Goal: Information Seeking & Learning: Check status

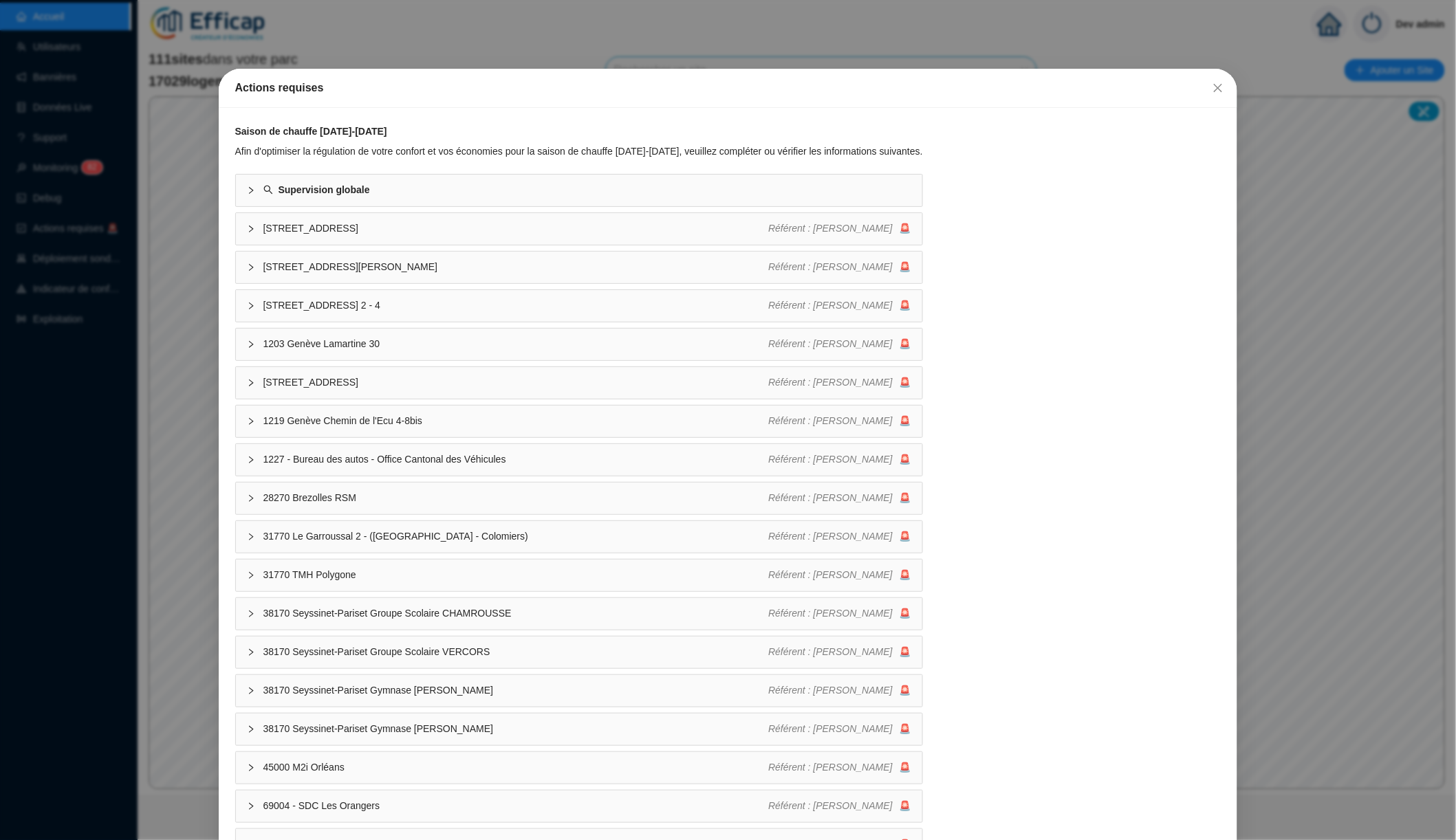
click at [595, 31] on div "Actions requises Saison de chauffe 2025-2026 Afin d'optimiser la régulation de …" at bounding box center [728, 420] width 1456 height 840
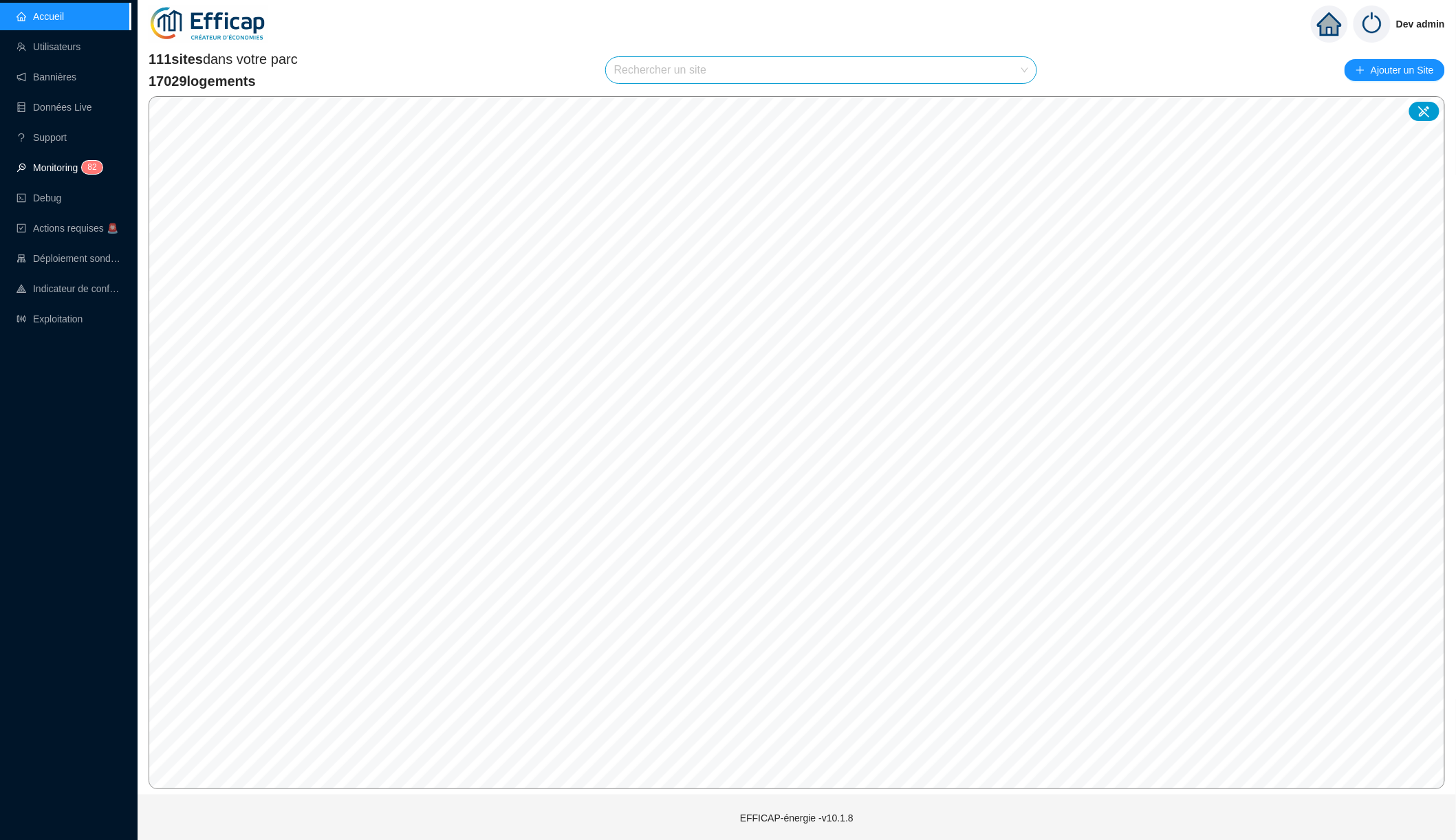
click at [74, 170] on link "Monitoring 8 2" at bounding box center [57, 168] width 82 height 11
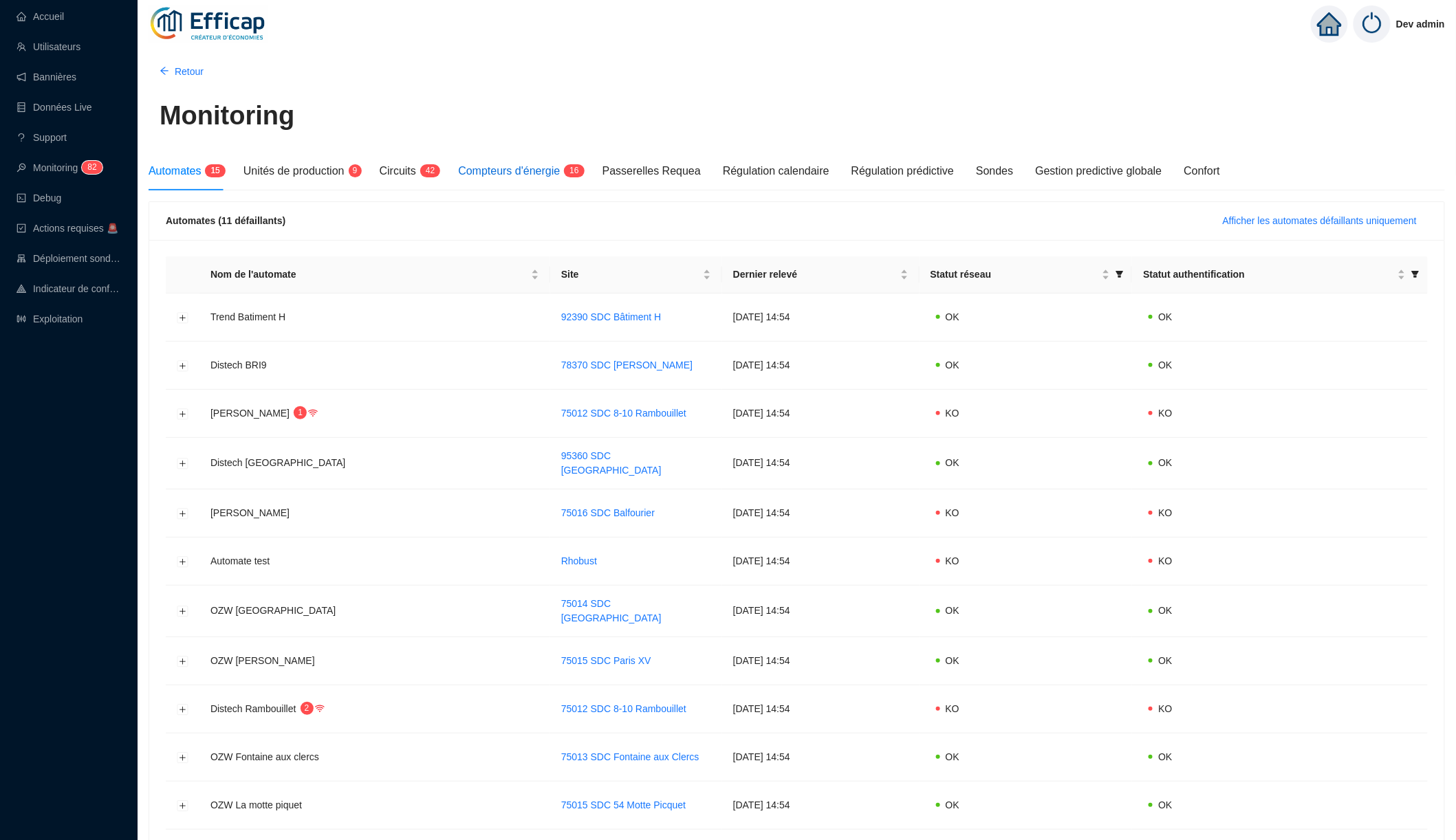
click at [548, 165] on span "Compteurs d'énergie" at bounding box center [509, 170] width 102 height 11
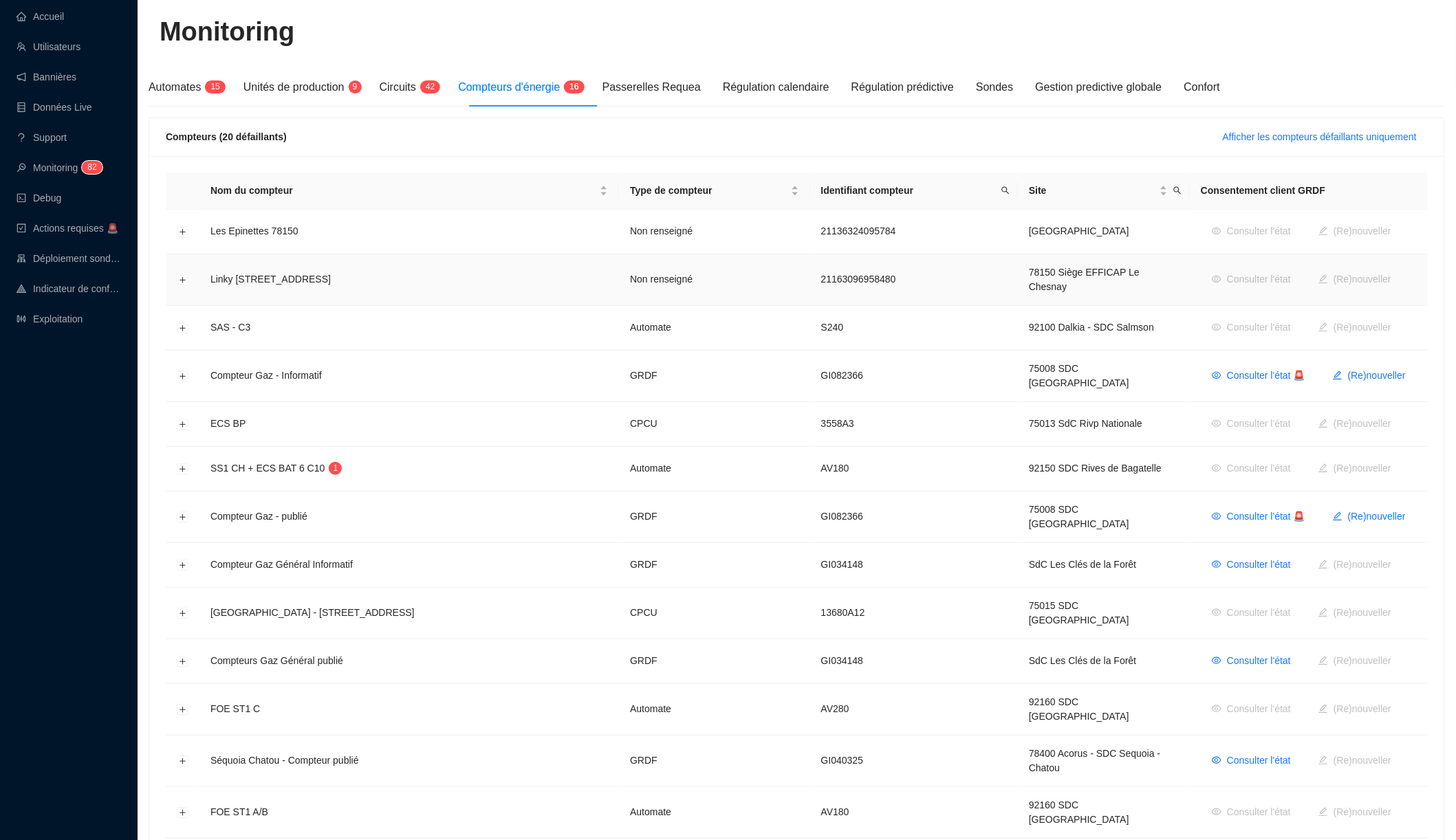
scroll to position [21, 0]
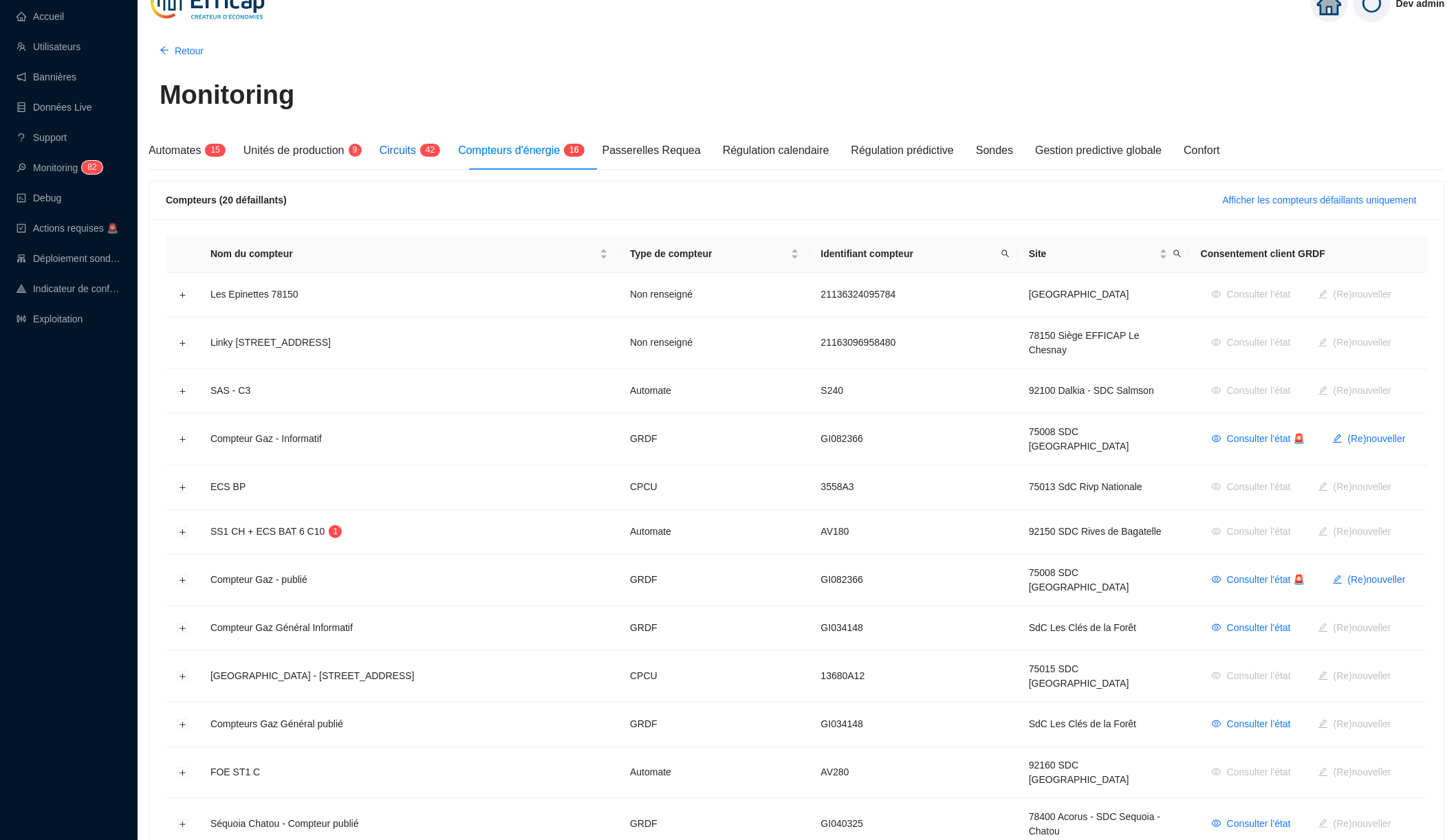
click at [416, 149] on span "Circuits" at bounding box center [398, 150] width 37 height 11
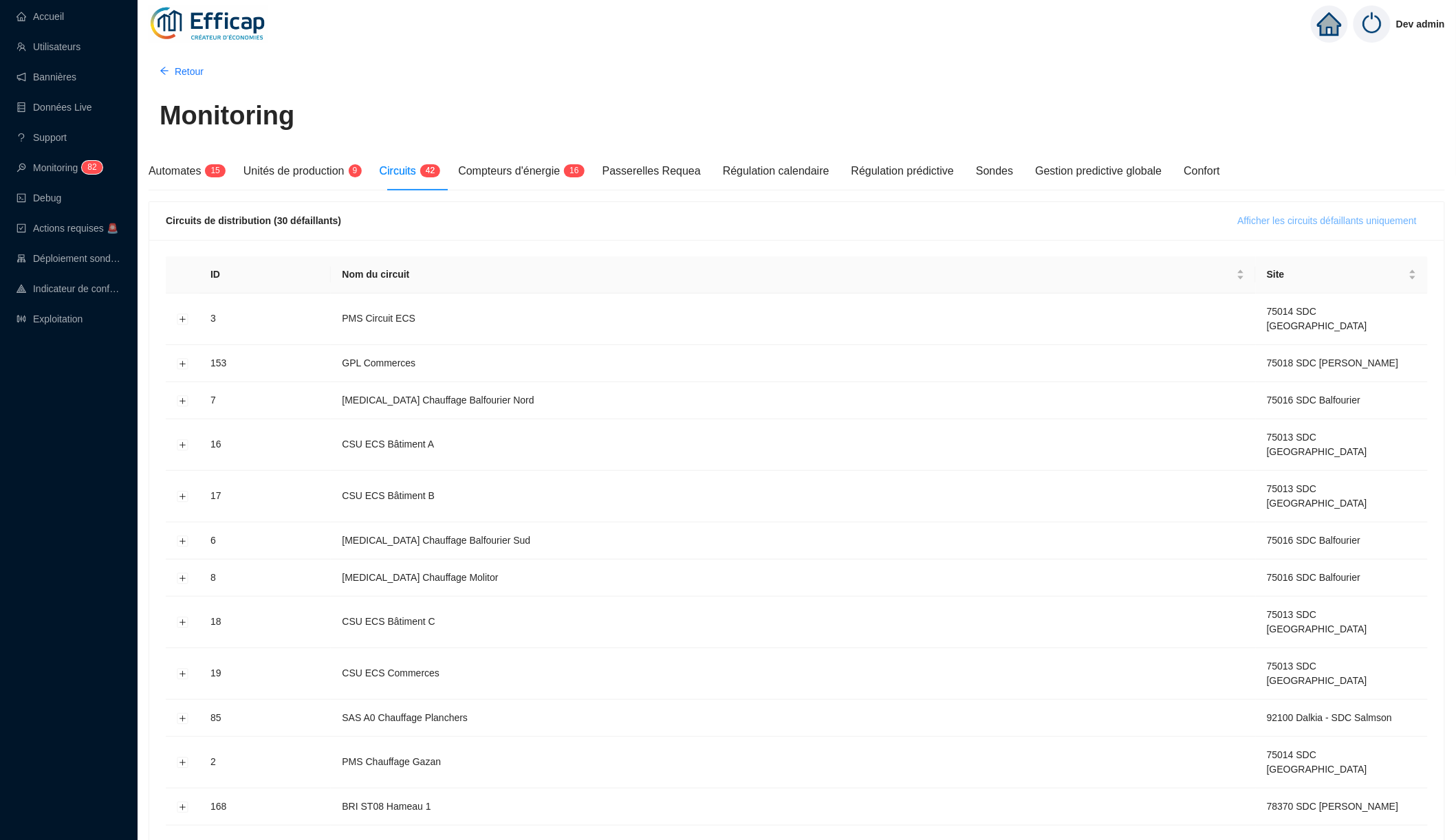
click at [1238, 221] on span "Afficher les circuits défaillants uniquement" at bounding box center [1328, 221] width 179 height 15
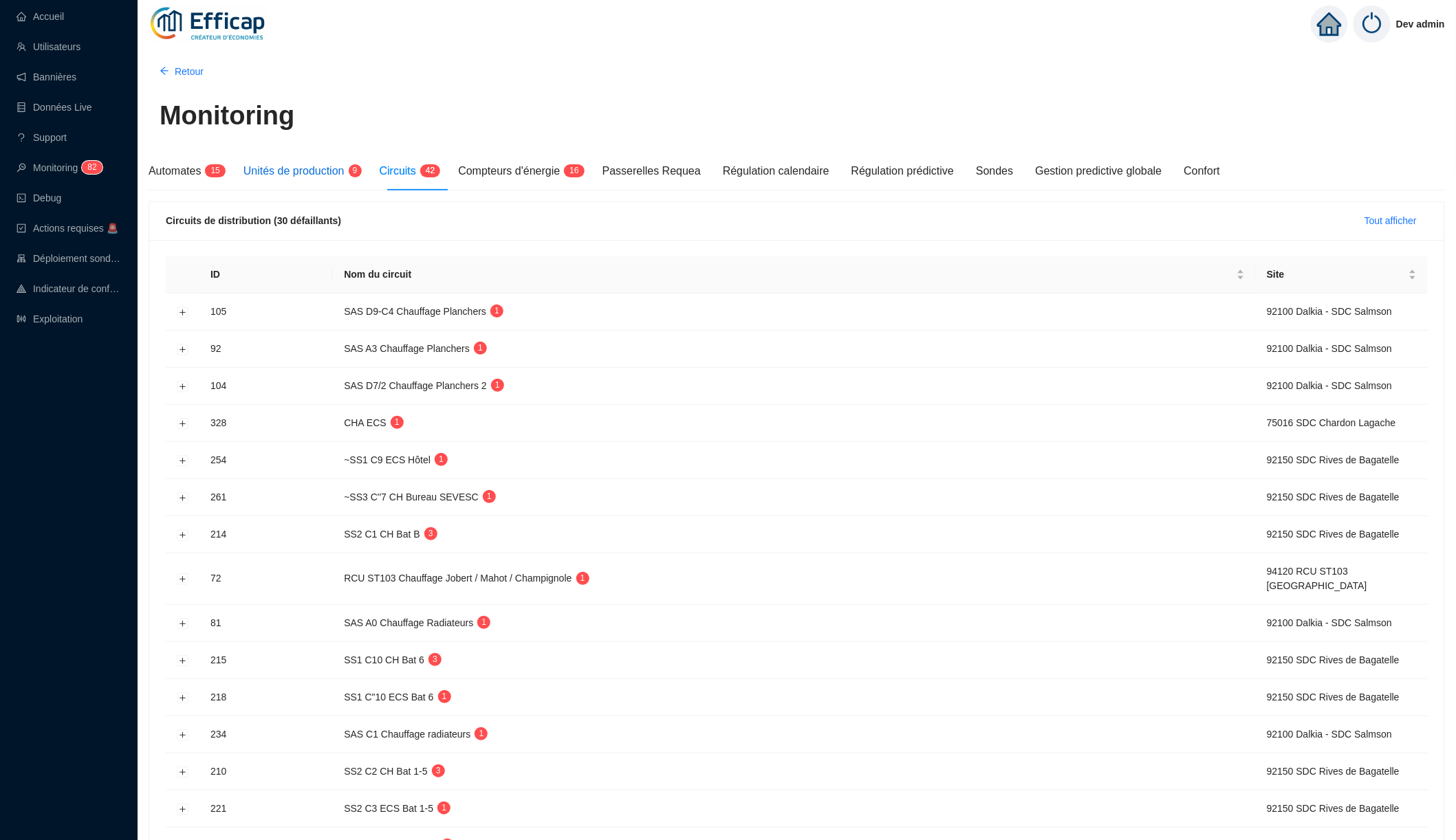
click at [293, 170] on span "Unités de production" at bounding box center [294, 170] width 101 height 11
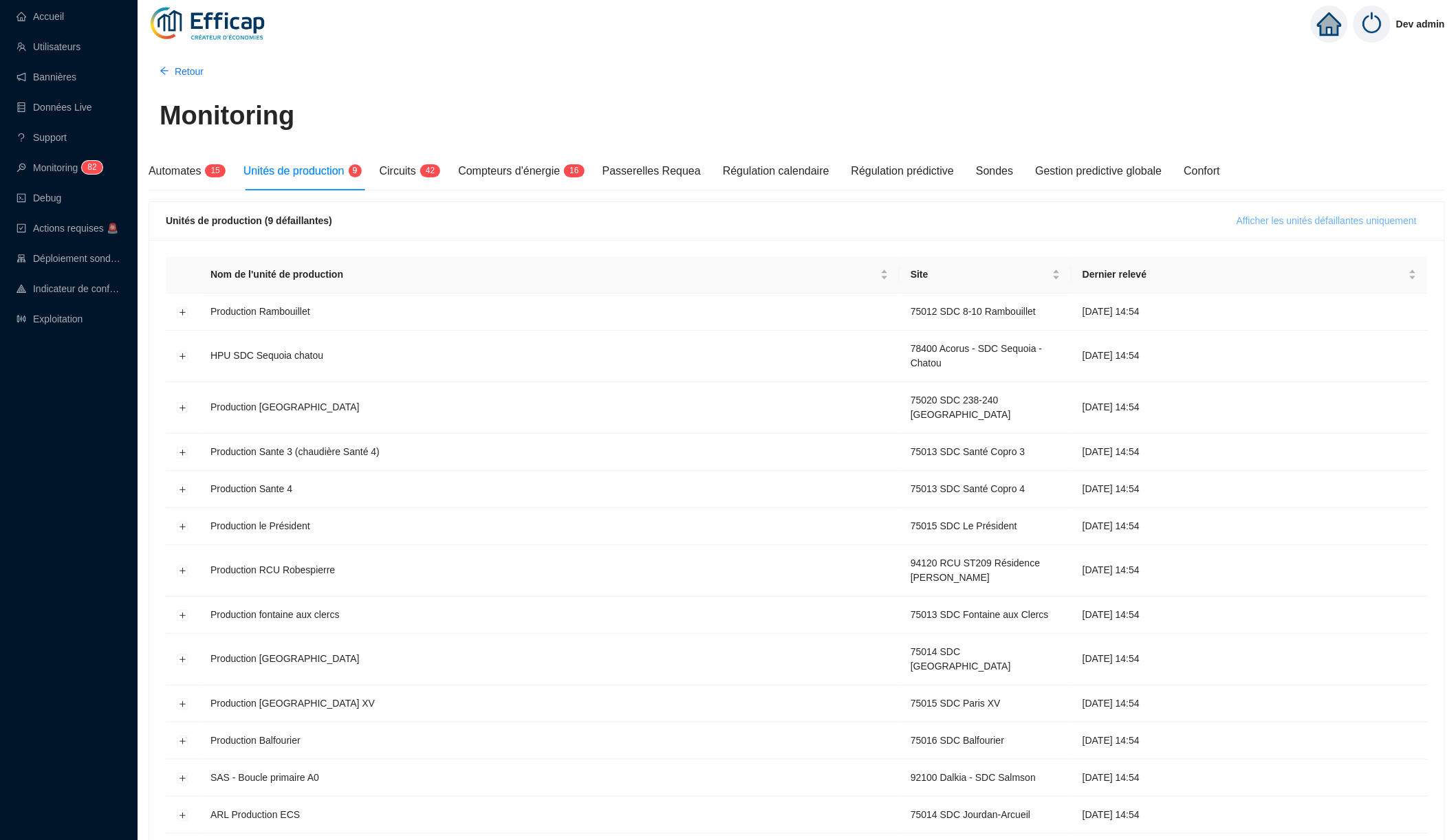
click at [1251, 215] on span "Afficher les unités défaillantes uniquement" at bounding box center [1327, 221] width 180 height 15
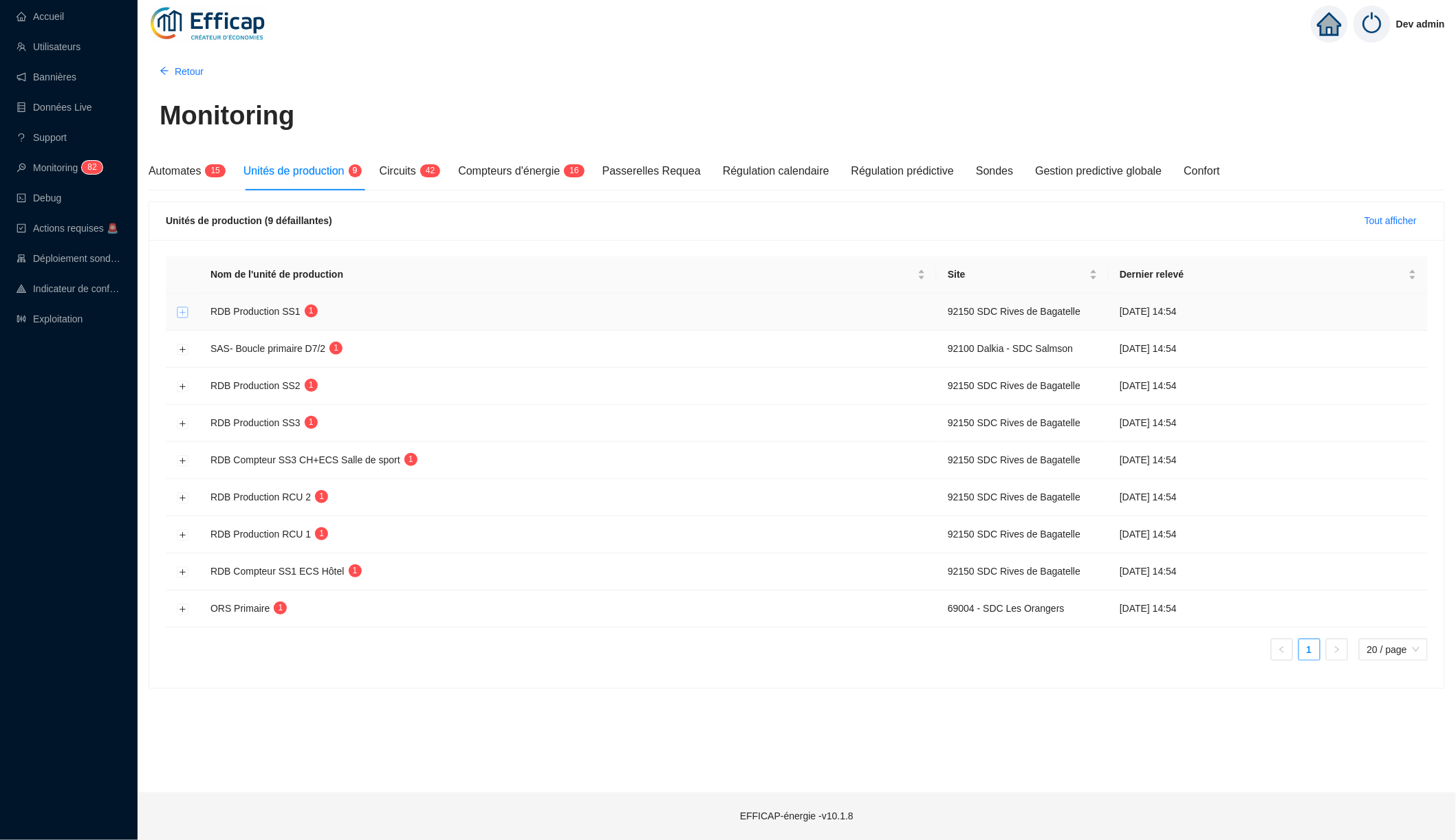
click at [178, 313] on button "Développer la ligne" at bounding box center [183, 312] width 11 height 11
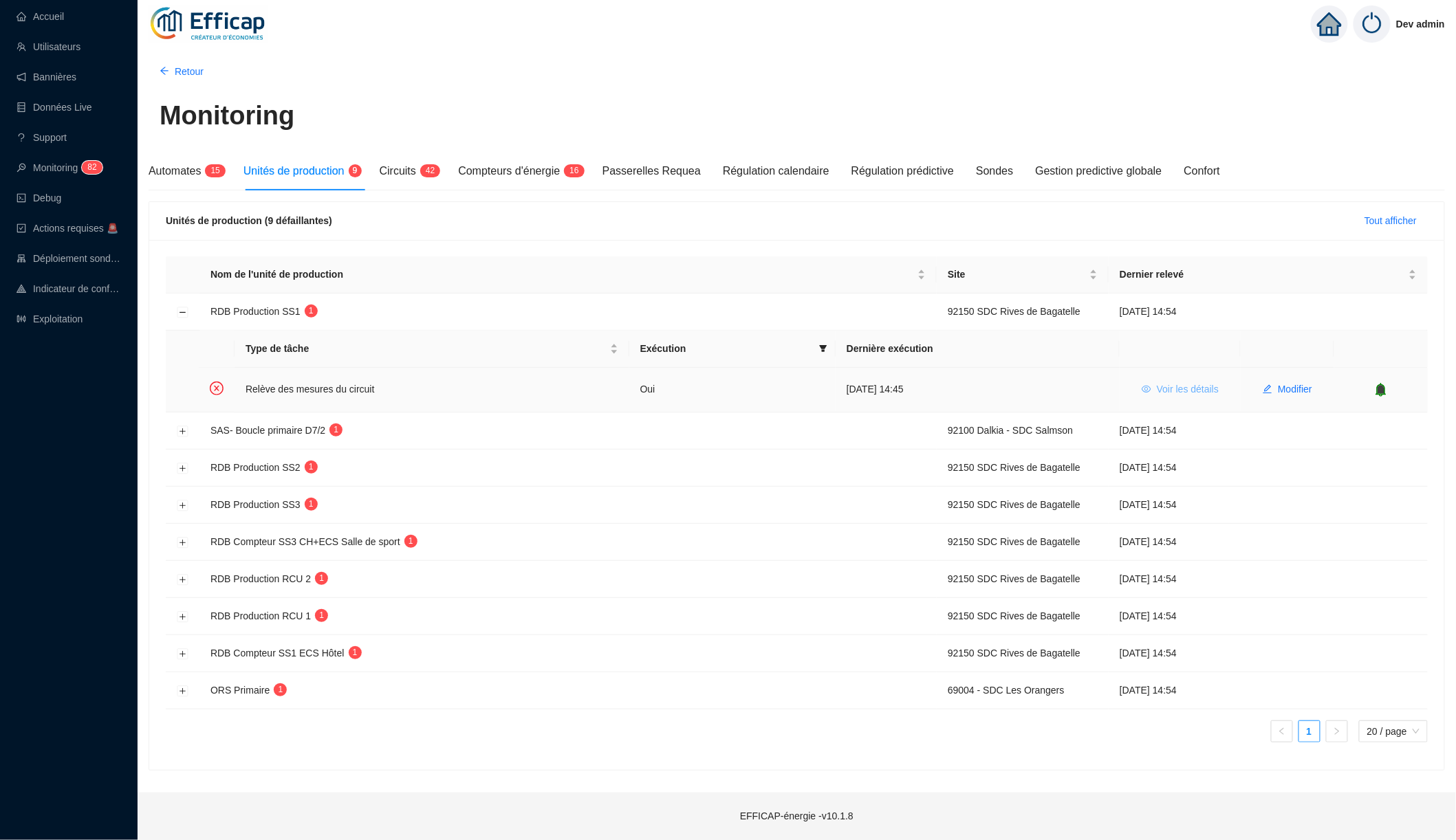
click at [1155, 396] on button "Voir les détails" at bounding box center [1180, 389] width 99 height 22
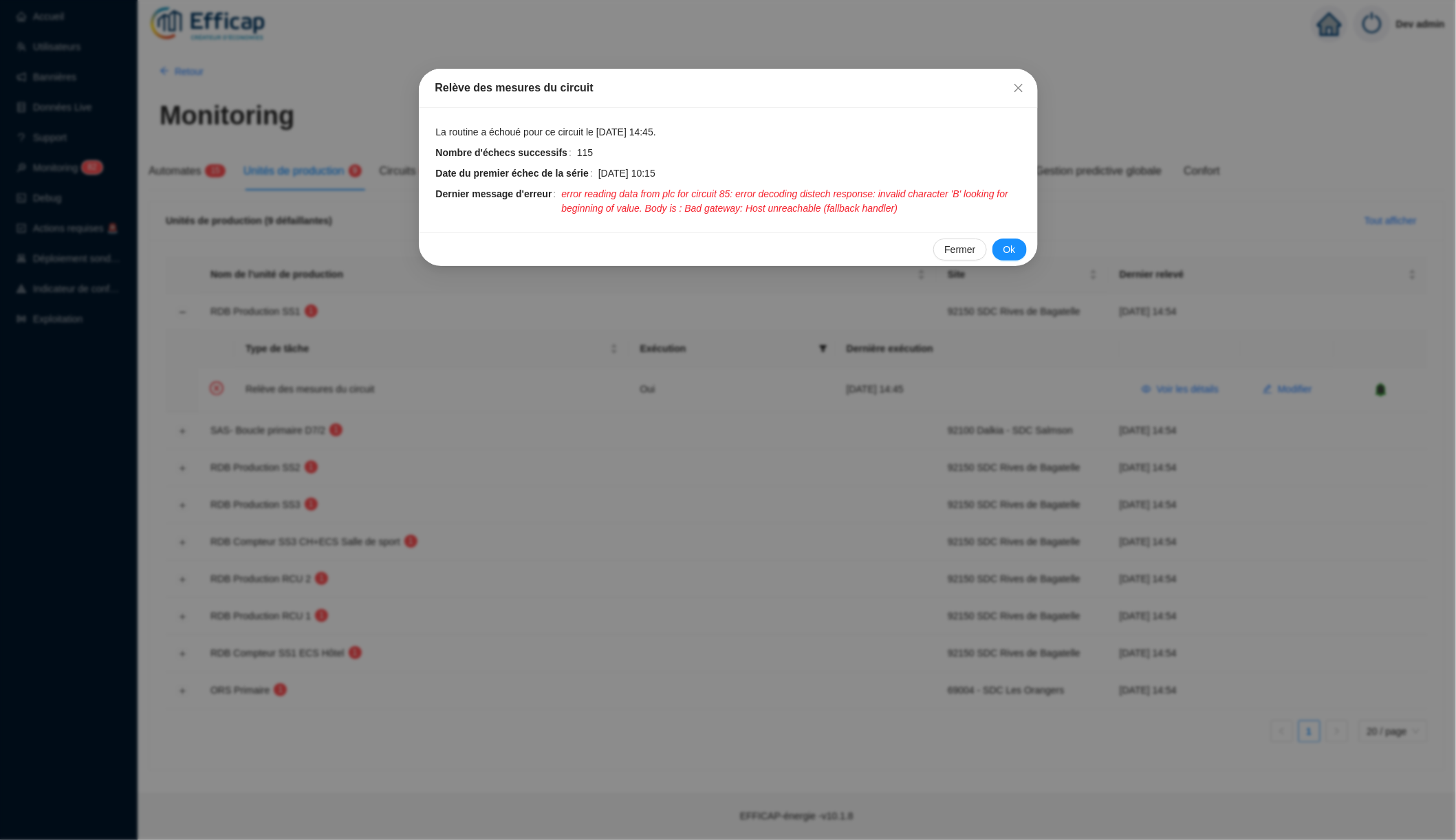
click at [815, 205] on span "error reading data from plc for circuit 85: error decoding distech response: in…" at bounding box center [791, 202] width 460 height 29
drag, startPoint x: 815, startPoint y: 205, endPoint x: 856, endPoint y: 205, distance: 41.0
click at [856, 205] on span "error reading data from plc for circuit 85: error decoding distech response: in…" at bounding box center [791, 202] width 460 height 29
click at [855, 205] on span "error reading data from plc for circuit 85: error decoding distech response: in…" at bounding box center [791, 202] width 460 height 29
click at [728, 187] on span "error reading data from plc for circuit 85: error decoding distech response: in…" at bounding box center [791, 202] width 460 height 29
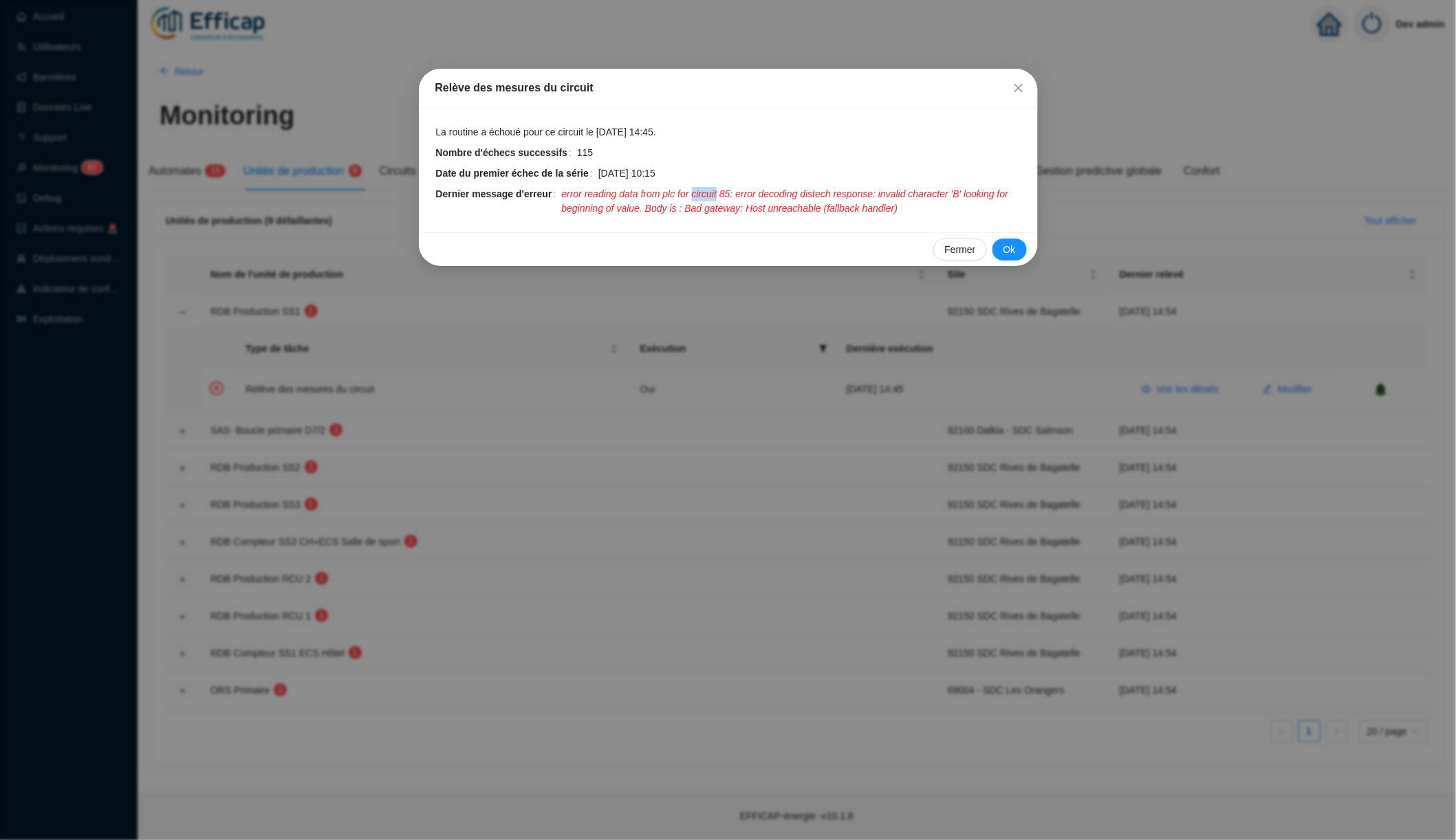
click at [728, 187] on span "error reading data from plc for circuit 85: error decoding distech response: in…" at bounding box center [791, 202] width 460 height 29
click at [790, 193] on span "error reading data from plc for circuit 85: error decoding distech response: in…" at bounding box center [791, 202] width 460 height 29
click at [824, 205] on span "error reading data from plc for circuit 85: error decoding distech response: in…" at bounding box center [791, 202] width 460 height 29
drag, startPoint x: 824, startPoint y: 205, endPoint x: 841, endPoint y: 204, distance: 17.0
click at [842, 204] on span "error reading data from plc for circuit 85: error decoding distech response: in…" at bounding box center [791, 202] width 460 height 29
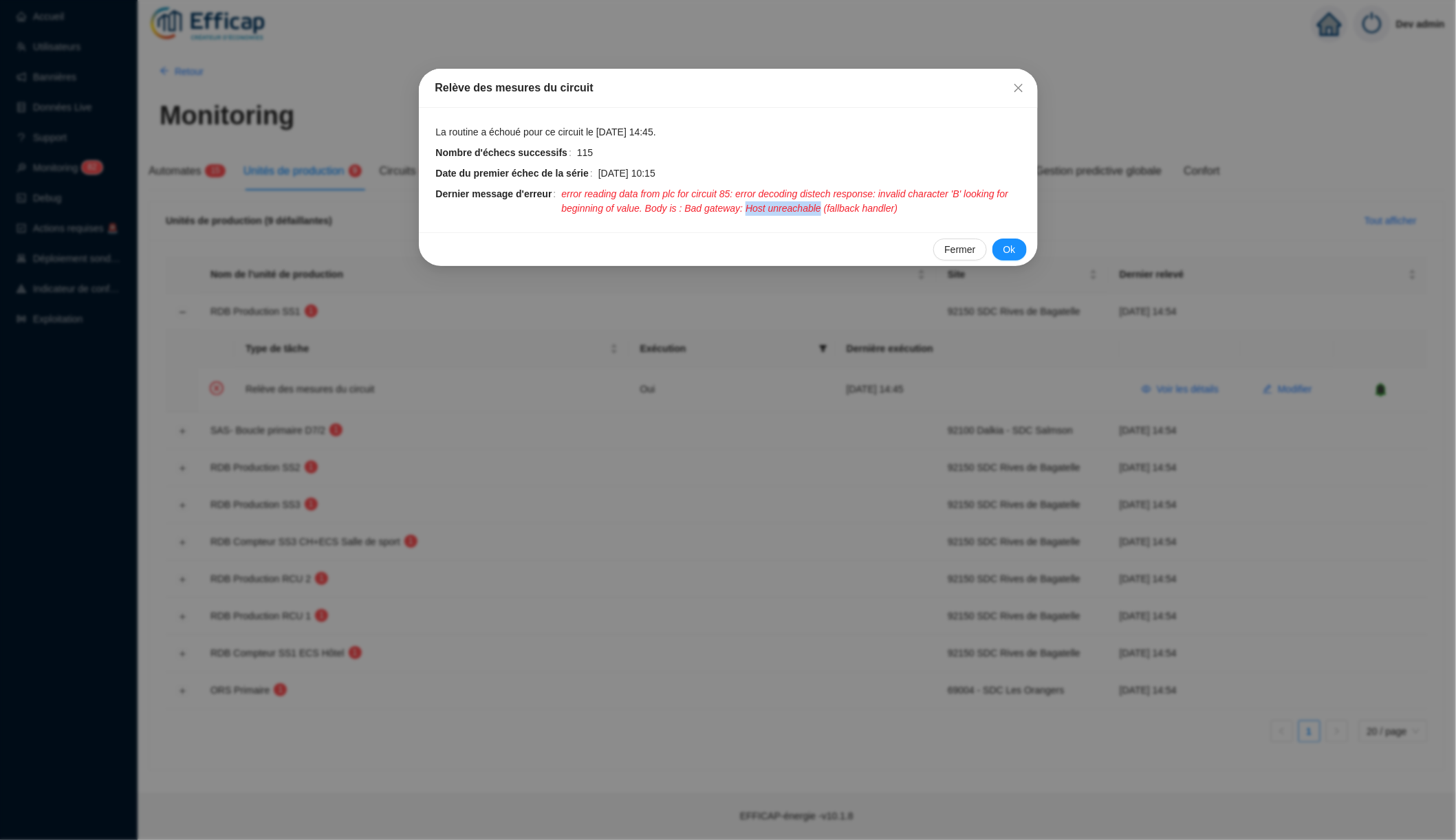
click at [841, 204] on span "error reading data from plc for circuit 85: error decoding distech response: in…" at bounding box center [791, 202] width 460 height 29
click at [768, 190] on span "error reading data from plc for circuit 85: error decoding distech response: in…" at bounding box center [791, 202] width 460 height 29
drag, startPoint x: 768, startPoint y: 190, endPoint x: 869, endPoint y: 190, distance: 101.0
click at [869, 190] on span "error reading data from plc for circuit 85: error decoding distech response: in…" at bounding box center [791, 202] width 460 height 29
copy span "error decoding distech response"
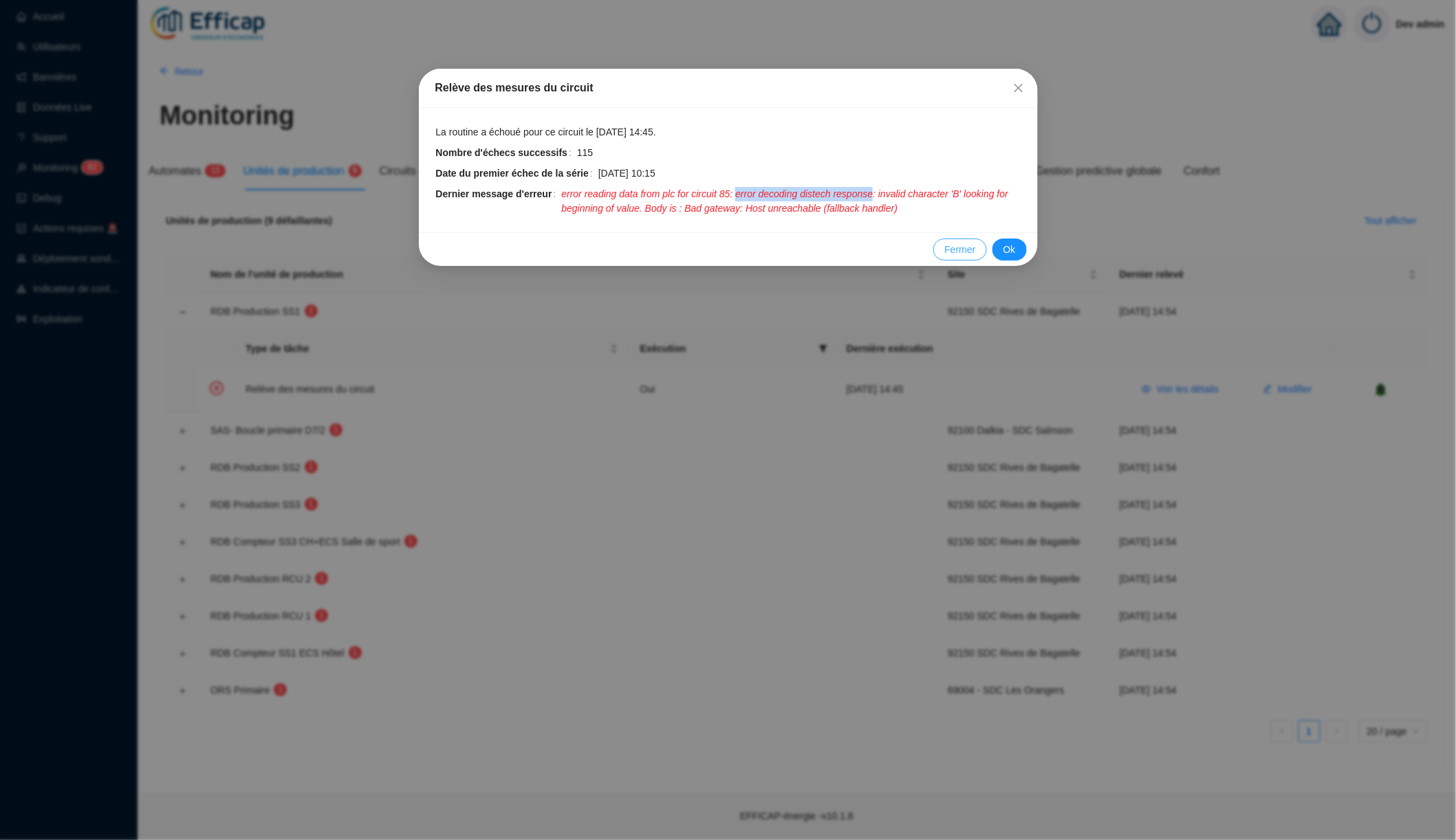
click at [964, 250] on span "Fermer" at bounding box center [959, 250] width 31 height 15
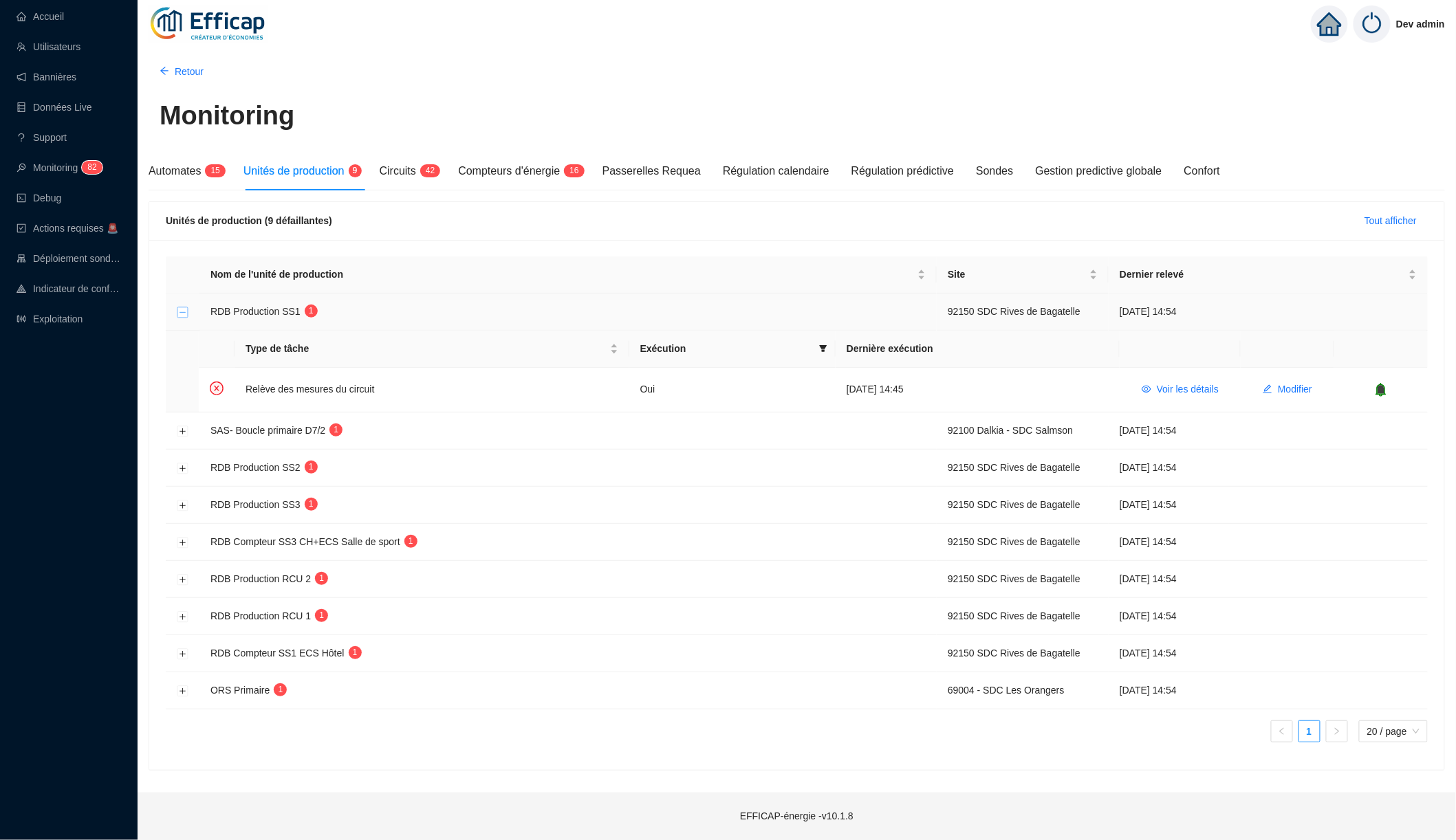
click at [183, 309] on button "Réduire la ligne" at bounding box center [183, 312] width 11 height 11
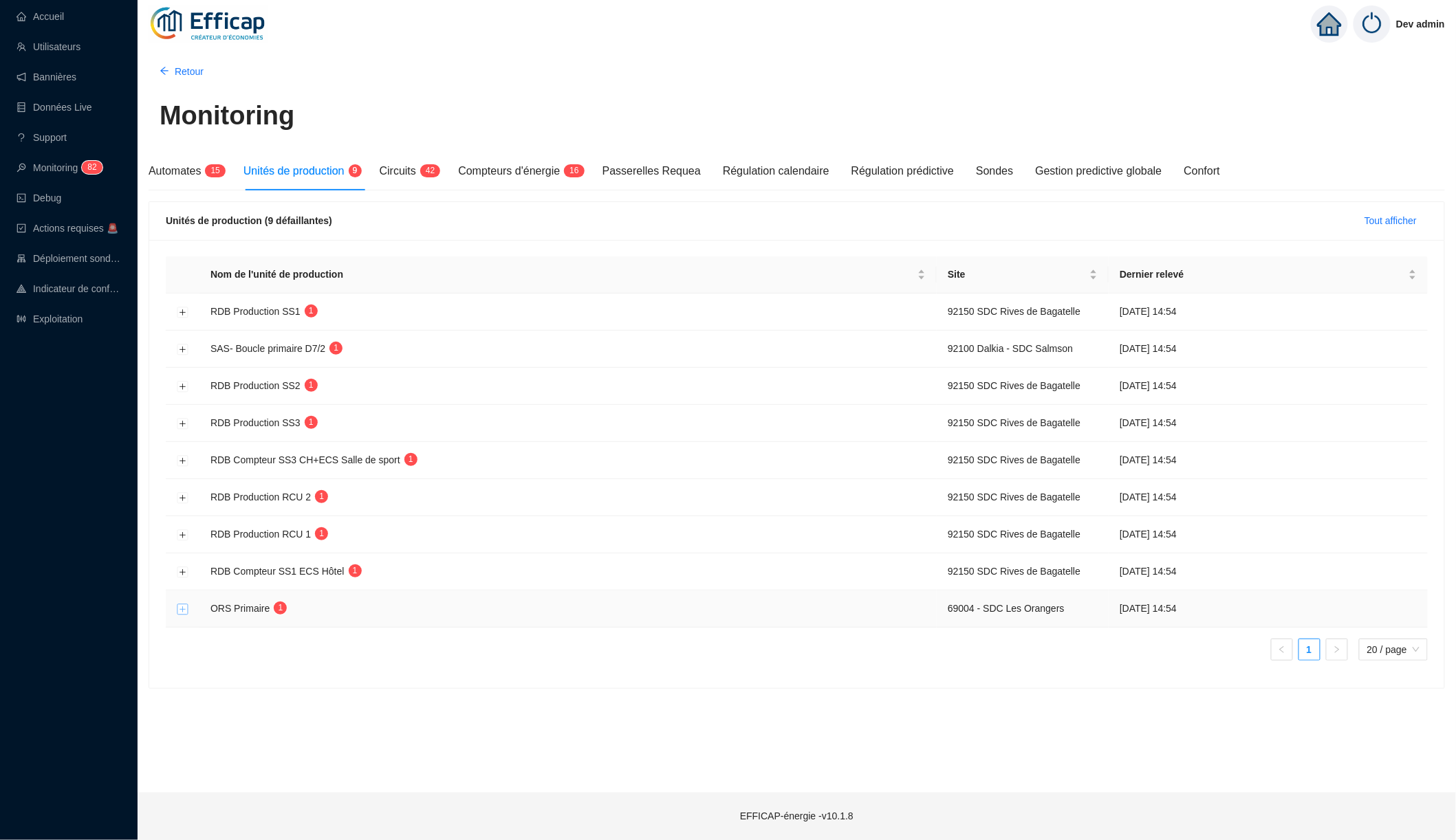
click at [178, 604] on button "Développer la ligne" at bounding box center [183, 609] width 11 height 11
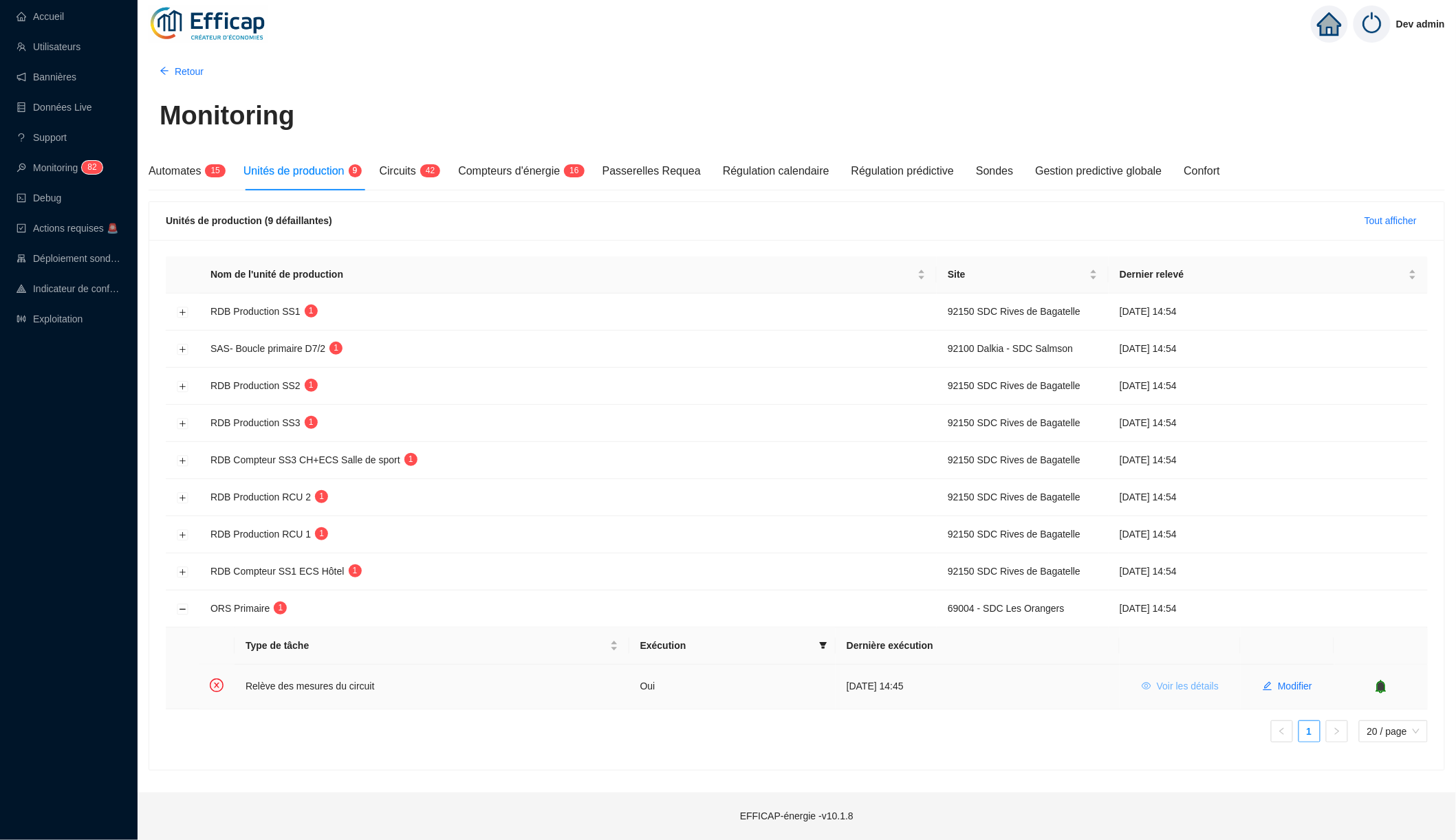
click at [1205, 684] on span "Voir les détails" at bounding box center [1188, 687] width 62 height 15
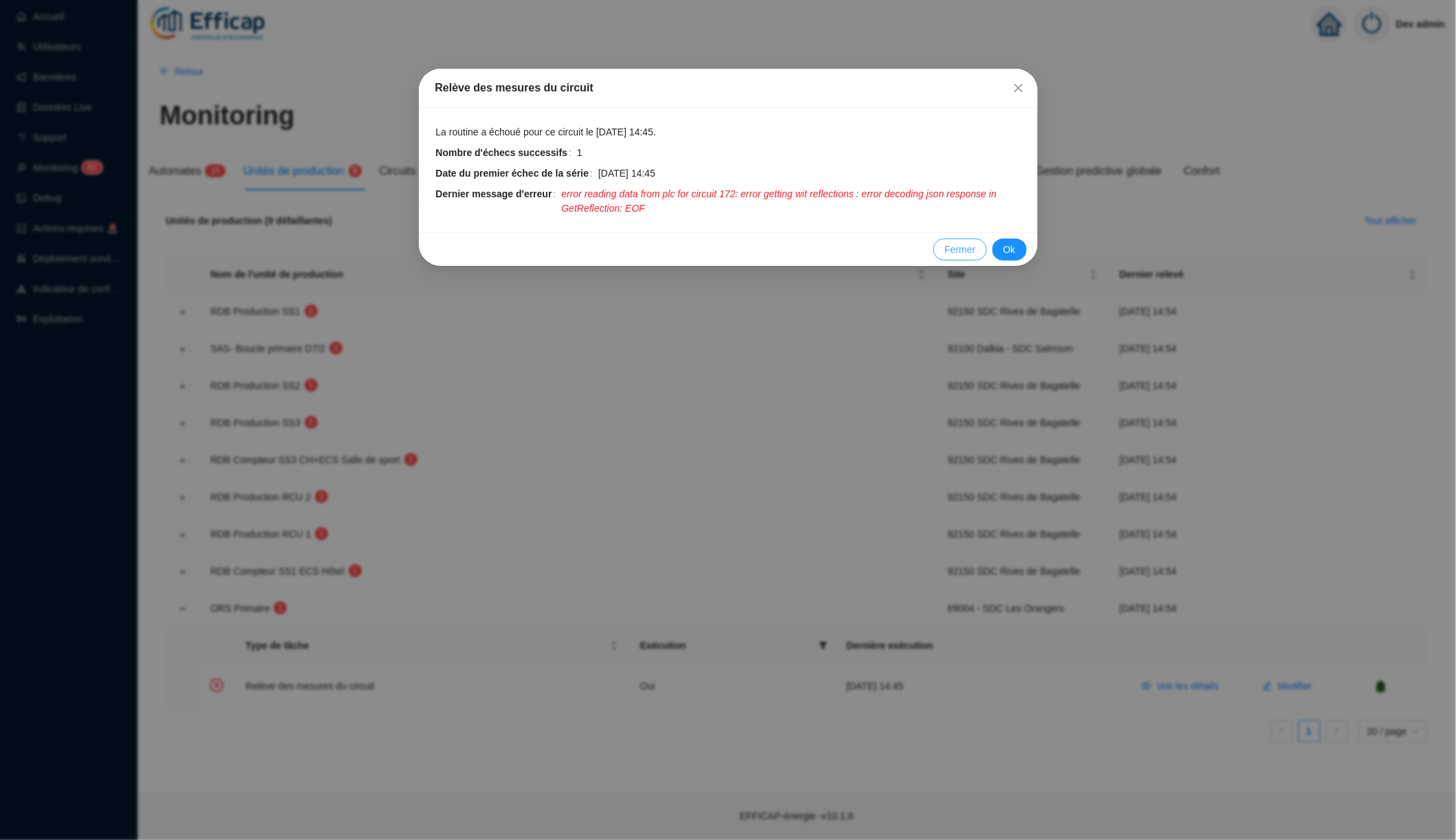
click at [956, 243] on span "Fermer" at bounding box center [959, 250] width 31 height 15
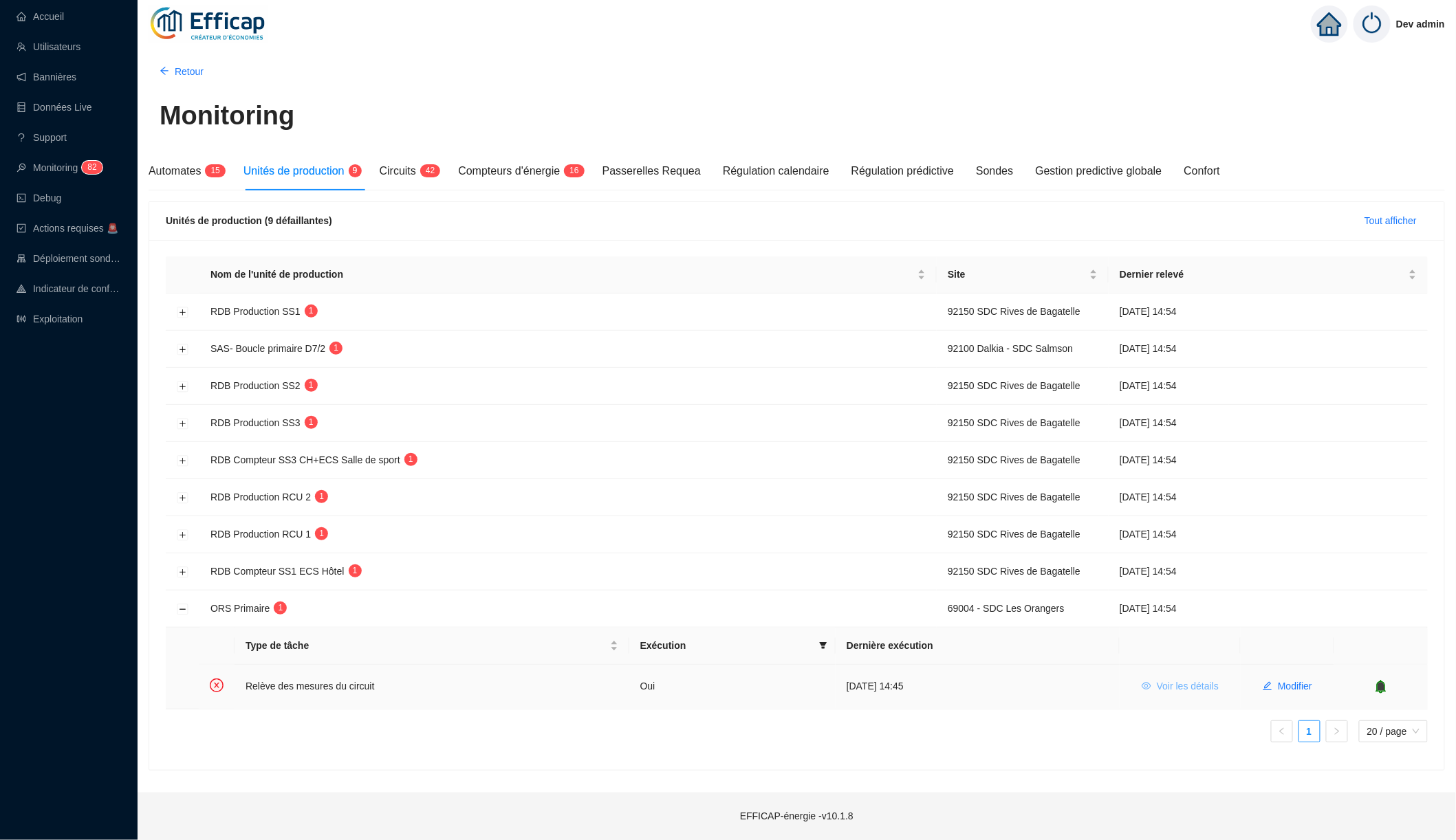
click at [1185, 680] on span "Voir les détails" at bounding box center [1188, 687] width 62 height 15
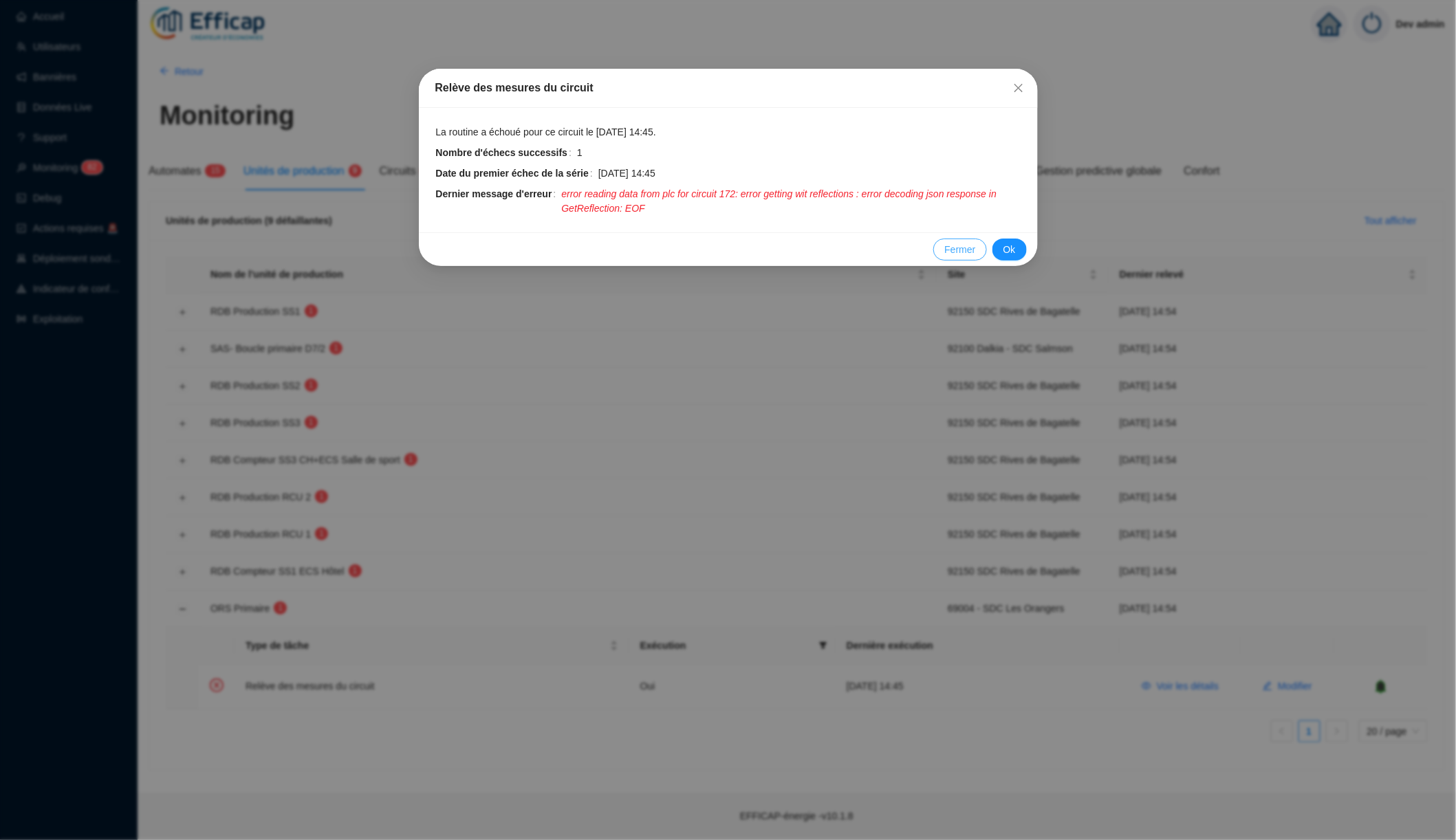
click at [946, 247] on span "Fermer" at bounding box center [959, 250] width 31 height 15
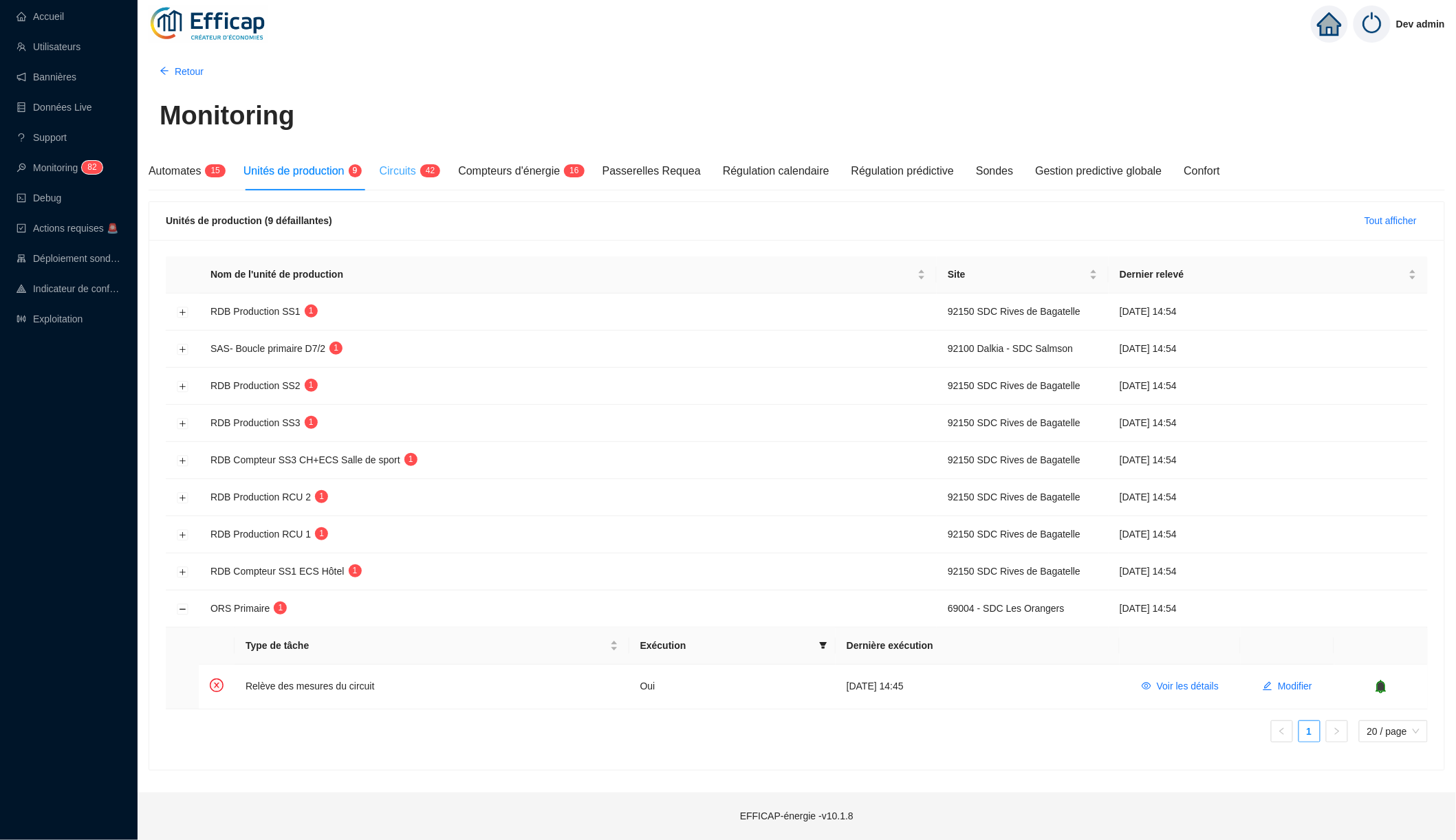
click at [428, 182] on div "Circuits 4 2" at bounding box center [408, 171] width 57 height 38
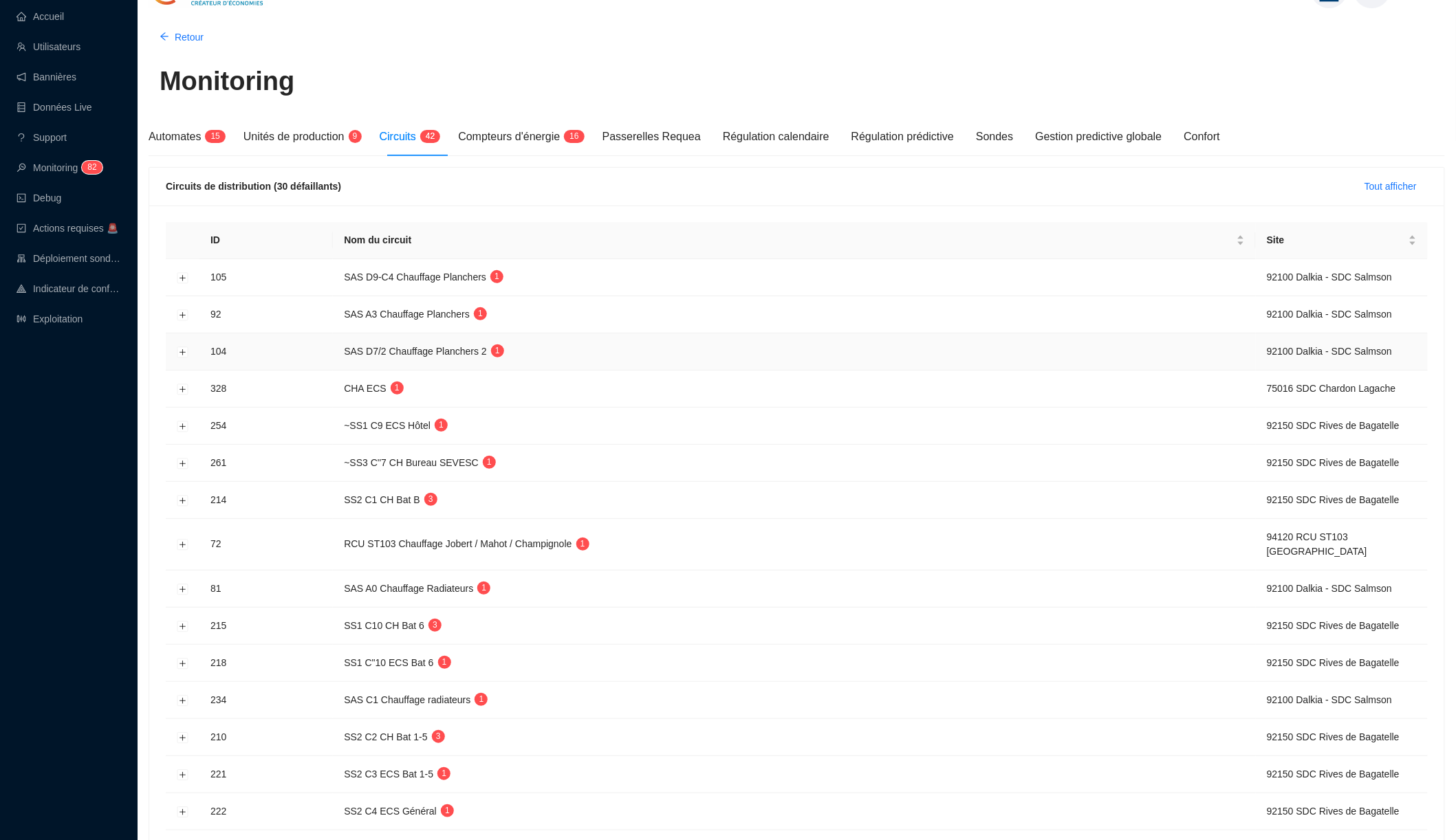
scroll to position [30, 0]
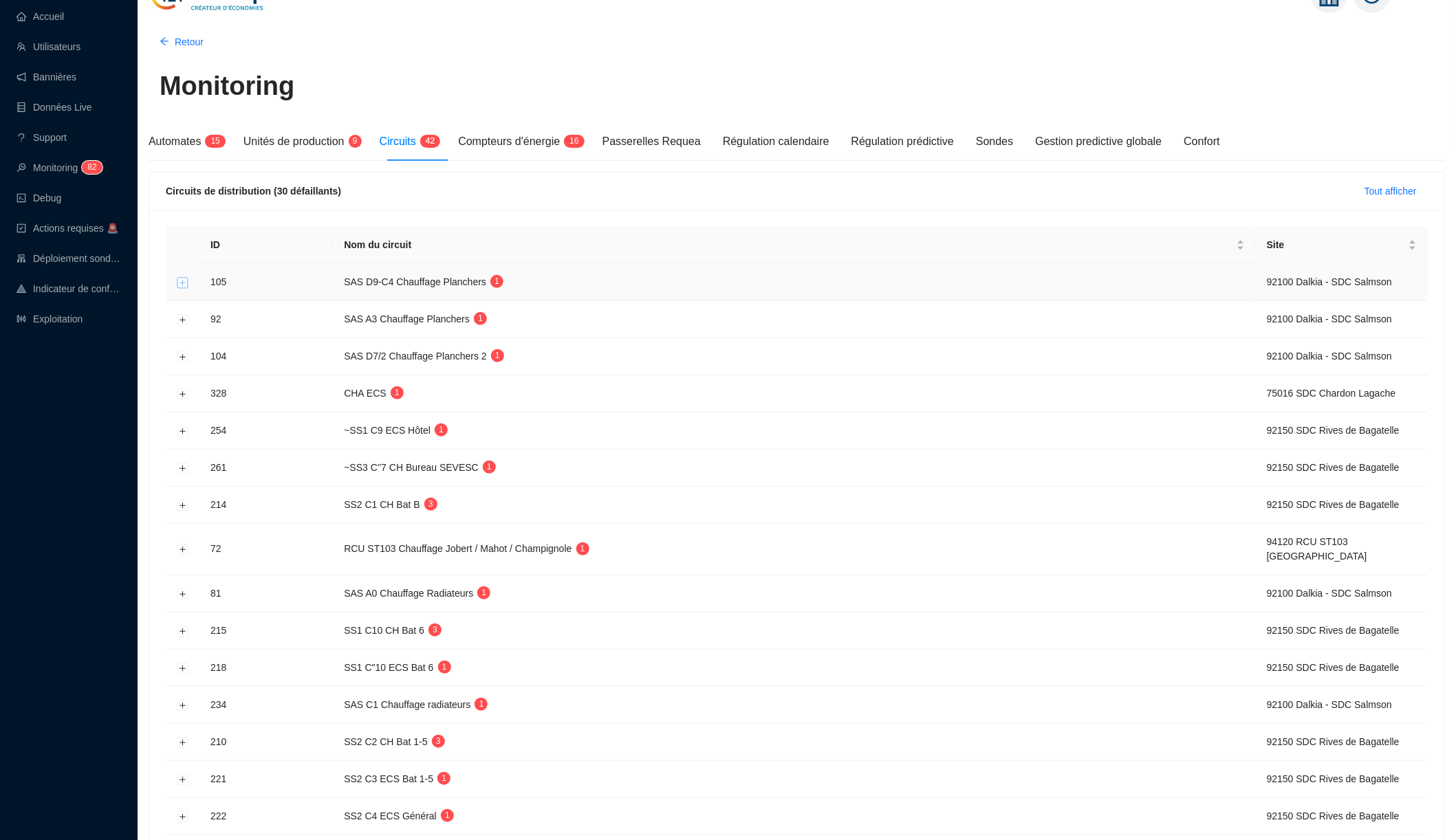
click at [185, 285] on button "Développer la ligne" at bounding box center [183, 283] width 11 height 11
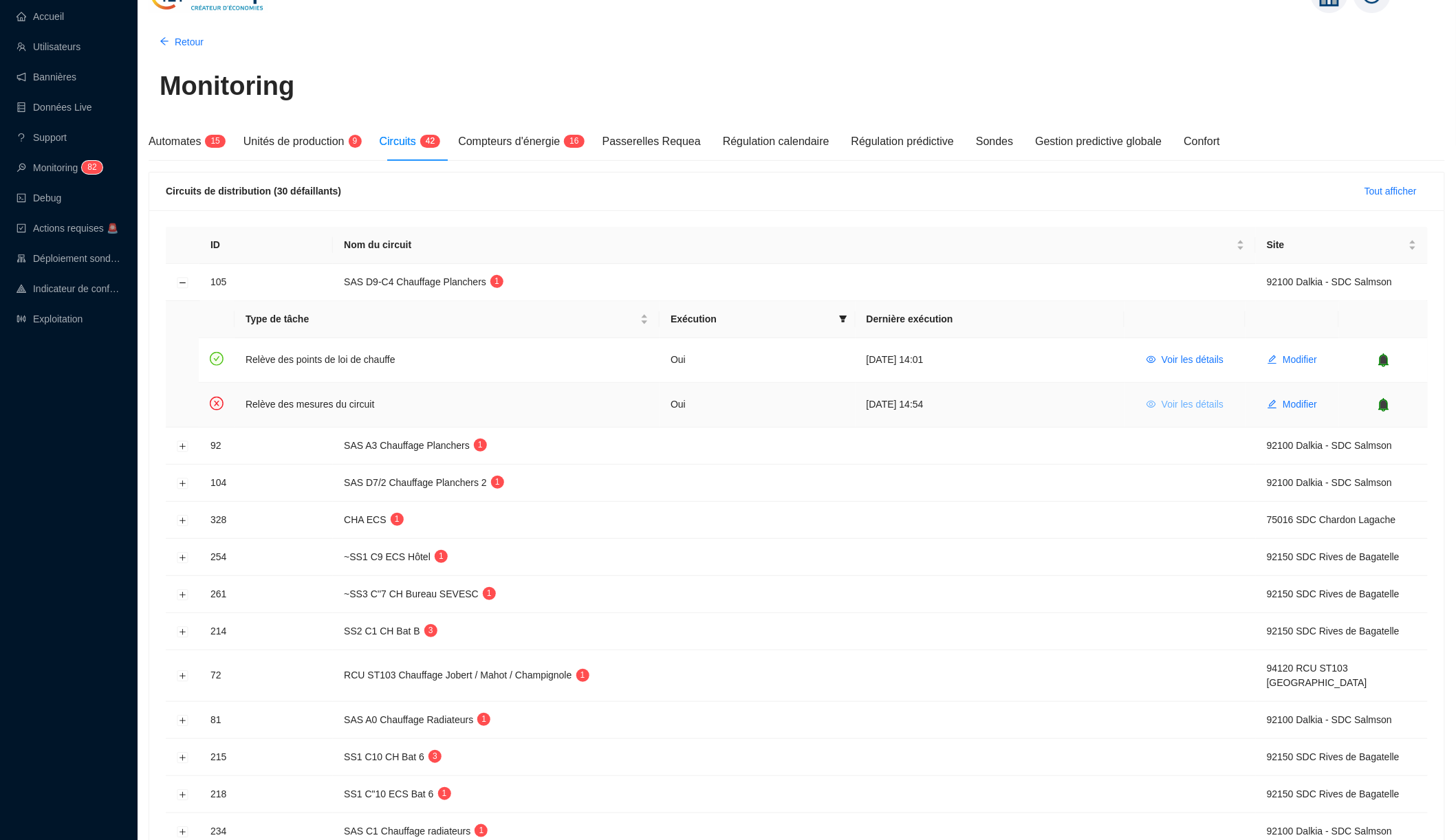
click at [1162, 405] on span "Voir les détails" at bounding box center [1192, 404] width 62 height 15
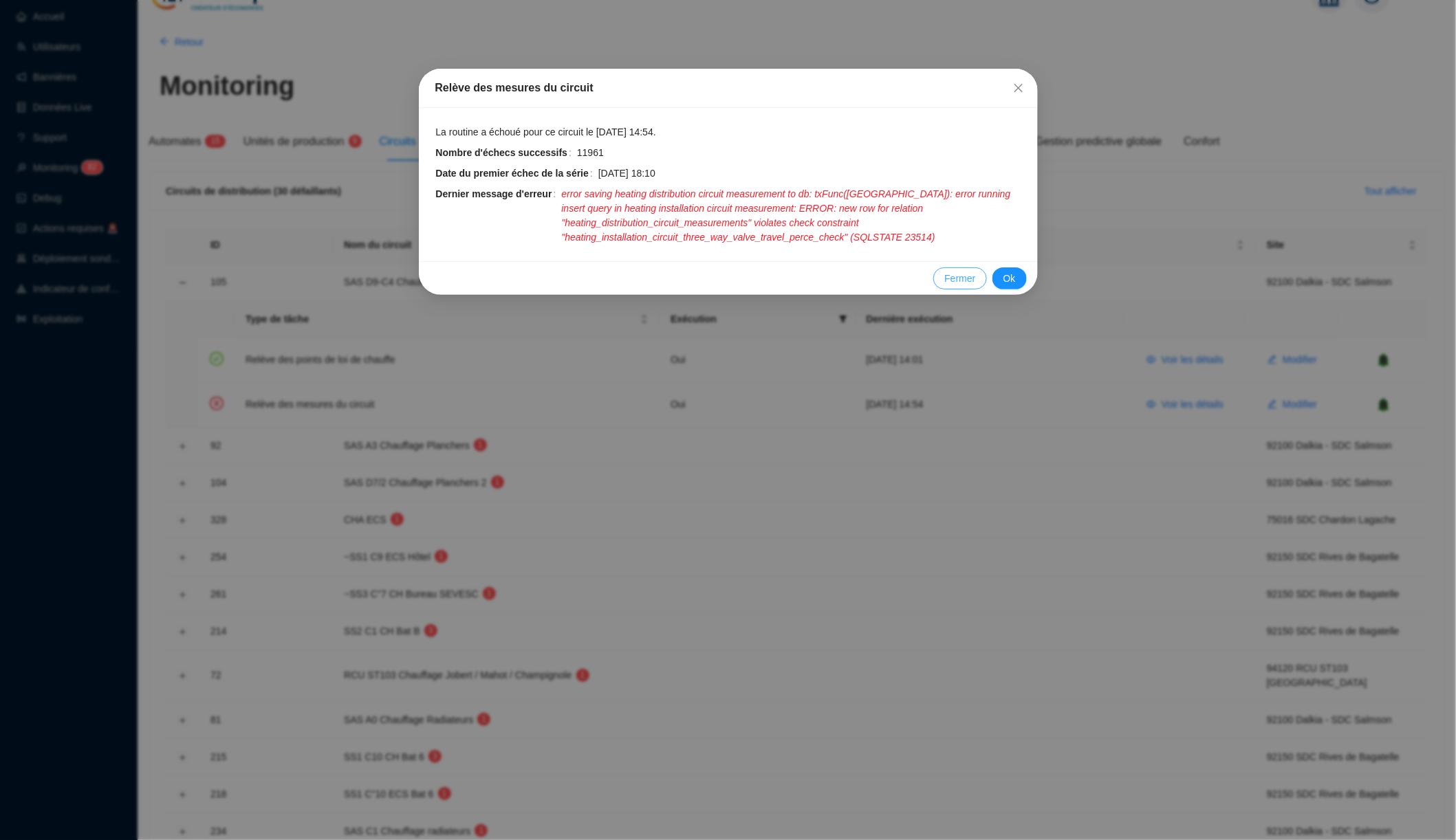
click at [950, 272] on span "Fermer" at bounding box center [959, 279] width 31 height 15
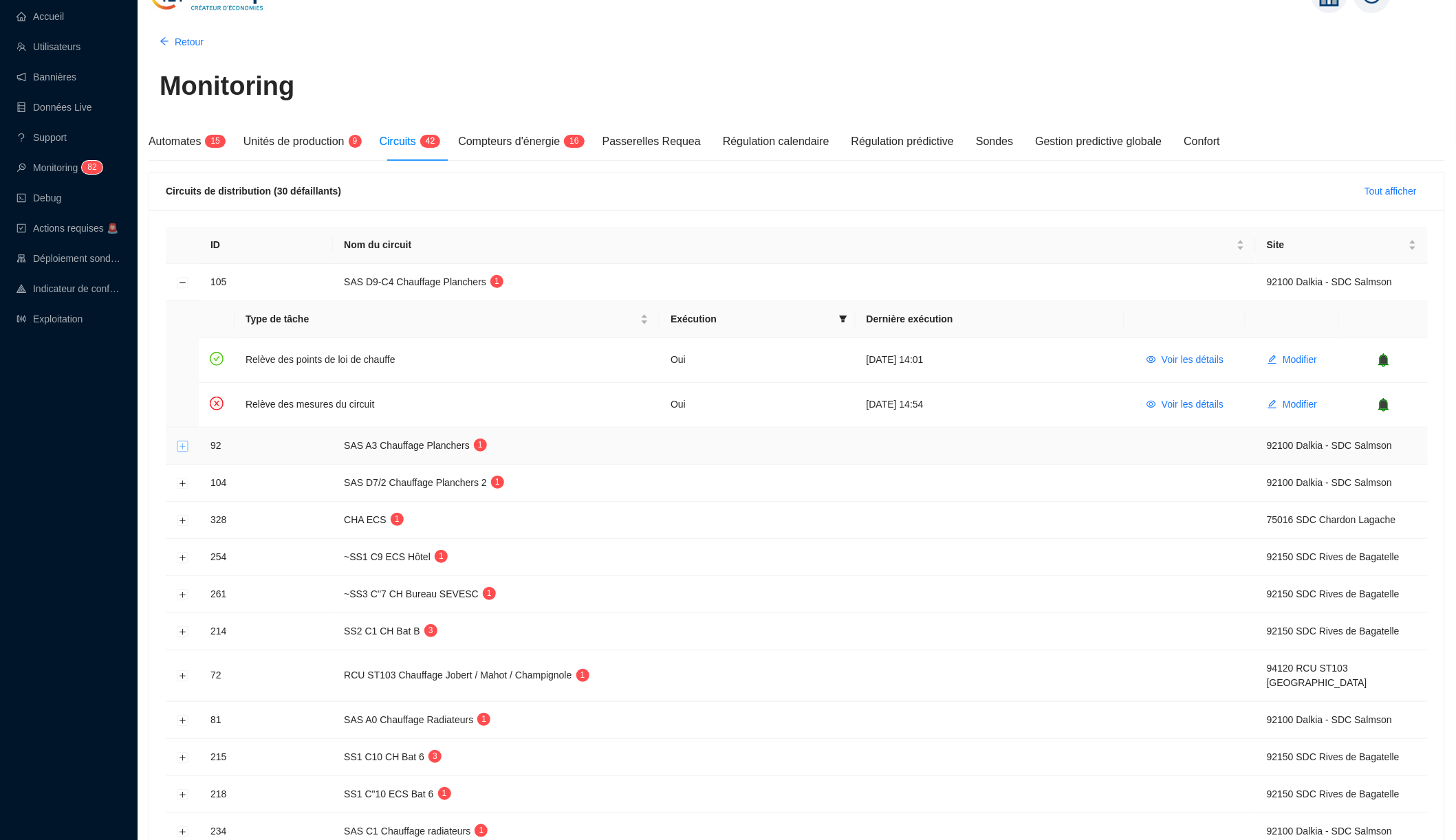
click at [185, 447] on button "Développer la ligne" at bounding box center [183, 446] width 11 height 11
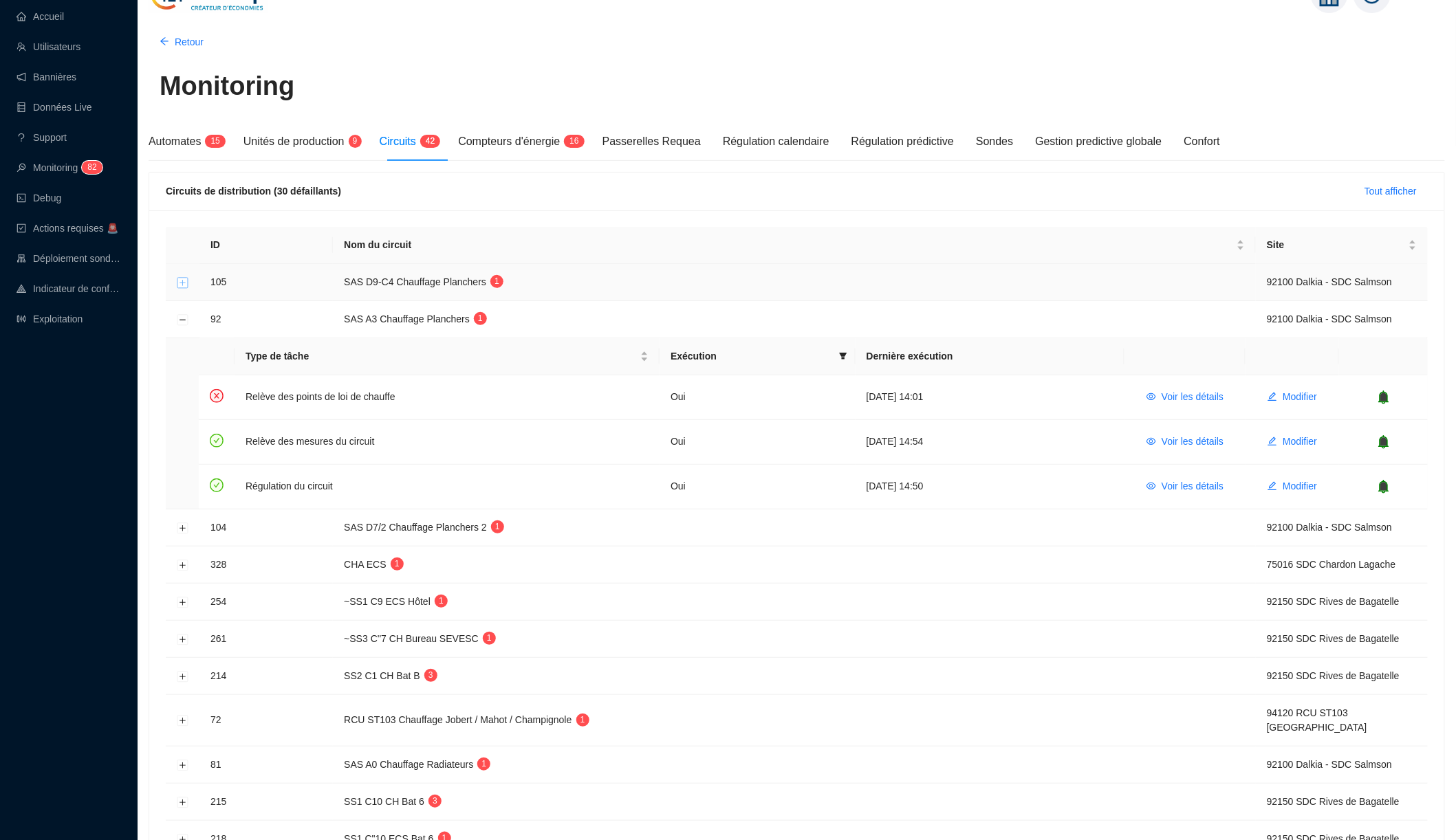
click at [184, 277] on button "Développer la ligne" at bounding box center [183, 283] width 11 height 11
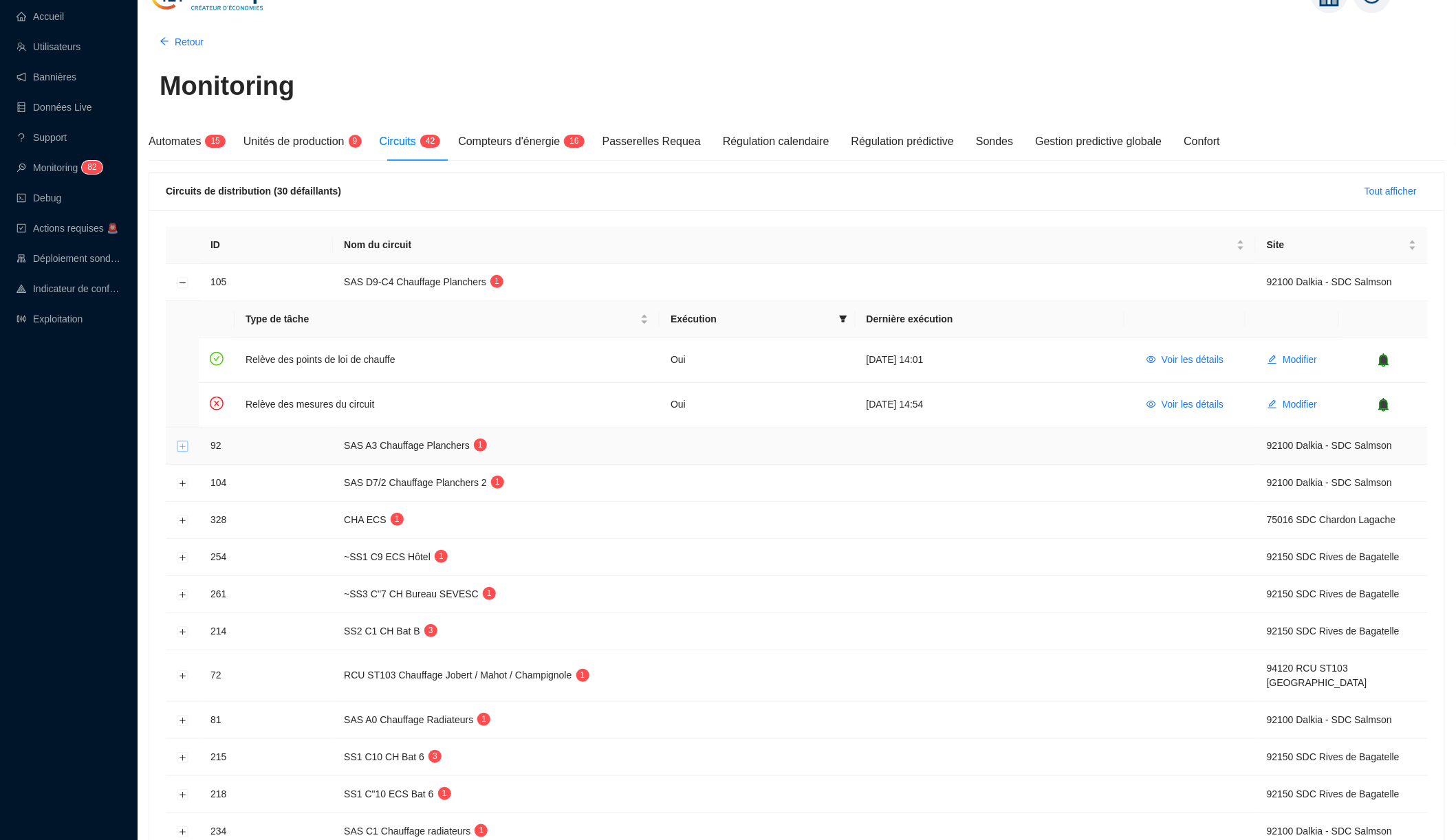
click at [182, 443] on button "Développer la ligne" at bounding box center [183, 446] width 11 height 11
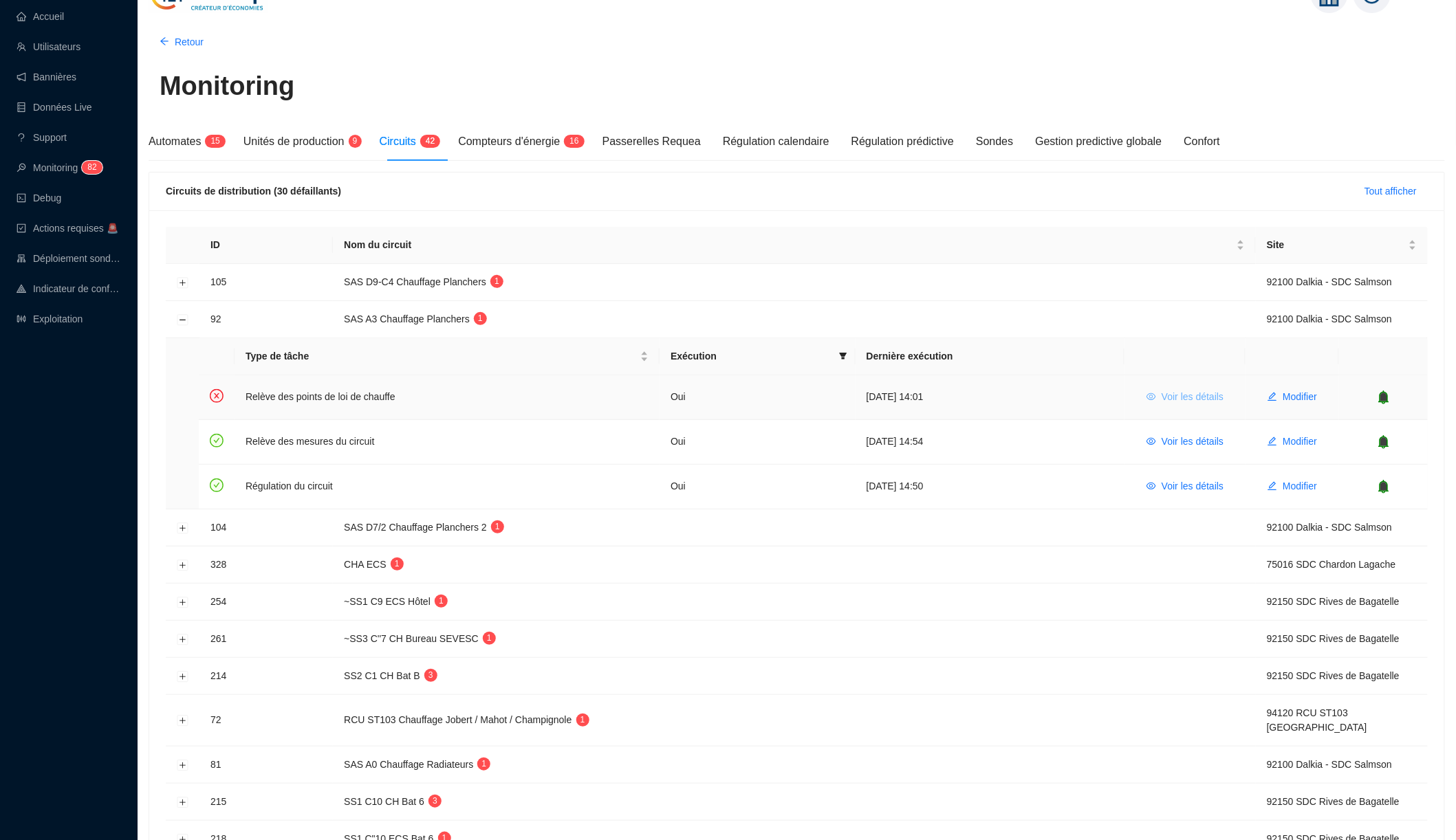
click at [1192, 395] on span "Voir les détails" at bounding box center [1192, 397] width 62 height 15
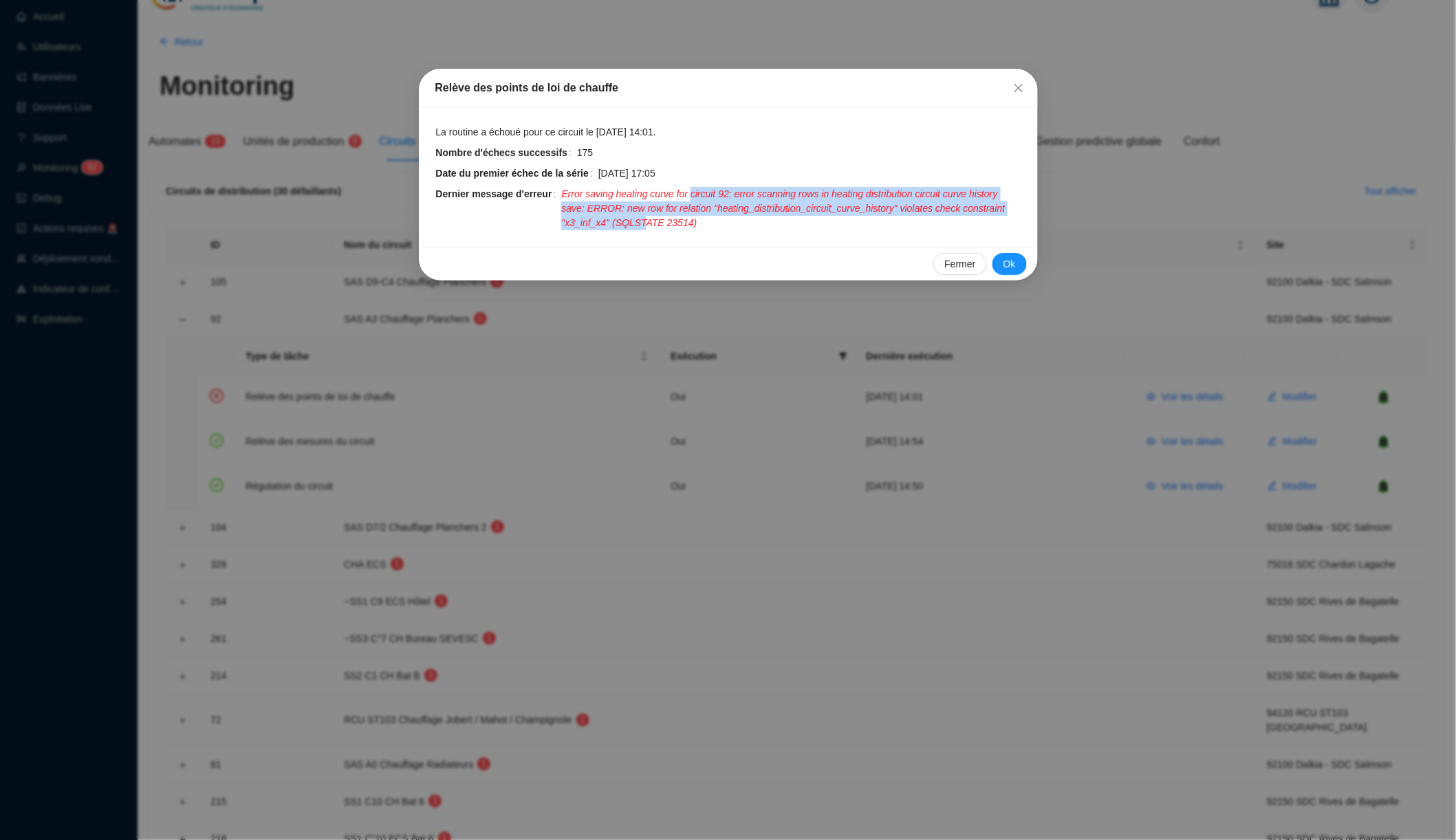
drag, startPoint x: 703, startPoint y: 193, endPoint x: 703, endPoint y: 217, distance: 24.0
click at [703, 217] on span "Error saving heating curve for circuit 92: error scanning rows in heating distr…" at bounding box center [791, 208] width 460 height 44
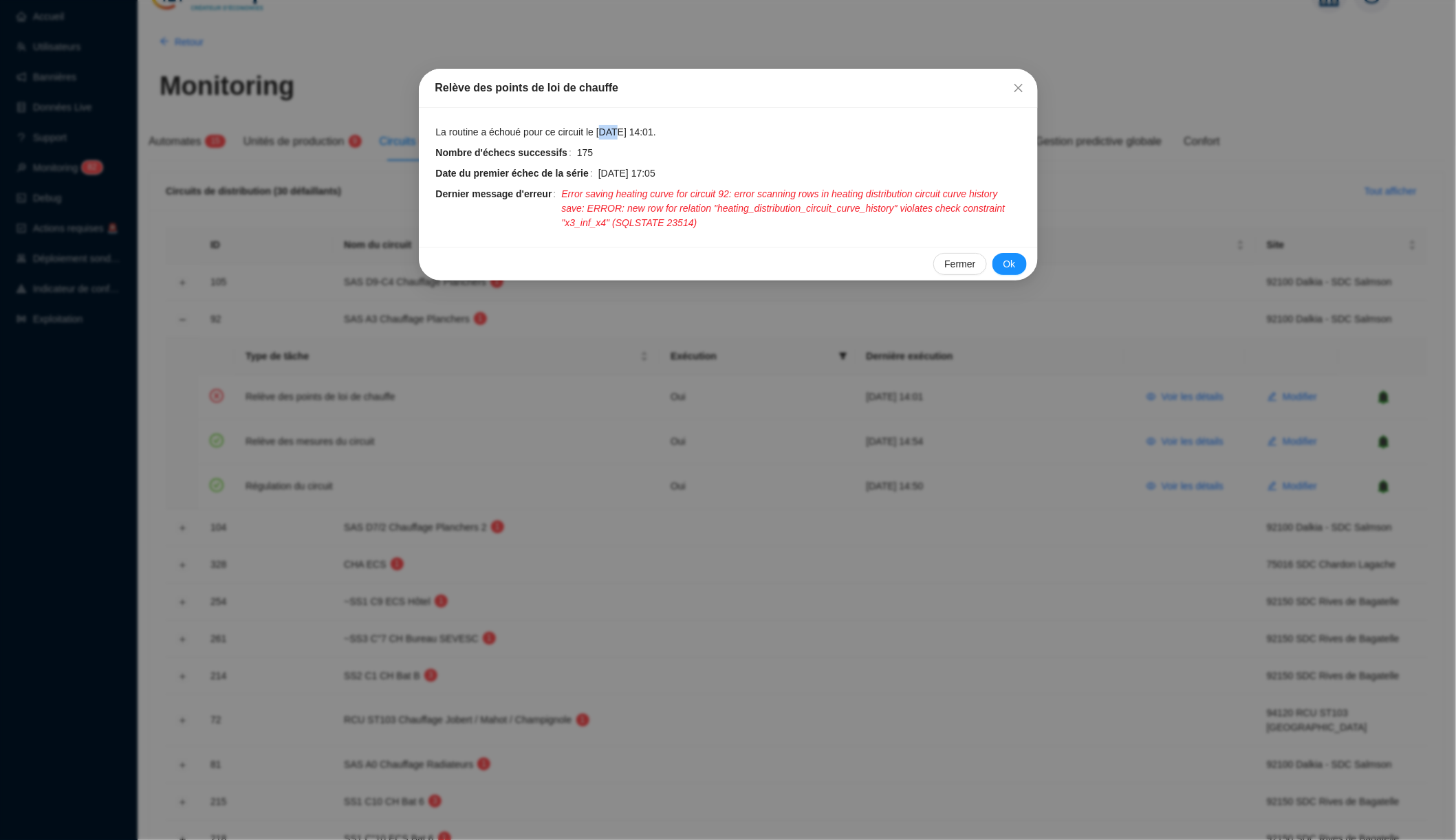
drag, startPoint x: 612, startPoint y: 130, endPoint x: 626, endPoint y: 130, distance: 14.0
click at [626, 130] on span "La routine a échoué pour ce circuit le 25 sept. 2025 14:01." at bounding box center [546, 132] width 220 height 15
click at [814, 390] on div "Relève des points de loi de chauffe La routine a échoué pour ce circuit le 25 s…" at bounding box center [728, 420] width 1456 height 840
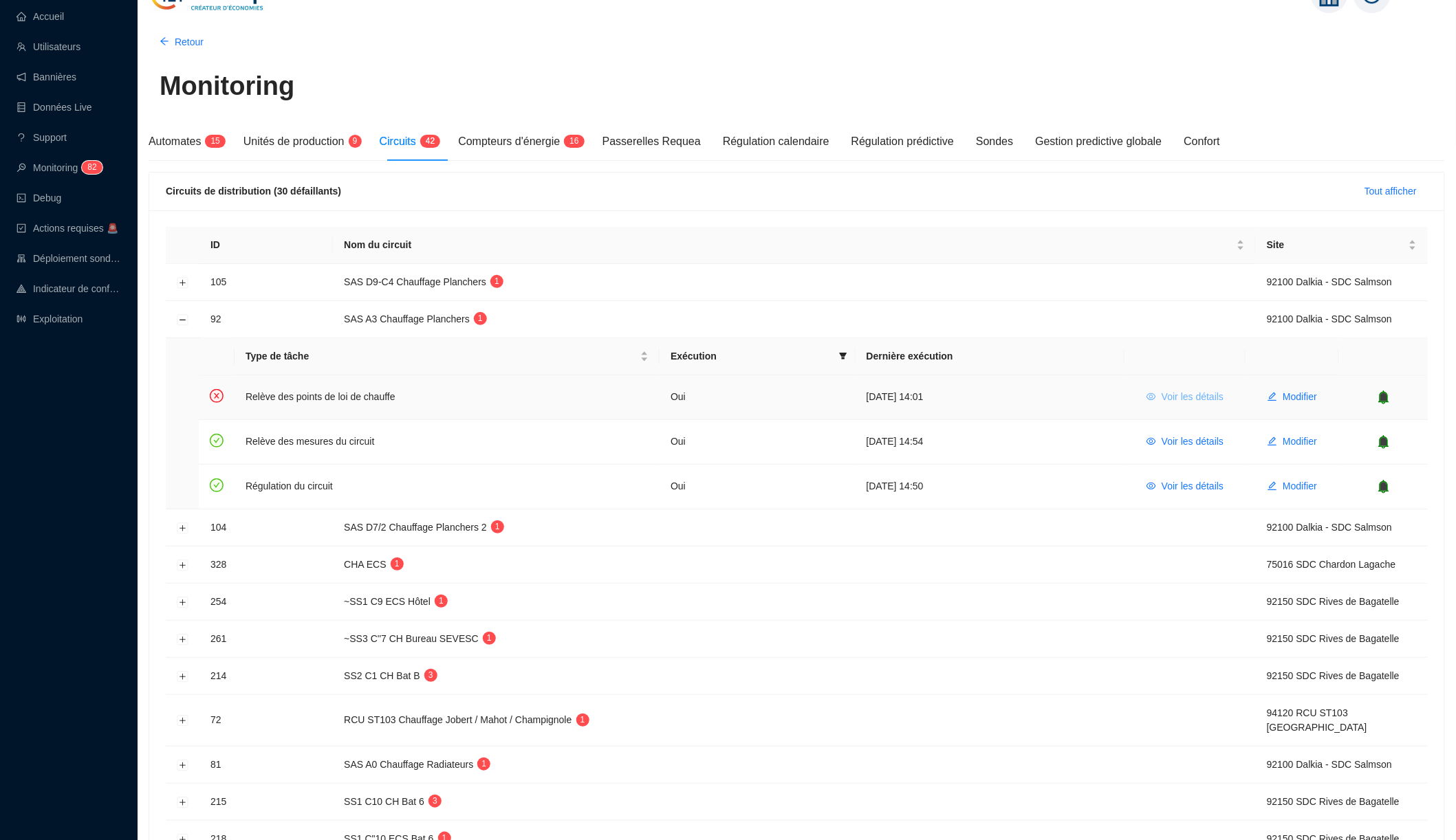
click at [1183, 396] on span "Voir les détails" at bounding box center [1192, 397] width 62 height 15
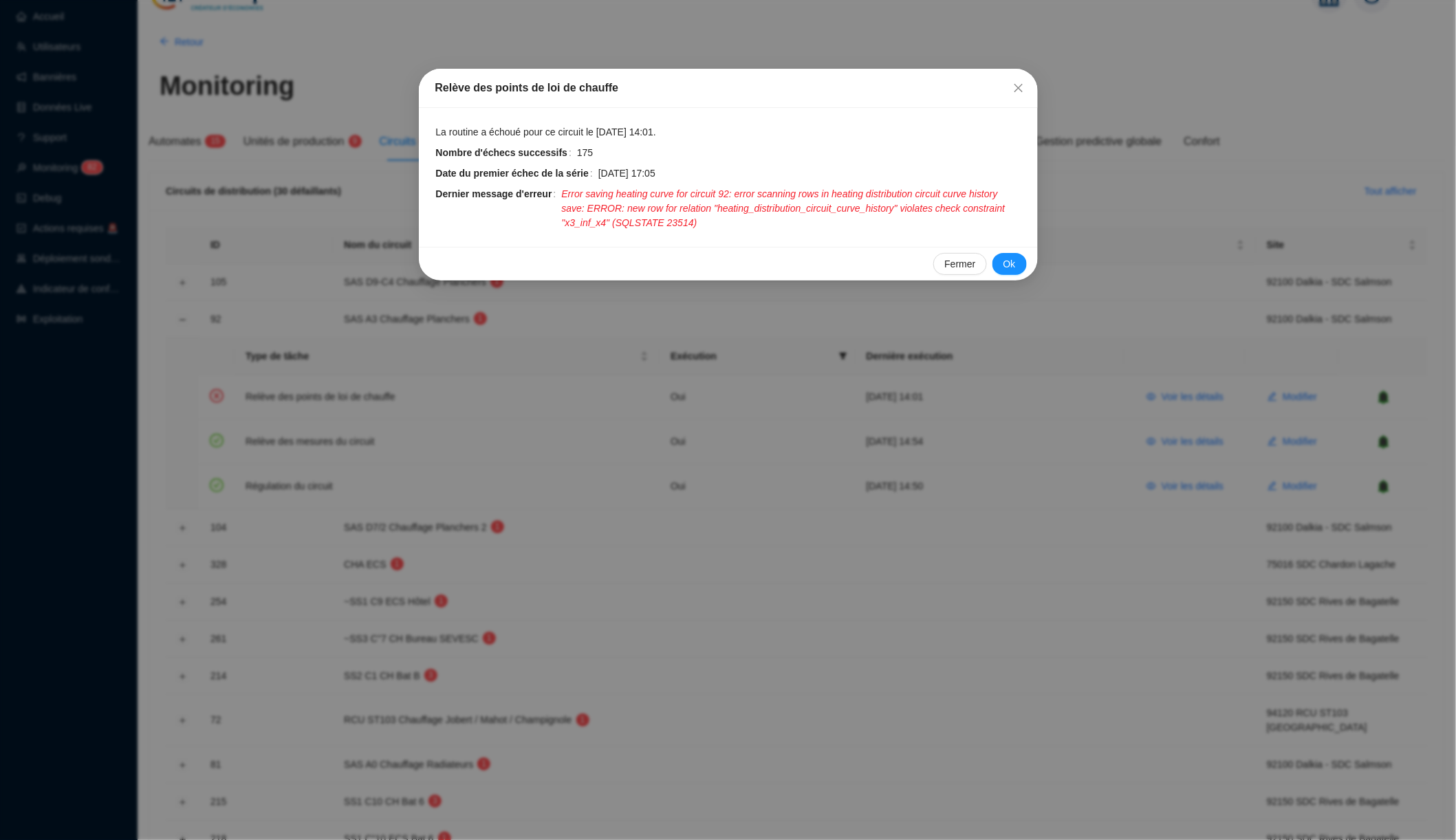
click at [636, 222] on span "Error saving heating curve for circuit 92: error scanning rows in heating distr…" at bounding box center [791, 208] width 460 height 44
click at [676, 228] on div "La routine a échoué pour ce circuit le 25 sept. 2025 14:01. Nombre d'échecs suc…" at bounding box center [728, 177] width 619 height 139
click at [642, 219] on span "Error saving heating curve for circuit 92: error scanning rows in heating distr…" at bounding box center [791, 208] width 460 height 44
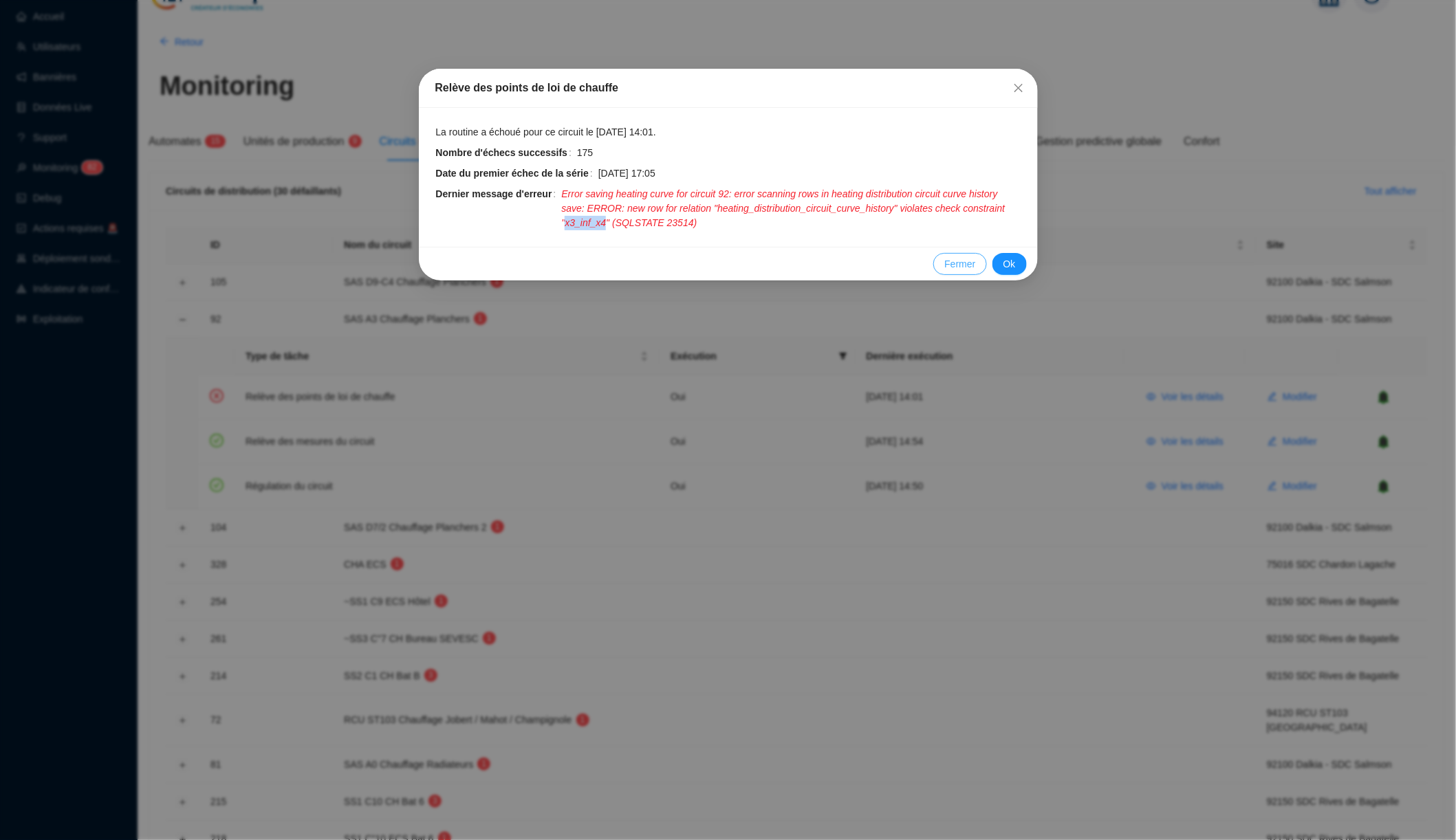
click at [956, 258] on span "Fermer" at bounding box center [959, 264] width 31 height 15
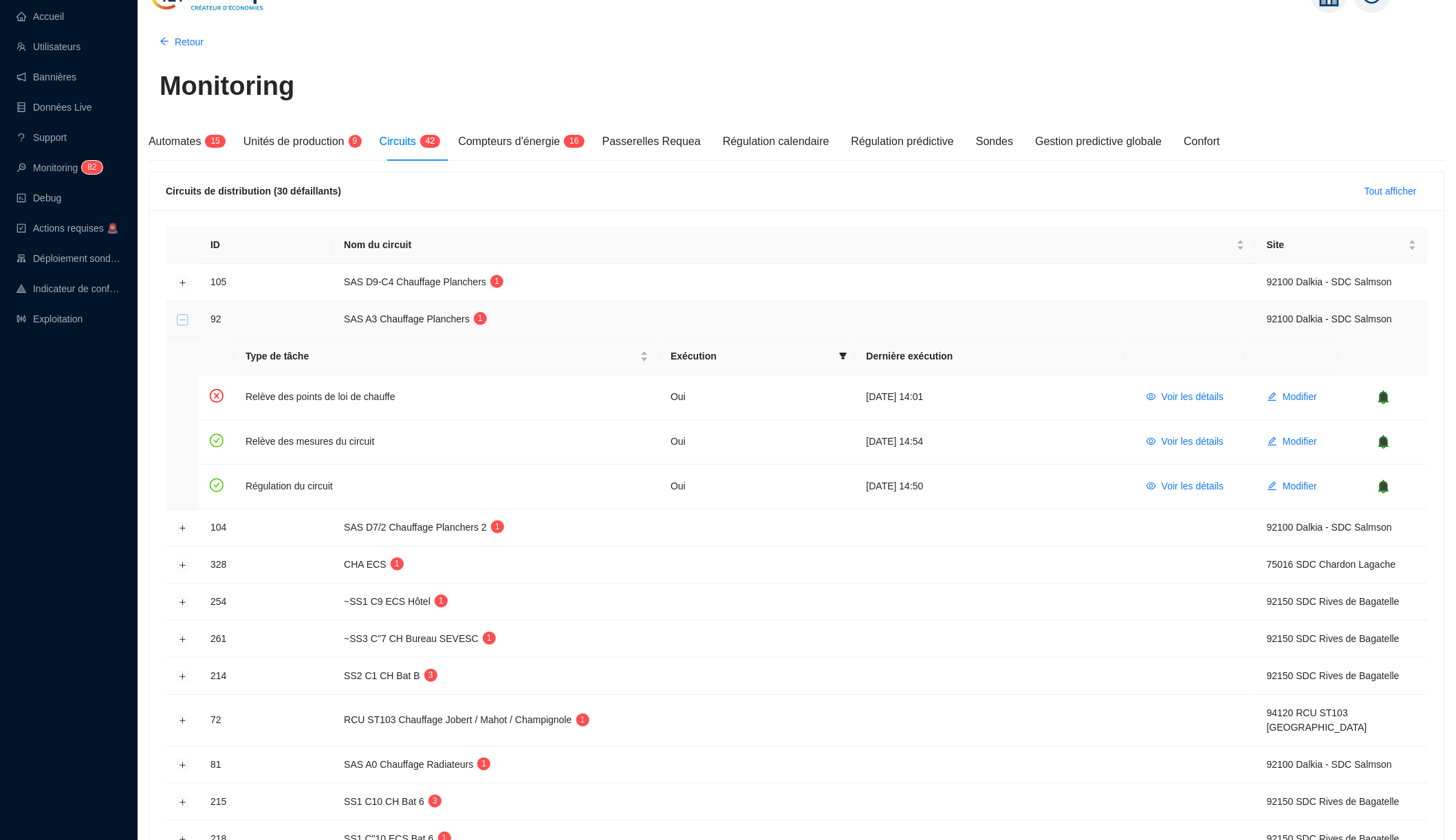
click at [182, 319] on button "Réduire la ligne" at bounding box center [183, 320] width 11 height 11
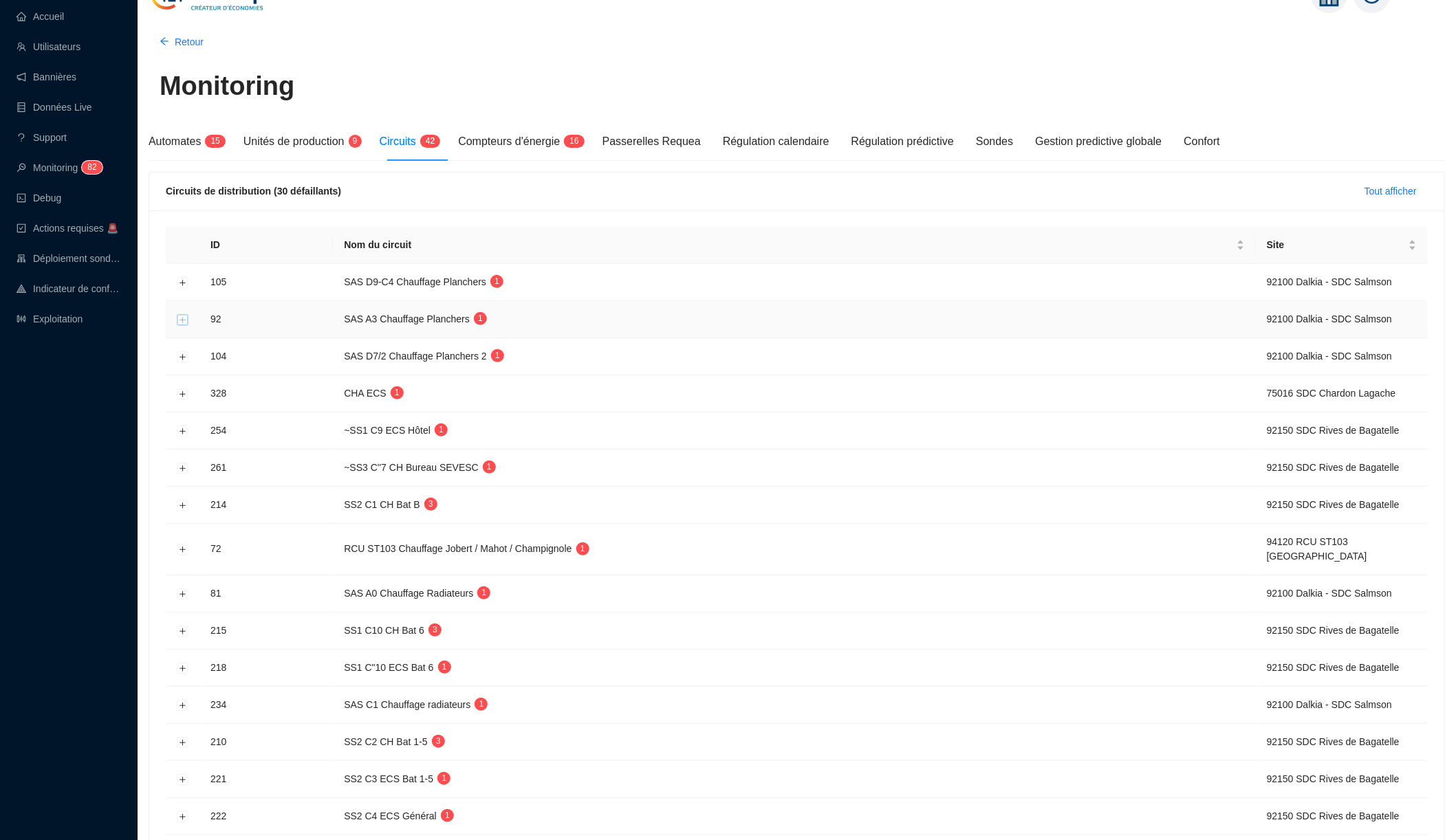
click at [182, 319] on button "Développer la ligne" at bounding box center [183, 320] width 11 height 11
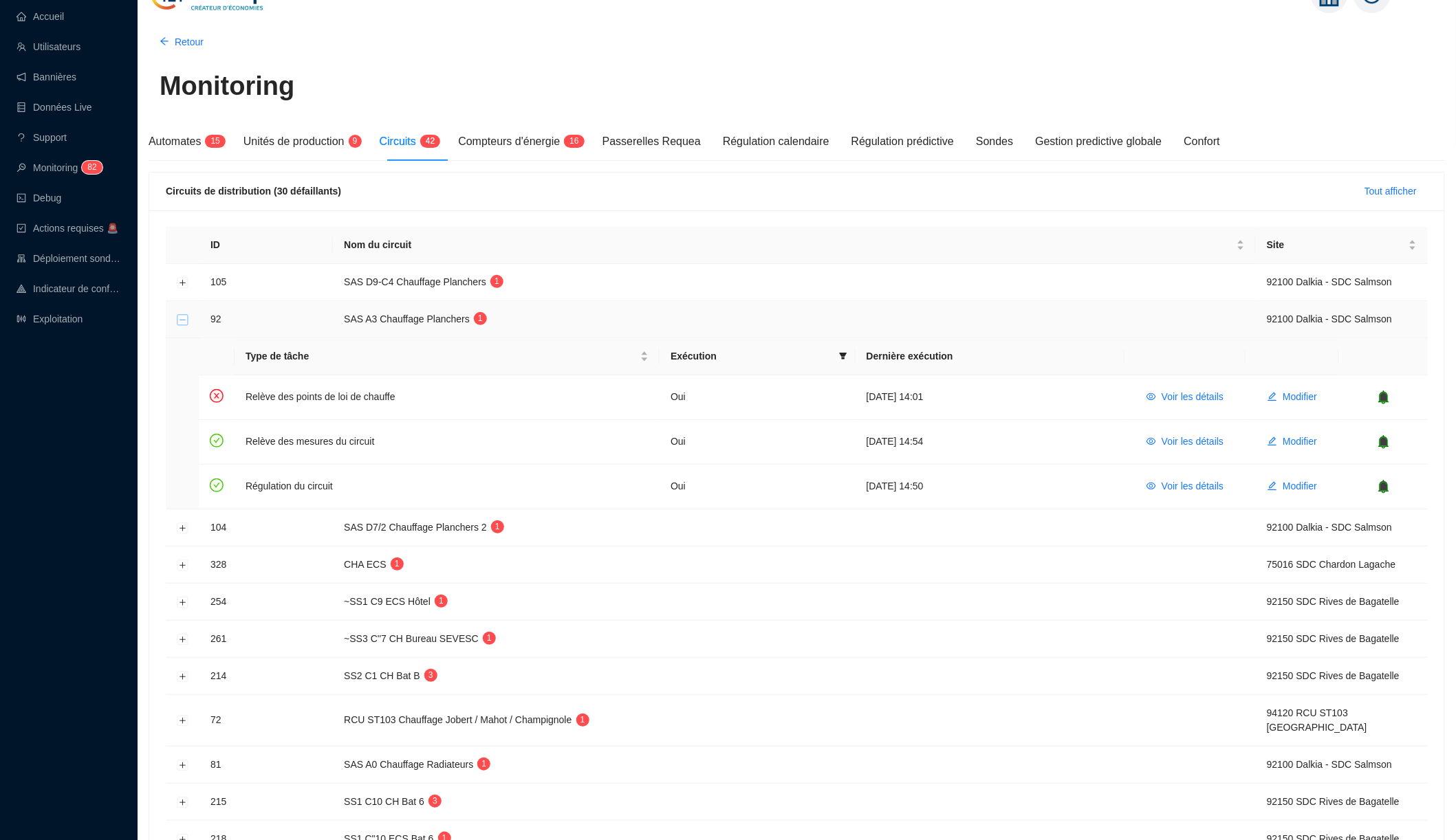
click at [185, 318] on button "Réduire la ligne" at bounding box center [183, 320] width 11 height 11
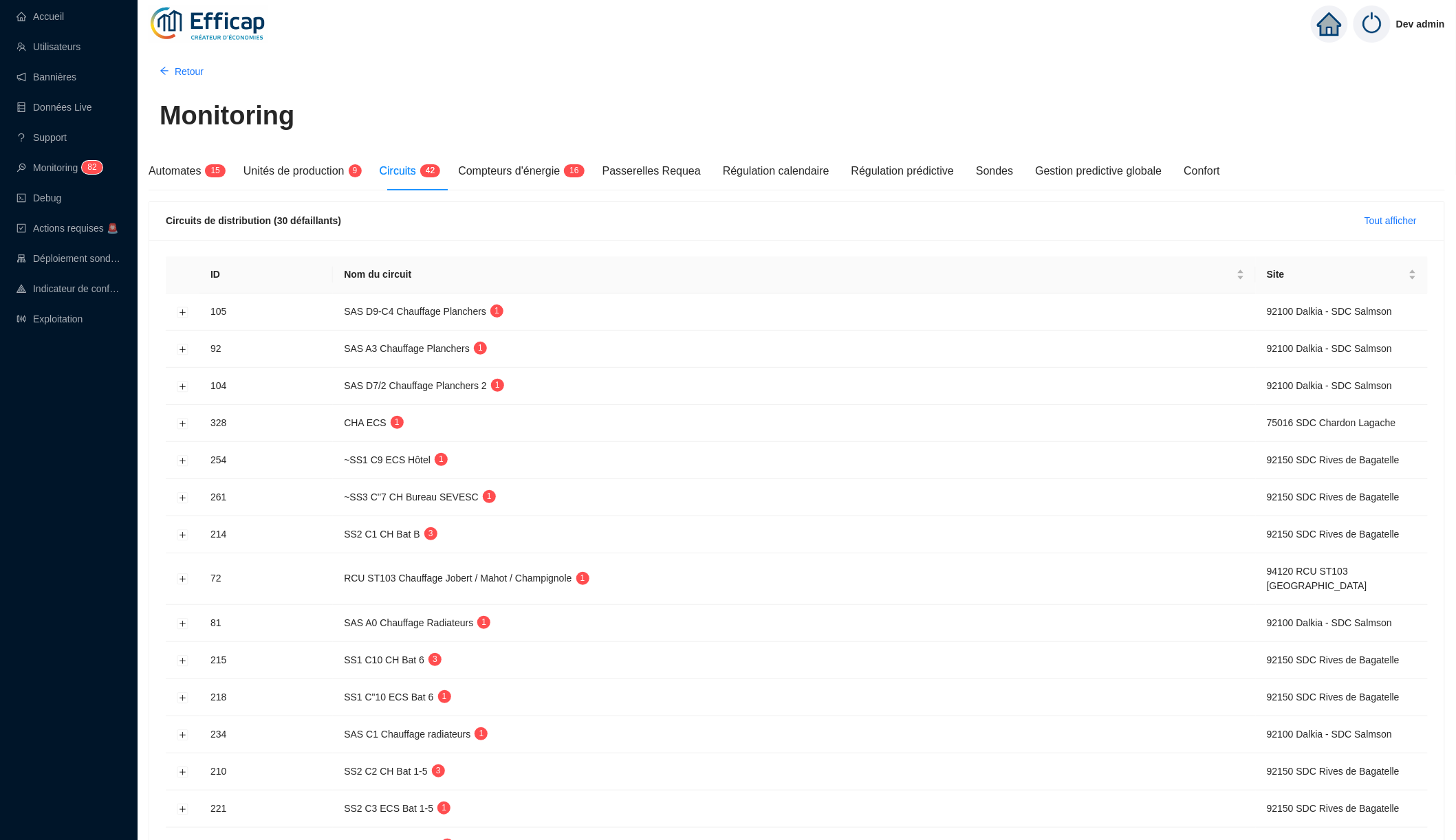
scroll to position [0, 0]
drag, startPoint x: 695, startPoint y: 198, endPoint x: 694, endPoint y: 241, distance: 43.0
click at [694, 241] on div "Automates 1 5 Unités de production 9 Circuits 4 2 Compteurs d'énergie 1 6 Passe…" at bounding box center [797, 796] width 1296 height 1287
click at [701, 204] on div "Circuits de distribution (30 défaillants) Tout afficher" at bounding box center [797, 221] width 1296 height 38
drag, startPoint x: 694, startPoint y: 204, endPoint x: 691, endPoint y: 223, distance: 19.2
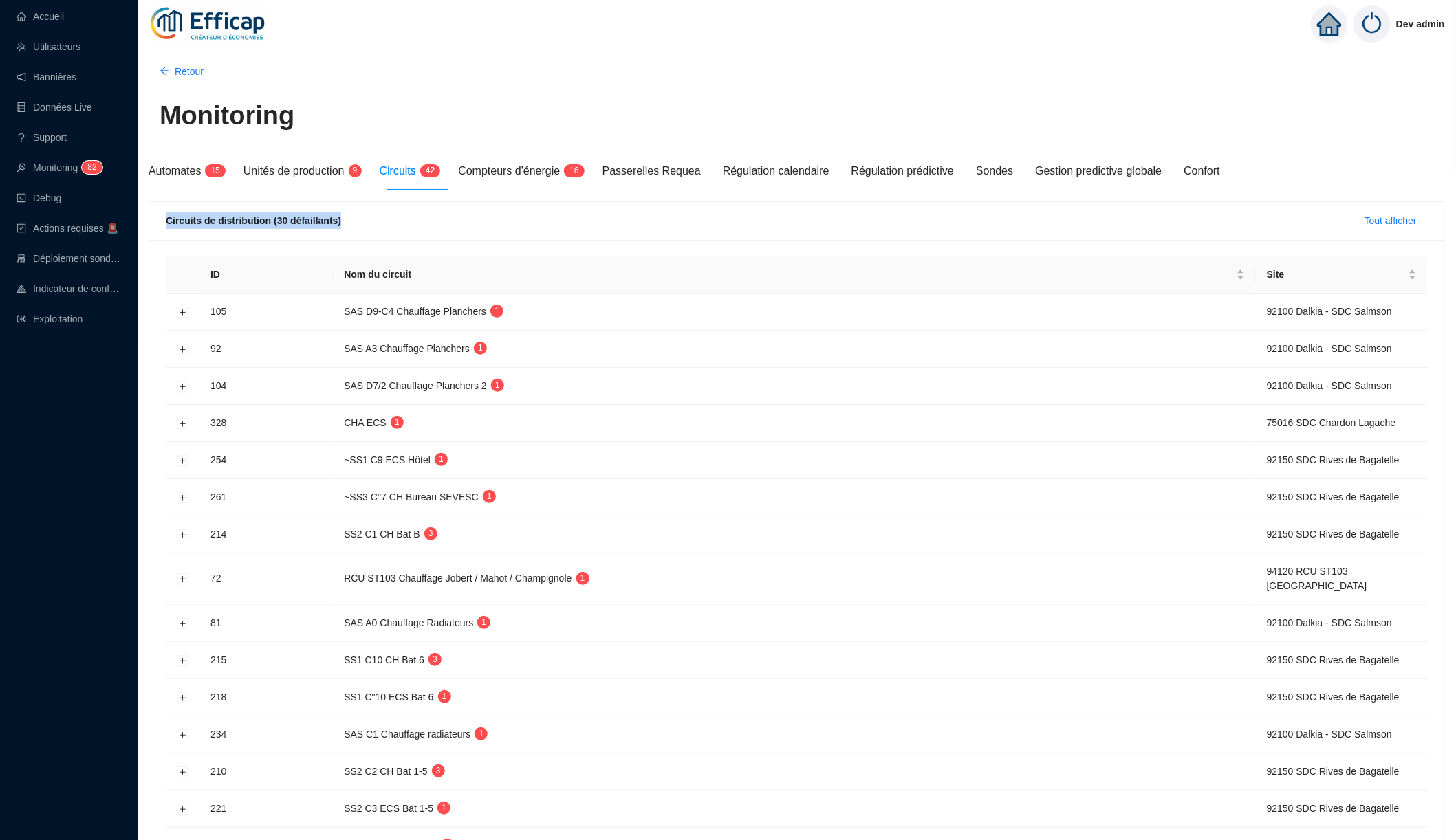
click at [693, 224] on div "Circuits de distribution (30 défaillants) Tout afficher" at bounding box center [797, 221] width 1296 height 38
click at [691, 223] on div "Circuits de distribution (30 défaillants) Tout afficher" at bounding box center [797, 221] width 1262 height 22
drag, startPoint x: 705, startPoint y: 203, endPoint x: 705, endPoint y: 218, distance: 15.0
click at [705, 218] on div "Circuits de distribution (30 défaillants) Tout afficher" at bounding box center [797, 221] width 1296 height 38
click at [705, 218] on div "Circuits de distribution (30 défaillants) Tout afficher" at bounding box center [797, 221] width 1262 height 22
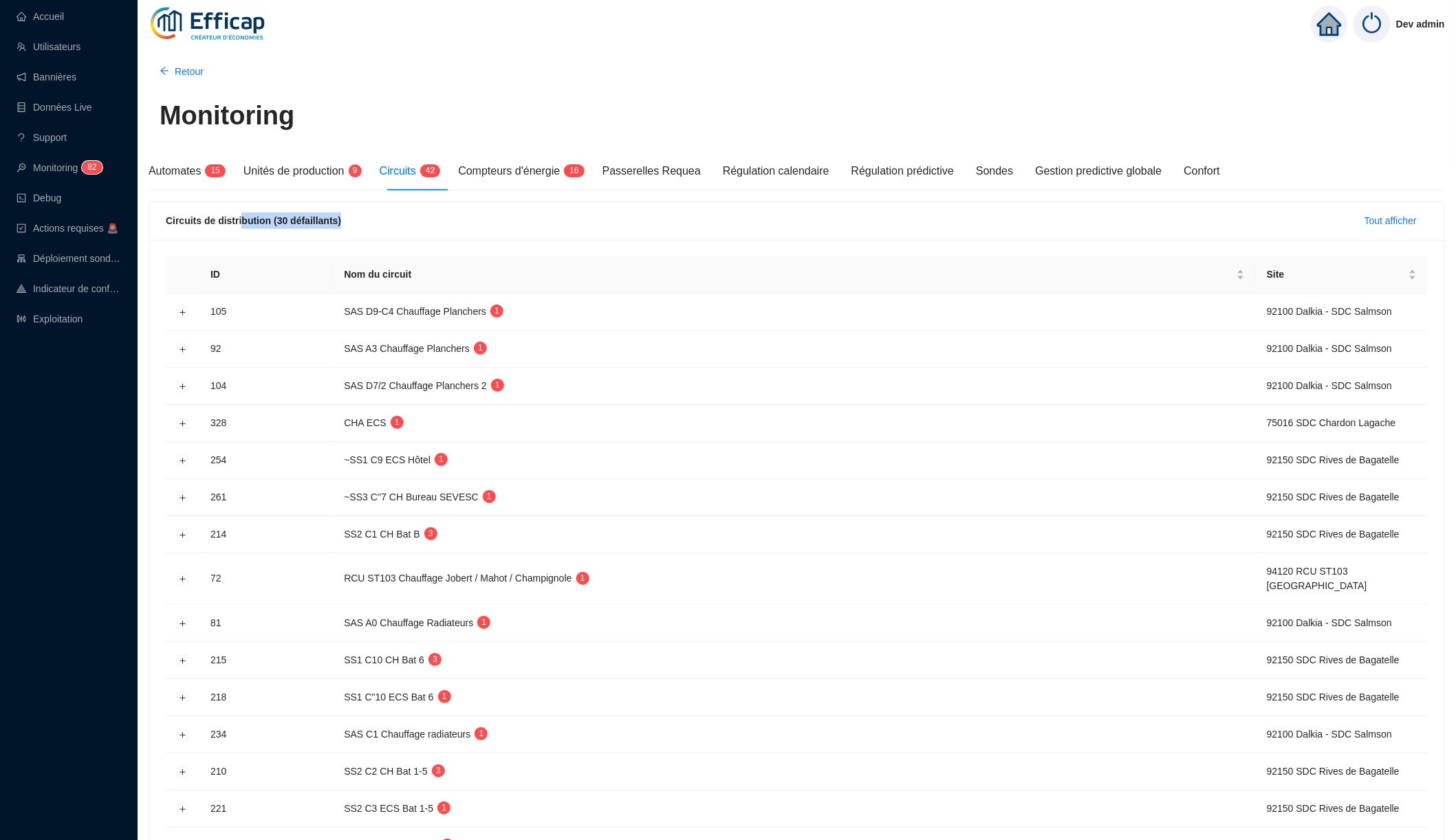
drag, startPoint x: 246, startPoint y: 214, endPoint x: 245, endPoint y: 232, distance: 18.0
click at [245, 232] on div "Circuits de distribution (30 défaillants) Tout afficher" at bounding box center [797, 221] width 1296 height 38
drag, startPoint x: 228, startPoint y: 209, endPoint x: 231, endPoint y: 227, distance: 18.2
click at [231, 231] on div "Circuits de distribution (30 défaillants) Tout afficher" at bounding box center [797, 221] width 1296 height 38
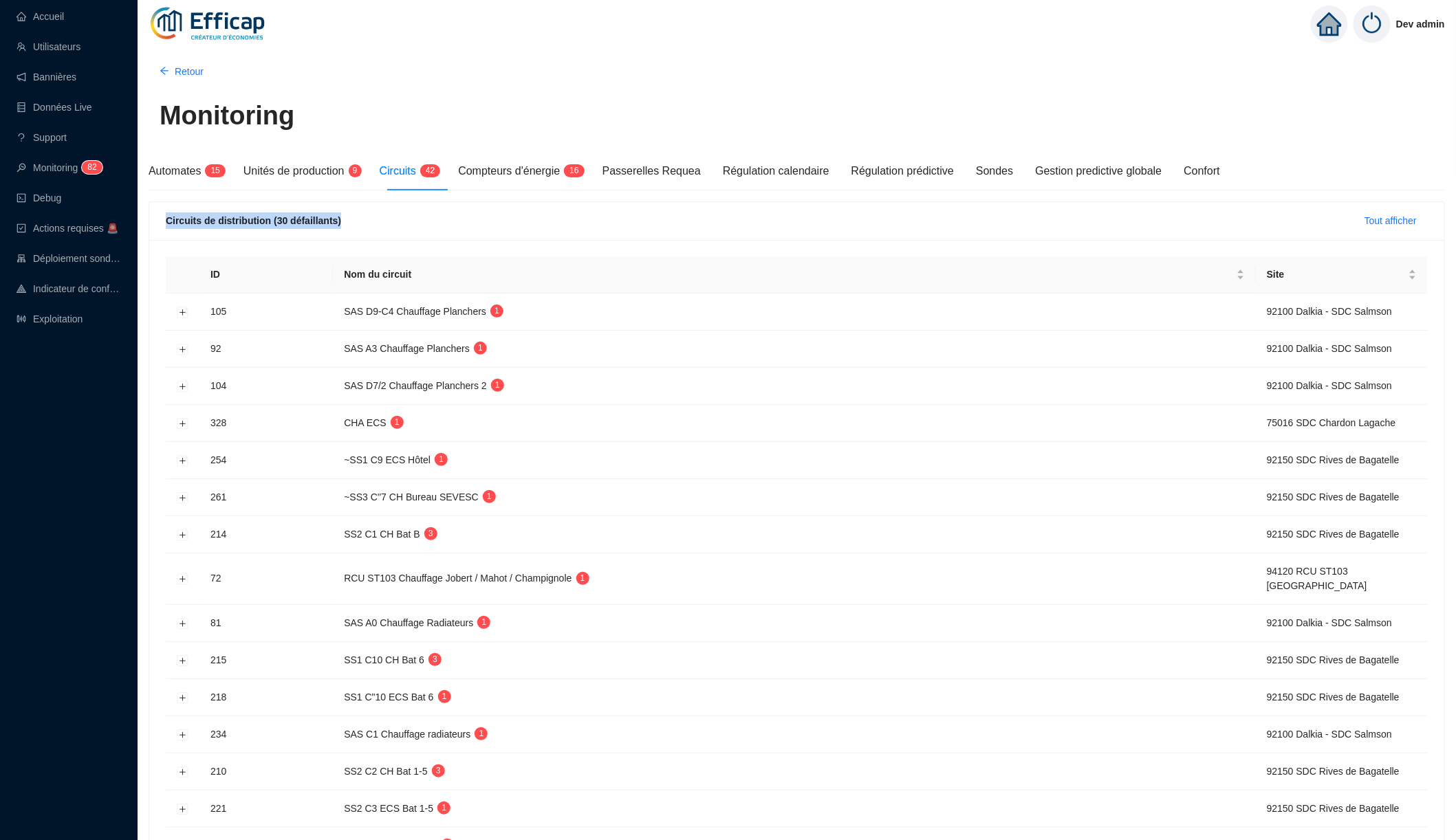
click at [231, 227] on div "Circuits de distribution (30 défaillants)" at bounding box center [254, 221] width 176 height 17
drag, startPoint x: 238, startPoint y: 204, endPoint x: 237, endPoint y: 234, distance: 30.0
click at [237, 234] on div "Circuits de distribution (30 défaillants) Tout afficher" at bounding box center [797, 221] width 1296 height 38
drag, startPoint x: 349, startPoint y: 209, endPoint x: 352, endPoint y: 231, distance: 22.2
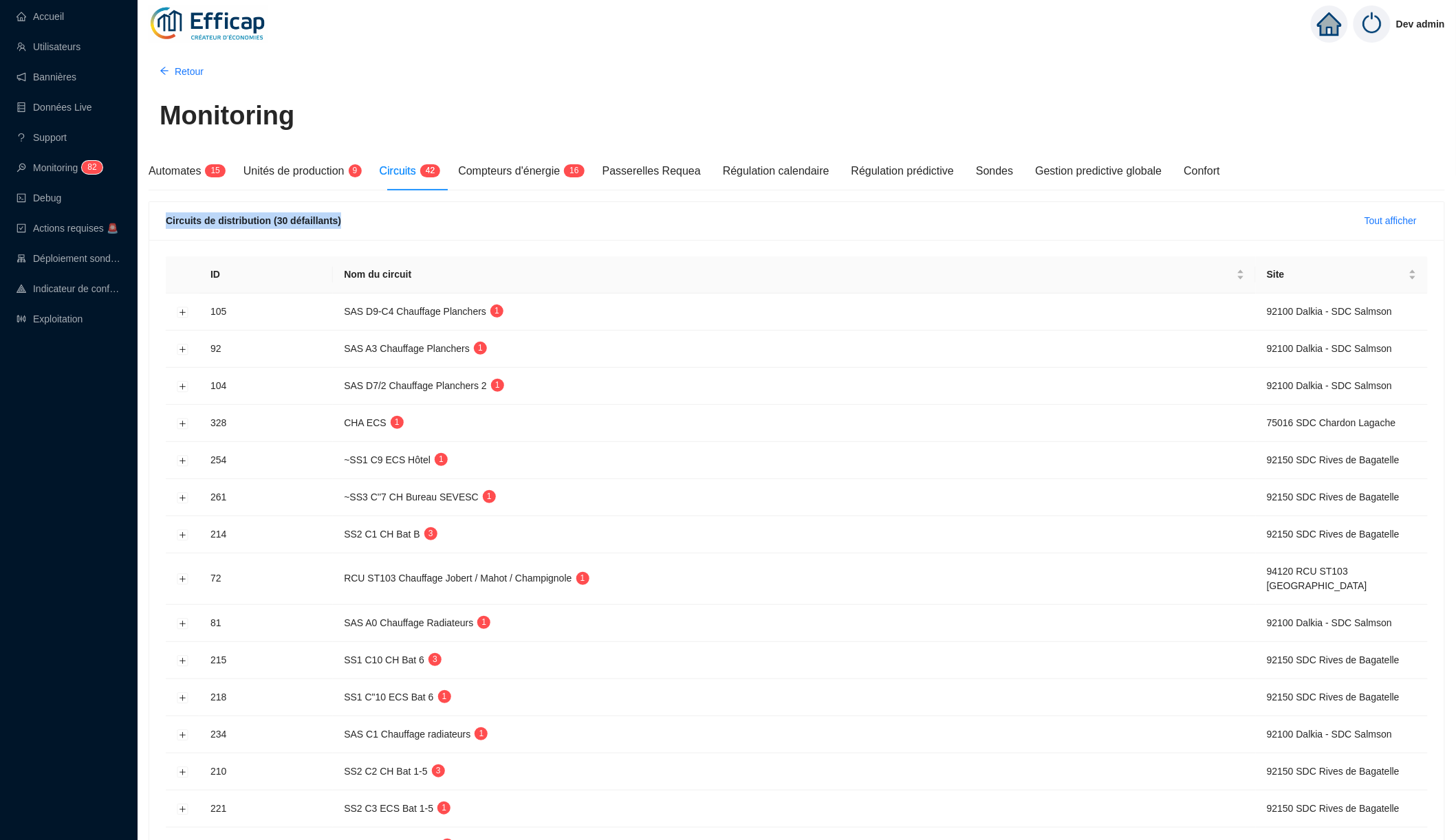
click at [352, 231] on div "Circuits de distribution (30 défaillants) Tout afficher" at bounding box center [797, 221] width 1296 height 38
click at [352, 232] on div "Circuits de distribution (30 défaillants) Tout afficher" at bounding box center [797, 221] width 1296 height 38
drag, startPoint x: 347, startPoint y: 208, endPoint x: 352, endPoint y: 230, distance: 22.6
click at [352, 230] on div "Circuits de distribution (30 défaillants) Tout afficher" at bounding box center [797, 221] width 1296 height 38
click at [347, 232] on div "Circuits de distribution (30 défaillants) Tout afficher" at bounding box center [797, 221] width 1296 height 38
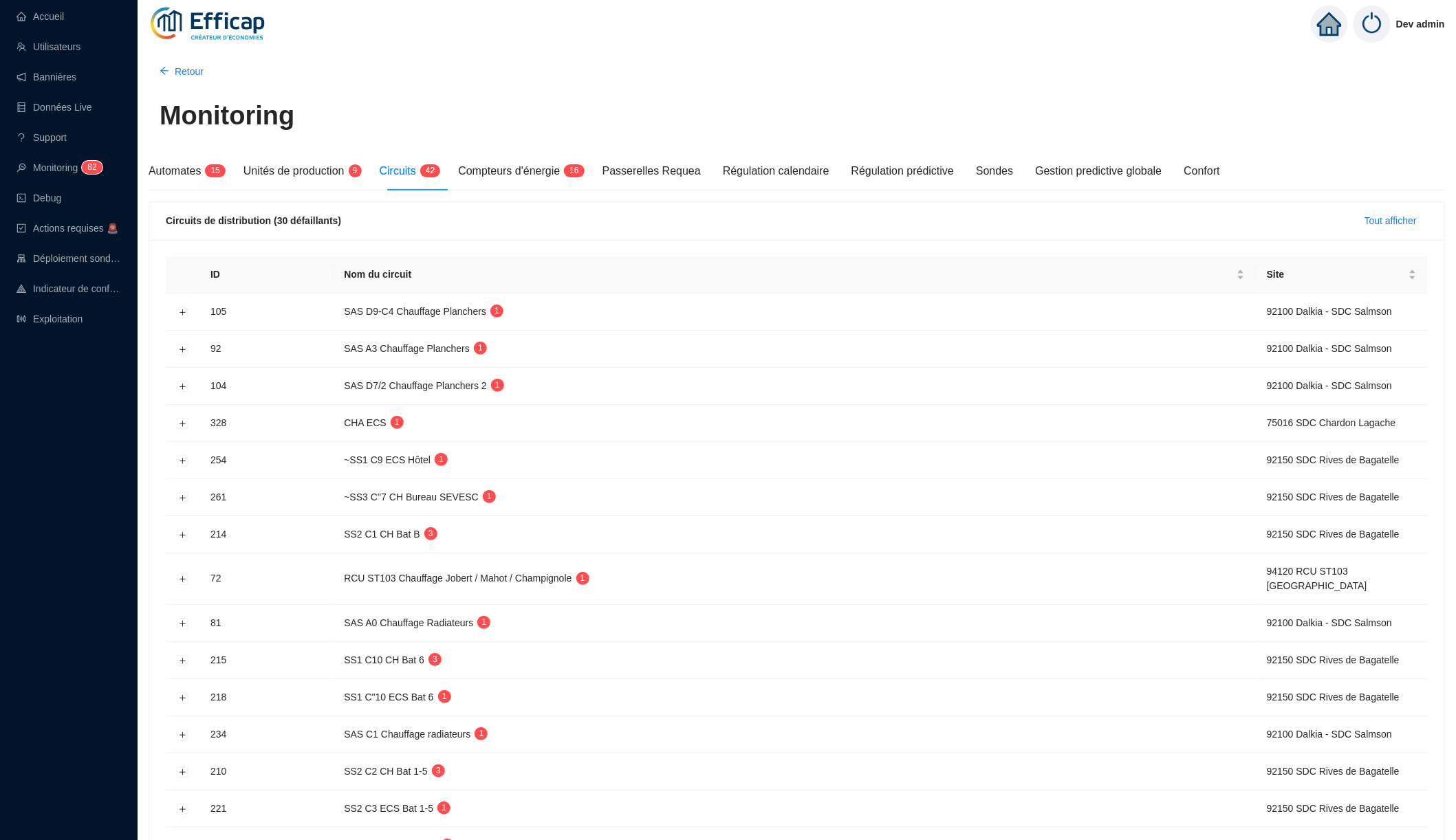
click at [388, 224] on div "Circuits de distribution (30 défaillants) Tout afficher" at bounding box center [797, 221] width 1262 height 22
click at [64, 13] on link "Accueil" at bounding box center [40, 16] width 47 height 11
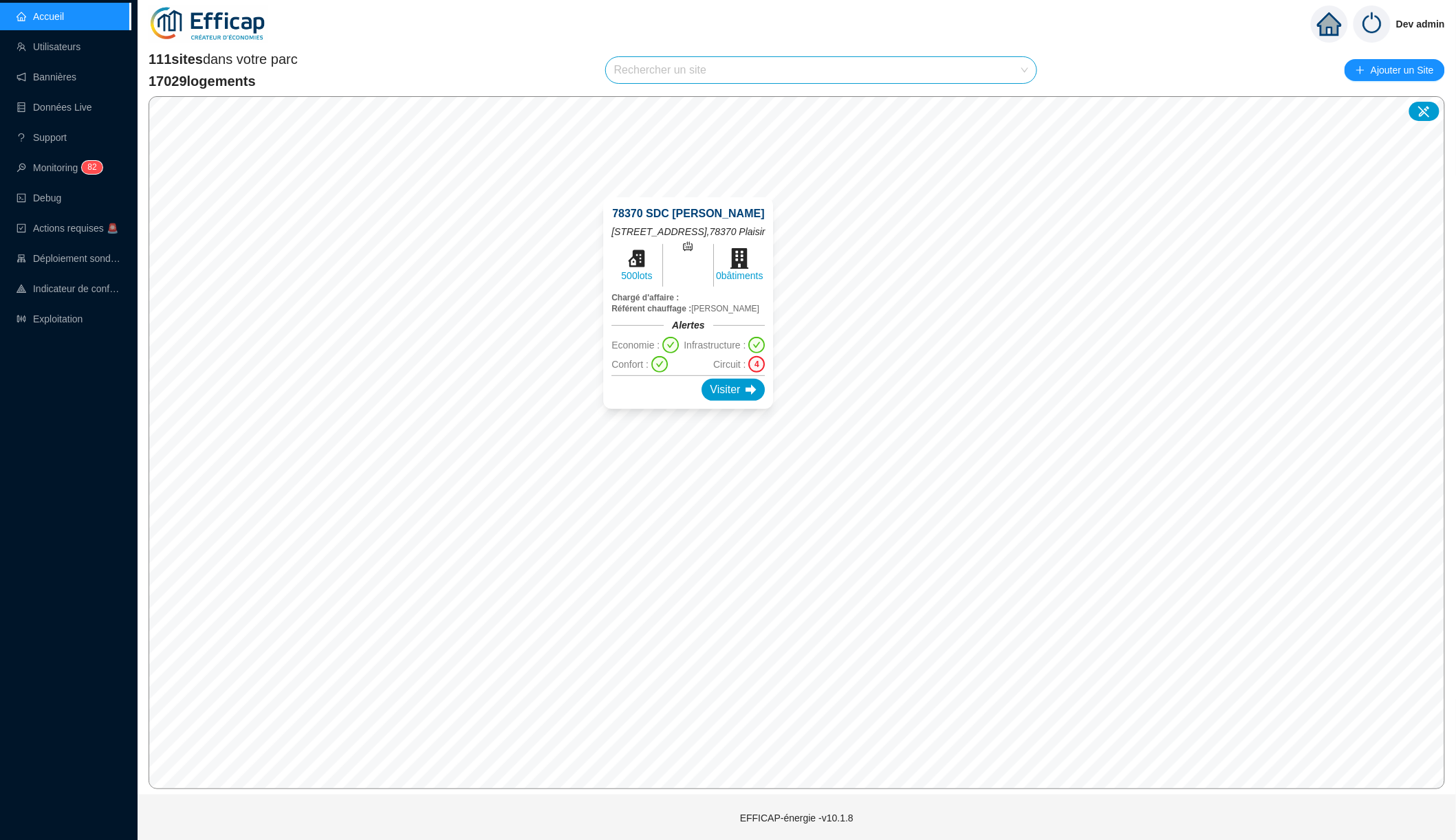
click at [699, 233] on div "78370 SDC Brigitte 1-33 rue des Ebisoires , 78370 Plaisir 500 lots 0 bâtiments …" at bounding box center [688, 303] width 203 height 245
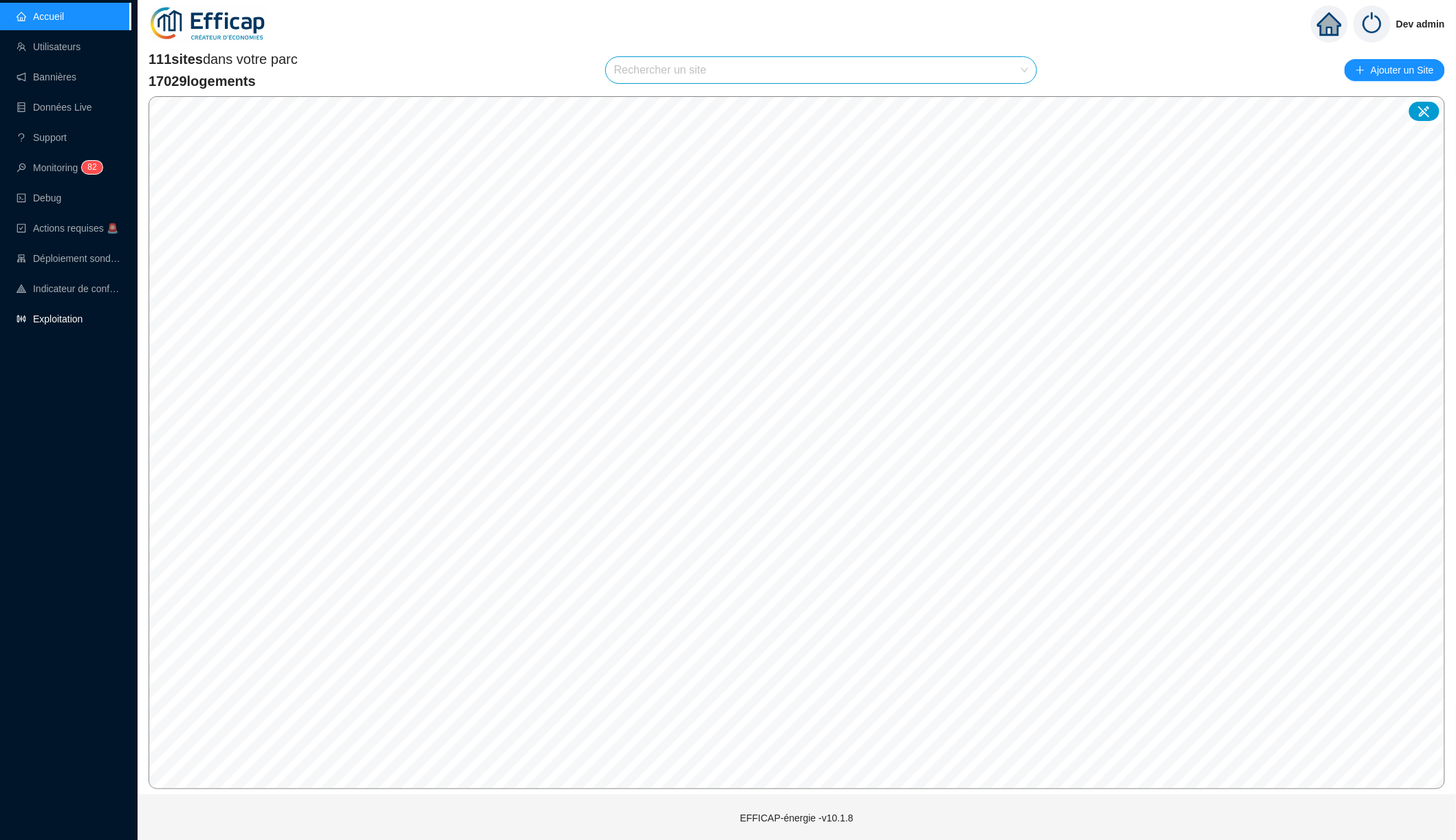
click at [83, 319] on link "Exploitation" at bounding box center [50, 319] width 66 height 11
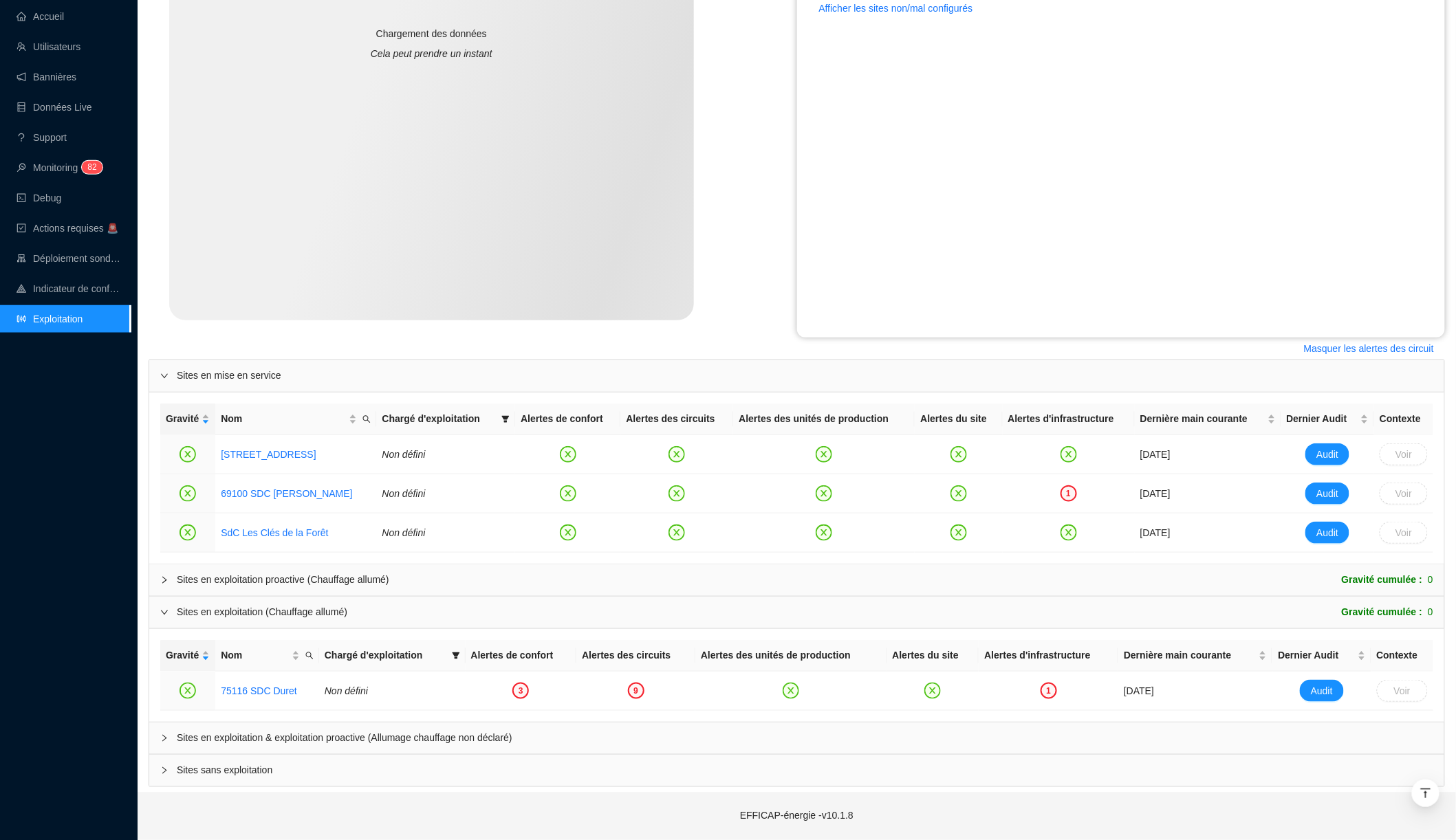
click at [235, 735] on span "Sites en exploitation & exploitation proactive (Allumage chauffage non déclaré)" at bounding box center [804, 738] width 1257 height 15
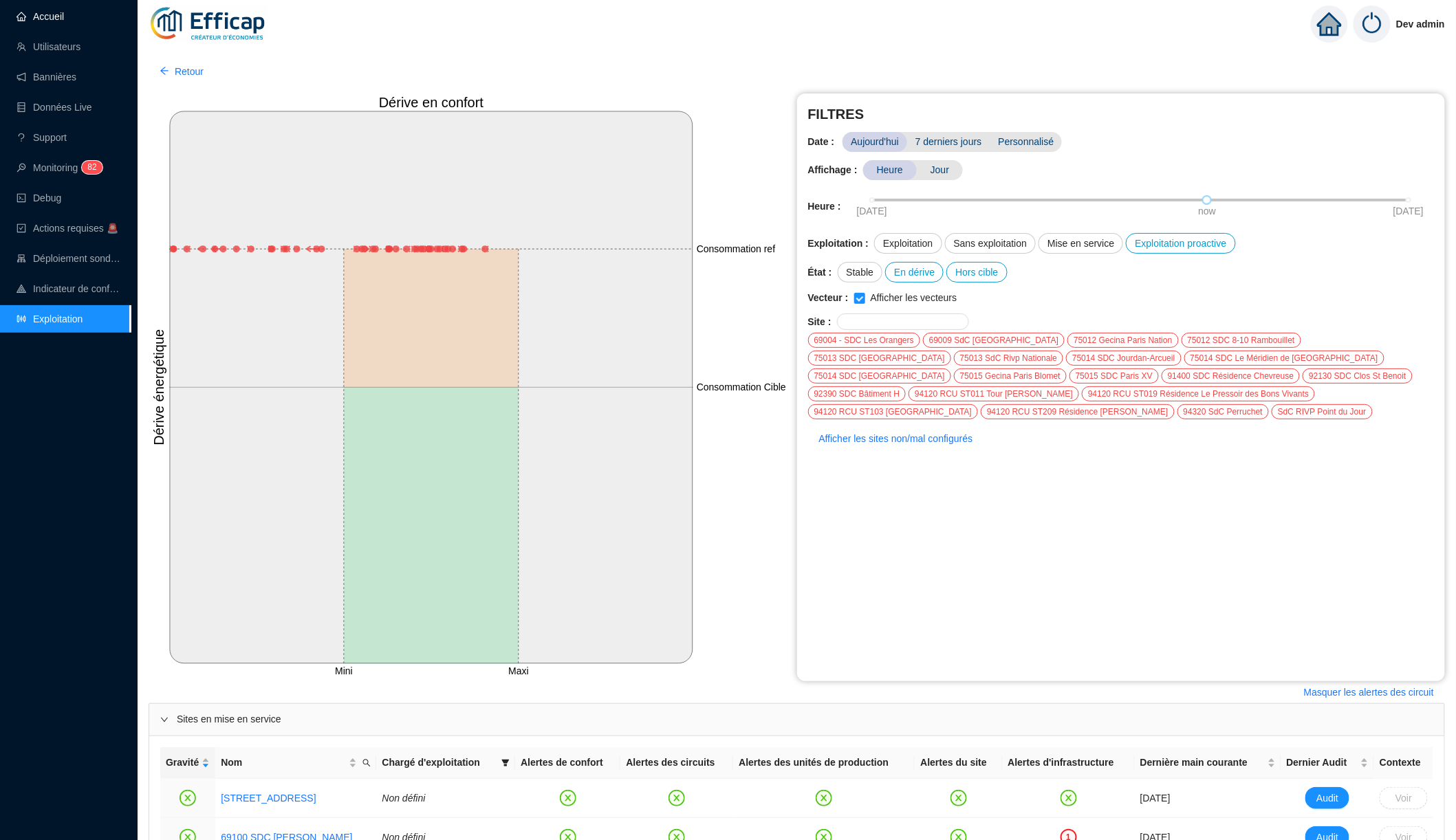
click at [64, 15] on link "Accueil" at bounding box center [40, 16] width 47 height 11
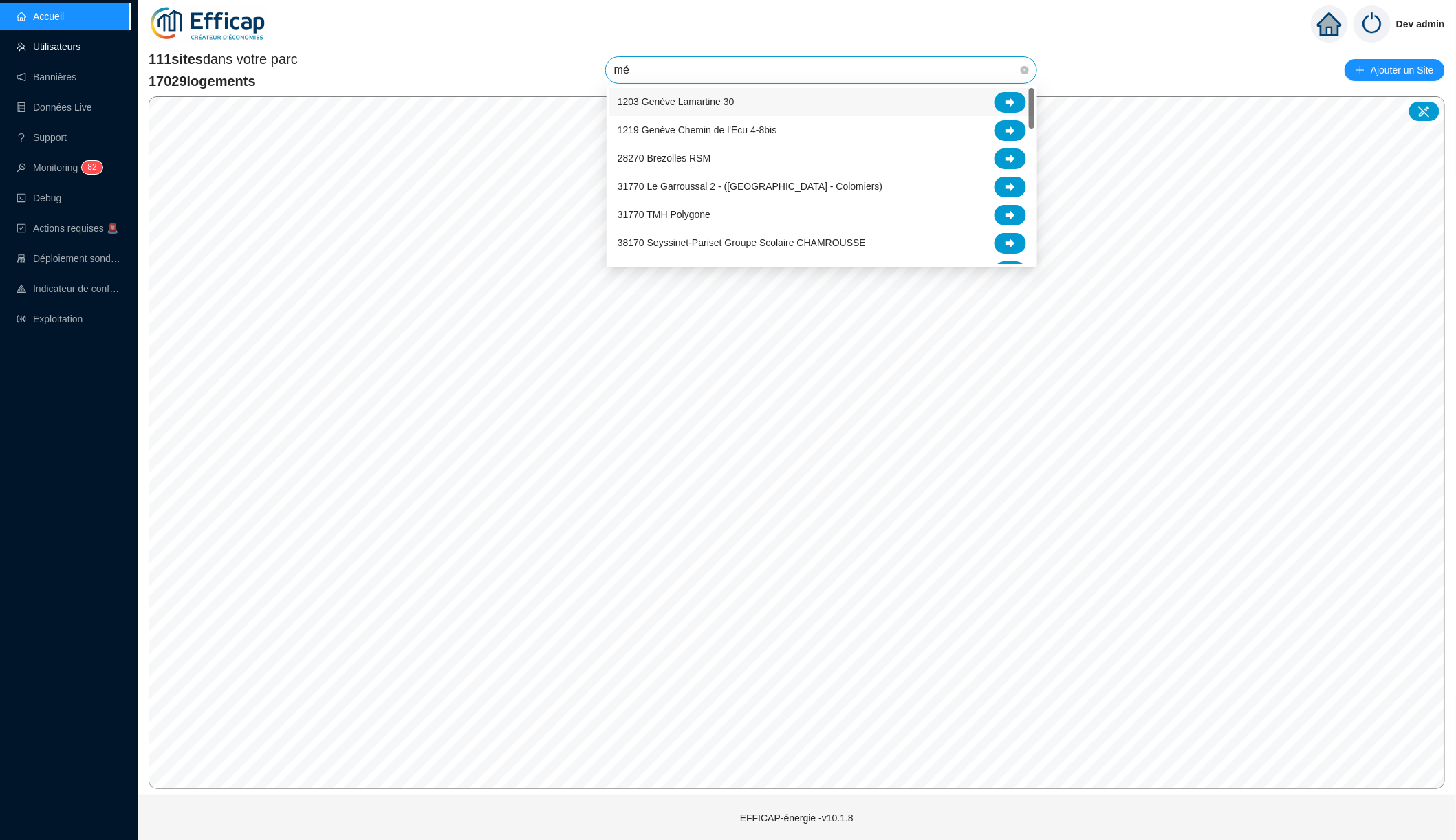
type input "mér"
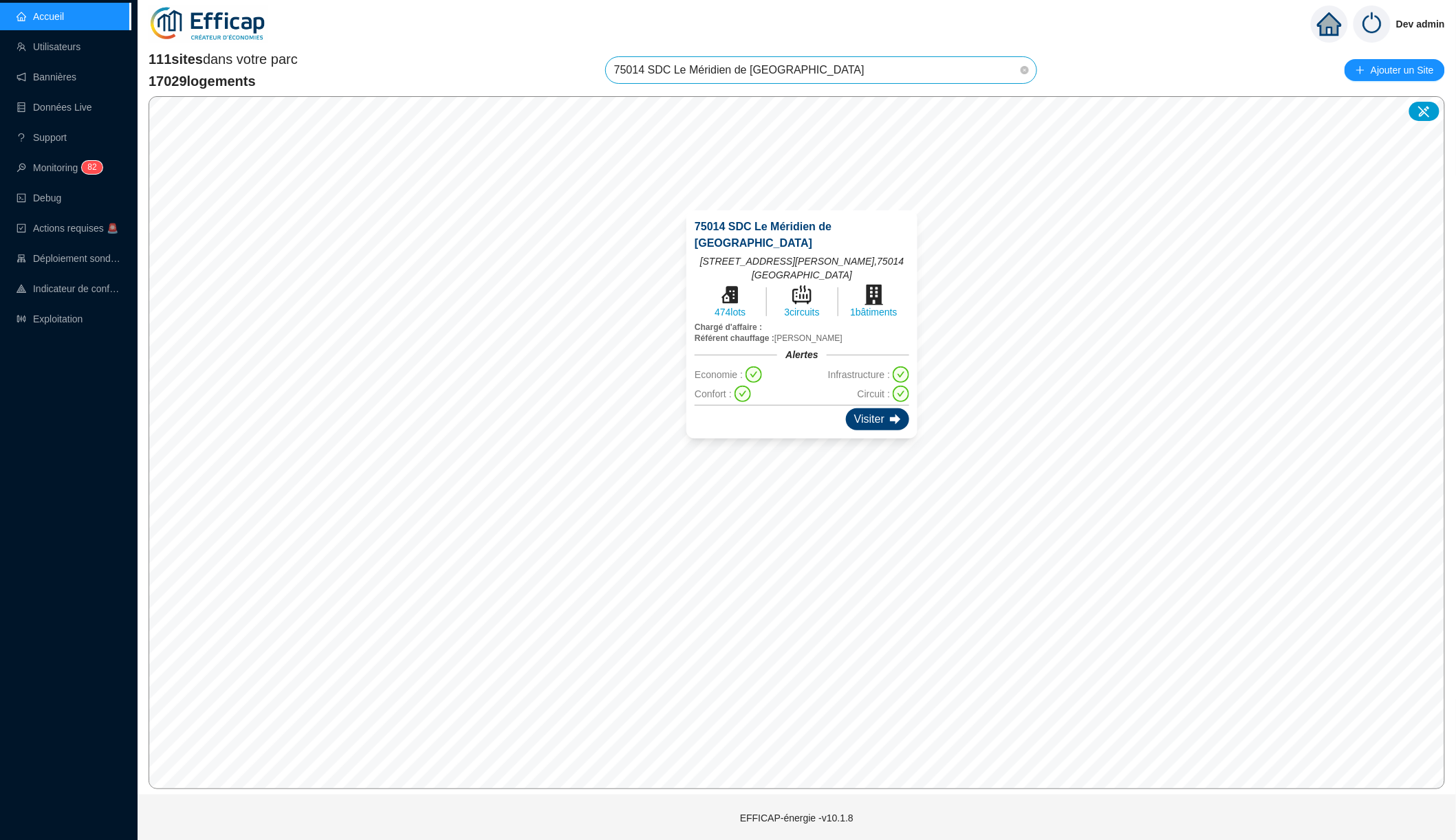
click at [880, 421] on div "Visiter" at bounding box center [878, 419] width 63 height 22
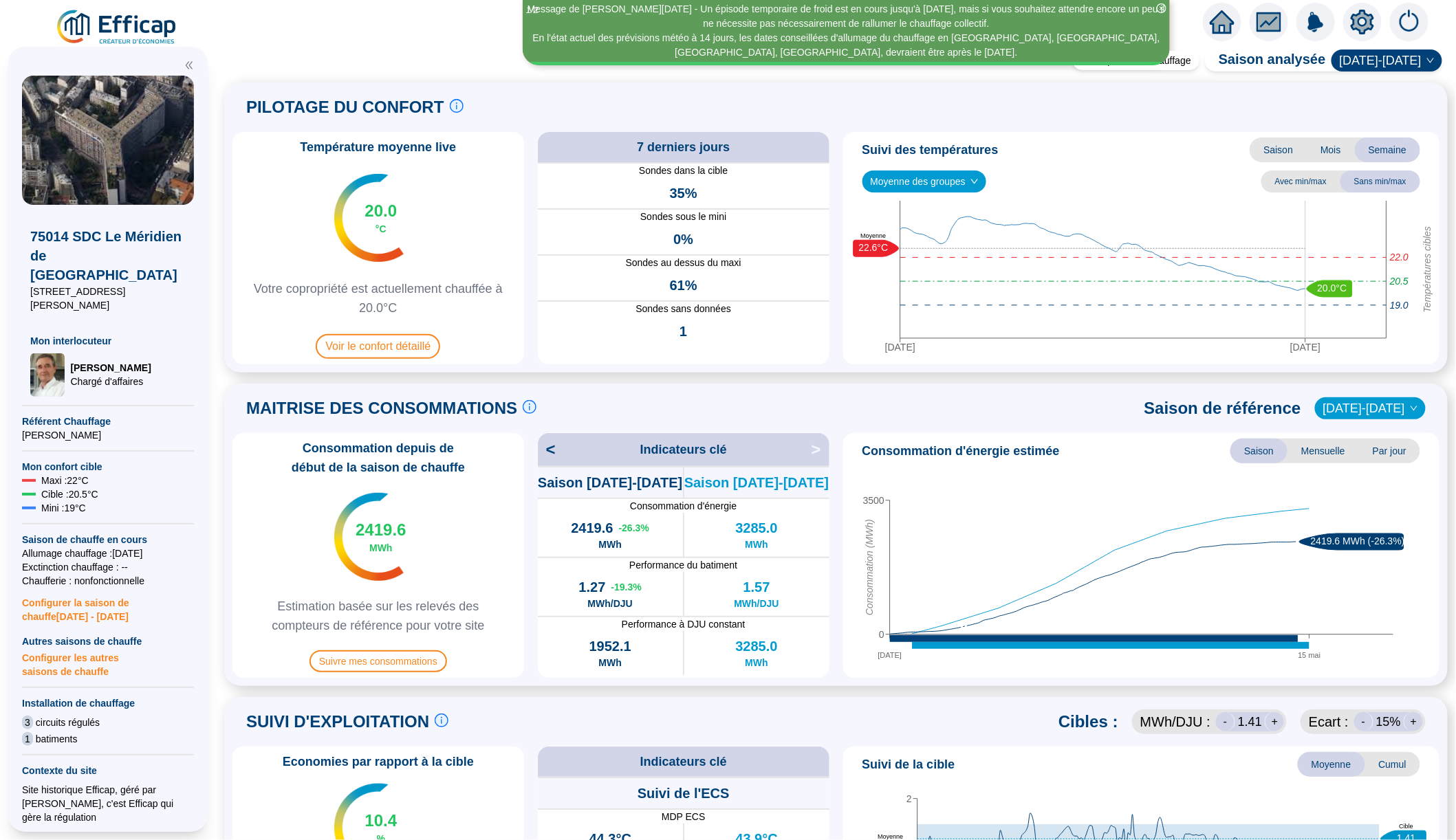
click at [871, 7] on icon "close-circle" at bounding box center [1162, 8] width 10 height 10
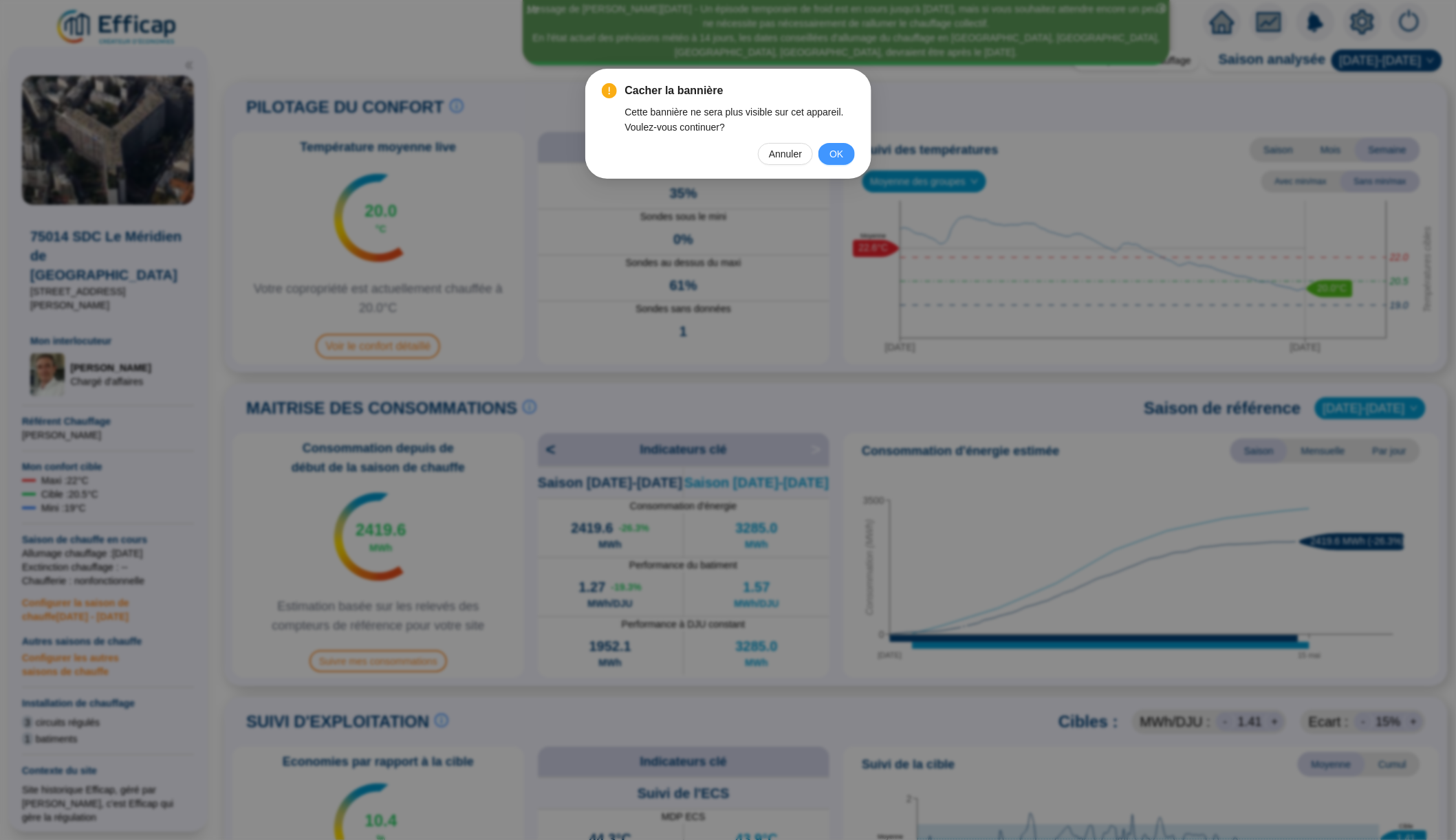
click at [826, 160] on button "OK" at bounding box center [836, 153] width 36 height 22
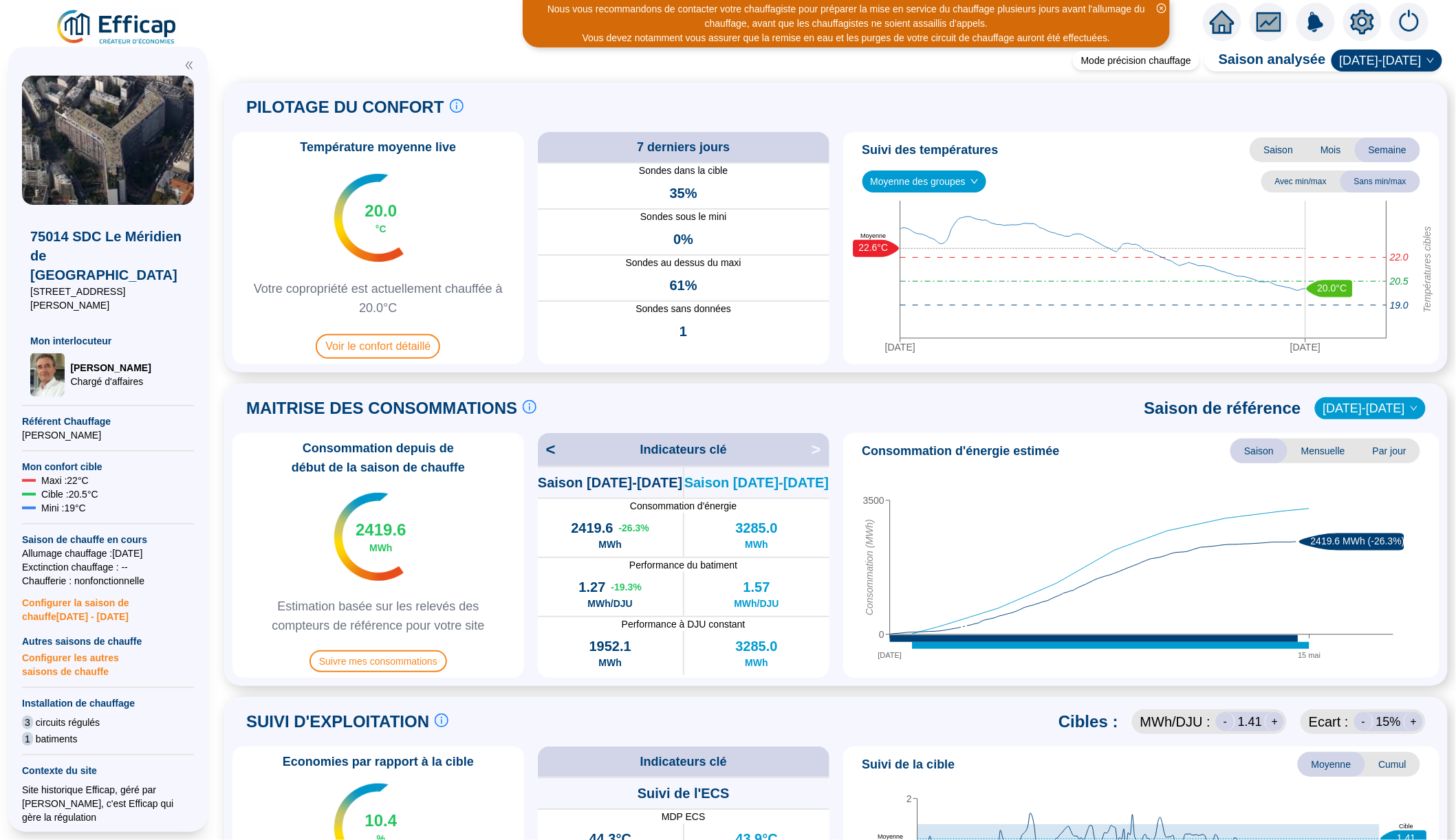
click at [871, 8] on icon "close-circle" at bounding box center [1162, 8] width 10 height 10
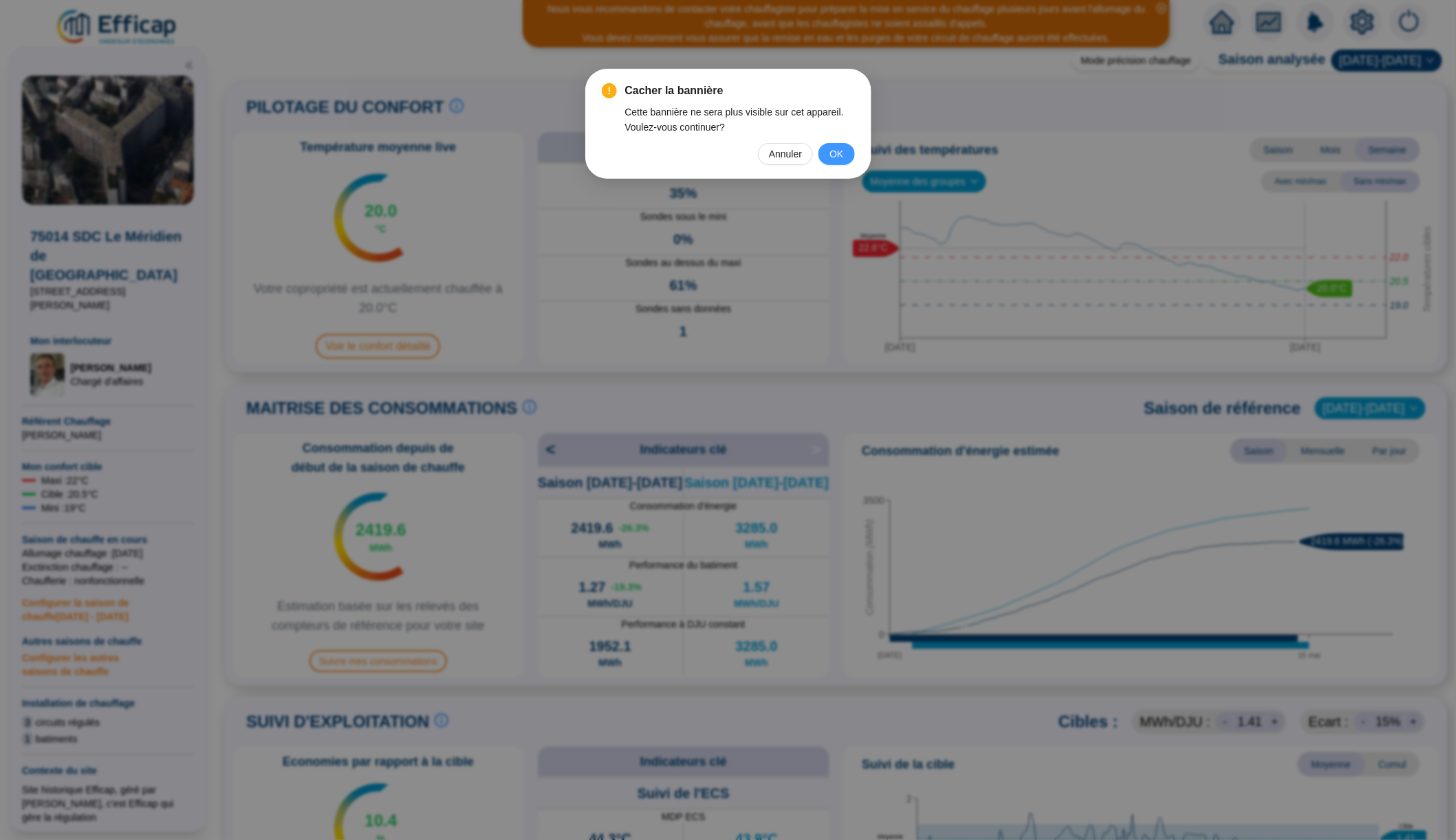
click at [843, 149] on span "OK" at bounding box center [836, 154] width 14 height 15
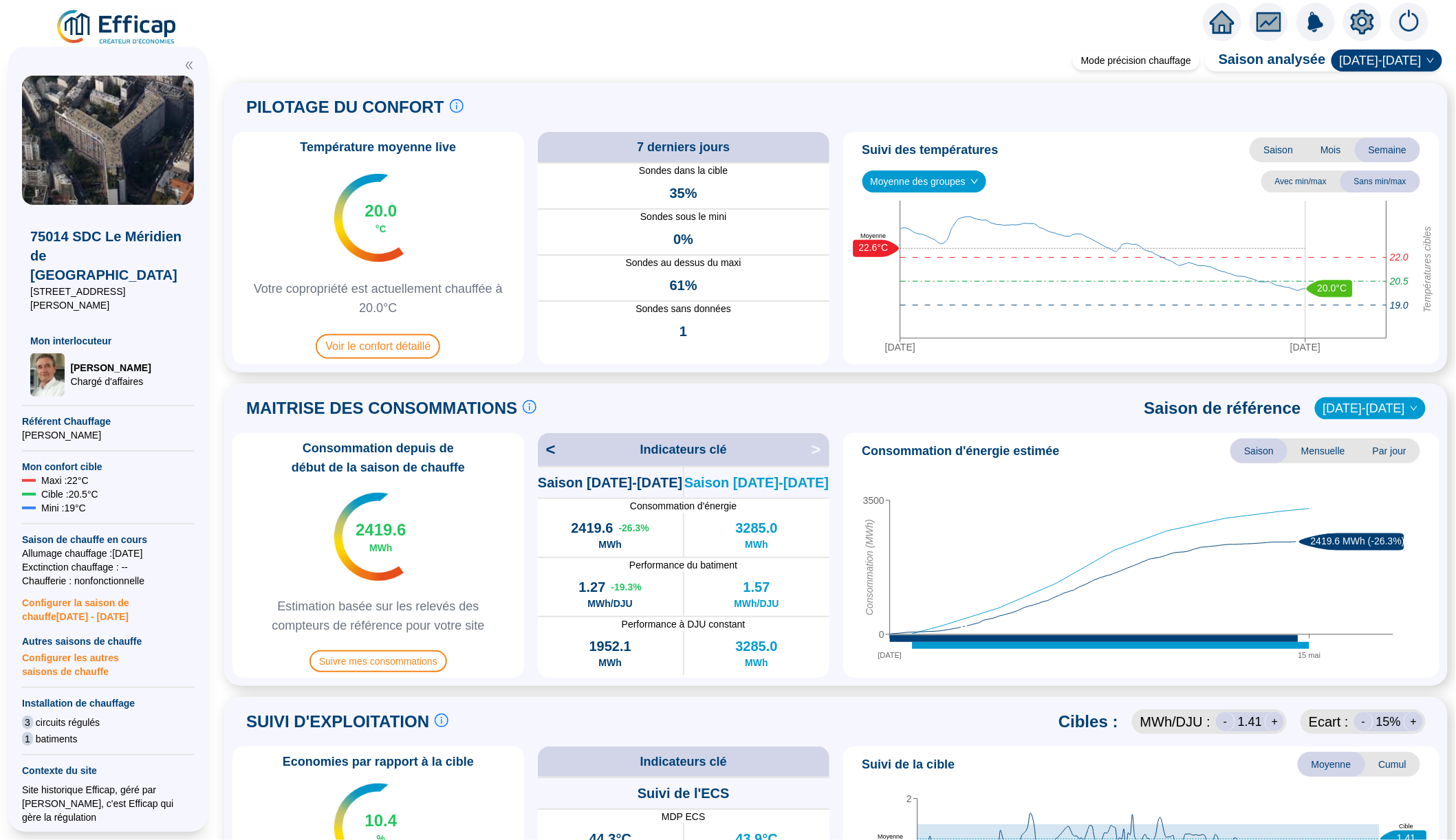
click at [125, 11] on img at bounding box center [117, 27] width 125 height 38
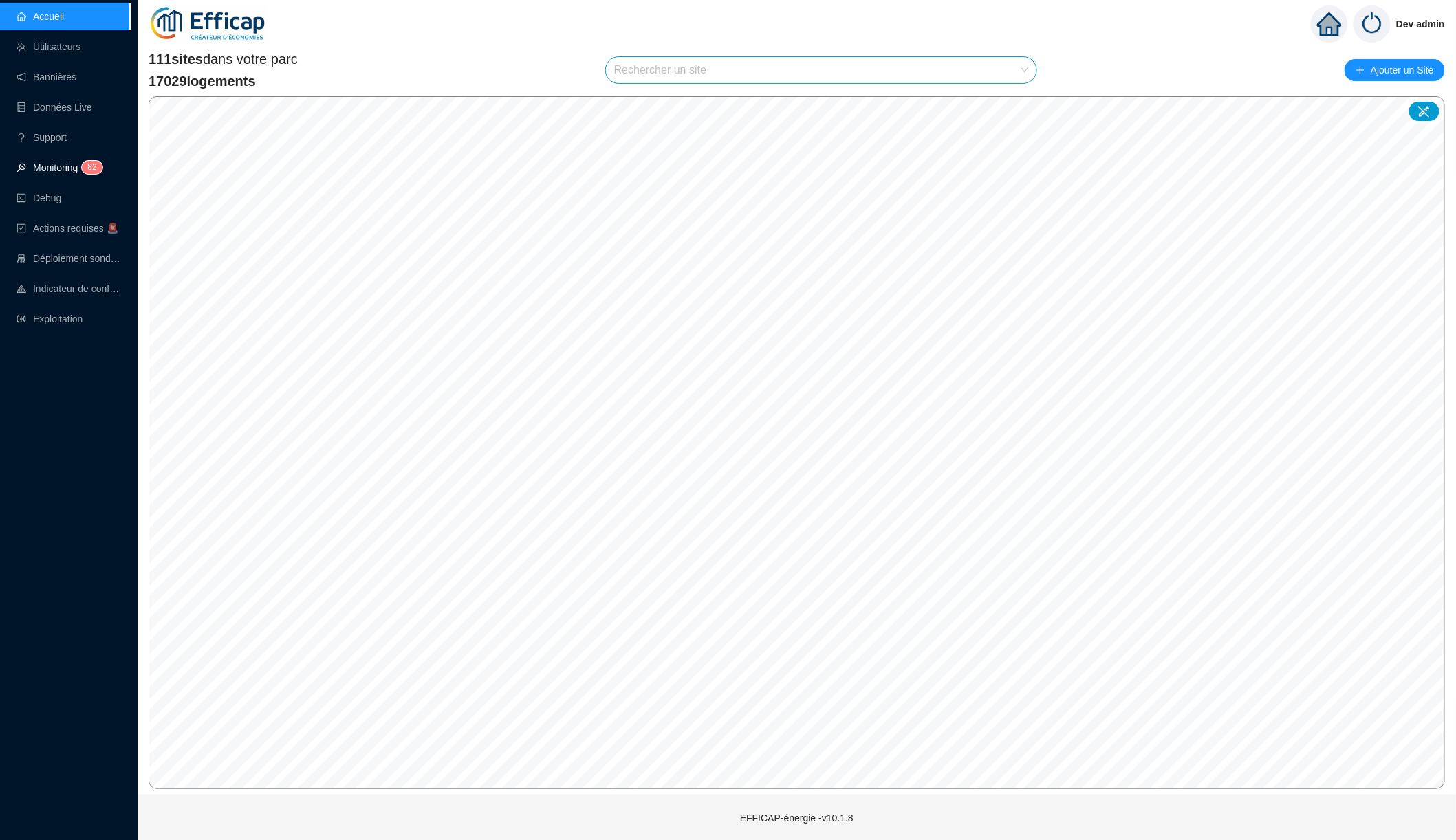
click at [48, 170] on link "Monitoring 8 2" at bounding box center [57, 168] width 82 height 11
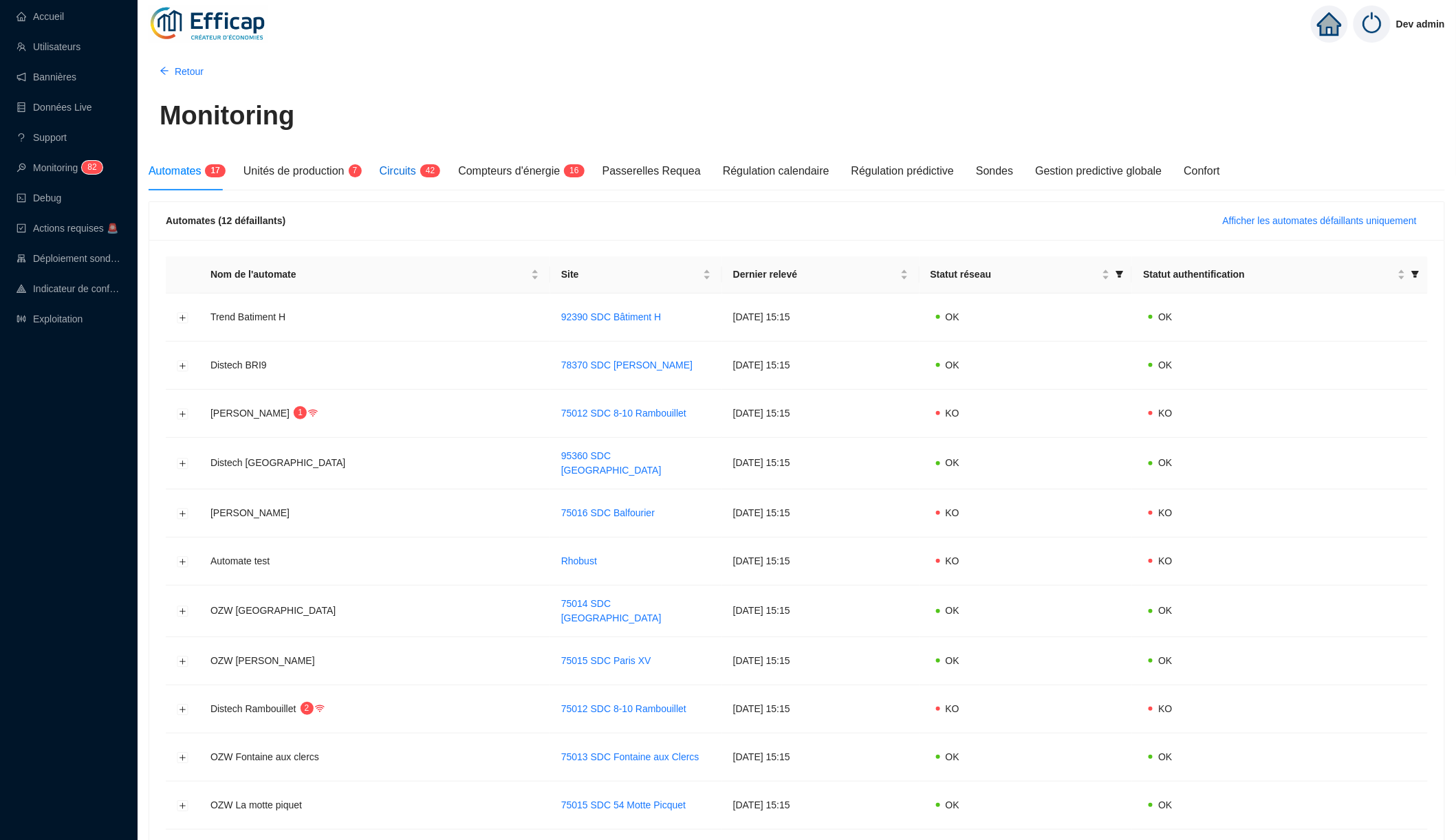
click at [416, 171] on span "Circuits" at bounding box center [398, 170] width 37 height 11
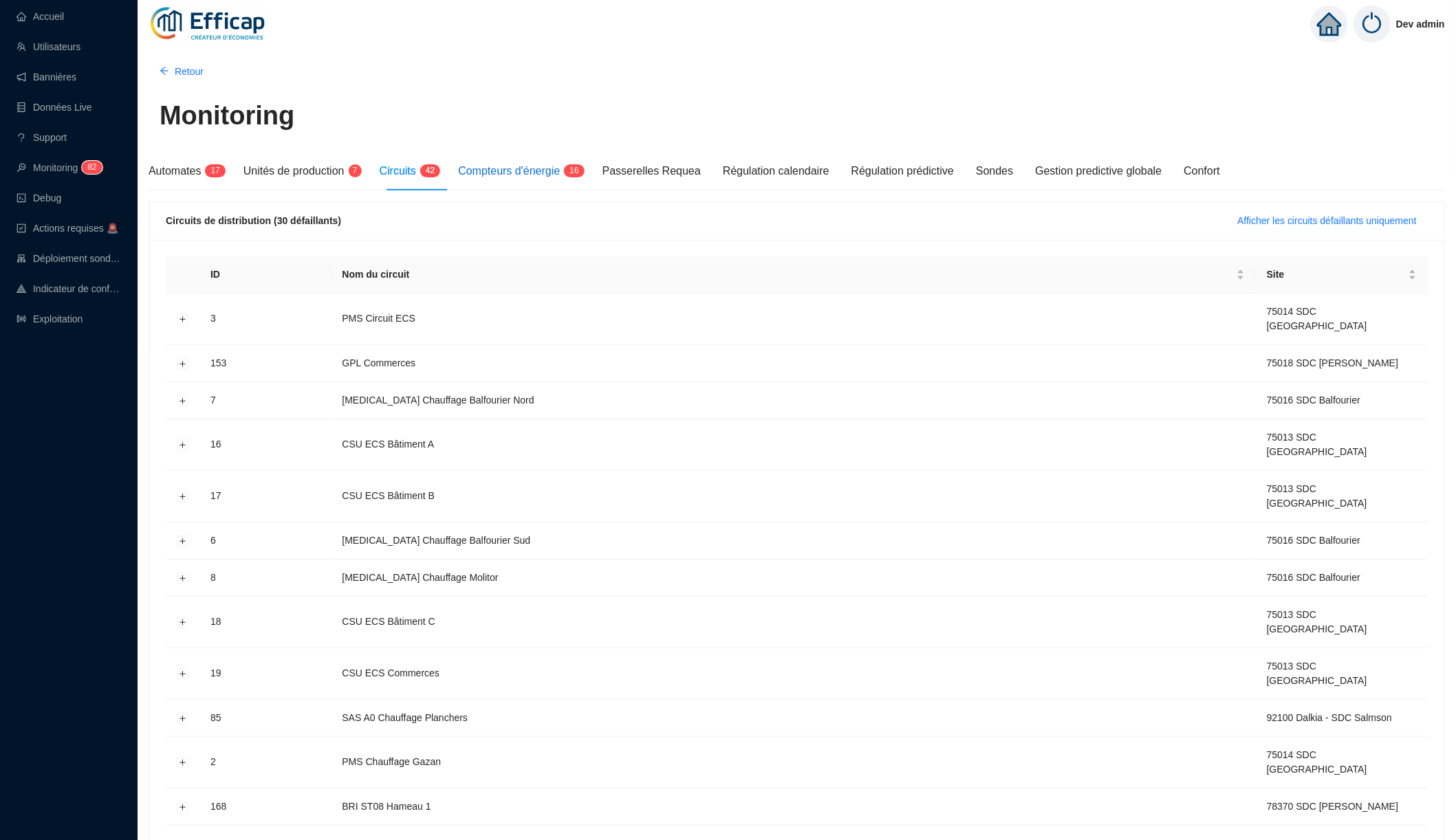
click at [487, 171] on span "Compteurs d'énergie" at bounding box center [509, 170] width 102 height 11
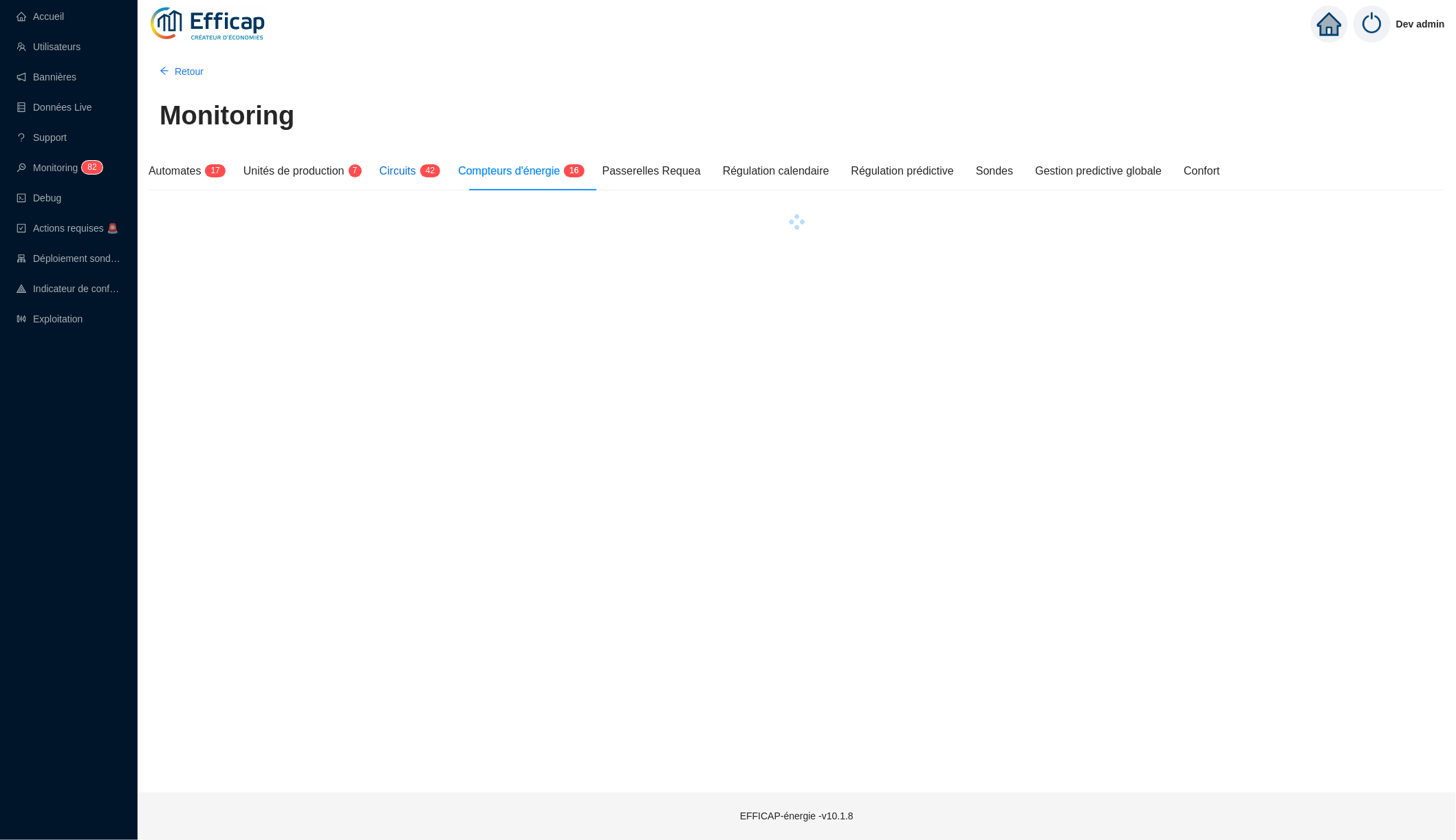
click at [412, 171] on span "Circuits" at bounding box center [398, 170] width 37 height 11
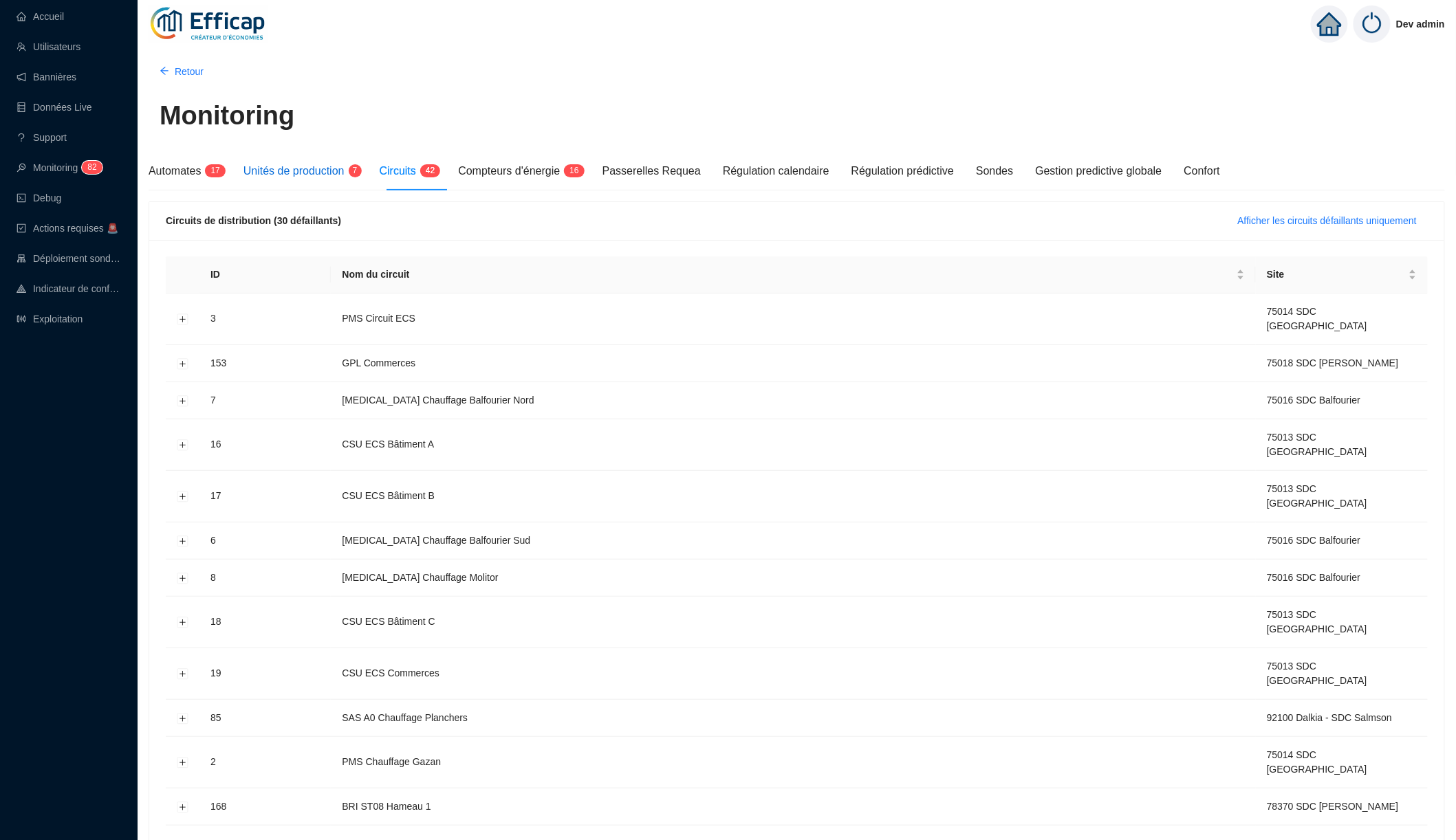
click at [341, 172] on span "Unités de production" at bounding box center [294, 170] width 101 height 11
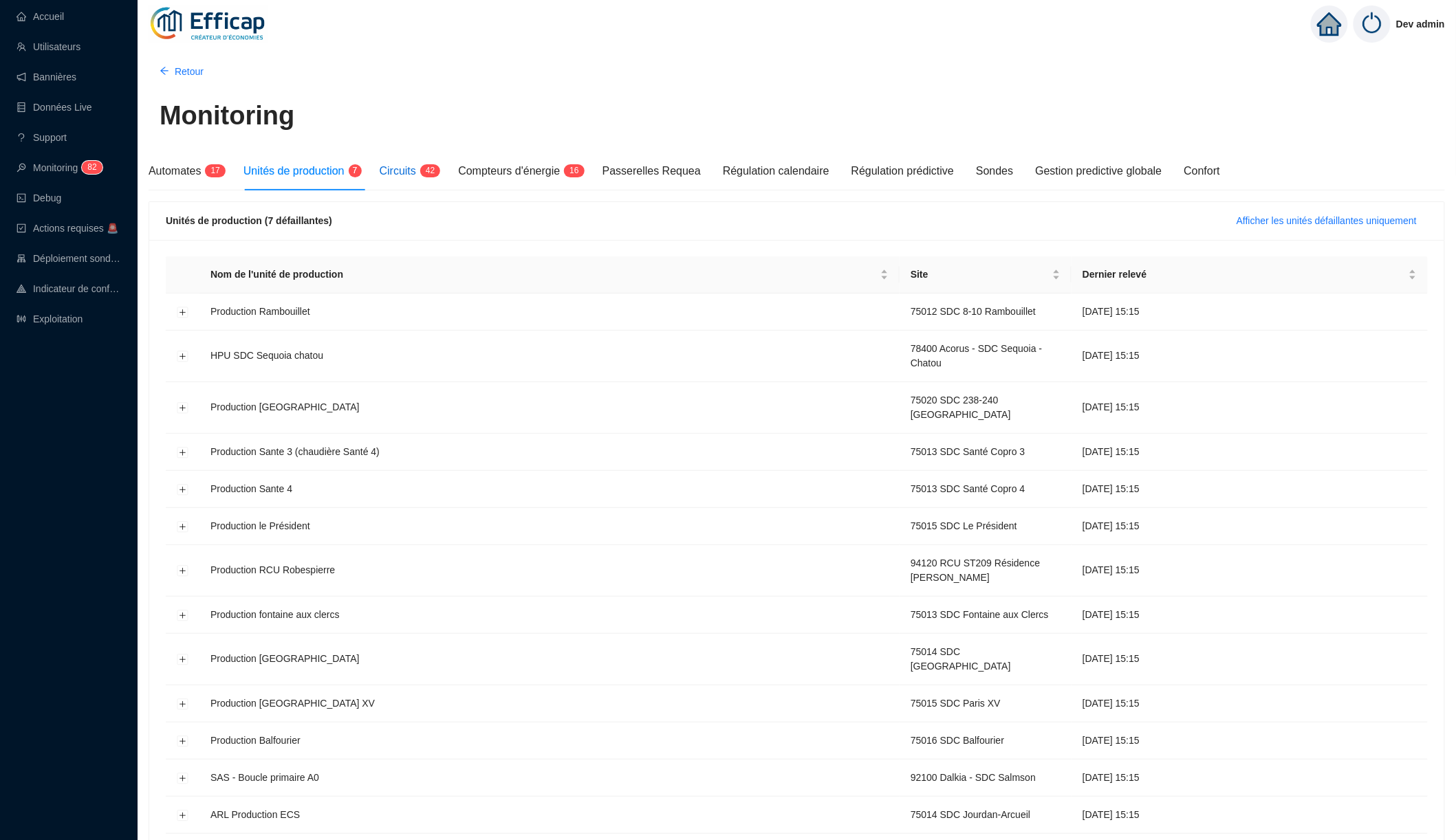
click at [416, 166] on span "Circuits" at bounding box center [398, 170] width 37 height 11
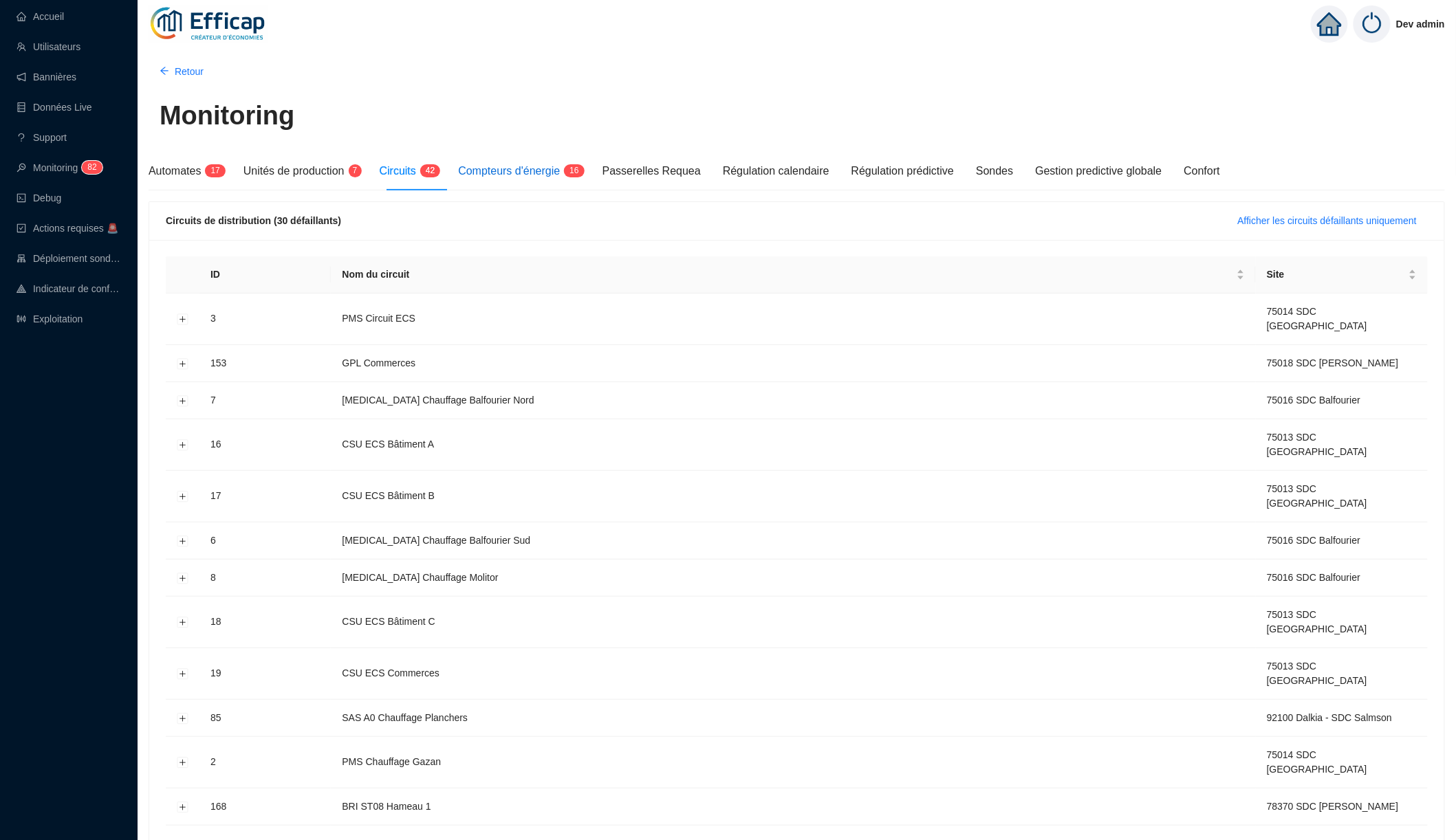
click at [487, 165] on span "Compteurs d'énergie" at bounding box center [509, 170] width 102 height 11
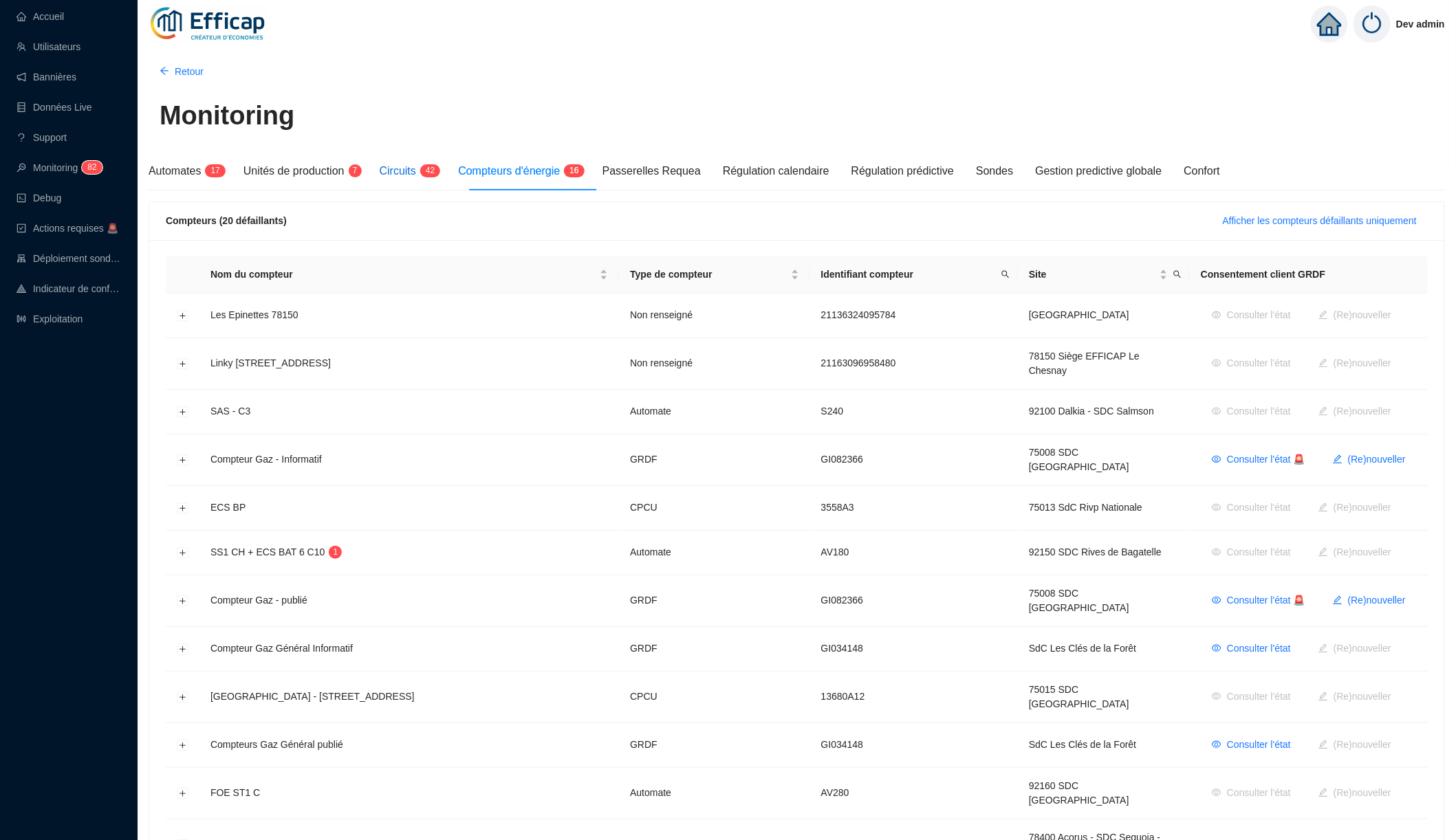
click at [416, 172] on span "Circuits" at bounding box center [398, 170] width 37 height 11
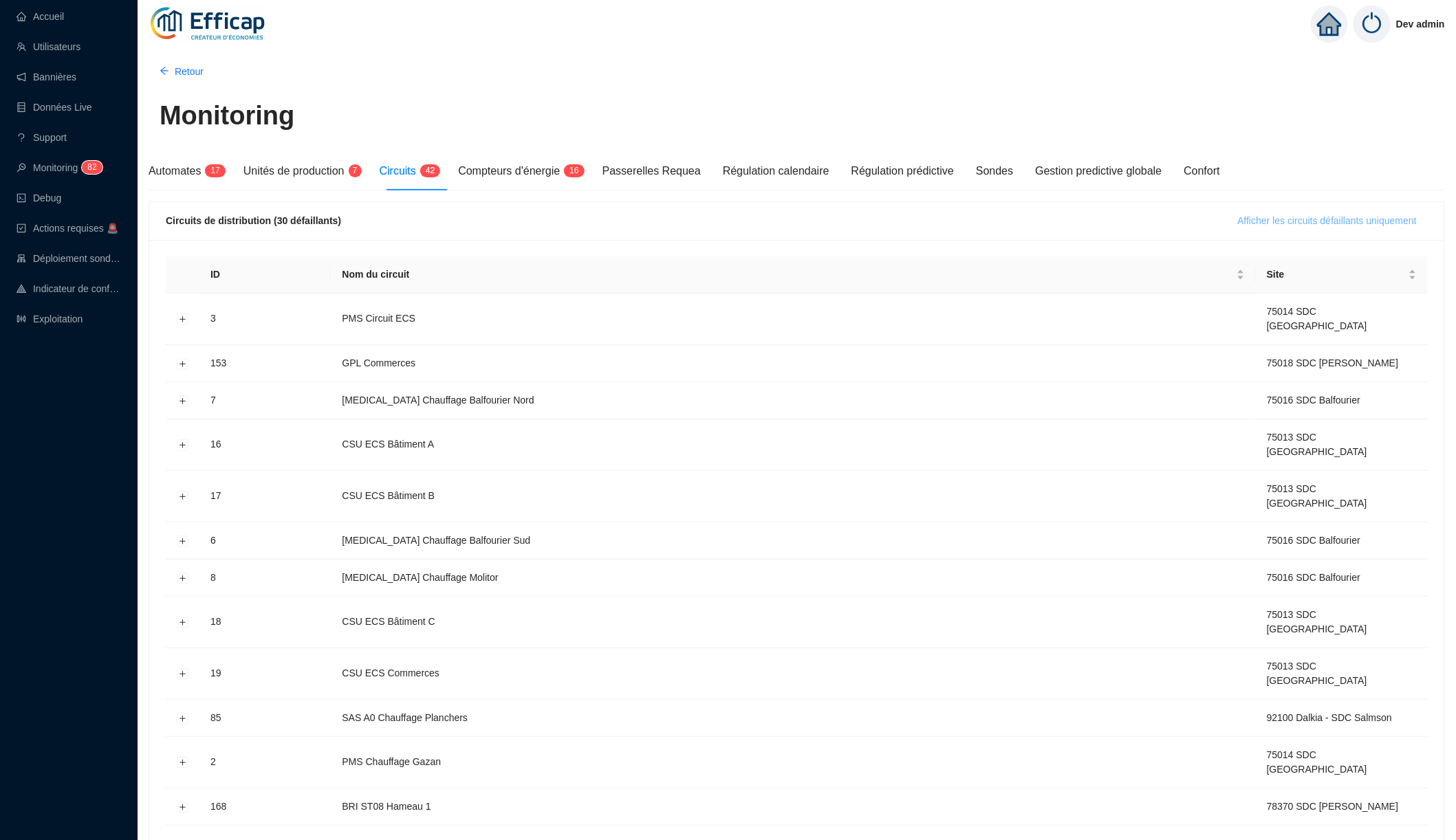
click at [871, 221] on span "Afficher les circuits défaillants uniquement" at bounding box center [1328, 221] width 179 height 15
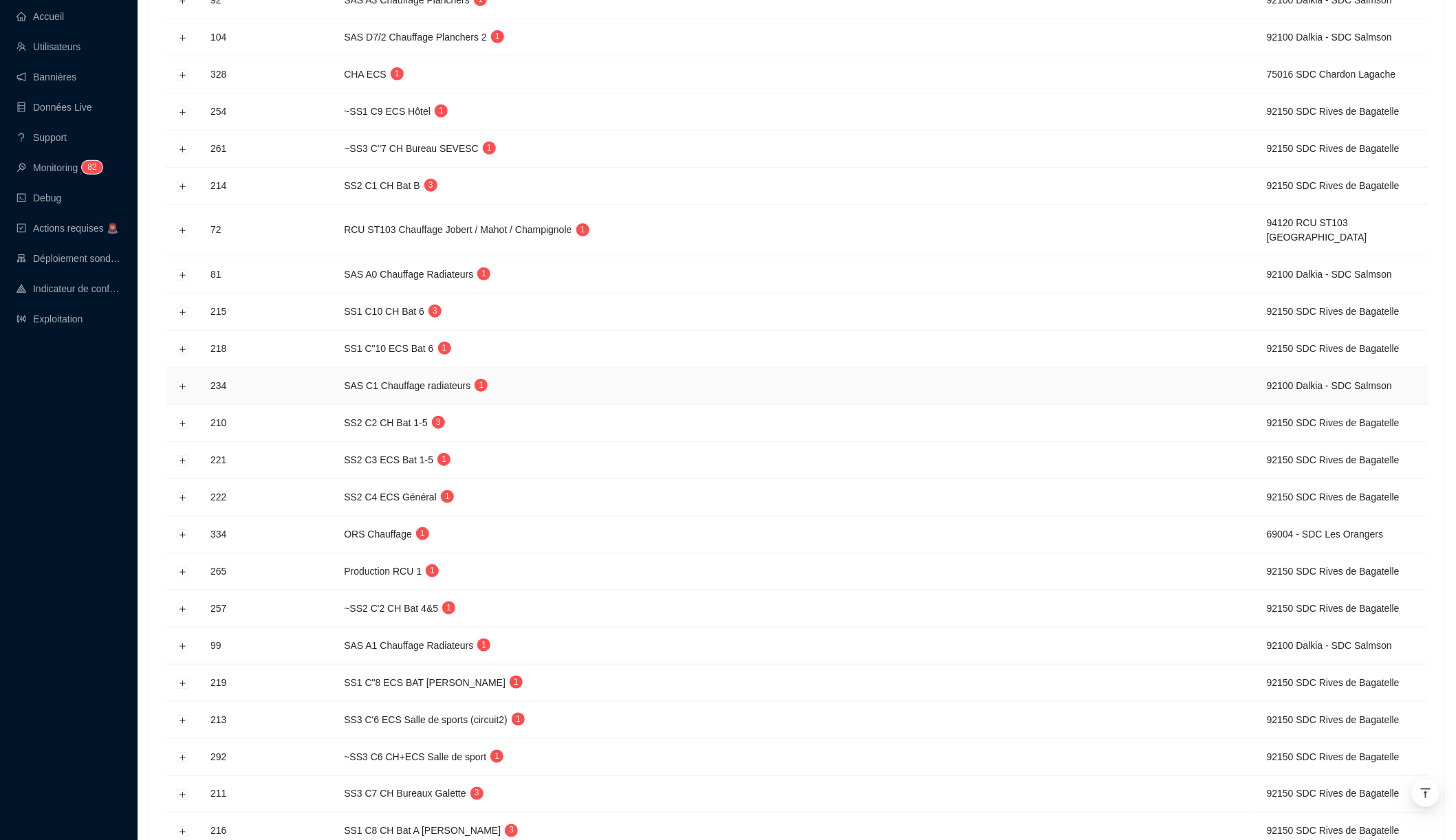
scroll to position [352, 0]
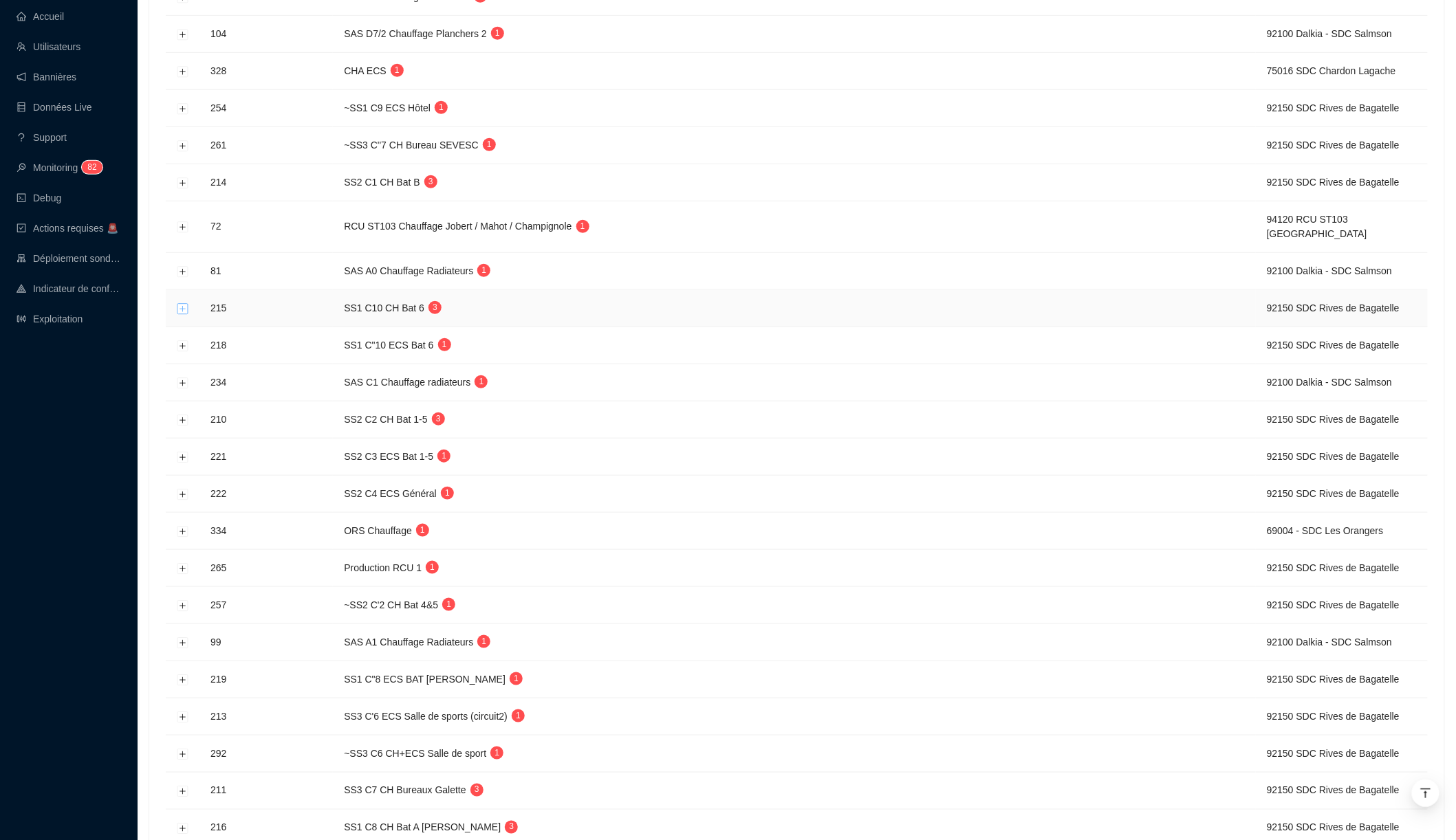
click at [180, 303] on button "Développer la ligne" at bounding box center [183, 309] width 11 height 11
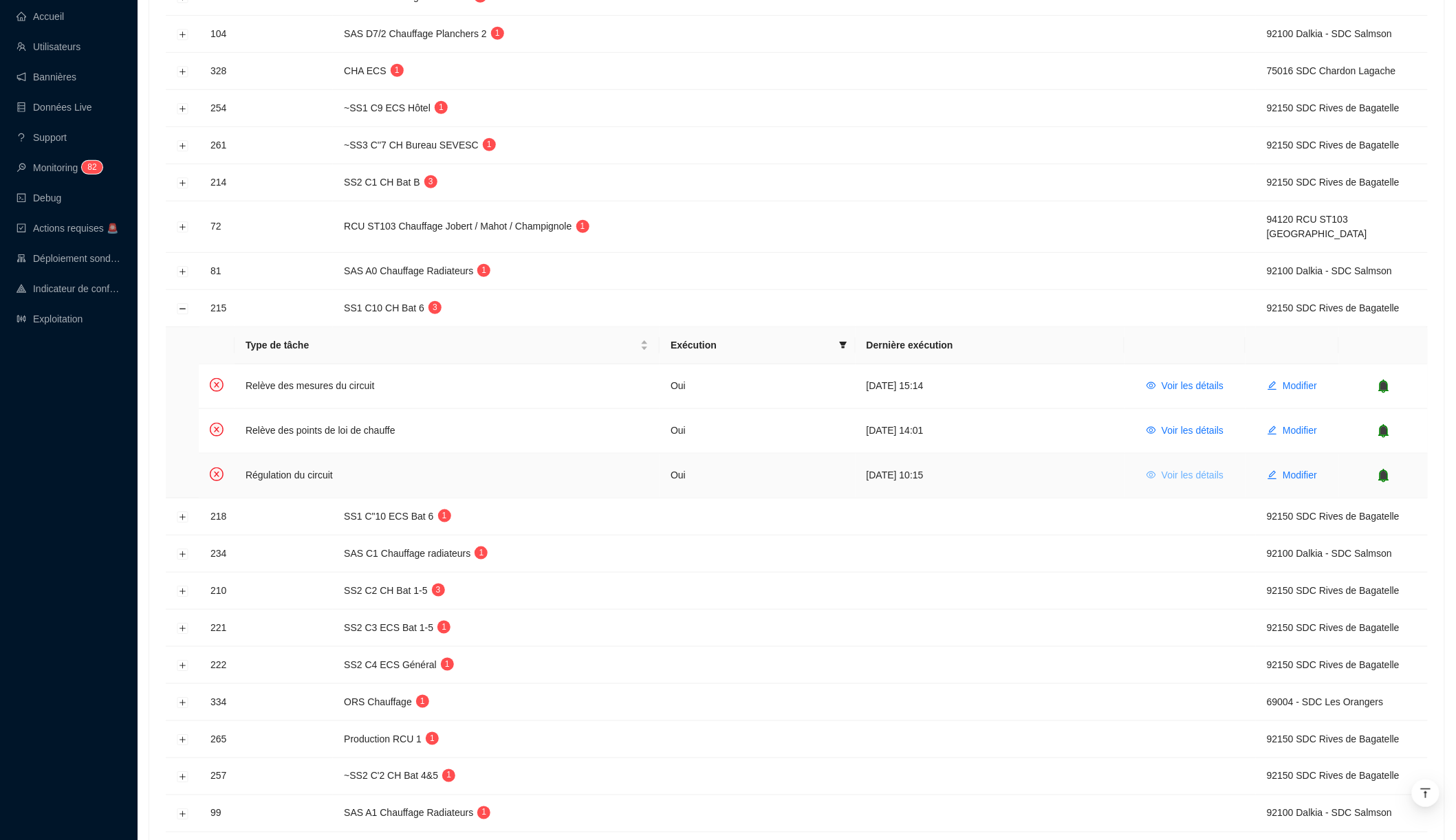
click at [871, 468] on span "Voir les détails" at bounding box center [1192, 475] width 62 height 15
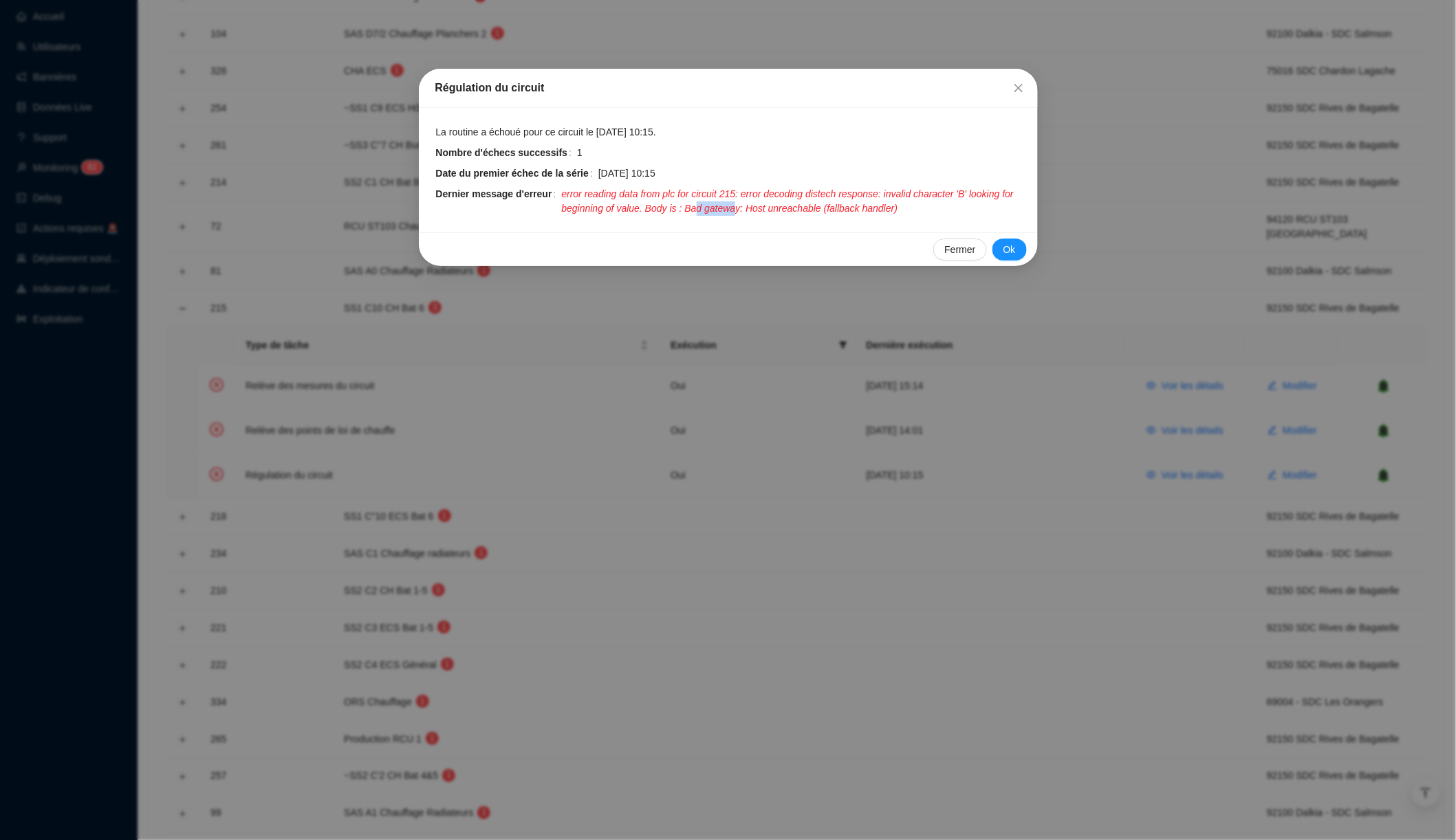
drag, startPoint x: 760, startPoint y: 207, endPoint x: 803, endPoint y: 205, distance: 43.0
click at [803, 205] on span "error reading data from plc for circuit 215: error decoding distech response: i…" at bounding box center [791, 202] width 460 height 29
click at [825, 205] on span "error reading data from plc for circuit 215: error decoding distech response: i…" at bounding box center [791, 202] width 460 height 29
drag, startPoint x: 825, startPoint y: 205, endPoint x: 849, endPoint y: 204, distance: 24.0
click at [850, 205] on span "error reading data from plc for circuit 215: error decoding distech response: i…" at bounding box center [791, 202] width 460 height 29
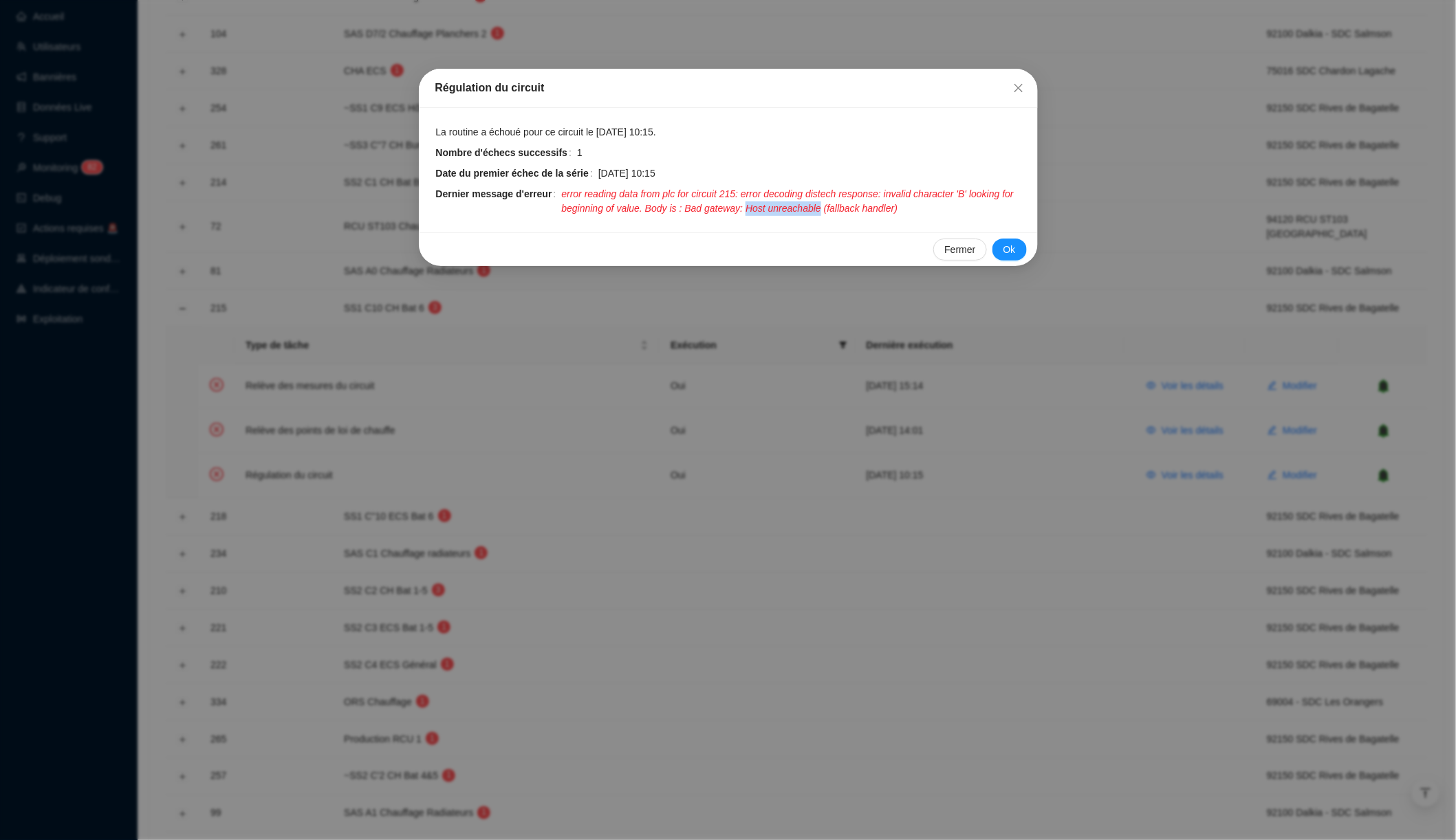
click at [849, 204] on span "error reading data from plc for circuit 215: error decoding distech response: i…" at bounding box center [791, 202] width 460 height 29
click at [871, 243] on span "Fermer" at bounding box center [959, 250] width 31 height 15
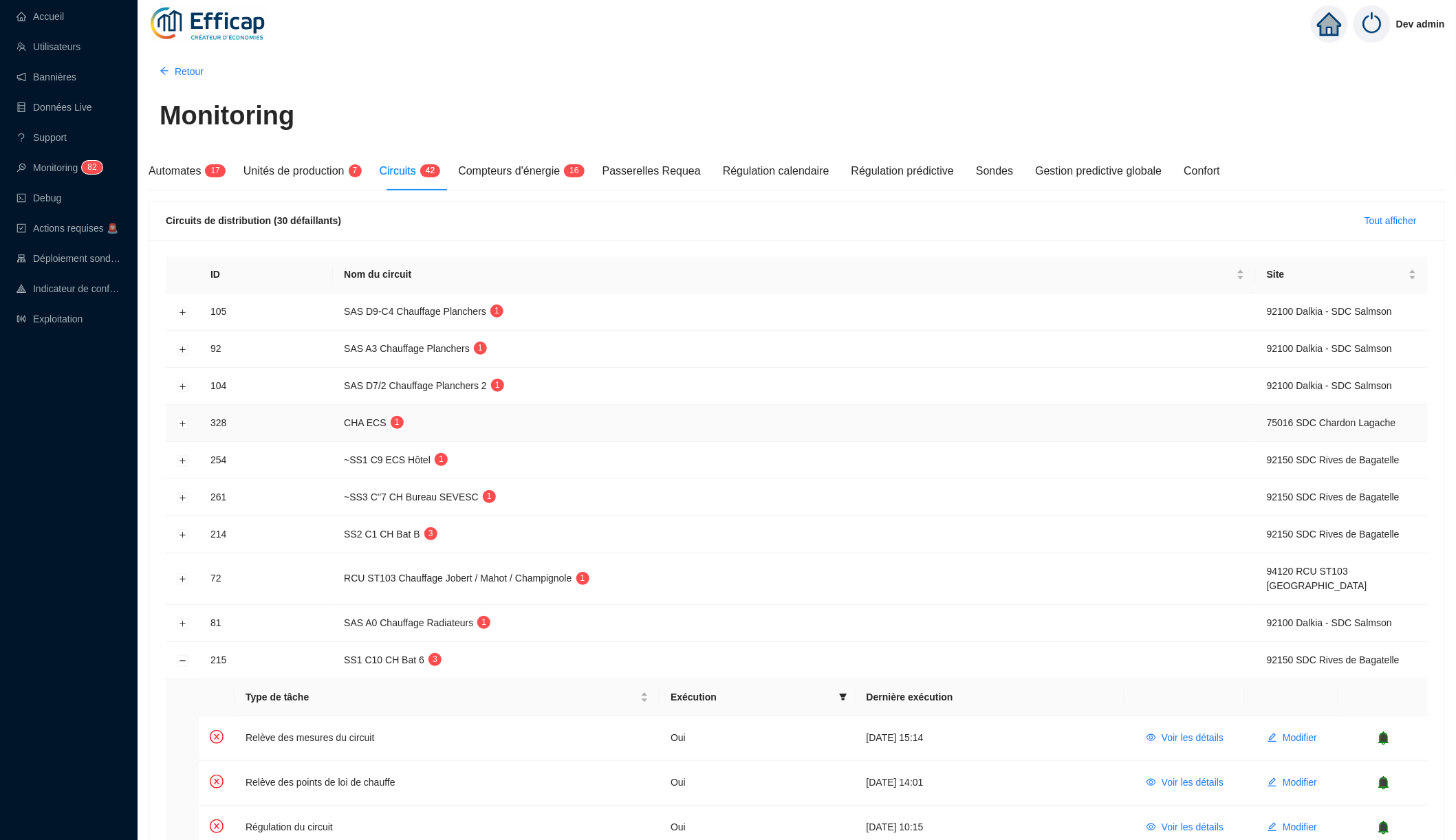
scroll to position [0, 0]
click at [185, 655] on button "Réduire la ligne" at bounding box center [183, 661] width 11 height 11
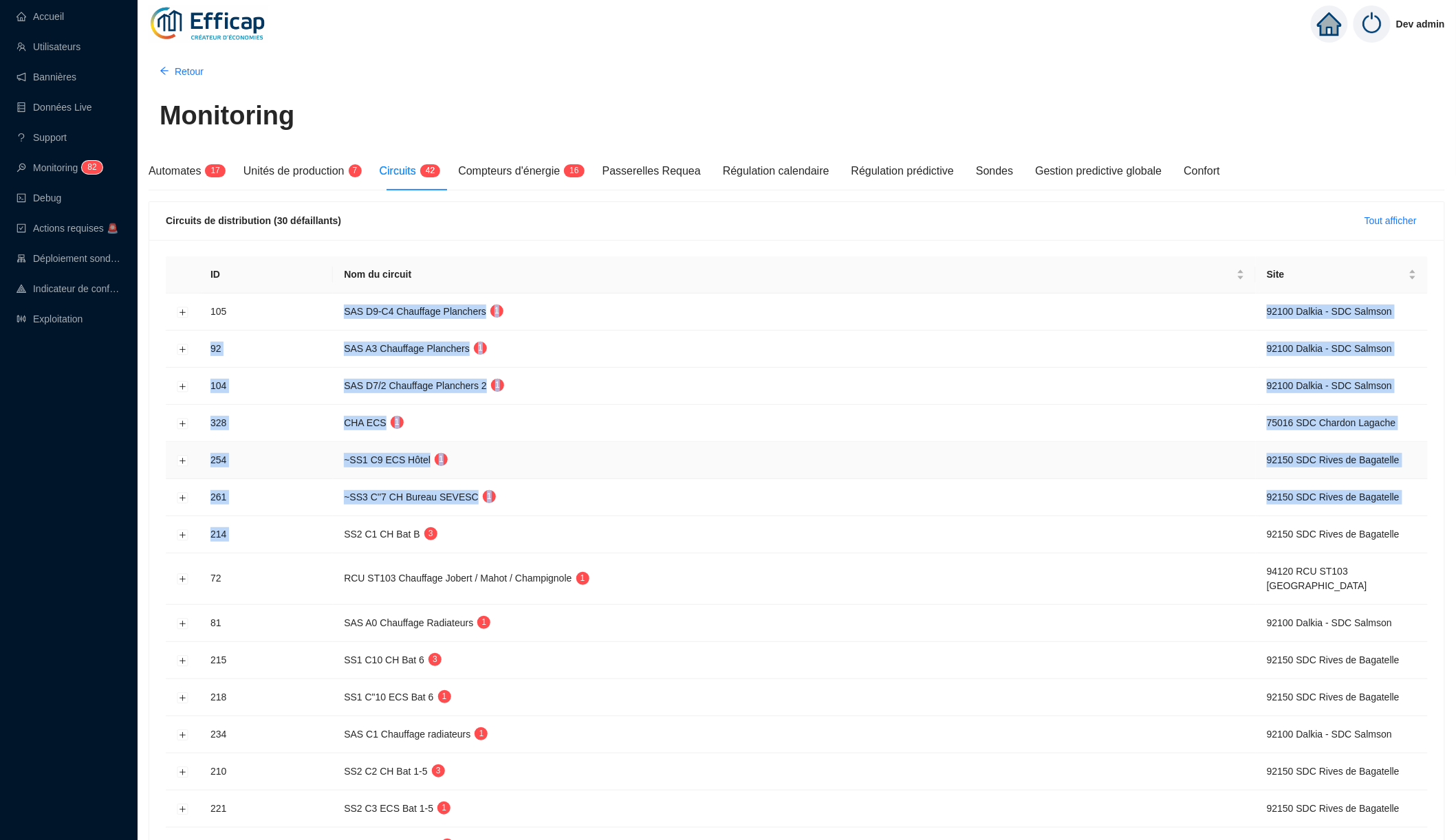
drag, startPoint x: 597, startPoint y: 322, endPoint x: 594, endPoint y: 522, distance: 200.0
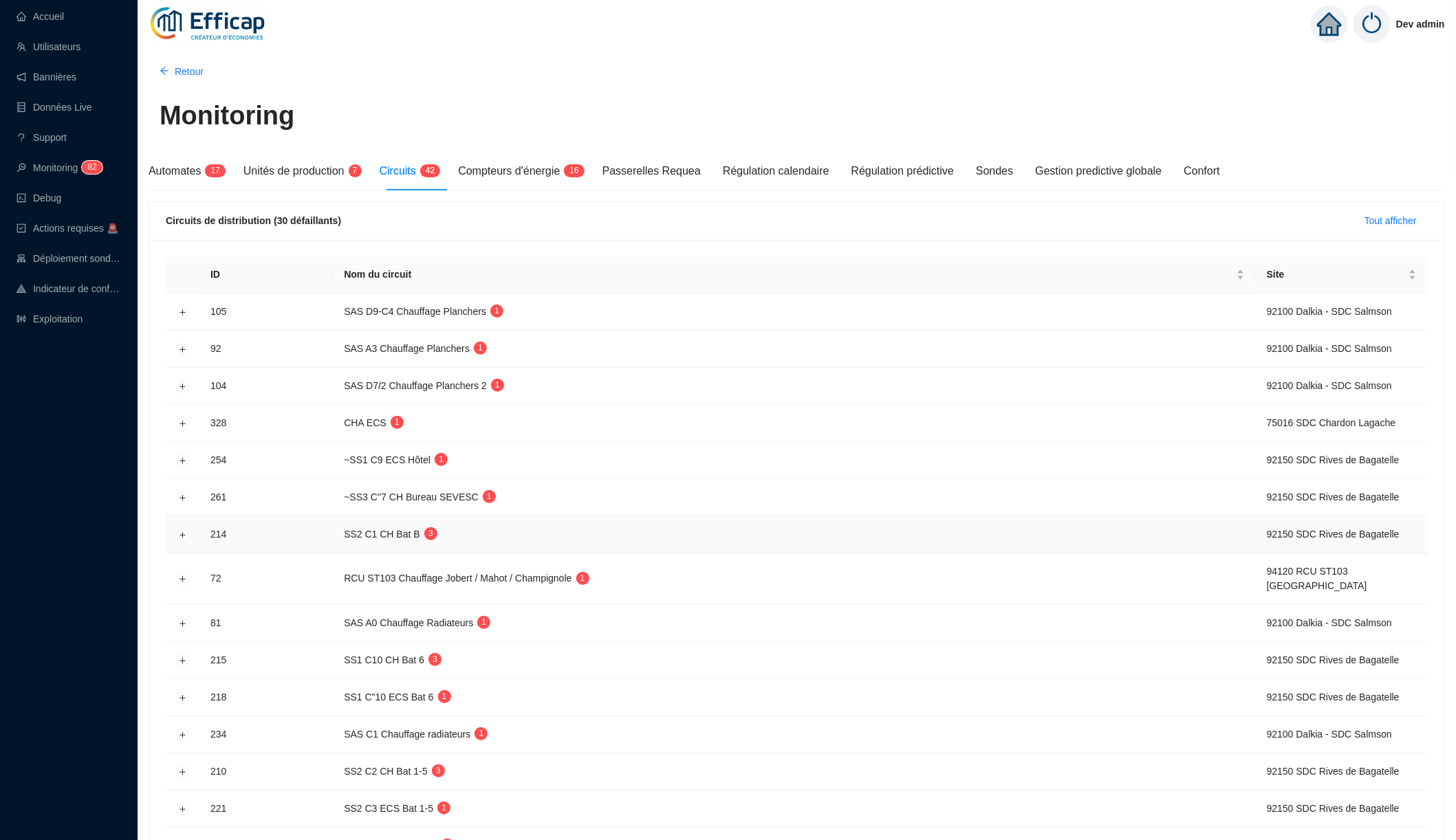
click at [594, 522] on td "SS2 C1 CH Bat B 3" at bounding box center [794, 535] width 923 height 37
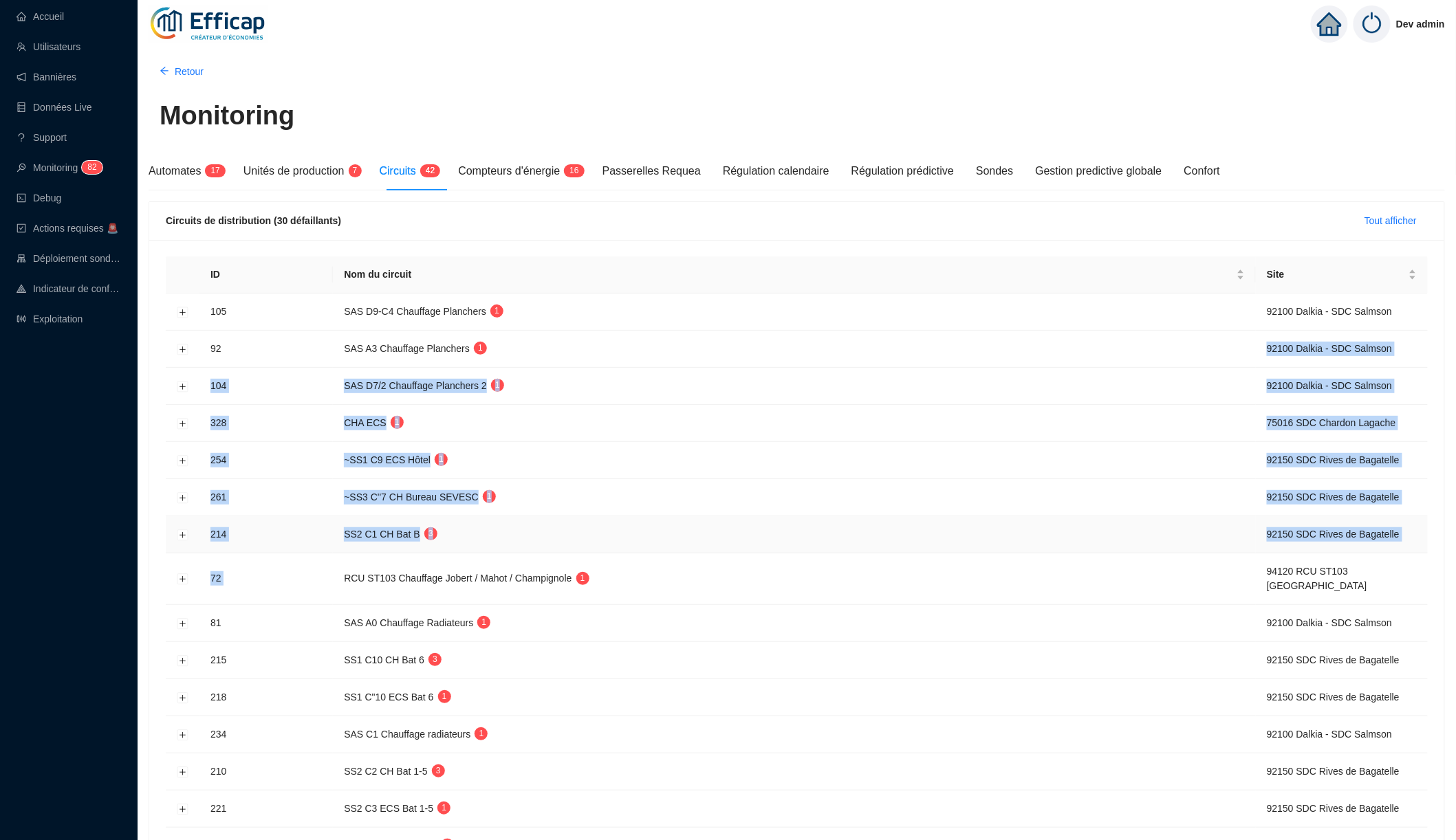
drag, startPoint x: 698, startPoint y: 358, endPoint x: 698, endPoint y: 553, distance: 195.0
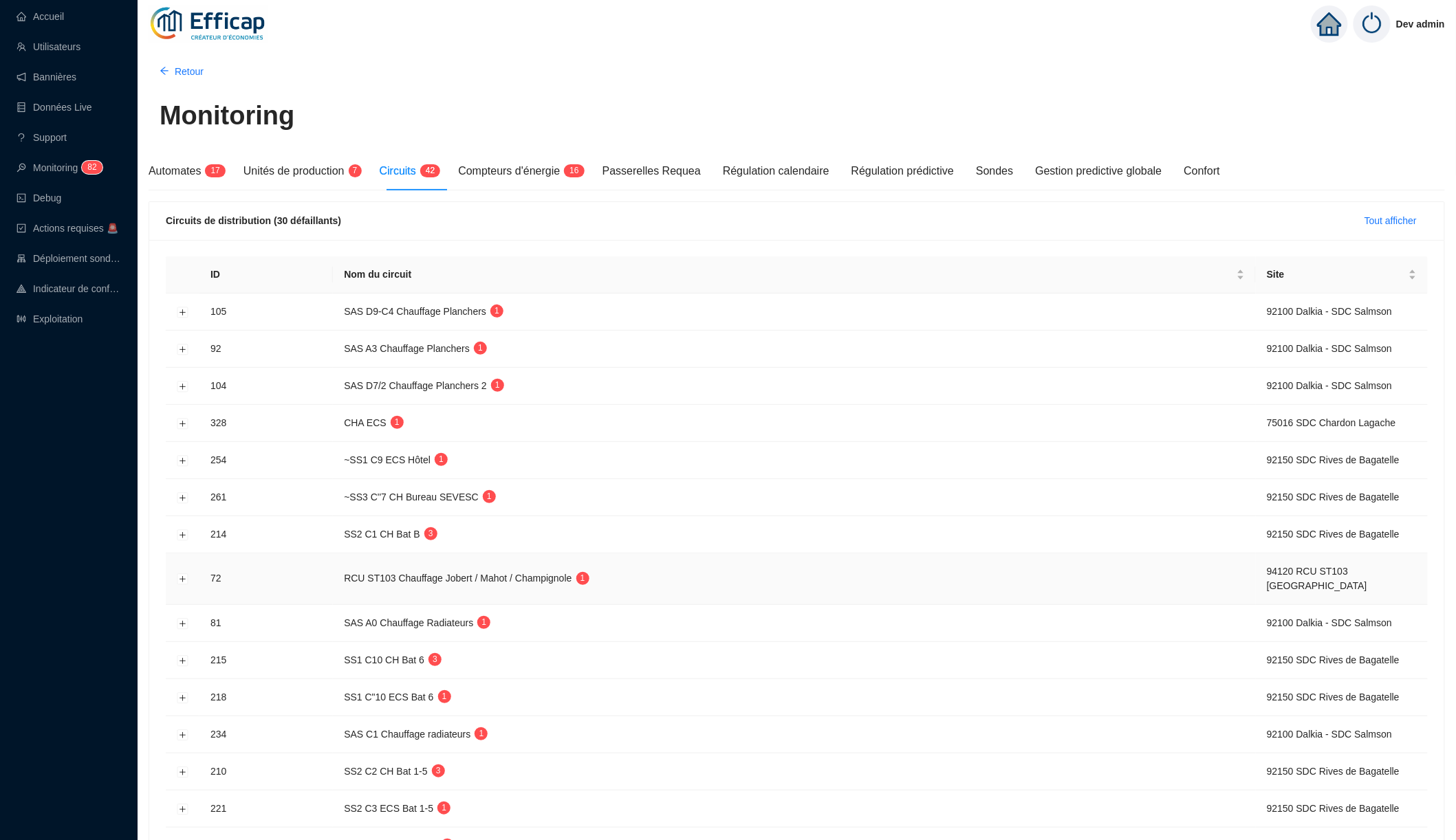
click at [698, 554] on td "RCU ST103 Chauffage Jobert / Mahot / Champignole 1" at bounding box center [794, 580] width 923 height 52
click at [184, 308] on button "Développer la ligne" at bounding box center [183, 312] width 11 height 11
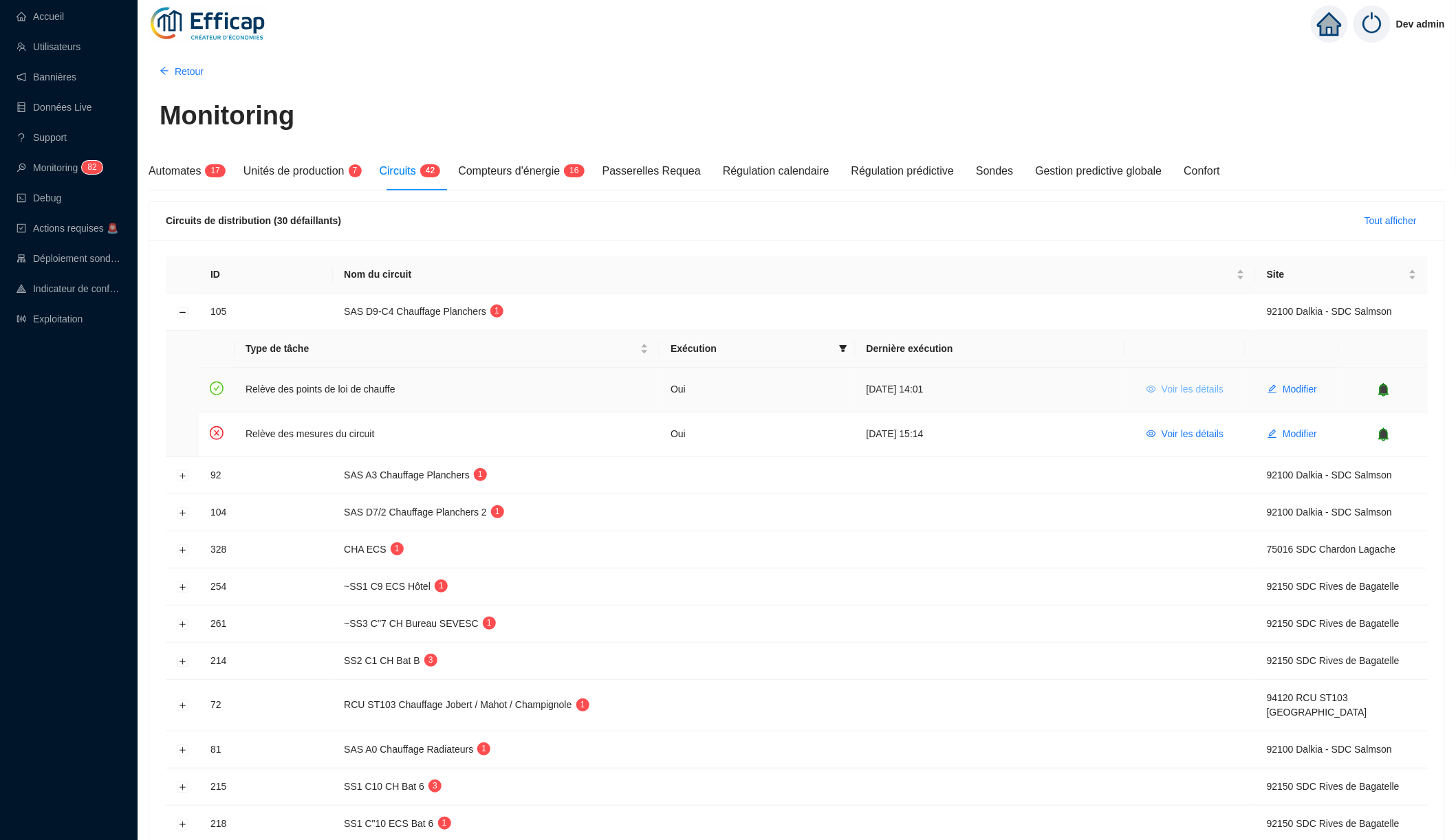
click at [871, 389] on span "Voir les détails" at bounding box center [1192, 389] width 62 height 15
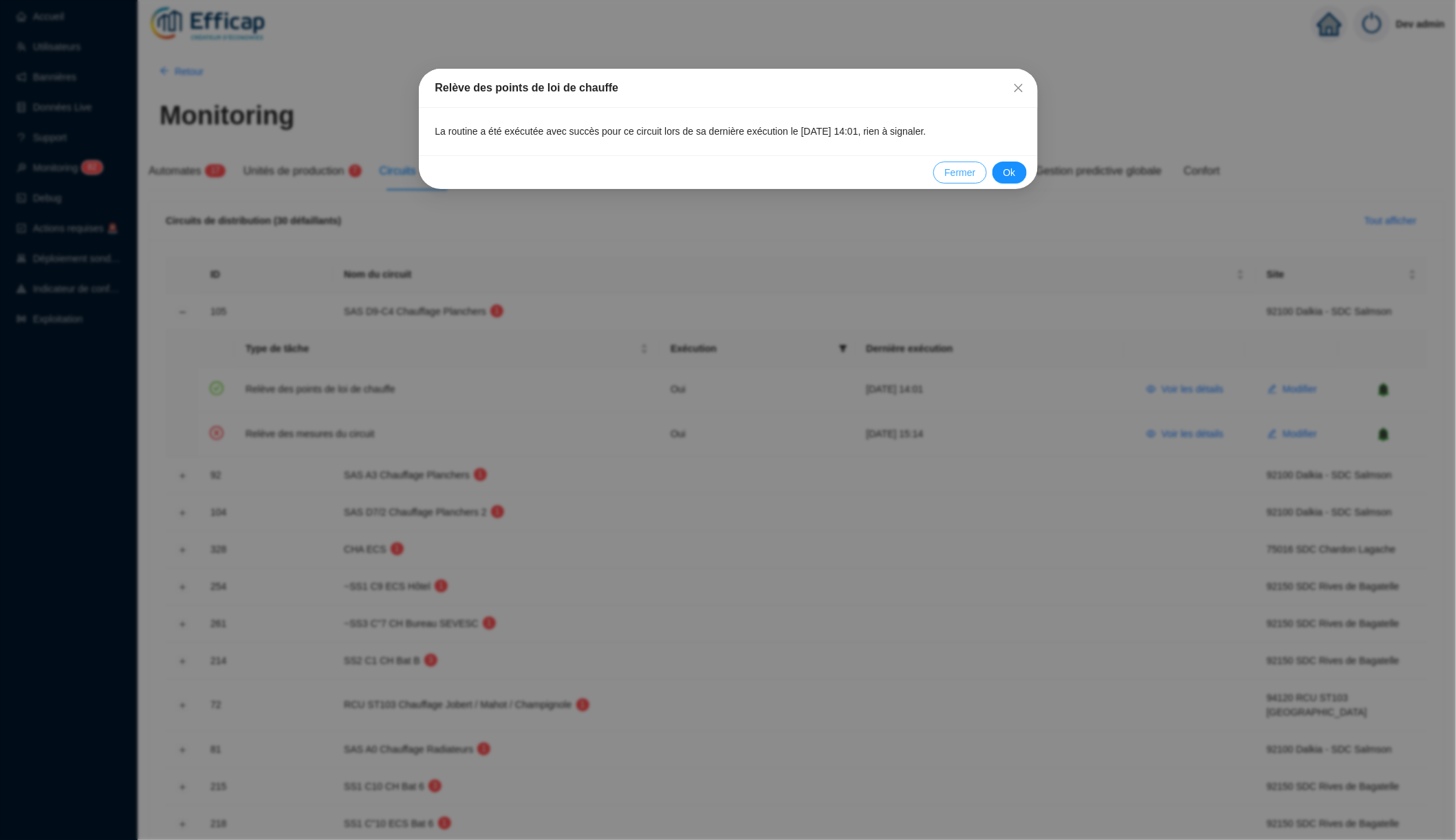
click at [871, 176] on span "Fermer" at bounding box center [959, 173] width 31 height 15
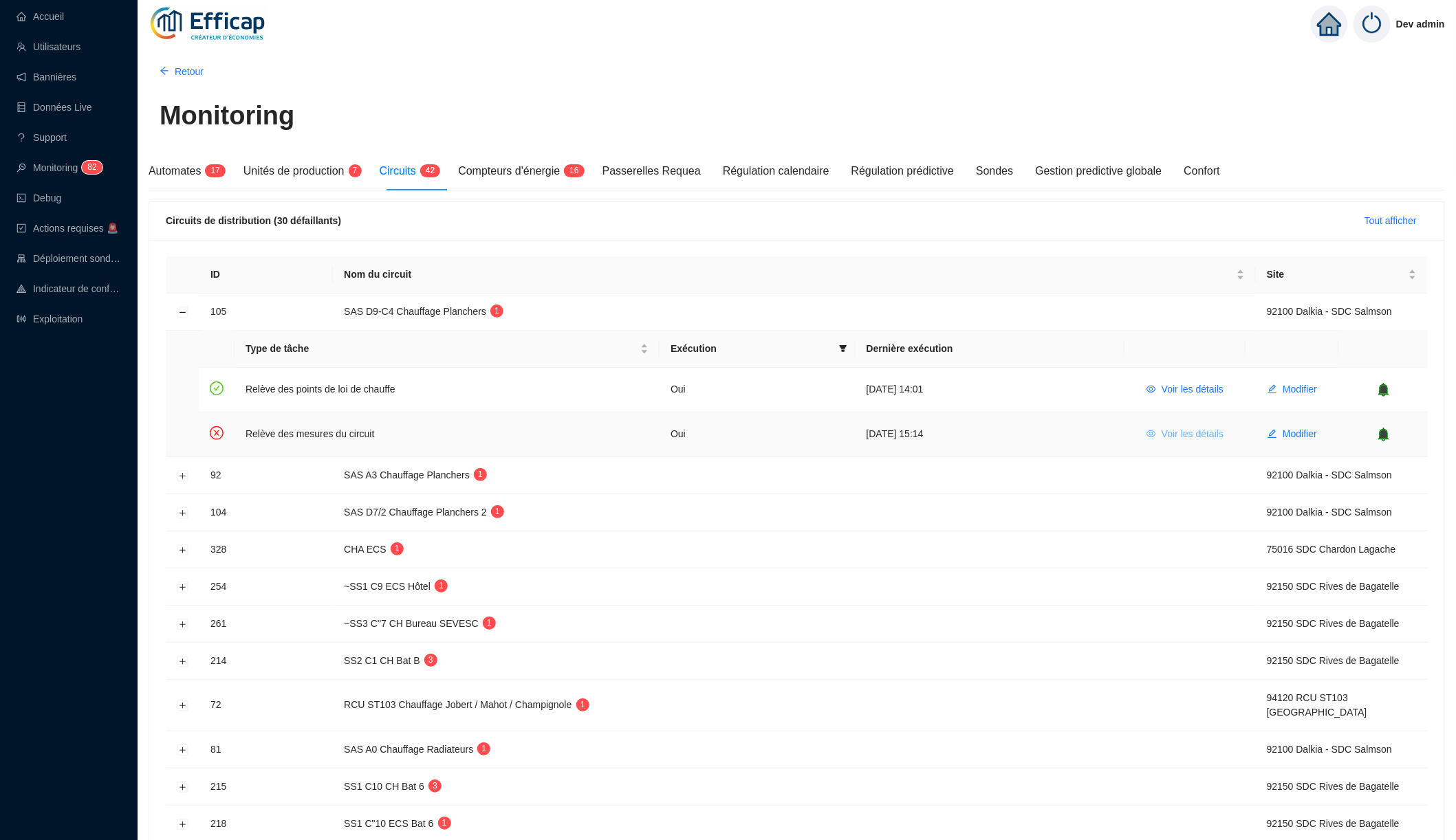
click at [871, 435] on span "Voir les détails" at bounding box center [1192, 434] width 62 height 15
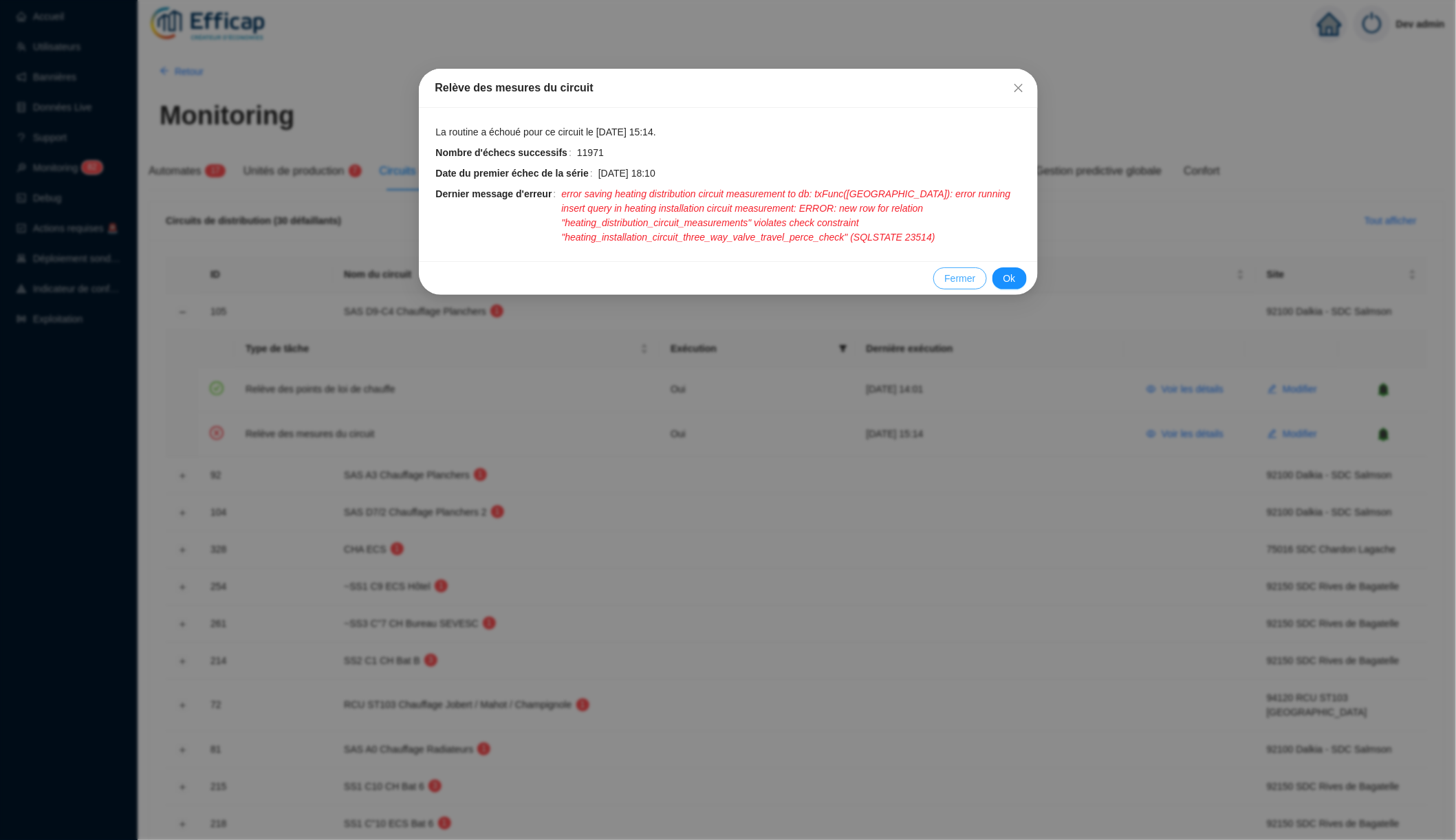
click at [871, 272] on span "Fermer" at bounding box center [959, 279] width 31 height 15
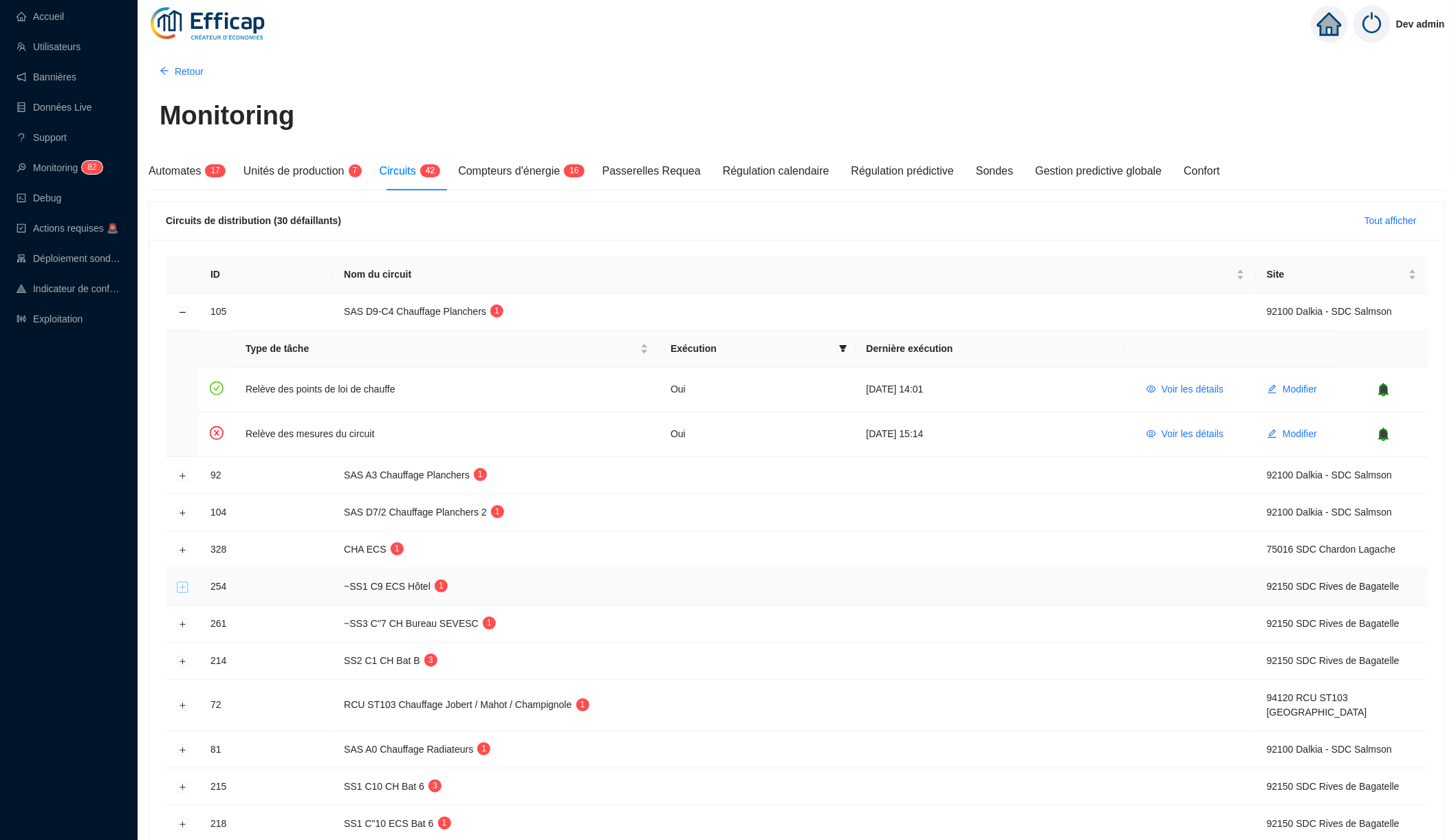
click at [182, 586] on button "Développer la ligne" at bounding box center [183, 587] width 11 height 11
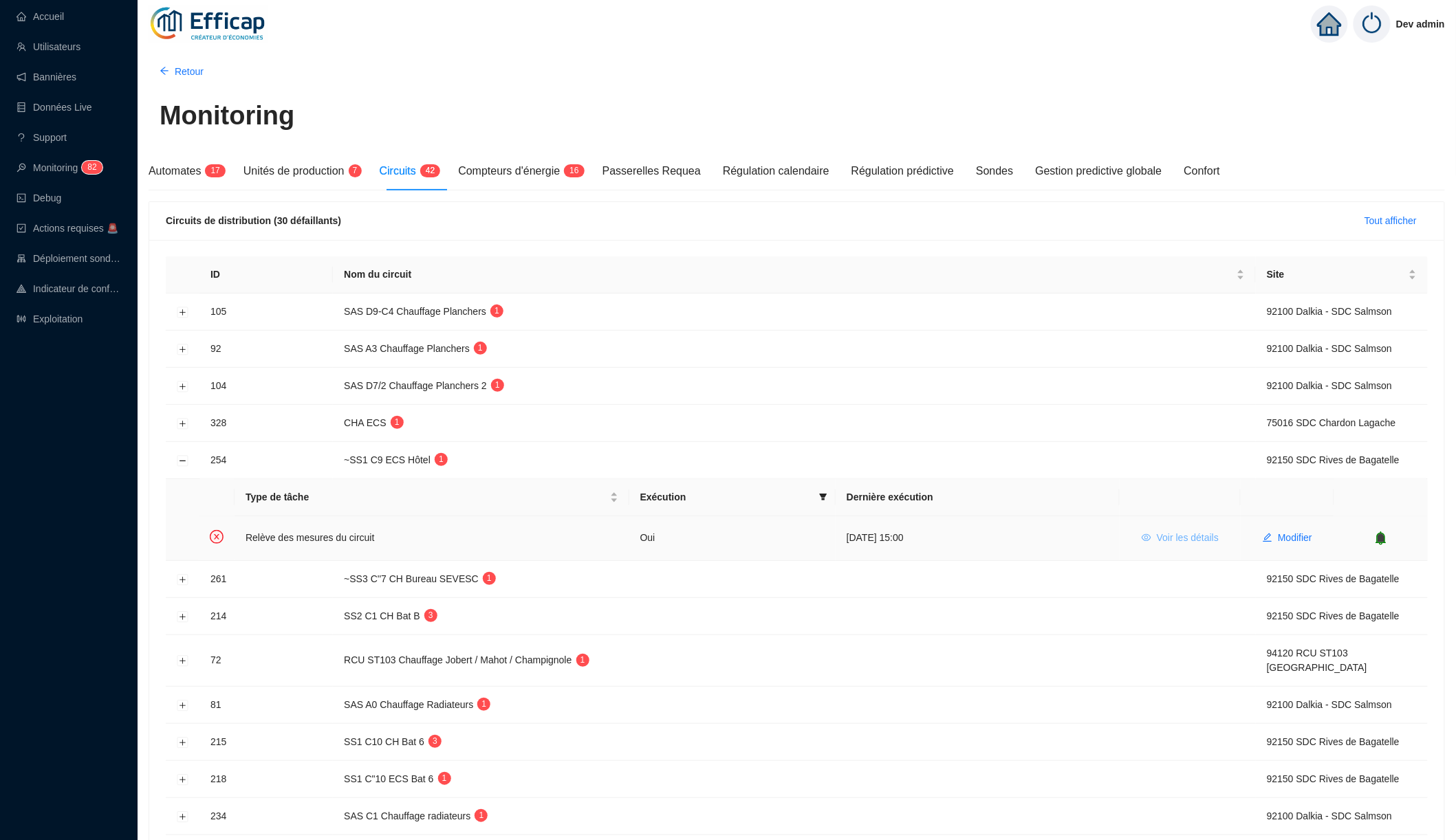
click at [871, 539] on span "Voir les détails" at bounding box center [1188, 538] width 62 height 15
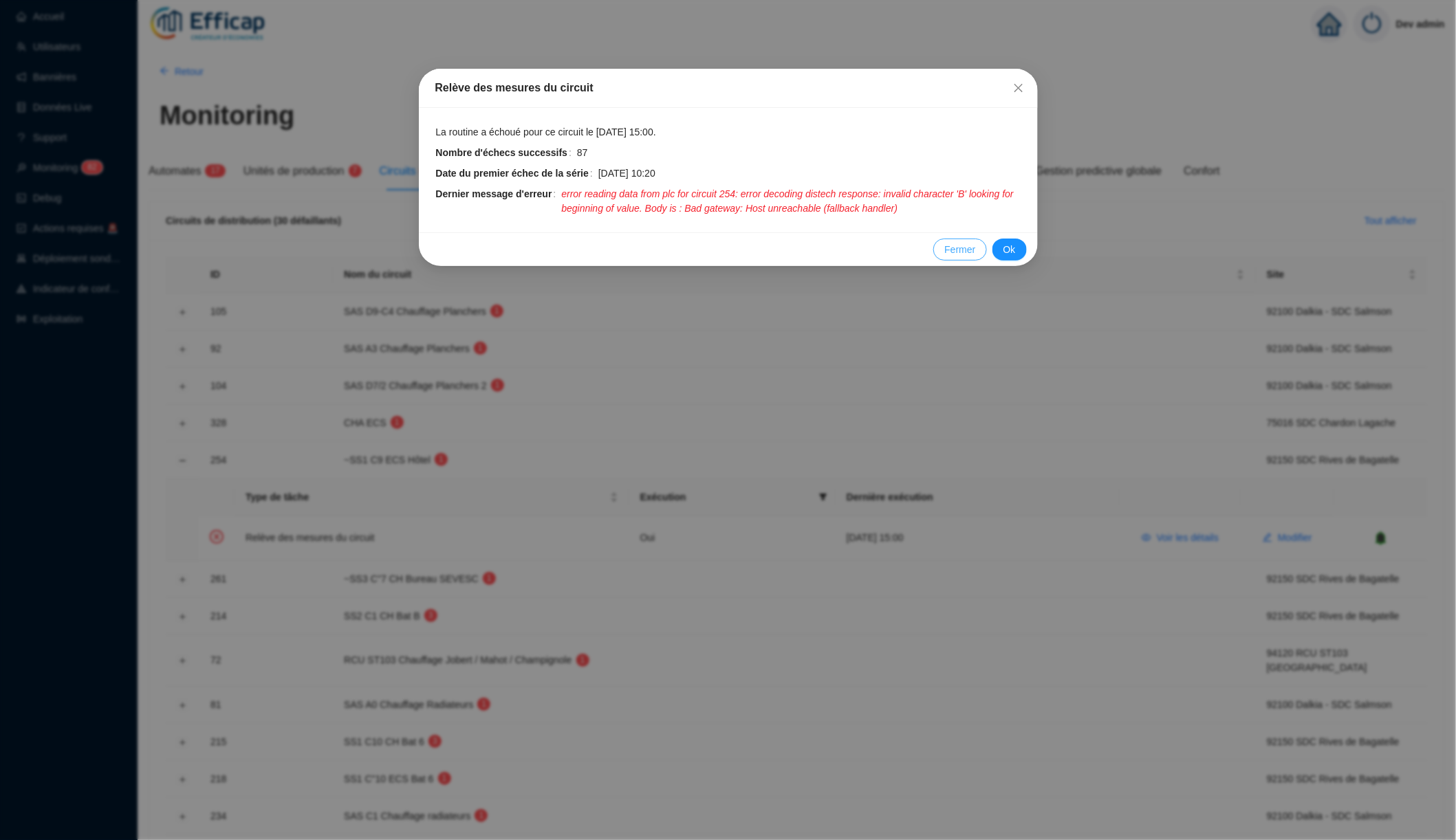
click at [871, 243] on span "Fermer" at bounding box center [959, 250] width 31 height 15
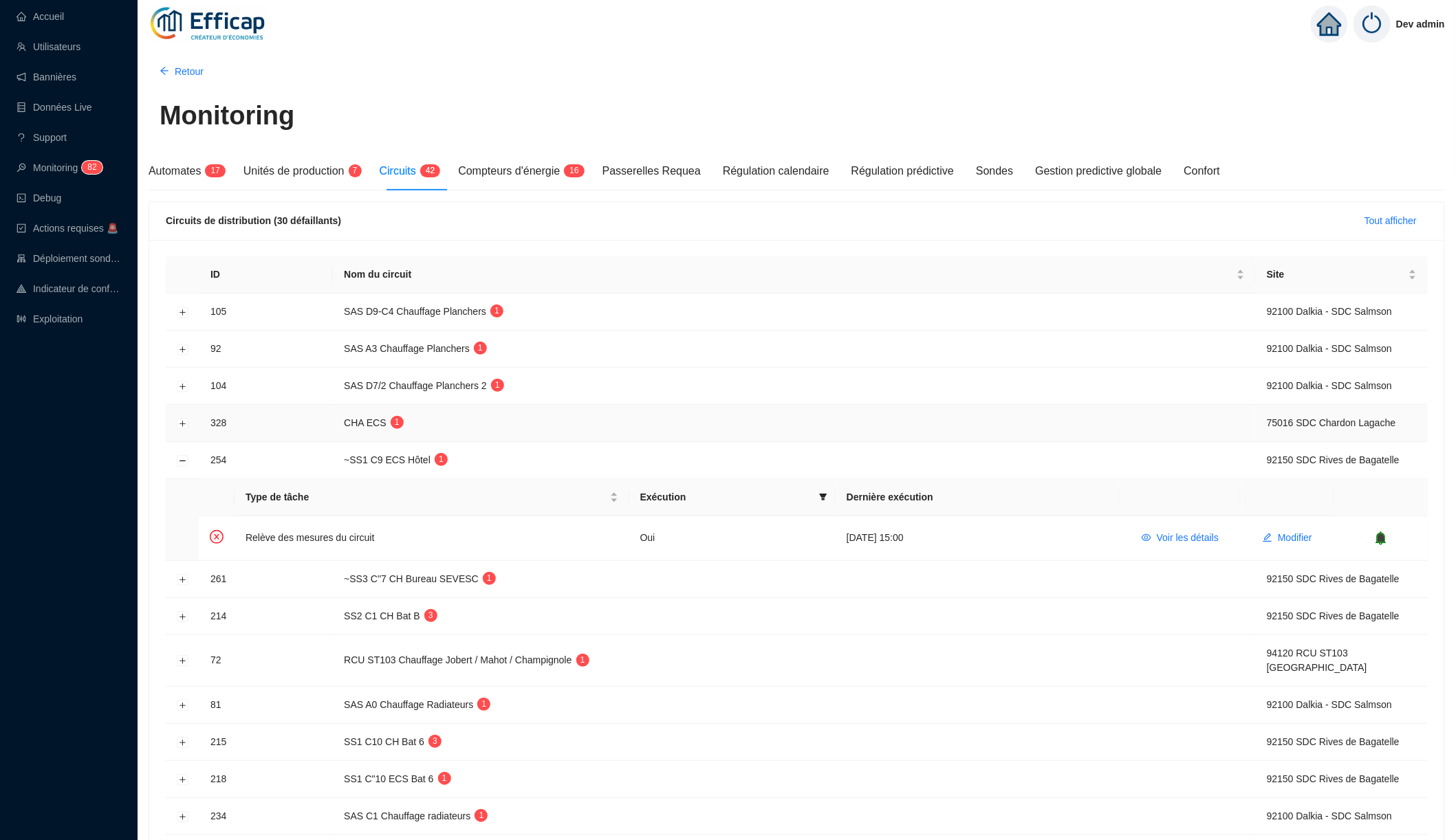
scroll to position [134, 0]
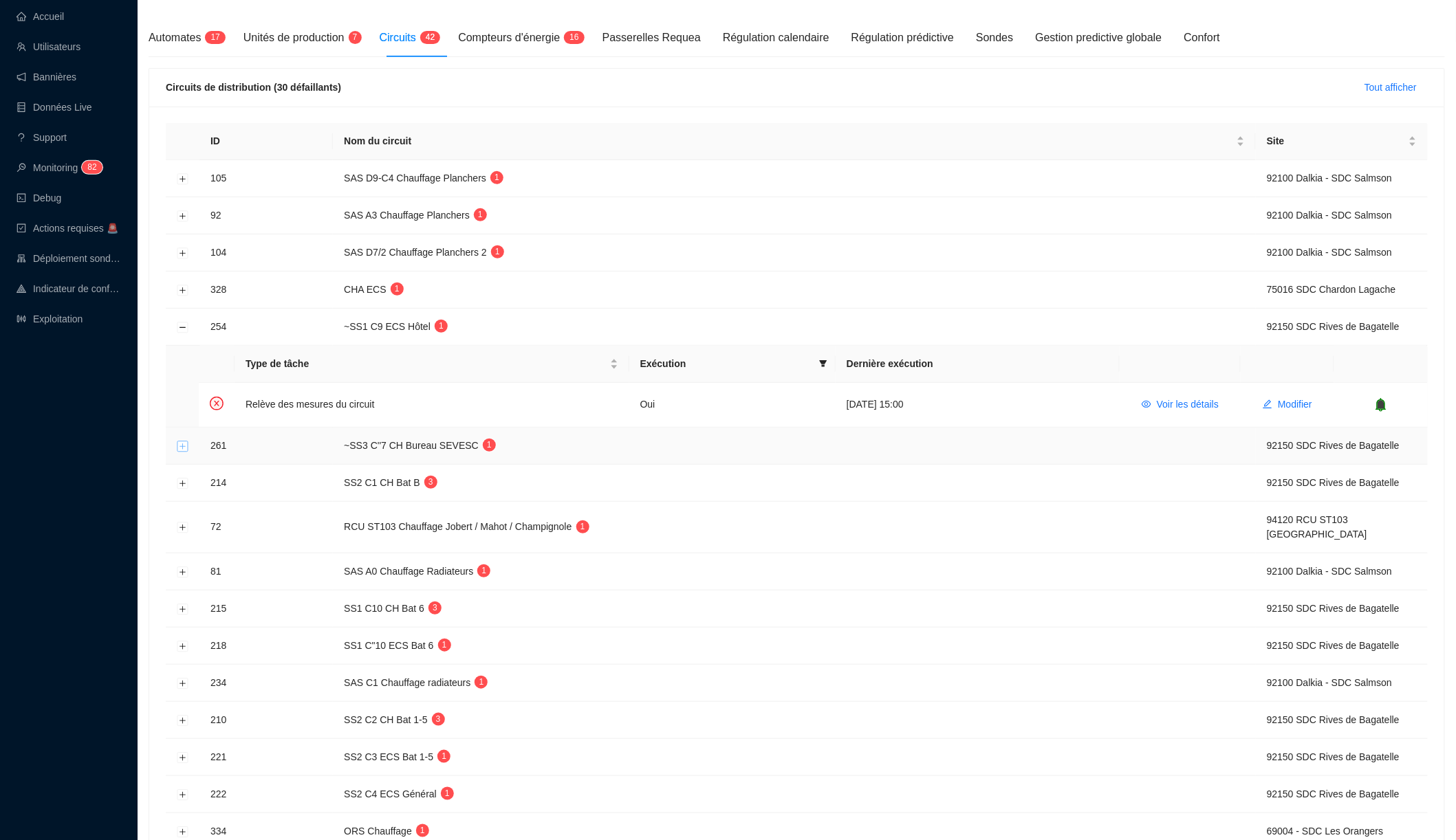
click at [181, 441] on button "Développer la ligne" at bounding box center [183, 446] width 11 height 11
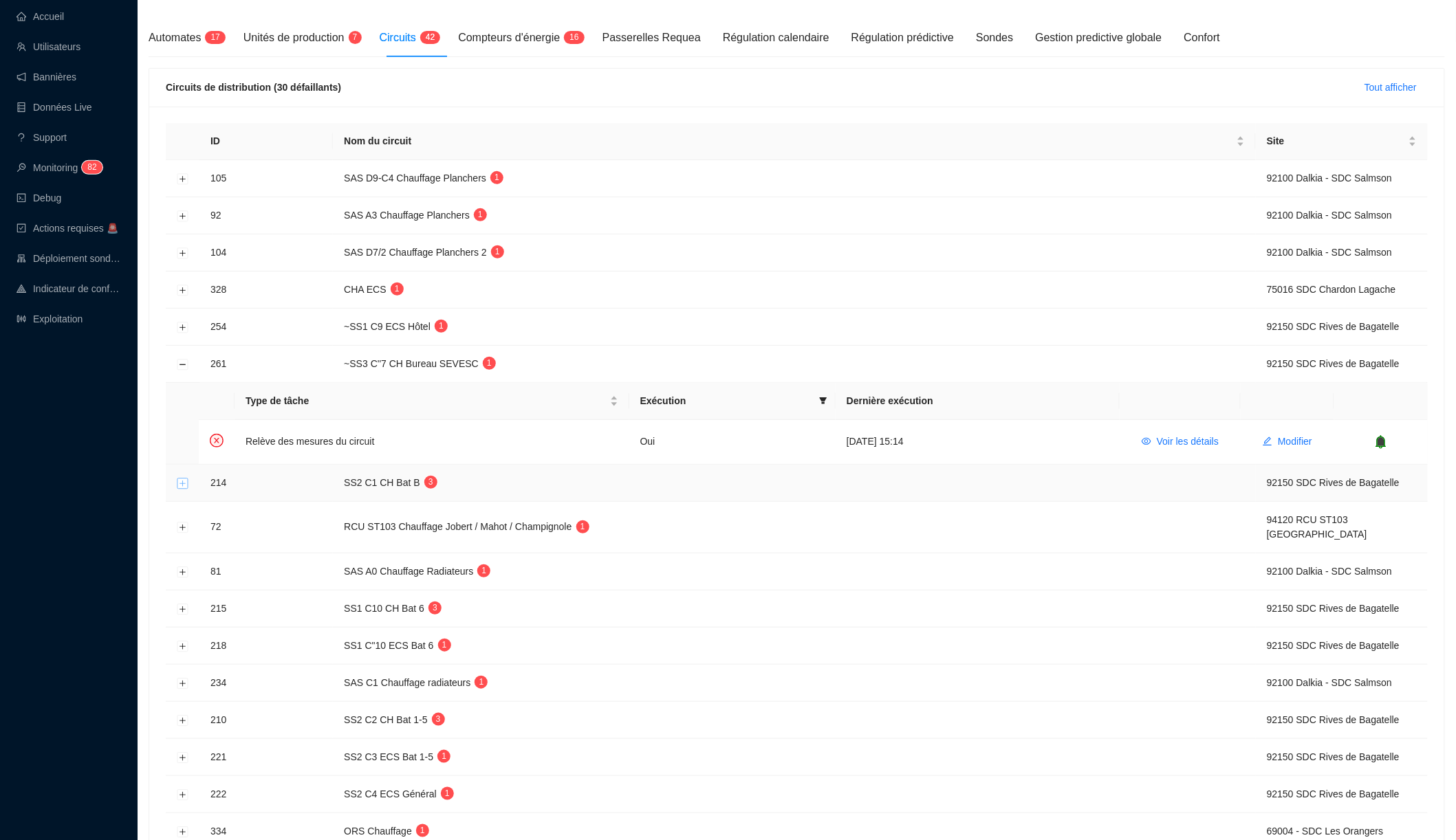
click at [181, 478] on button "Développer la ligne" at bounding box center [183, 483] width 11 height 11
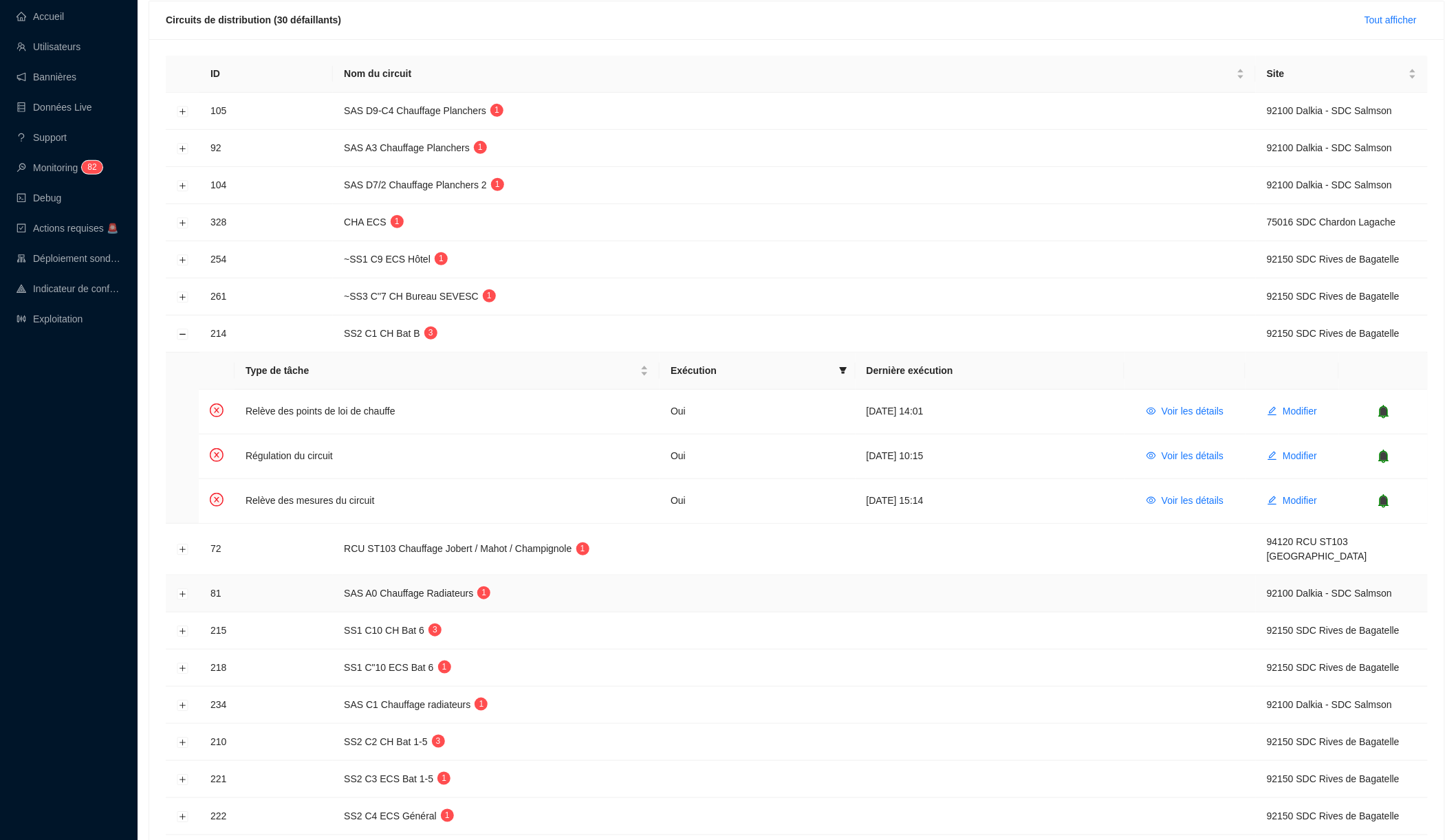
scroll to position [304, 0]
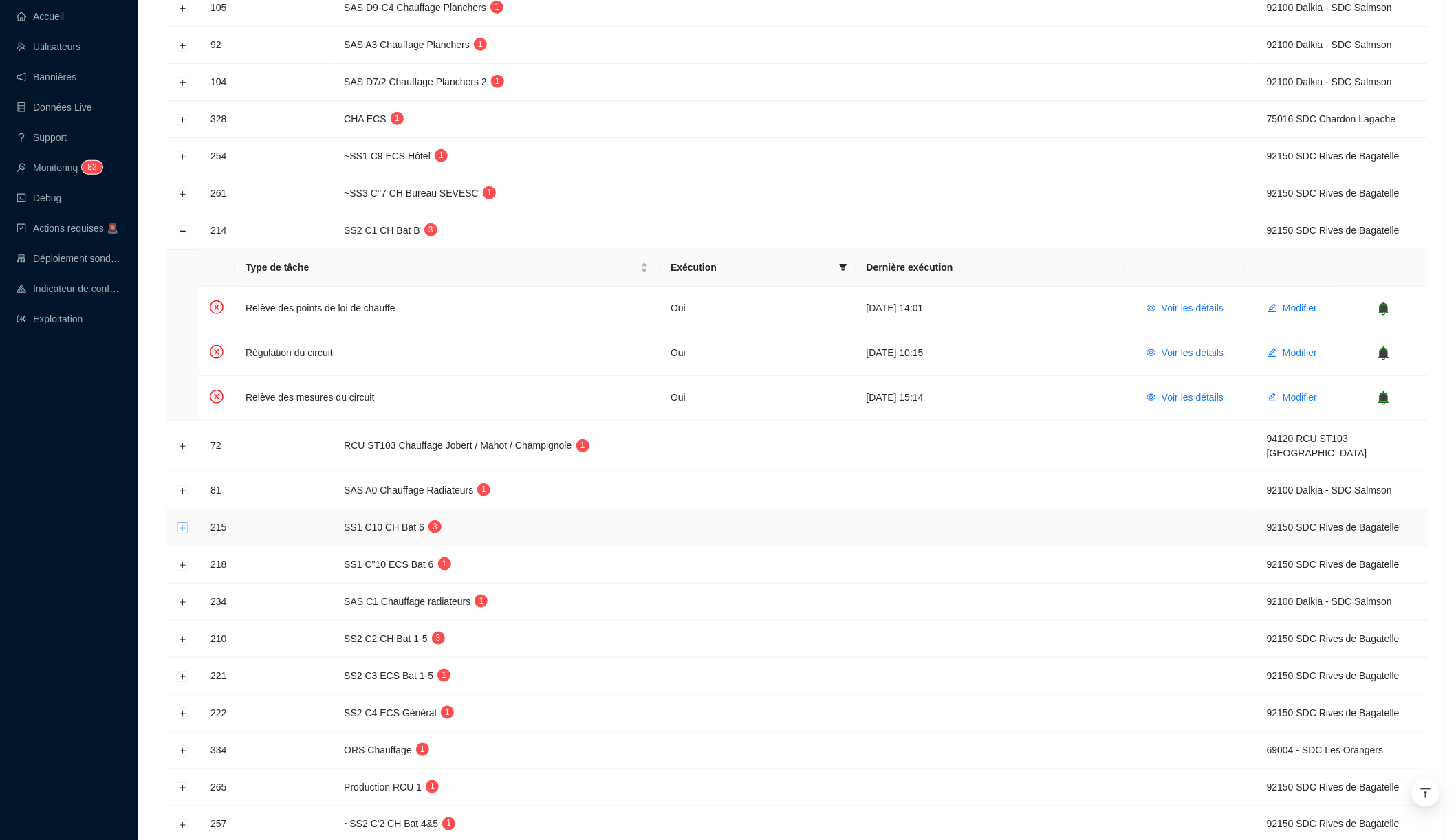
click at [181, 522] on button "Développer la ligne" at bounding box center [183, 528] width 11 height 11
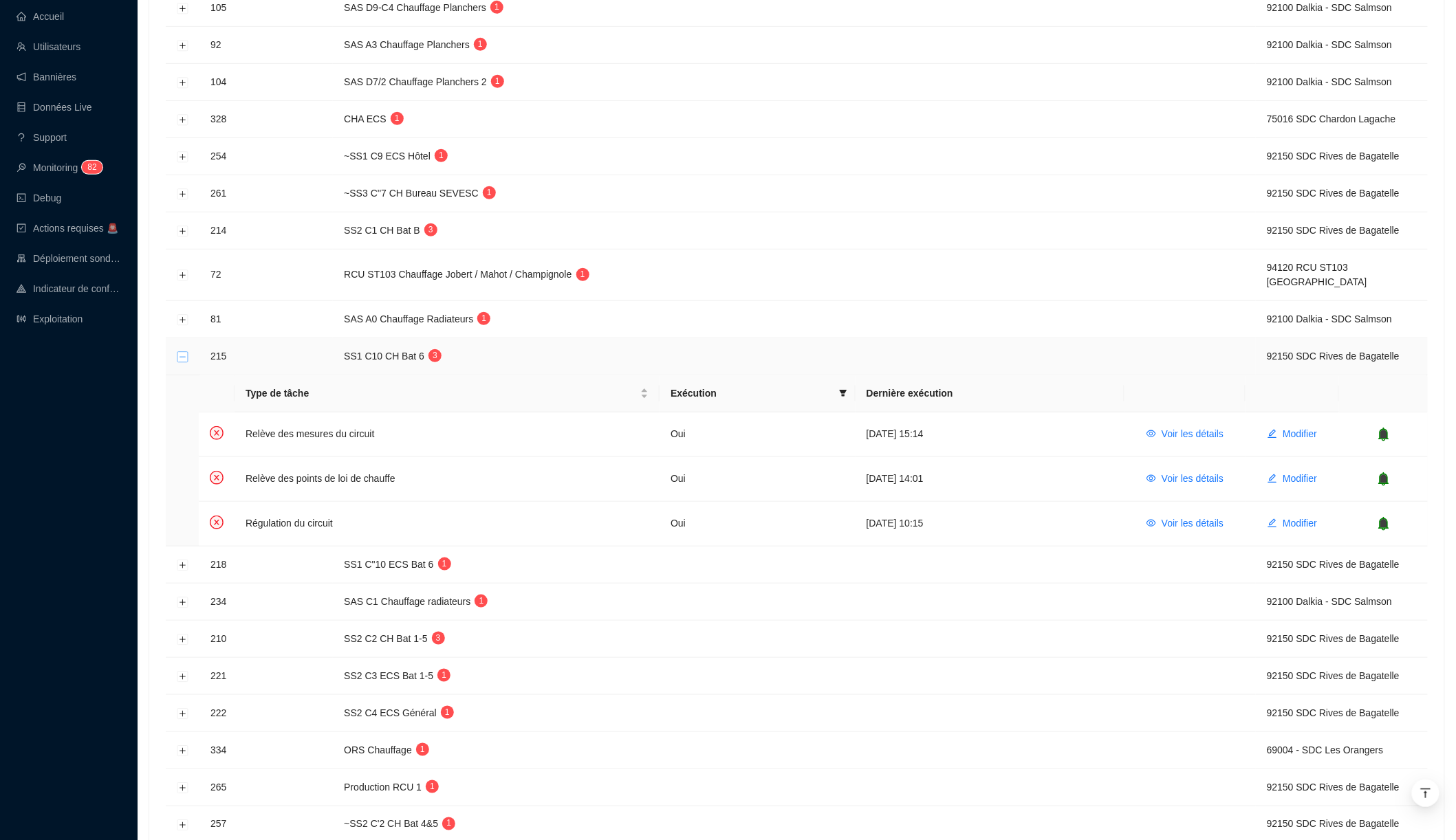
scroll to position [409, 0]
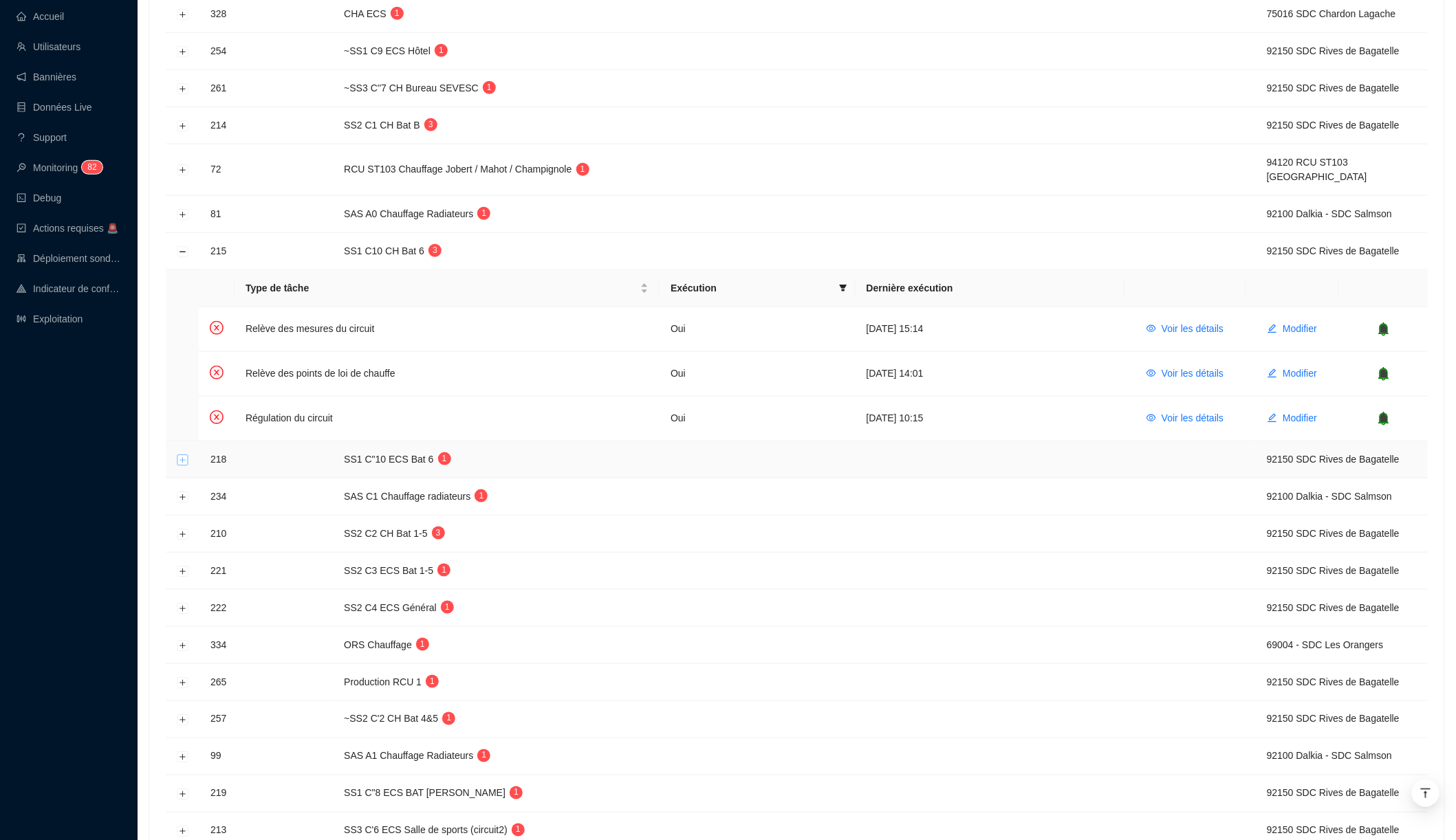
click at [182, 454] on button "Développer la ligne" at bounding box center [183, 460] width 11 height 11
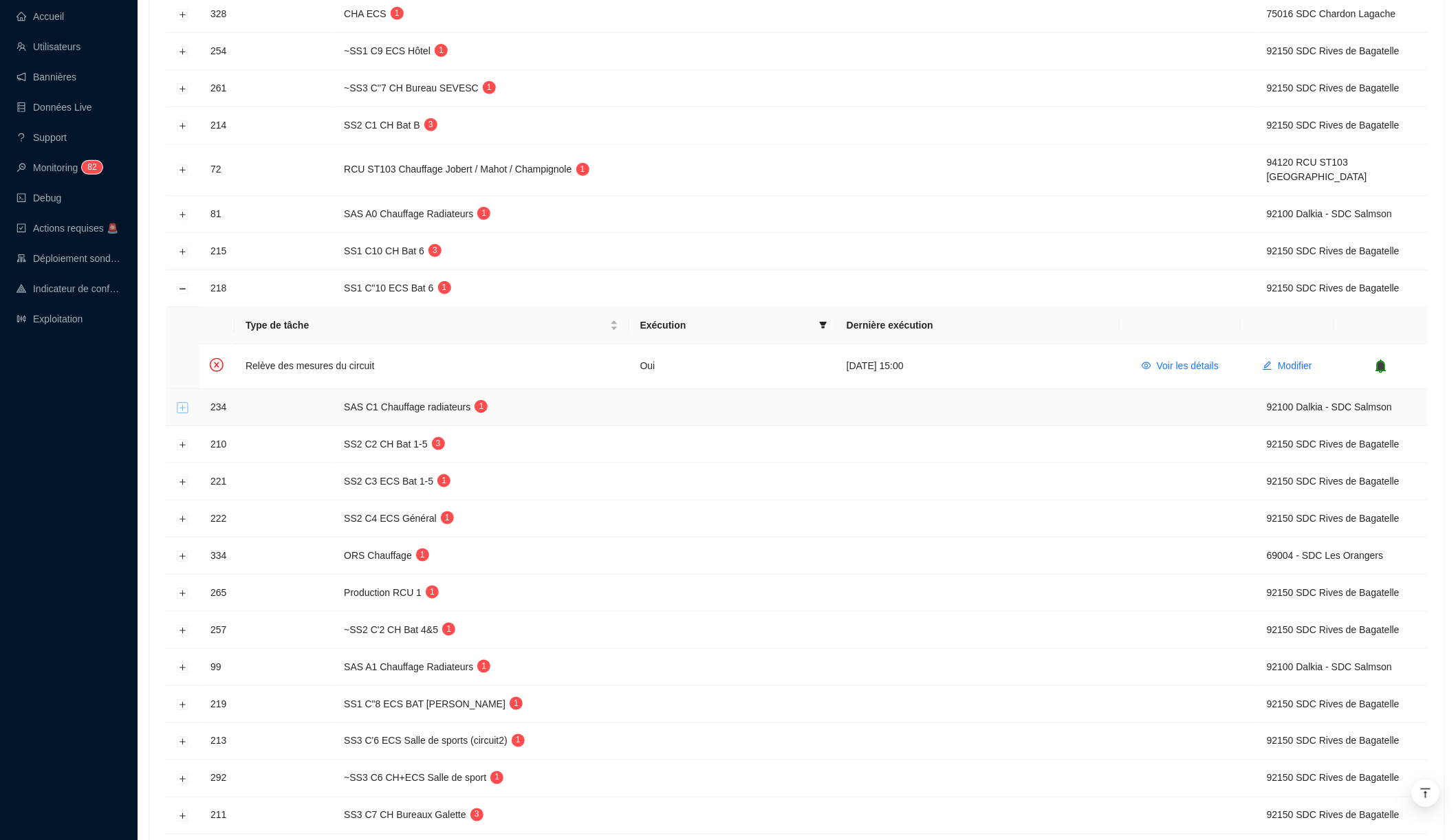
click at [182, 402] on button "Développer la ligne" at bounding box center [183, 408] width 11 height 11
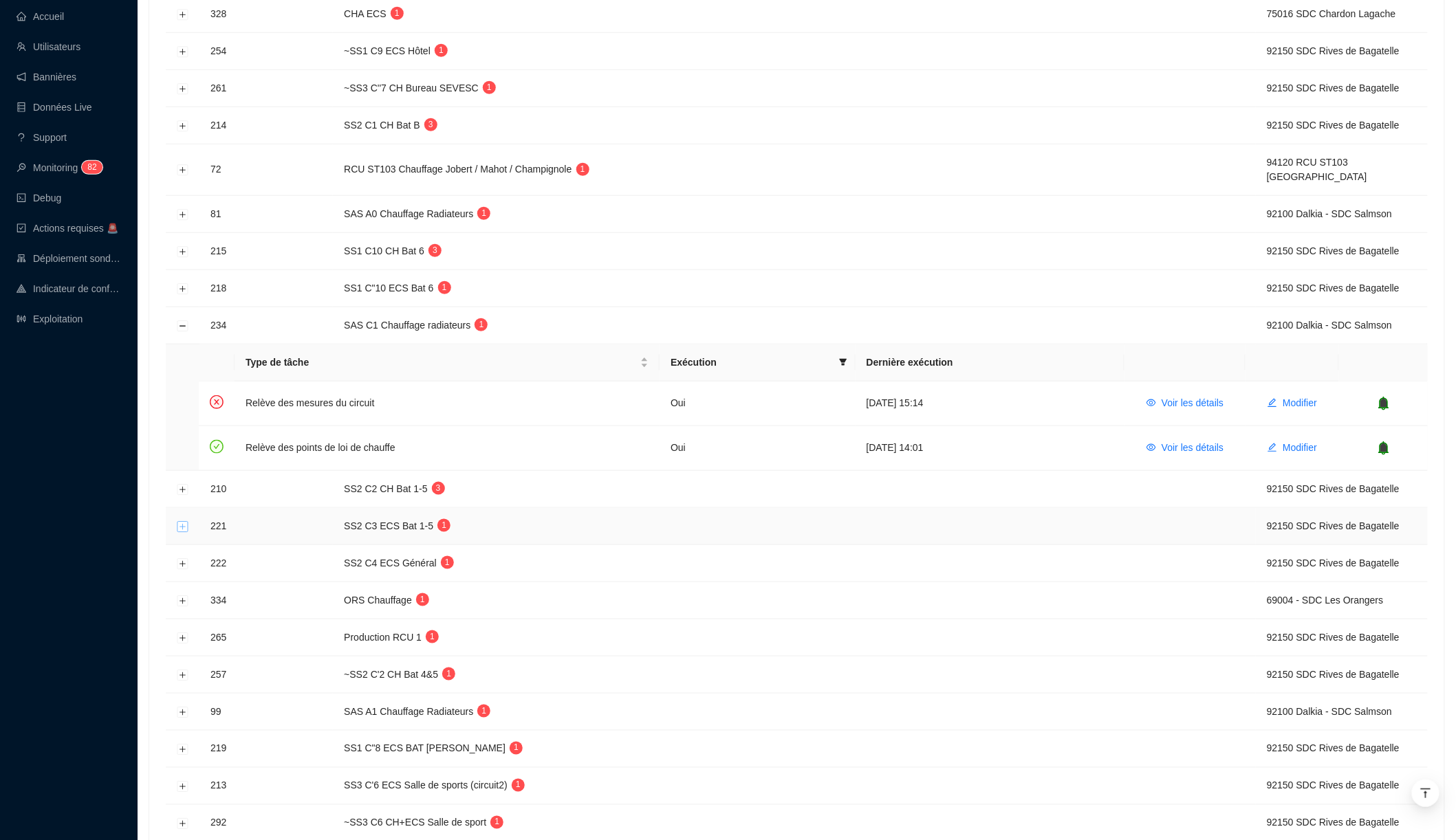
click at [184, 522] on button "Développer la ligne" at bounding box center [183, 527] width 11 height 11
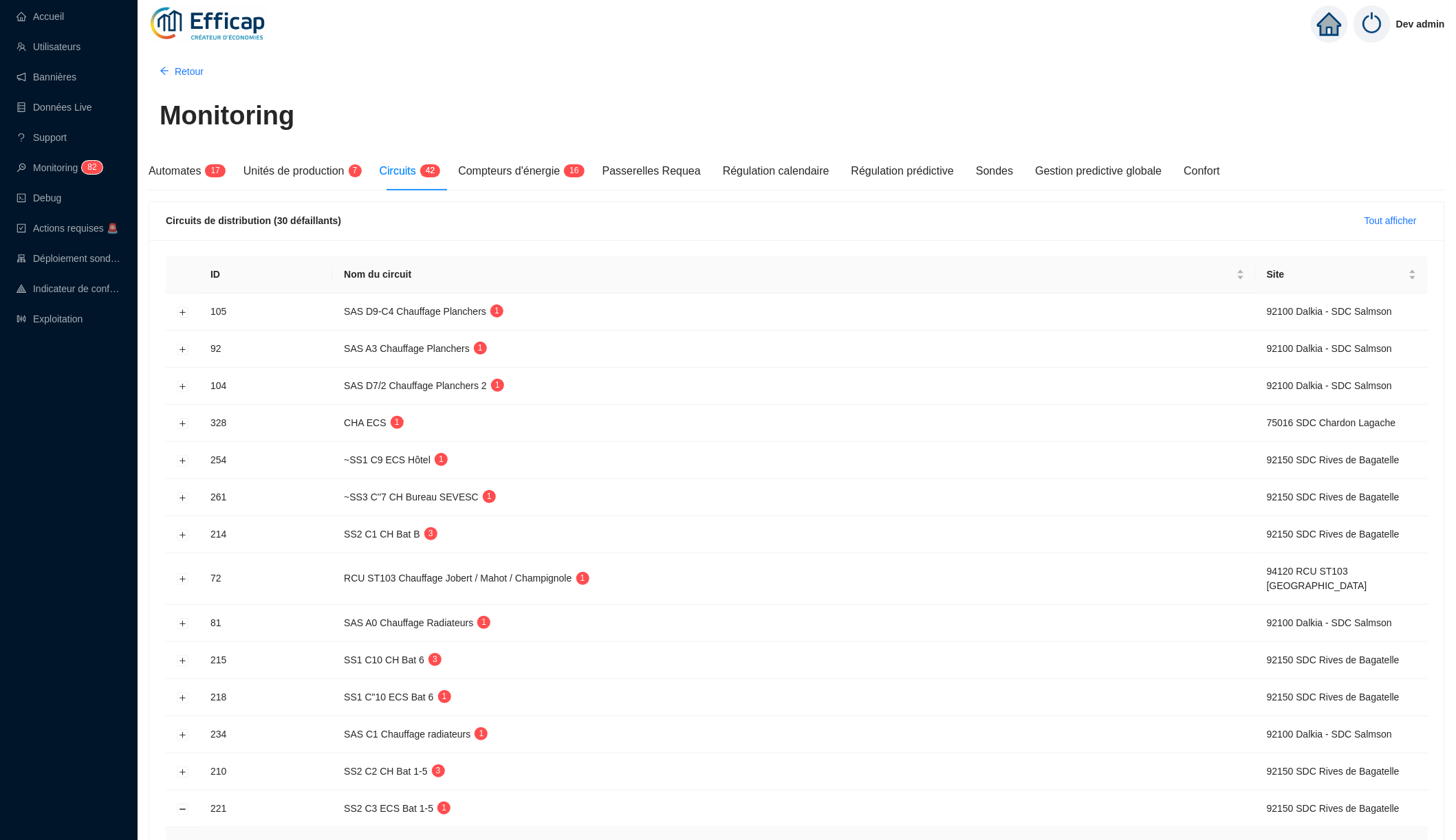
scroll to position [0, 0]
click at [354, 175] on span "7" at bounding box center [351, 172] width 13 height 11
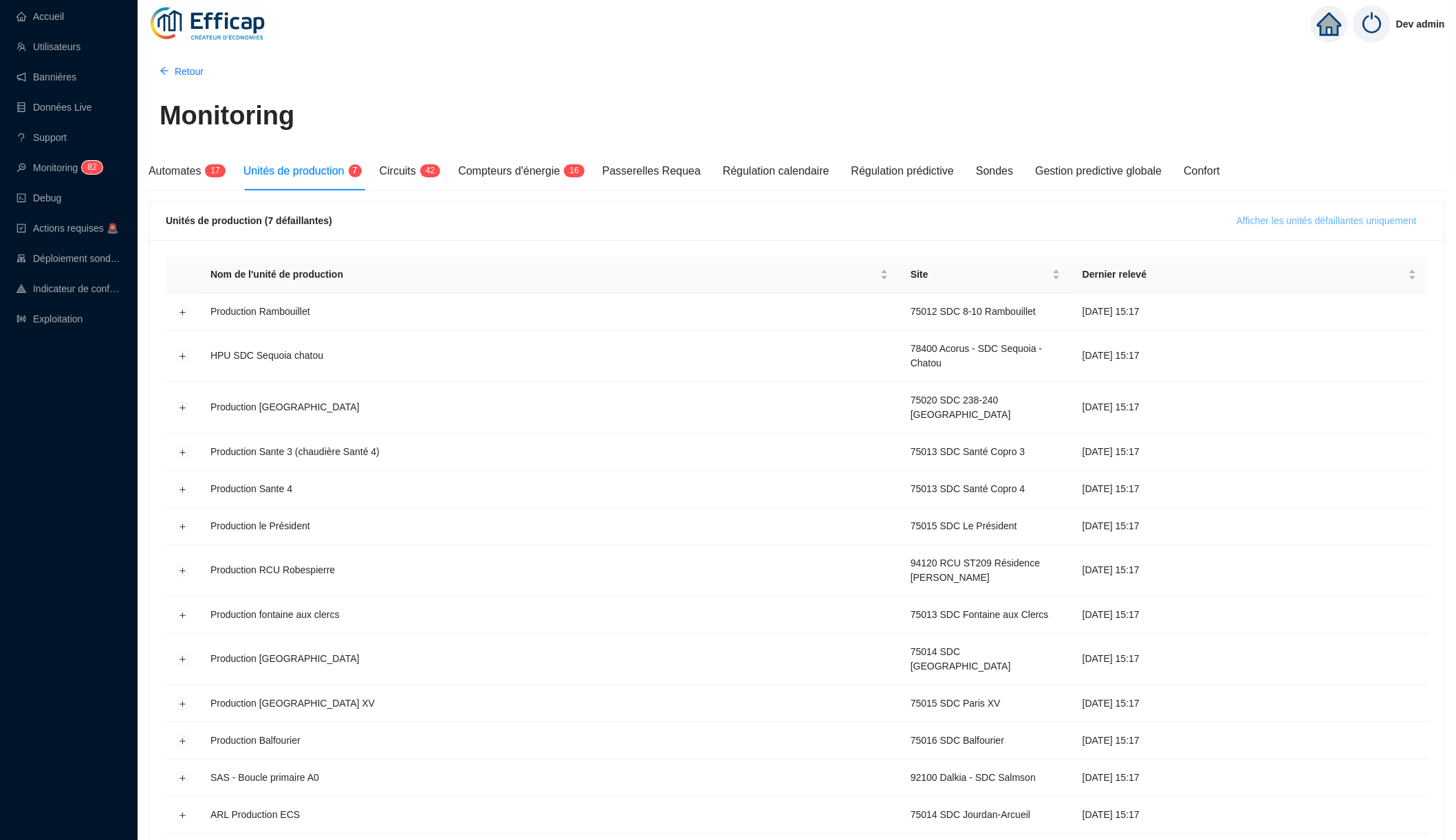
click at [871, 231] on button "Afficher les unités défaillantes uniquement" at bounding box center [1327, 221] width 202 height 22
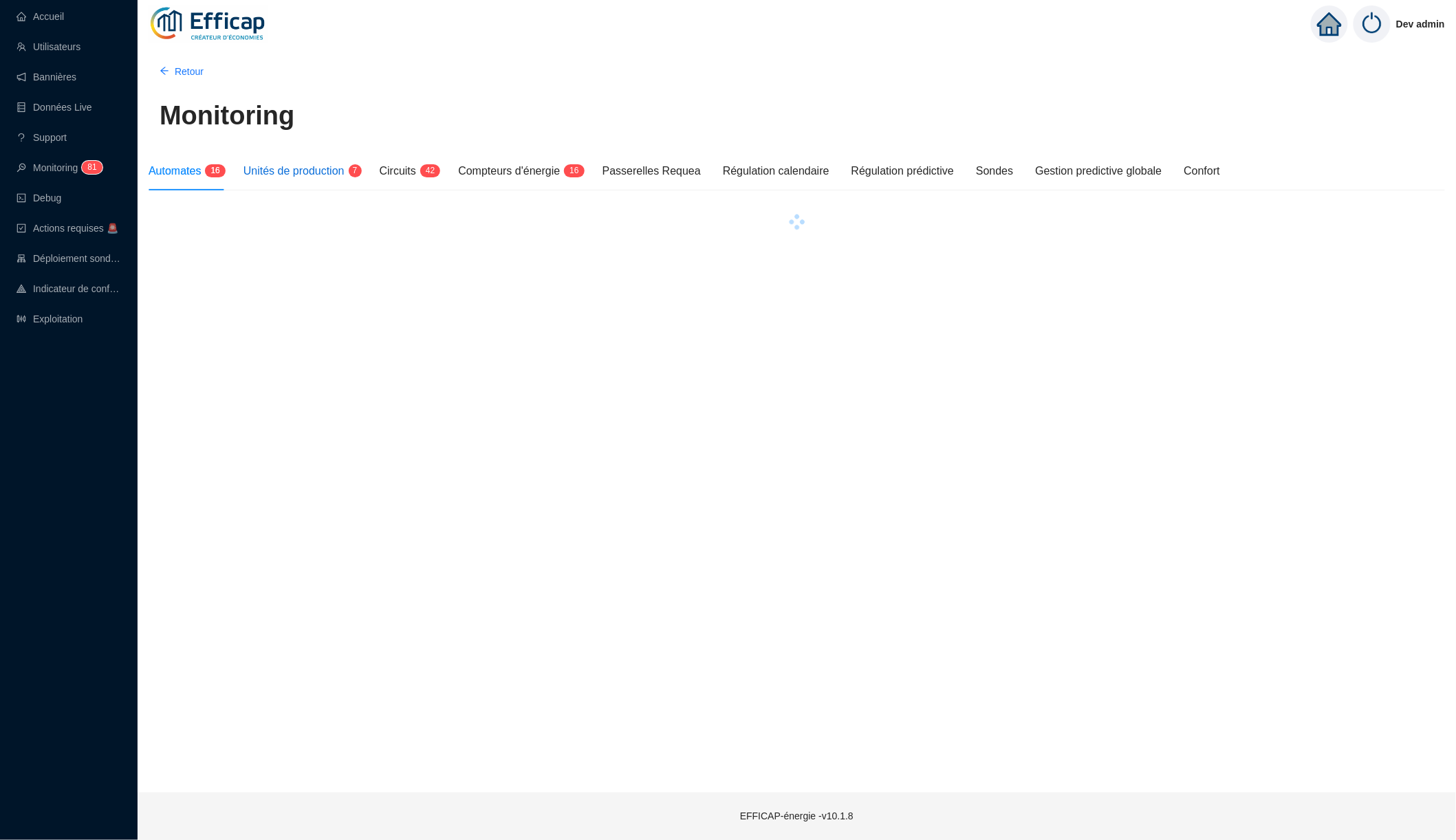
click at [314, 176] on span "Unités de production" at bounding box center [294, 170] width 101 height 11
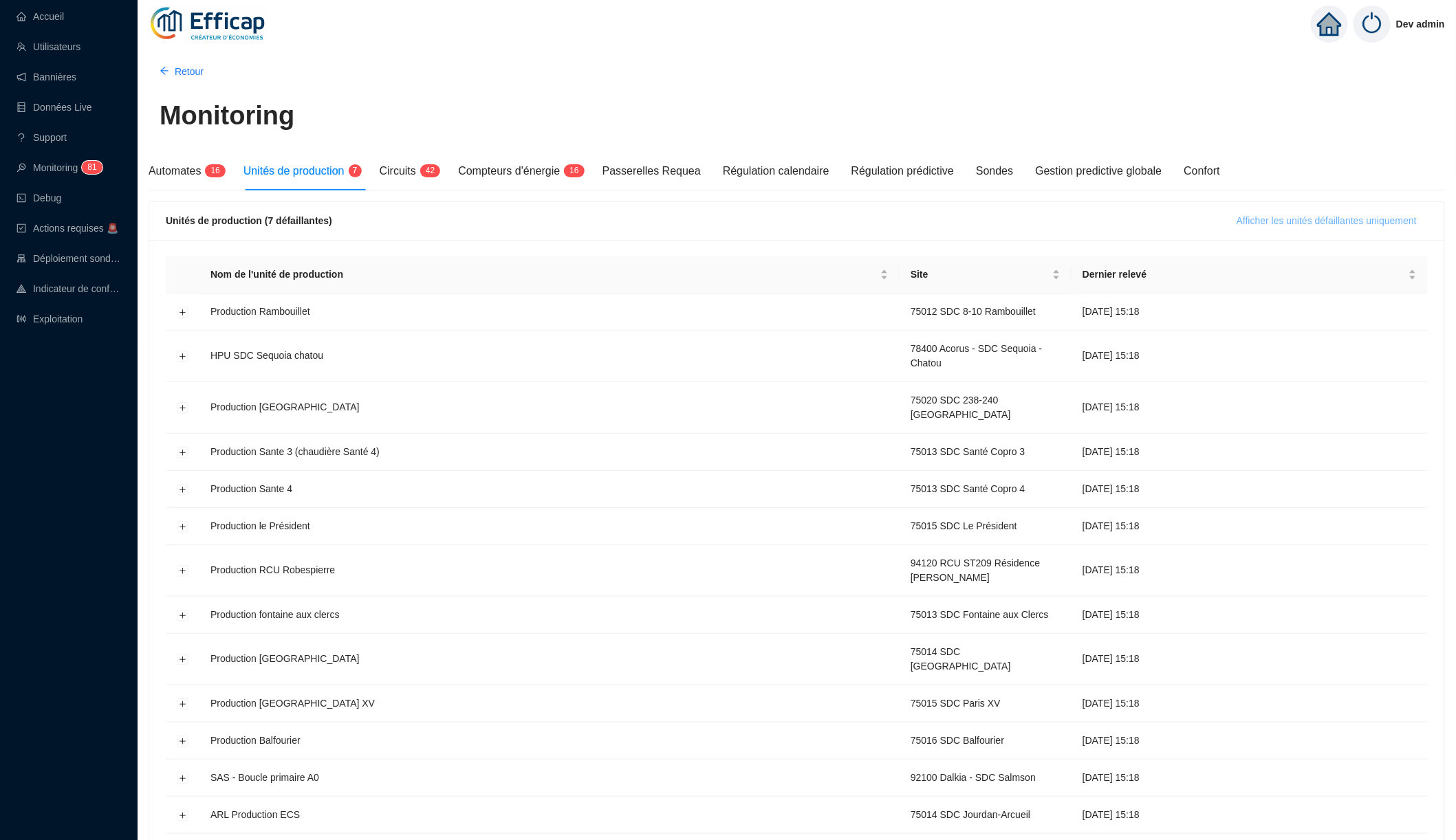
click at [1327, 228] on button "Afficher les unités défaillantes uniquement" at bounding box center [1327, 221] width 202 height 22
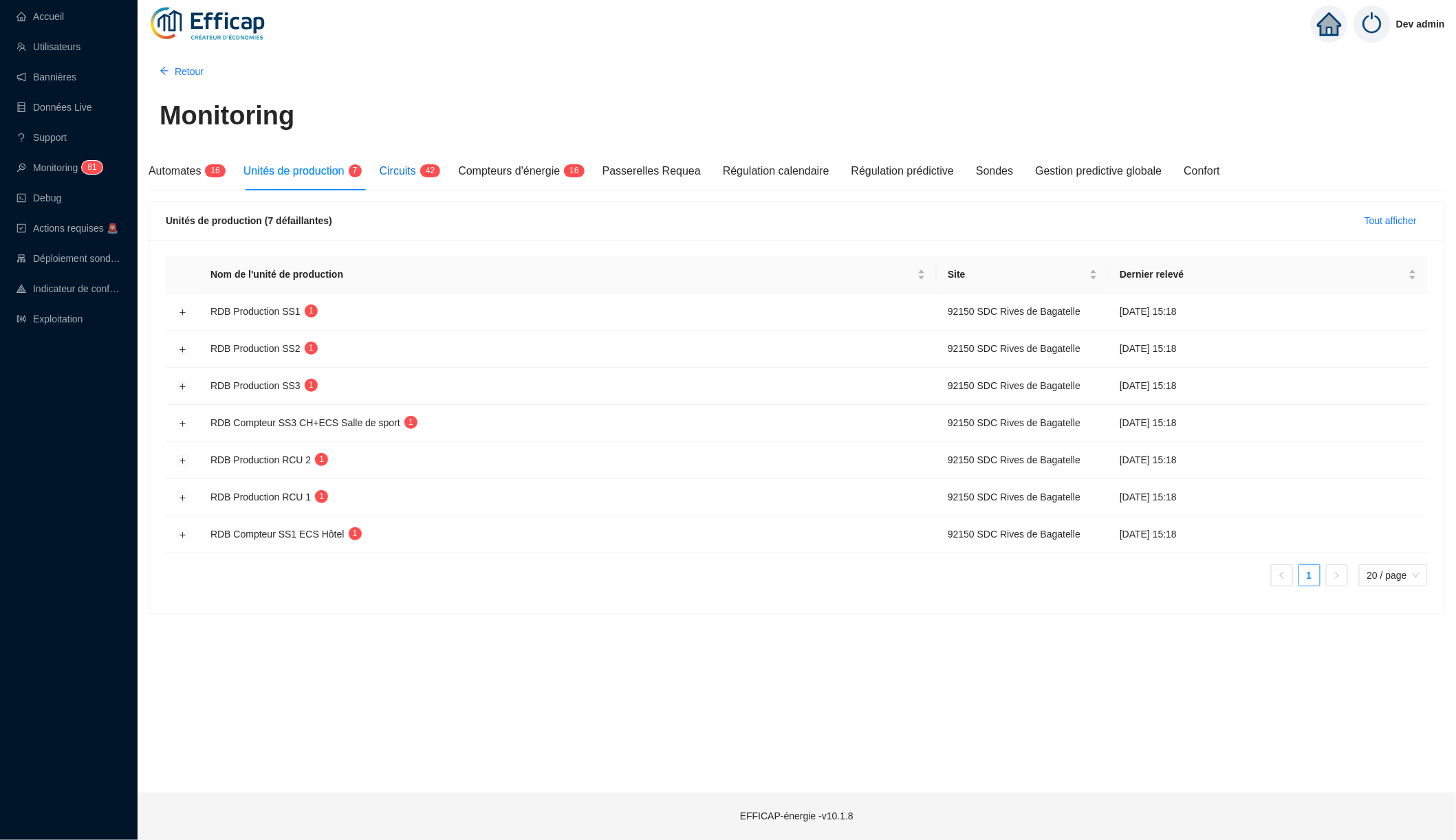
click at [432, 173] on sup "4 2" at bounding box center [430, 170] width 20 height 13
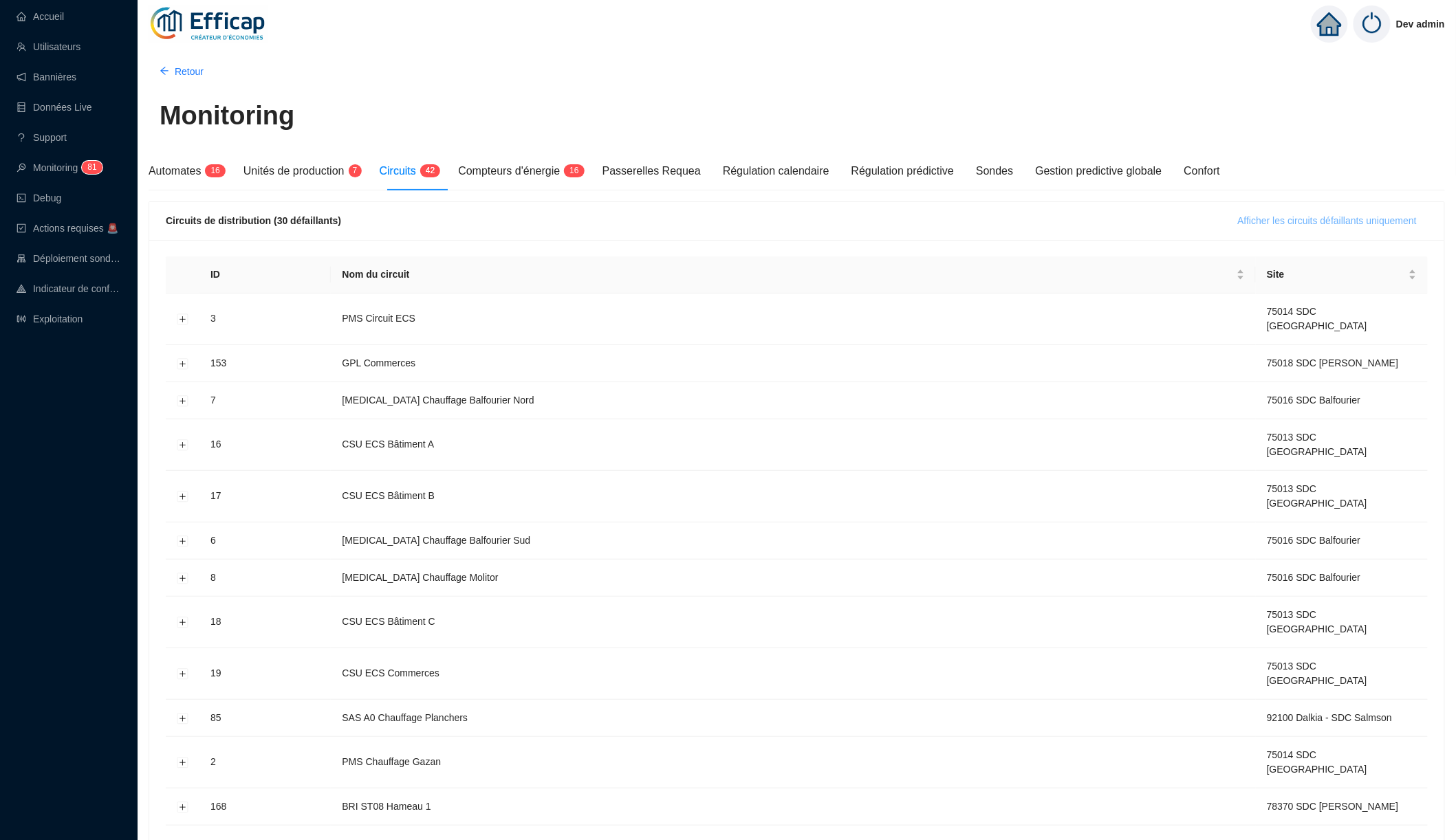
click at [1265, 218] on span "Afficher les circuits défaillants uniquement" at bounding box center [1328, 221] width 179 height 15
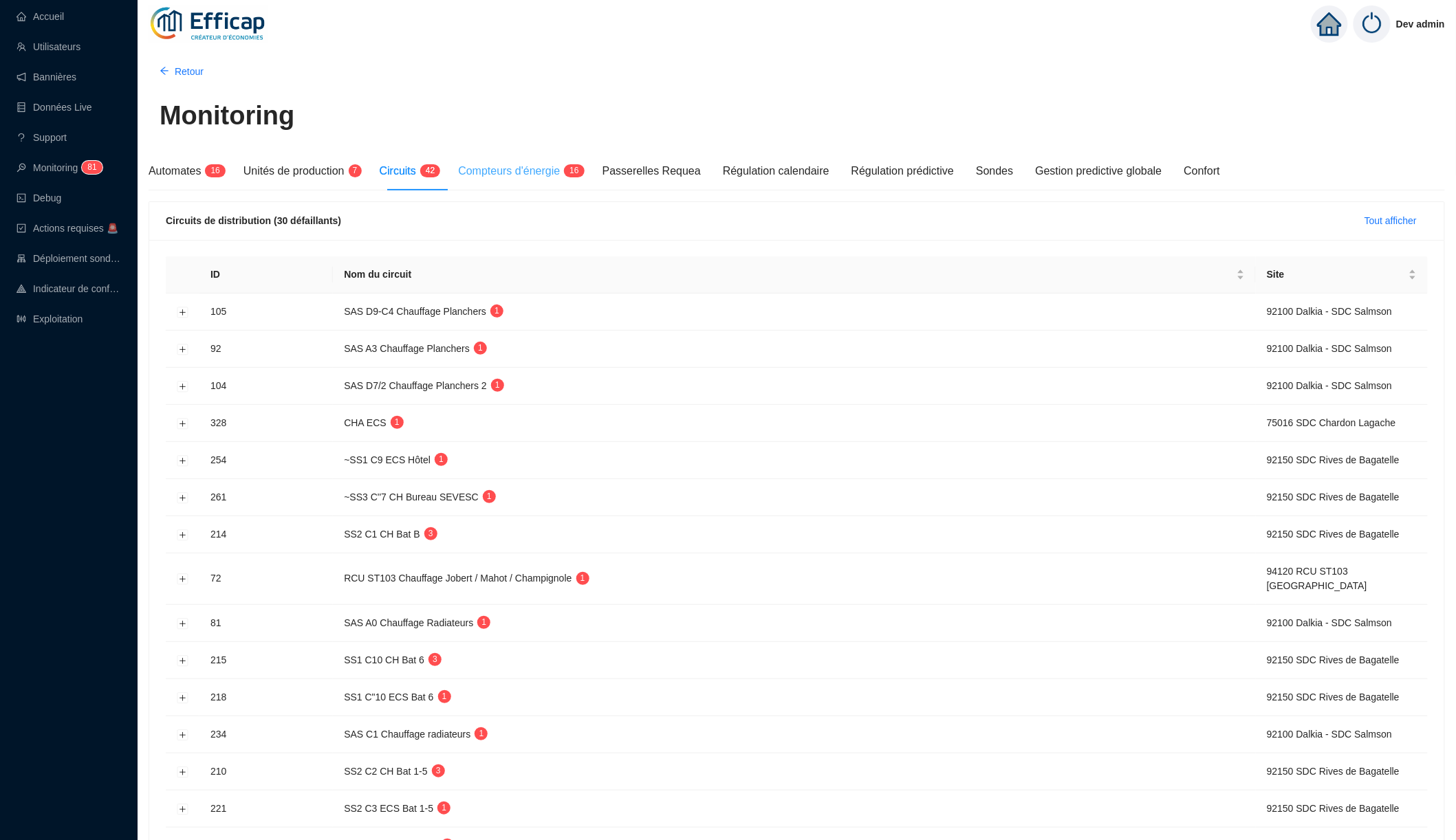
click at [553, 185] on div "Compteurs d'énergie 1 6" at bounding box center [519, 171] width 121 height 38
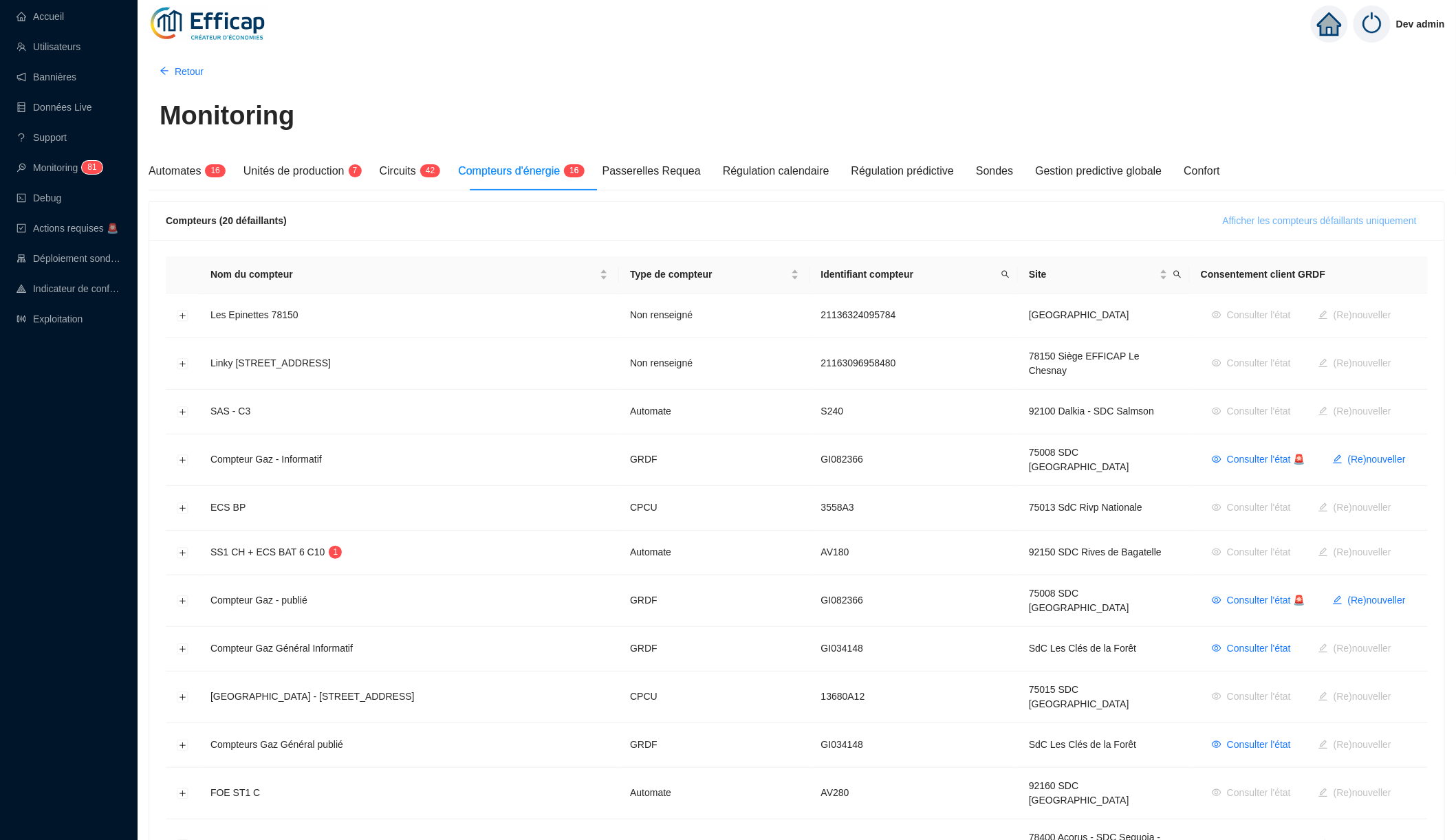
click at [1234, 217] on span "Afficher les compteurs défaillants uniquement" at bounding box center [1320, 221] width 194 height 15
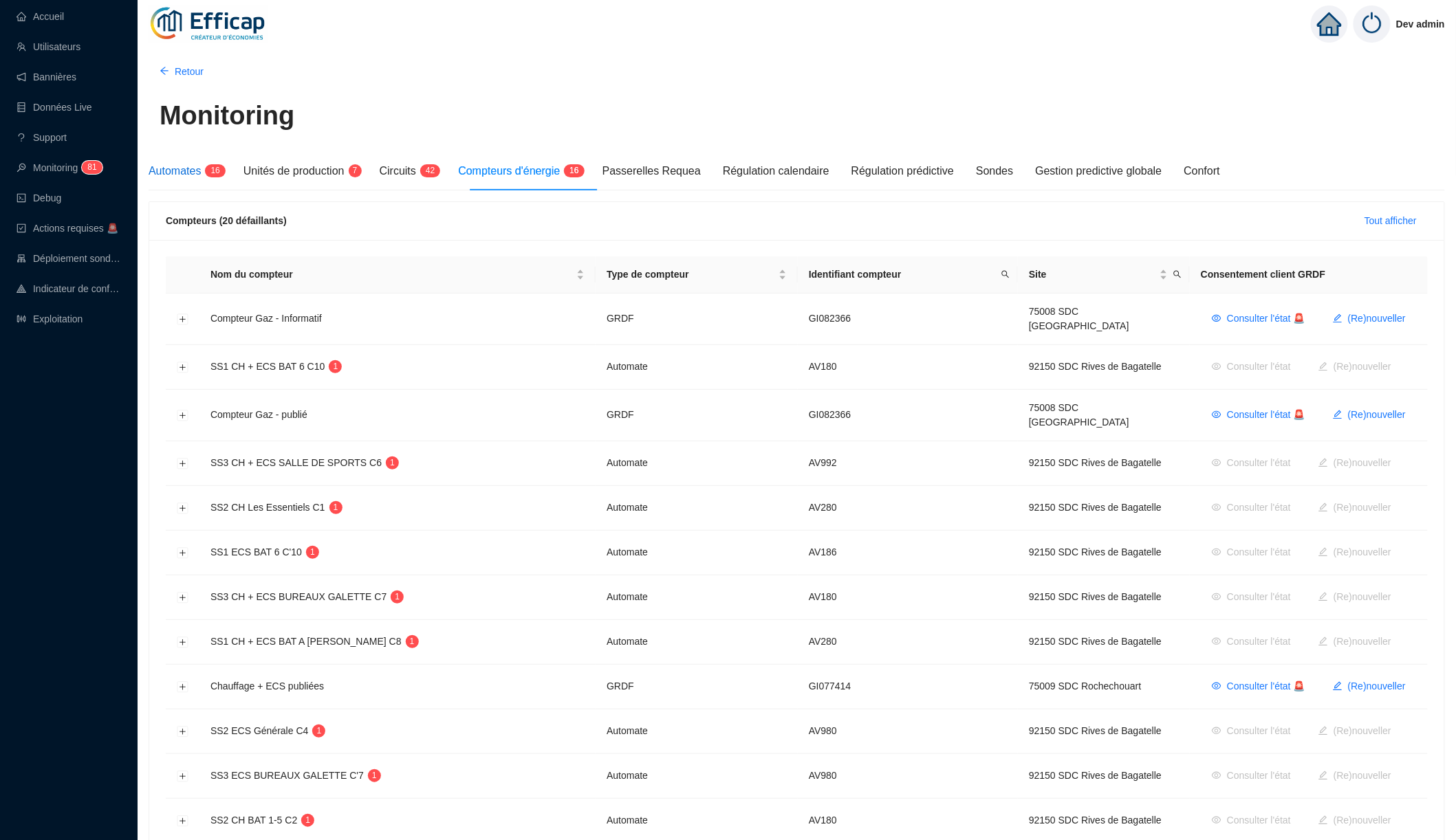
click at [195, 173] on span "Automates" at bounding box center [175, 170] width 52 height 11
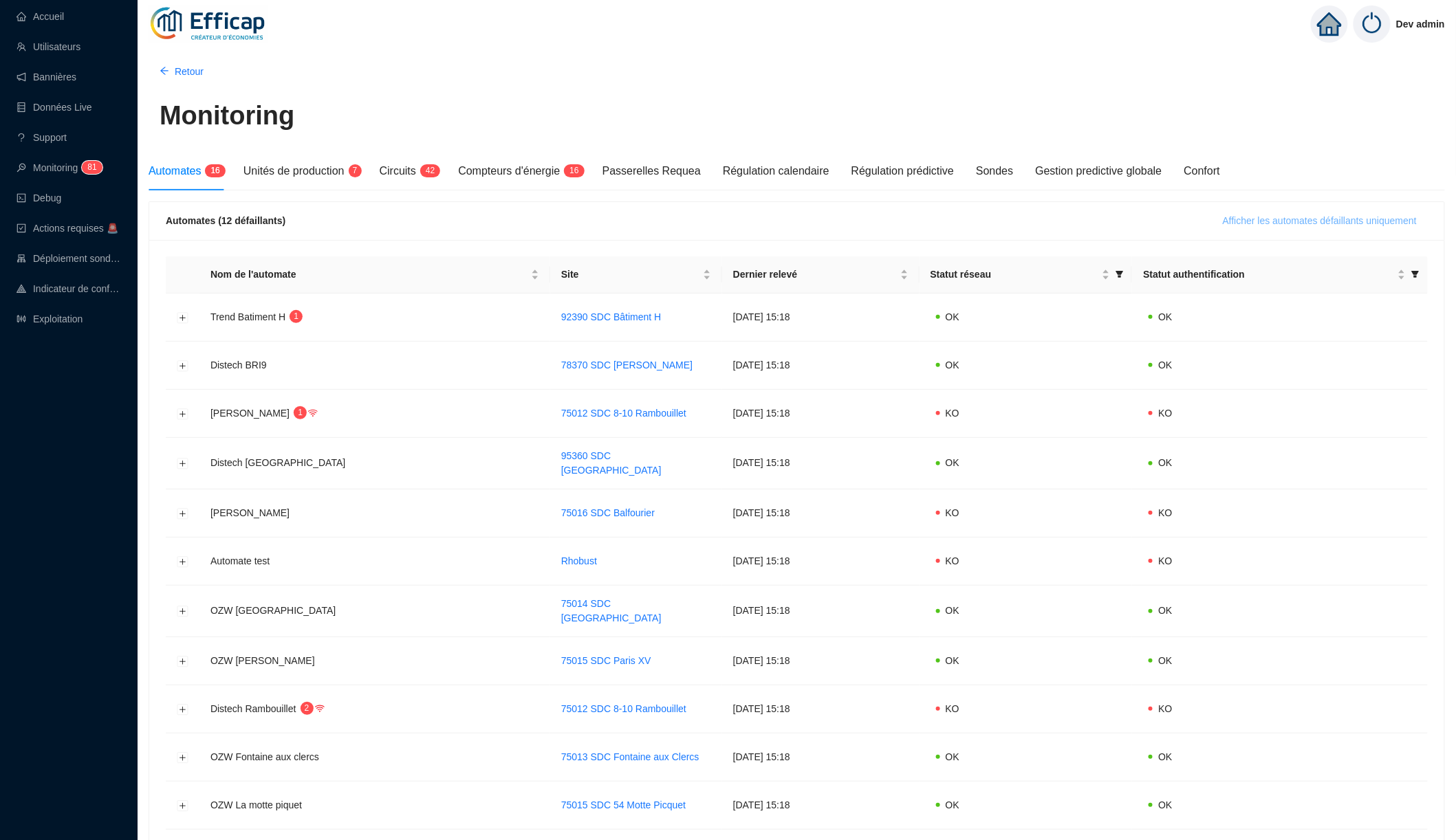
click at [1228, 219] on span "Afficher les automates défaillants uniquement" at bounding box center [1320, 221] width 194 height 15
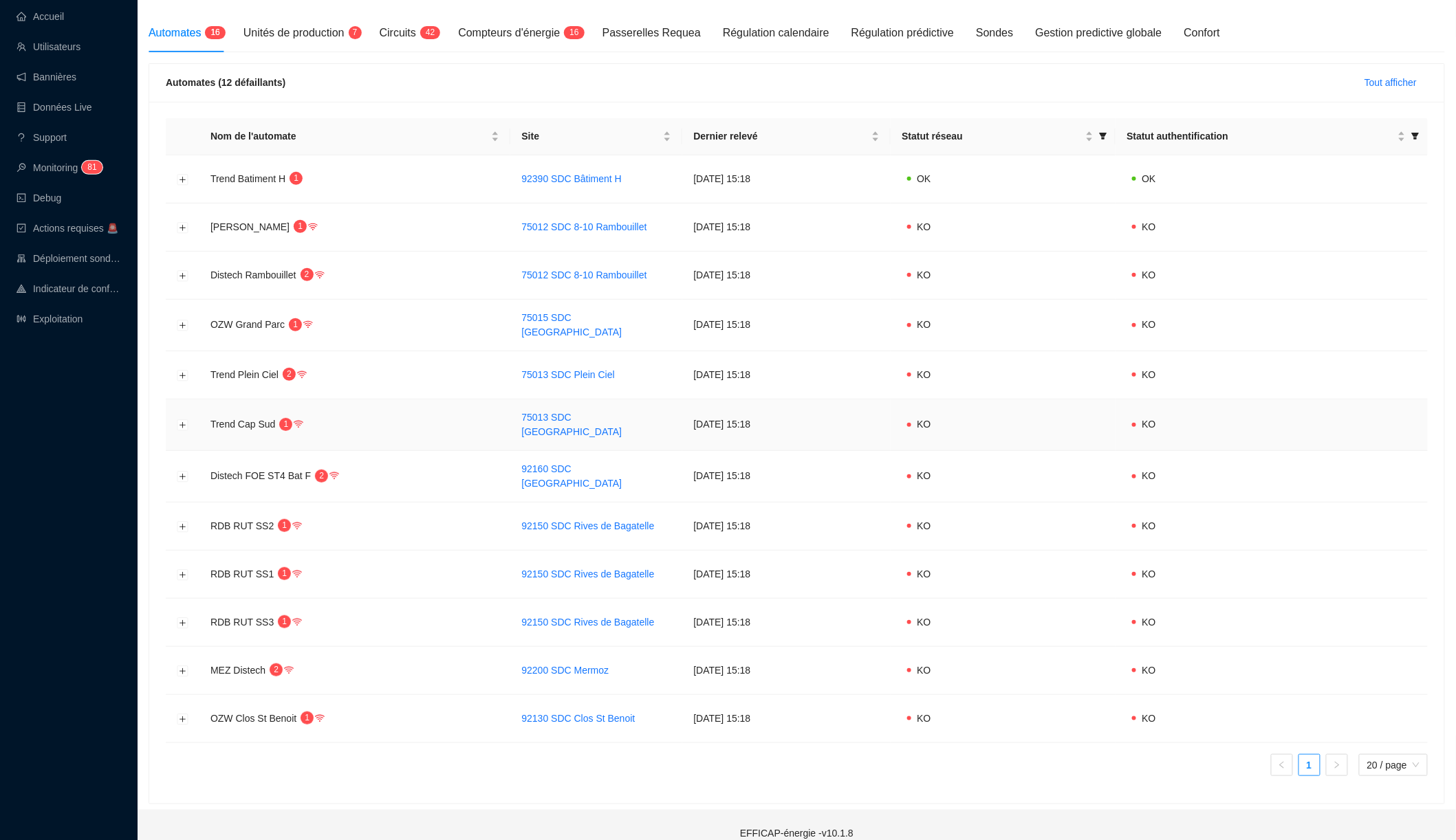
scroll to position [136, 0]
drag, startPoint x: 687, startPoint y: 370, endPoint x: 764, endPoint y: 370, distance: 77.0
click at [764, 370] on td "25 sept. 2025 15:18" at bounding box center [786, 377] width 209 height 48
drag, startPoint x: 764, startPoint y: 370, endPoint x: 694, endPoint y: 370, distance: 70.0
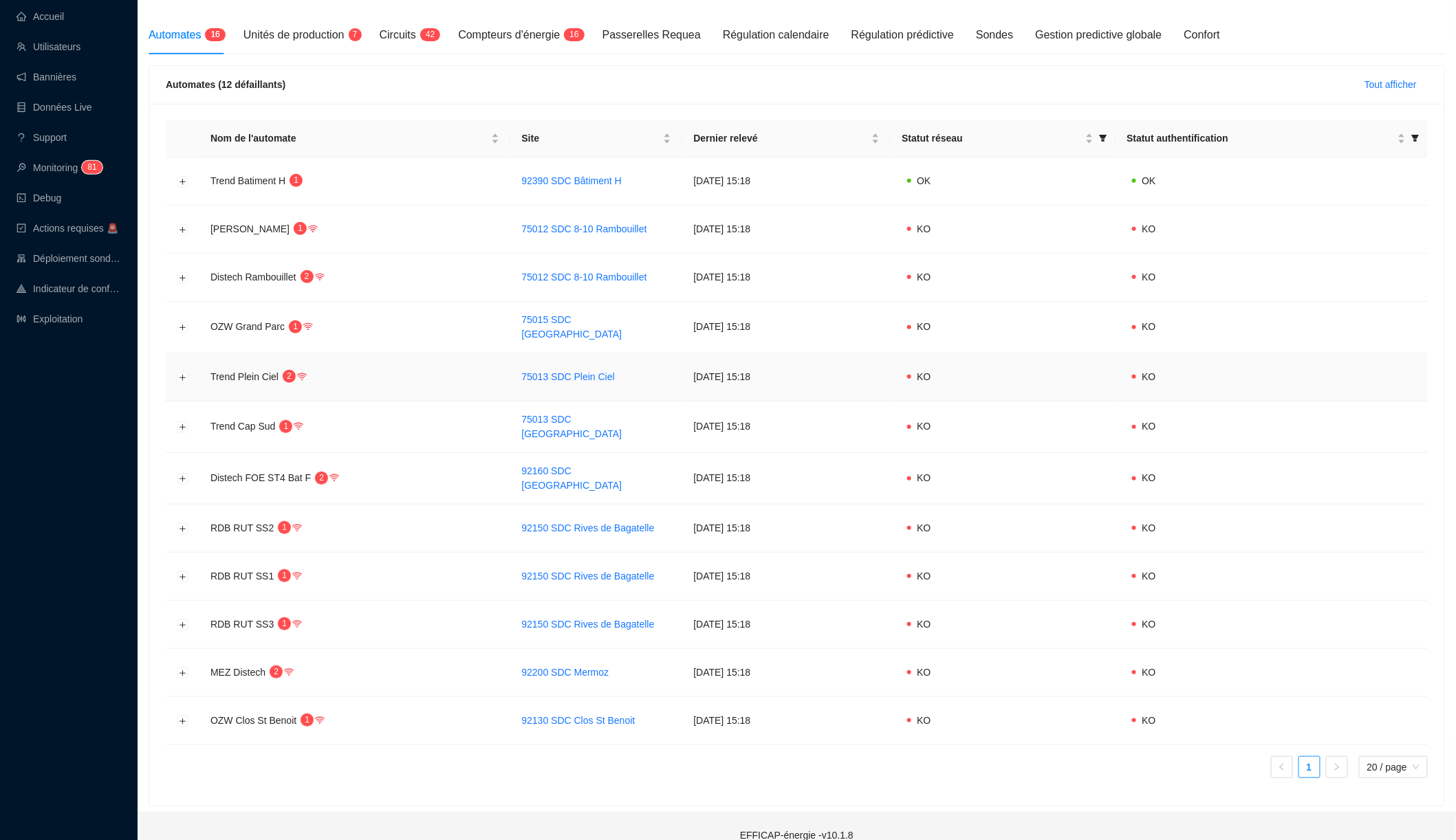
click at [694, 370] on td "25 sept. 2025 15:18" at bounding box center [786, 377] width 209 height 48
drag, startPoint x: 694, startPoint y: 370, endPoint x: 757, endPoint y: 370, distance: 63.0
click at [757, 370] on td "25 sept. 2025 15:18" at bounding box center [786, 377] width 209 height 48
click at [182, 523] on button "Développer la ligne" at bounding box center [183, 528] width 11 height 11
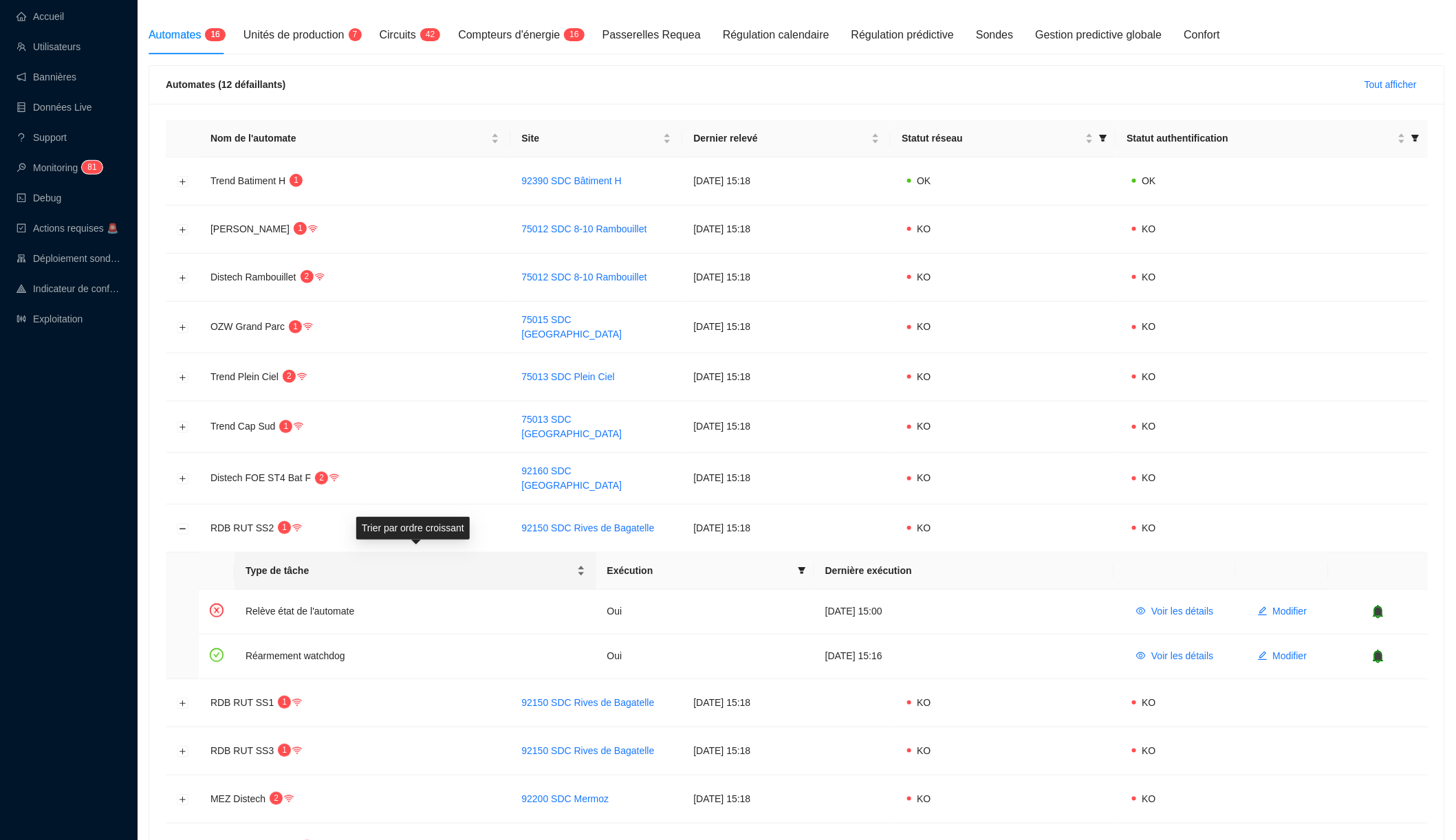
scroll to position [212, 0]
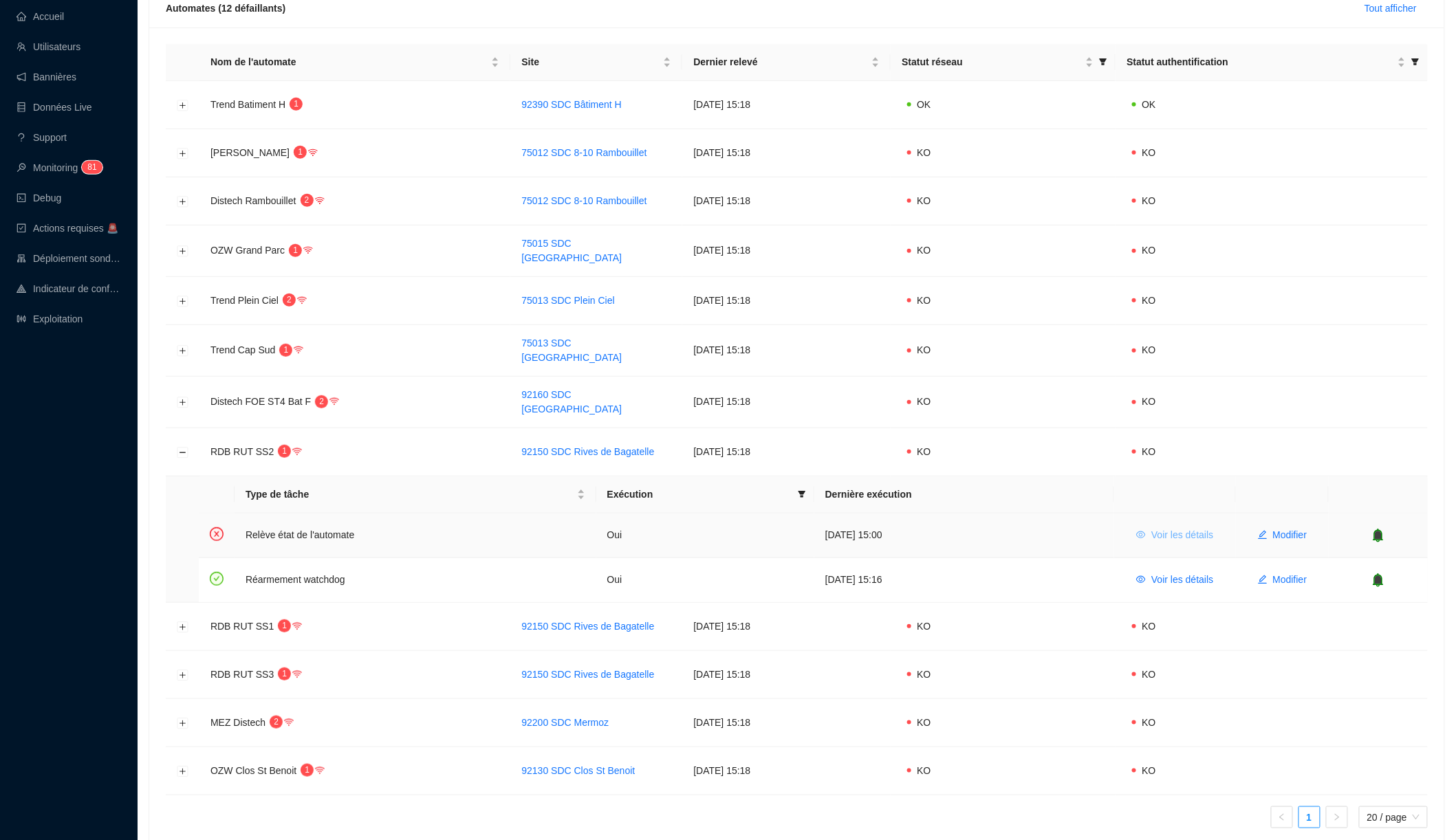
click at [1144, 525] on button "Voir les détails" at bounding box center [1175, 535] width 99 height 22
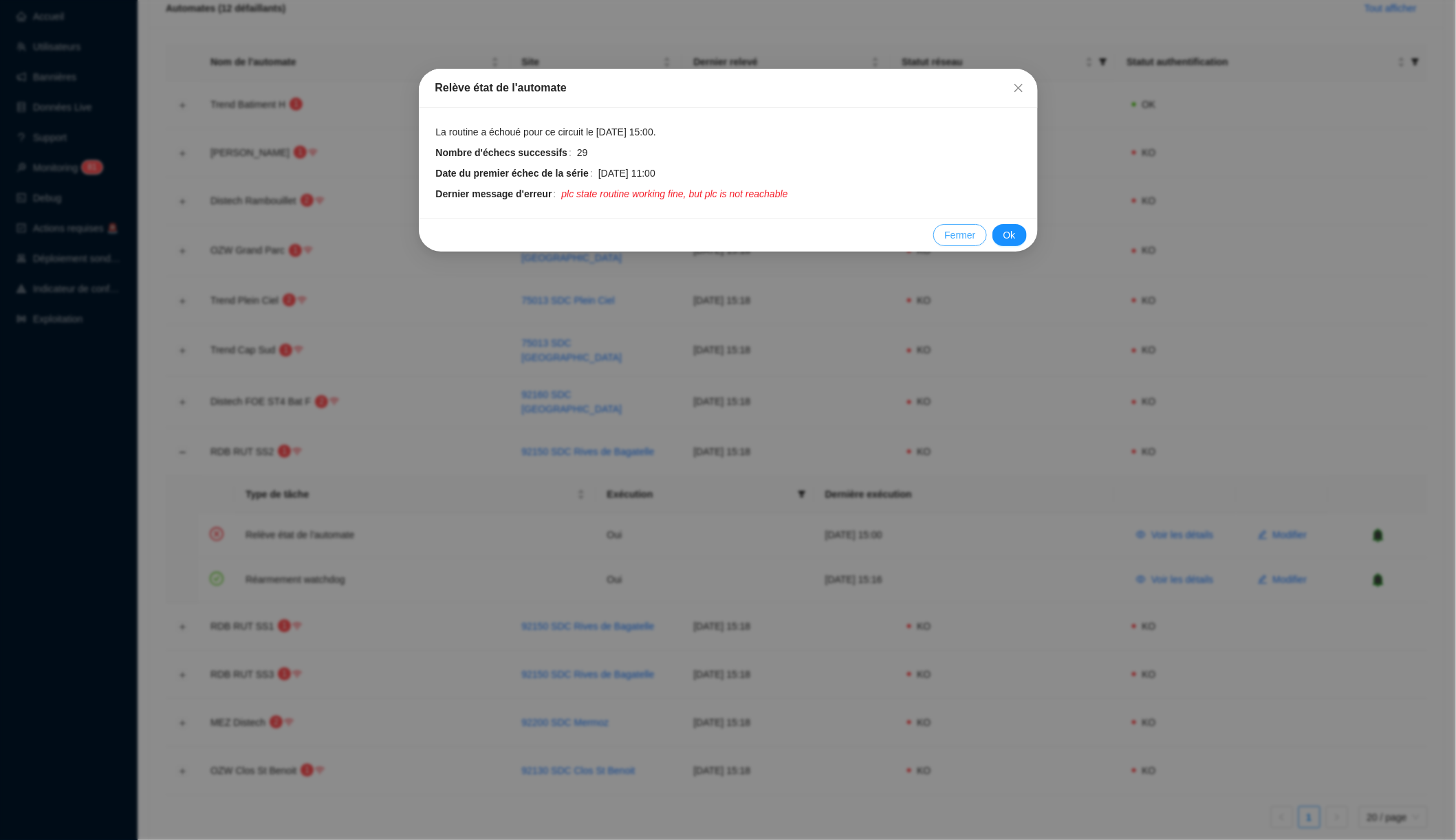
click at [961, 231] on span "Fermer" at bounding box center [959, 235] width 31 height 15
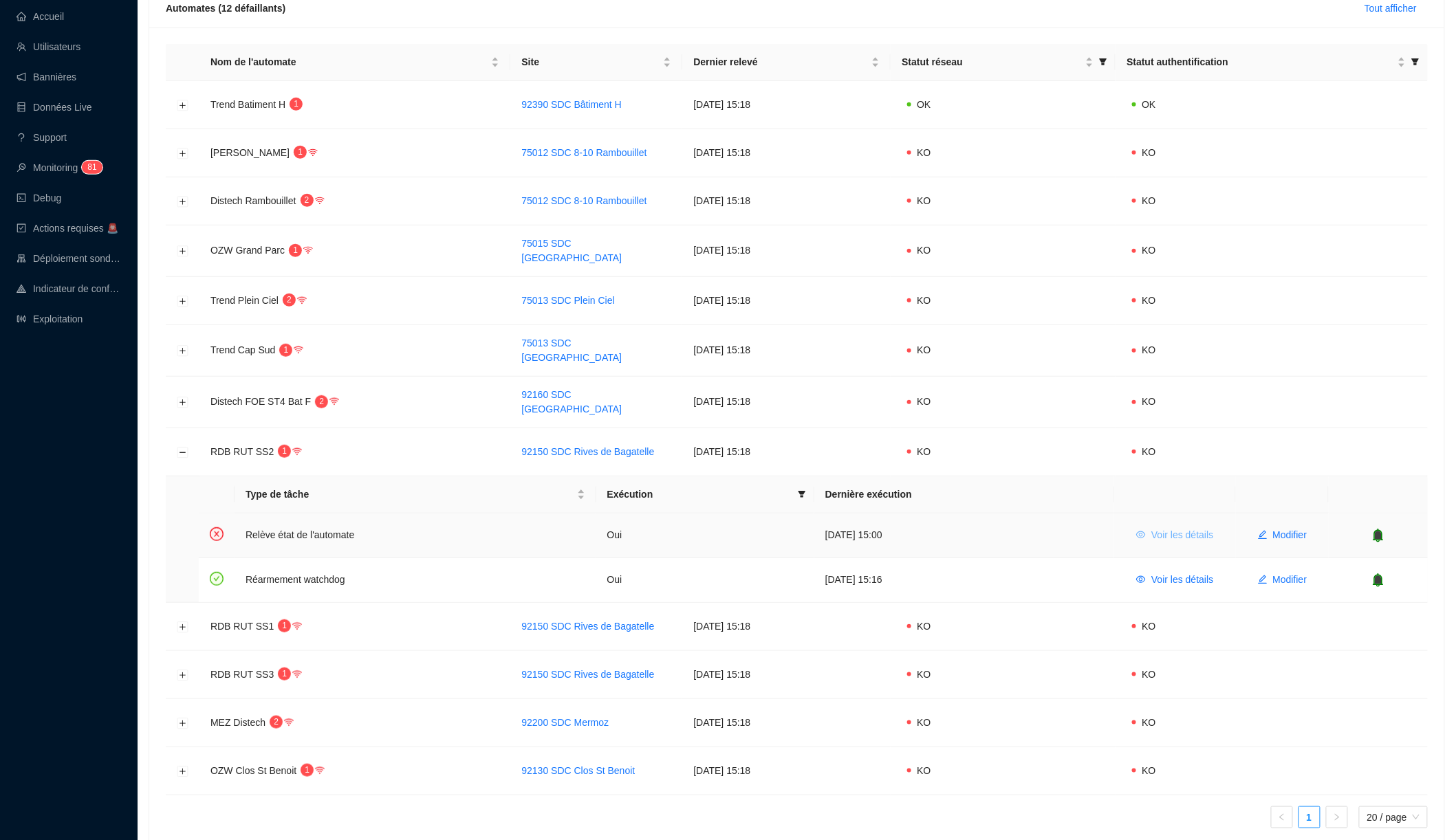
click at [1151, 528] on span "Voir les détails" at bounding box center [1182, 535] width 62 height 15
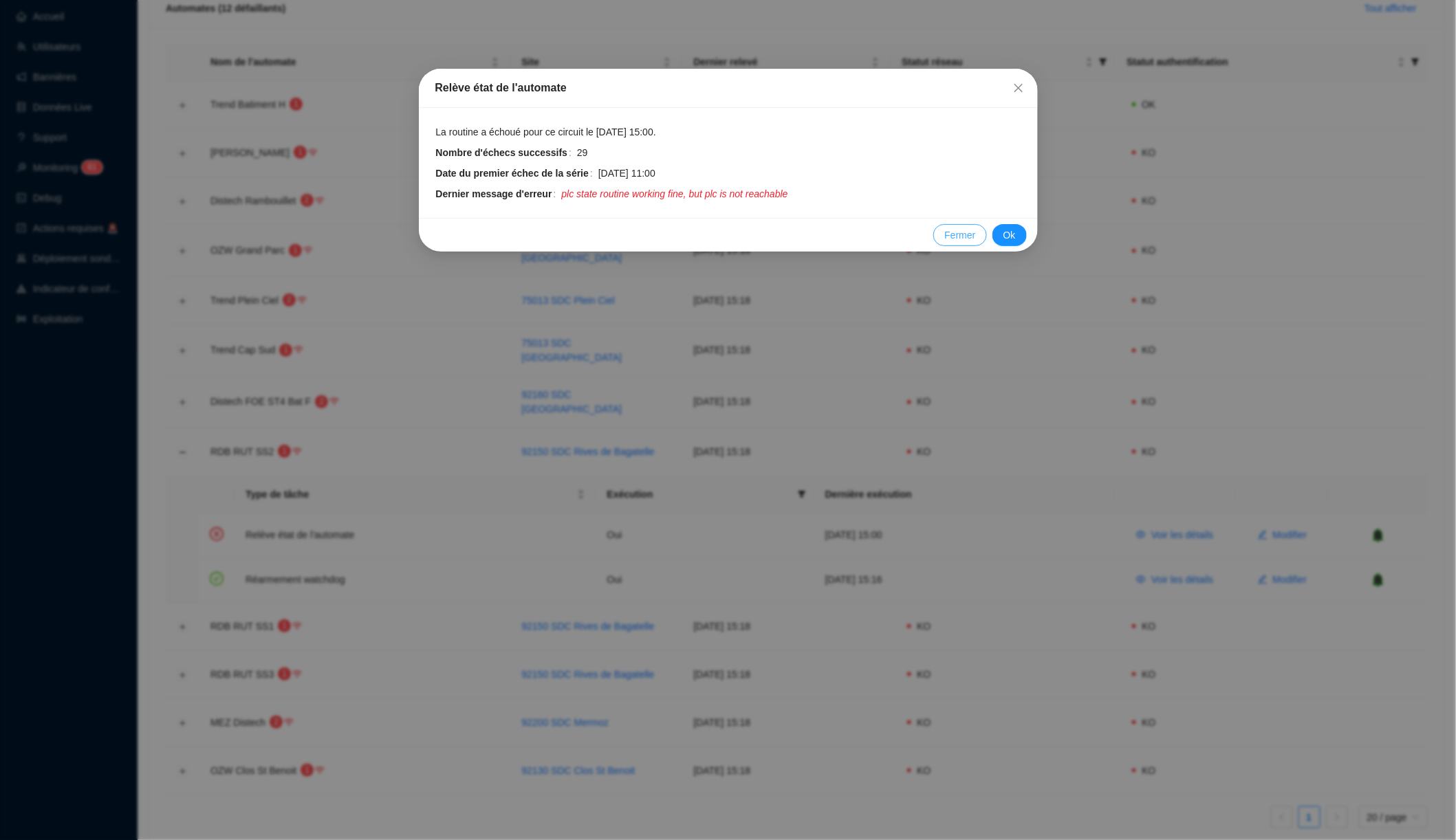
click at [947, 233] on span "Fermer" at bounding box center [959, 235] width 31 height 15
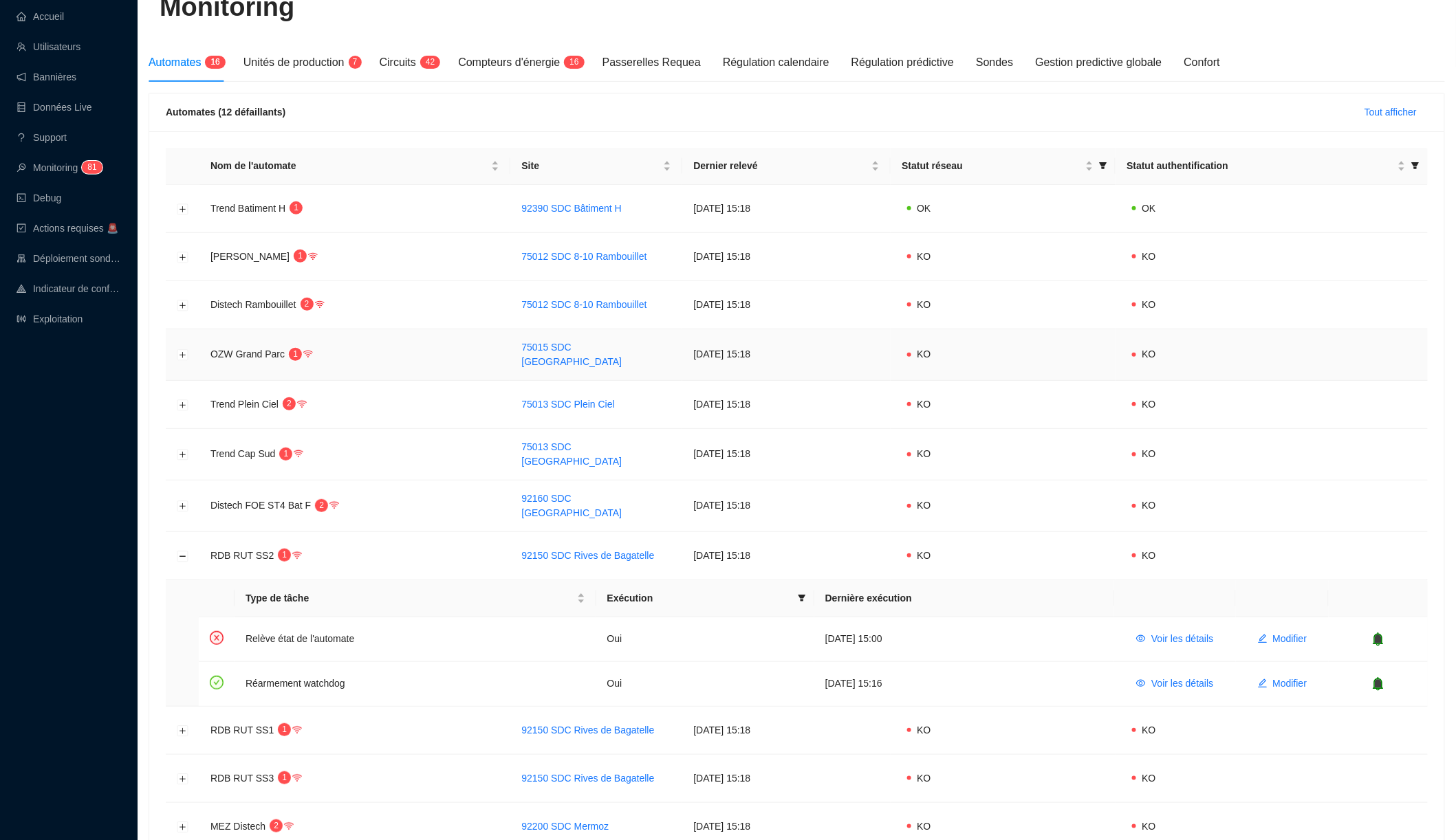
click at [645, 363] on td "75015 SDC [GEOGRAPHIC_DATA]" at bounding box center [596, 355] width 172 height 52
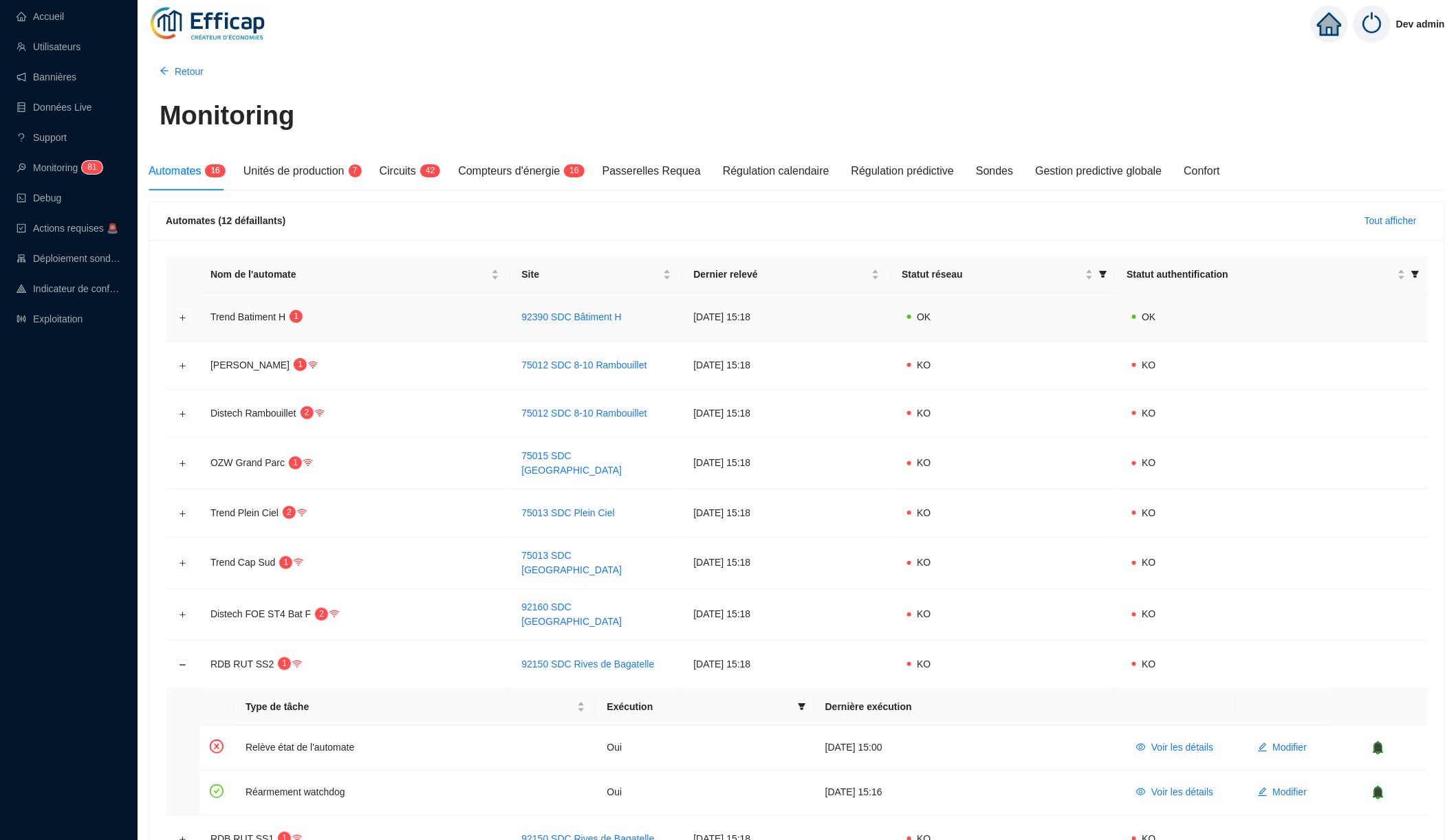
scroll to position [0, 0]
drag, startPoint x: 684, startPoint y: 312, endPoint x: 694, endPoint y: 423, distance: 111.4
click at [694, 424] on tbody "Trend Batiment H 1 92390 SDC Bâtiment H 25 sept. 2025 15:18 OK OK OZW Rambouill…" at bounding box center [797, 651] width 1262 height 715
click at [694, 423] on td "25 sept. 2025 15:18" at bounding box center [786, 414] width 209 height 48
drag, startPoint x: 720, startPoint y: 336, endPoint x: 725, endPoint y: 494, distance: 158.1
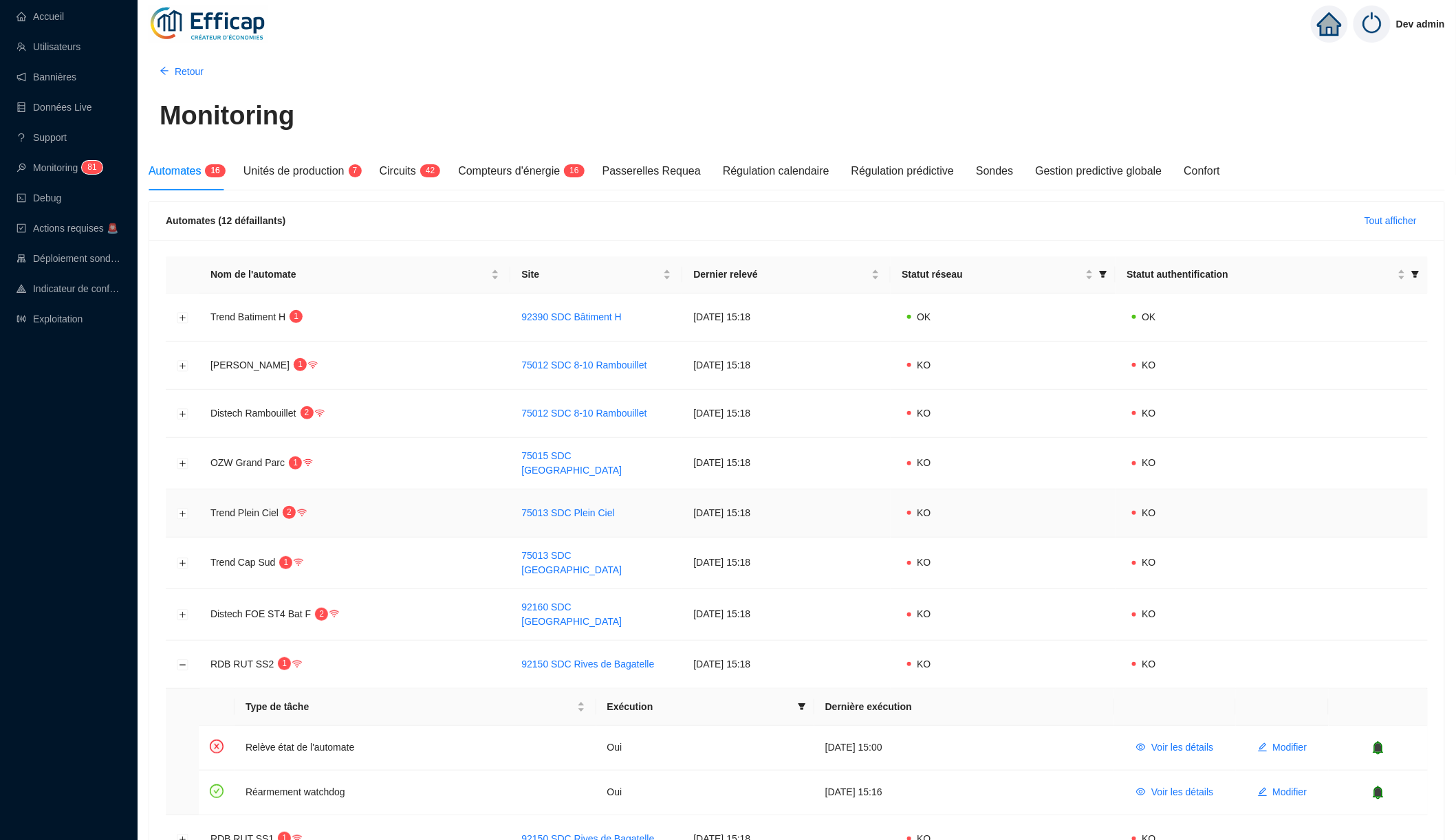
click at [726, 496] on tbody "Trend Batiment H 1 92390 SDC Bâtiment H 25 sept. 2025 15:18 OK OK OZW Rambouill…" at bounding box center [797, 651] width 1262 height 715
click at [725, 494] on td "25 sept. 2025 15:18" at bounding box center [786, 513] width 209 height 48
drag, startPoint x: 732, startPoint y: 498, endPoint x: 730, endPoint y: 393, distance: 105.0
click at [731, 393] on tbody "Trend Batiment H 1 92390 SDC Bâtiment H 25 sept. 2025 15:18 OK OK OZW Rambouill…" at bounding box center [797, 651] width 1262 height 715
click at [730, 396] on td "25 sept. 2025 15:18" at bounding box center [786, 414] width 209 height 48
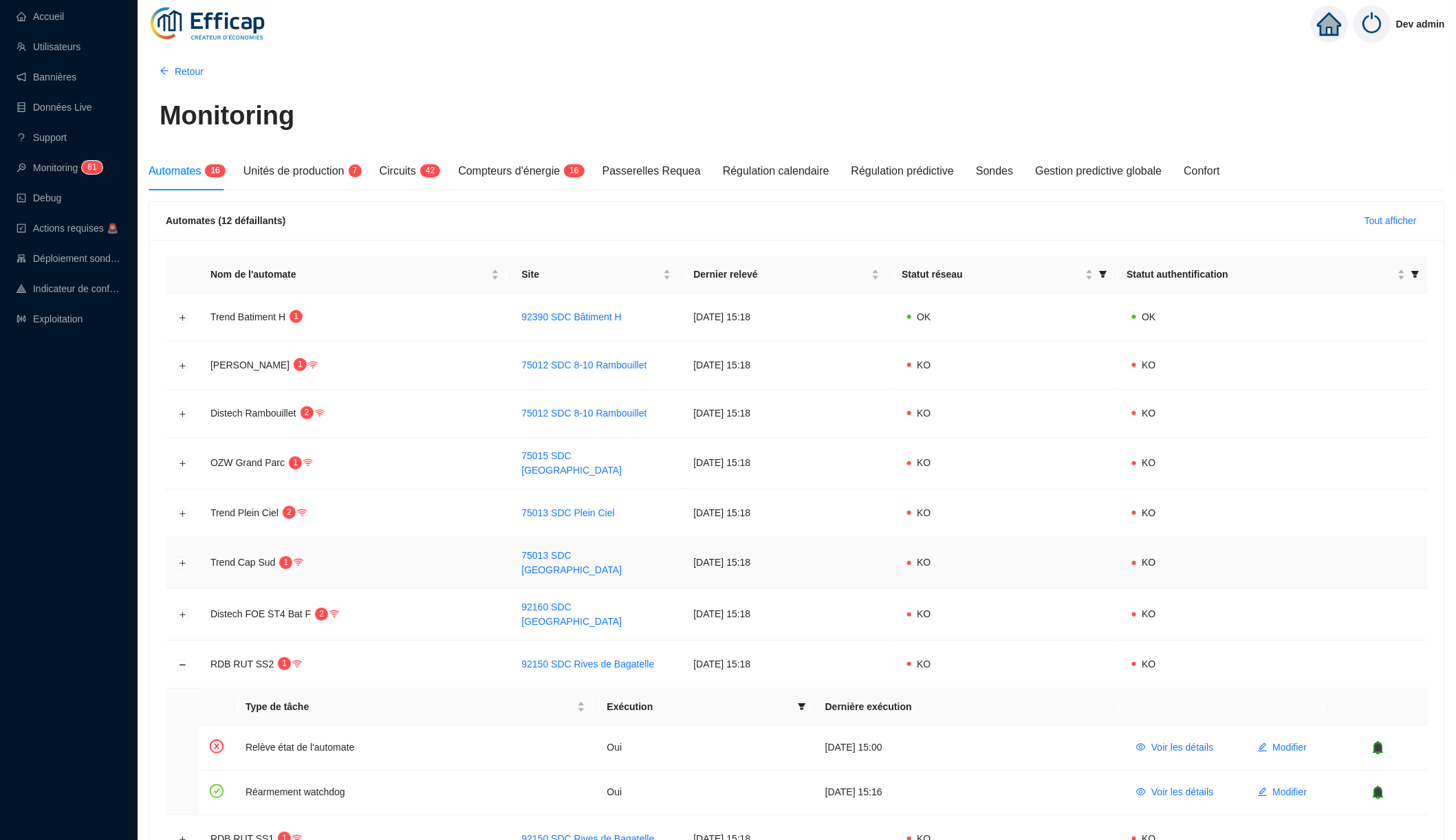
drag, startPoint x: 721, startPoint y: 336, endPoint x: 720, endPoint y: 557, distance: 221.0
click at [720, 557] on tbody "Trend Batiment H 1 92390 SDC Bâtiment H 25 sept. 2025 15:18 OK OK OZW Rambouill…" at bounding box center [797, 651] width 1262 height 715
click at [717, 557] on td "25 sept. 2025 15:18" at bounding box center [786, 564] width 209 height 52
click at [530, 171] on span "Compteurs d'énergie" at bounding box center [509, 170] width 102 height 11
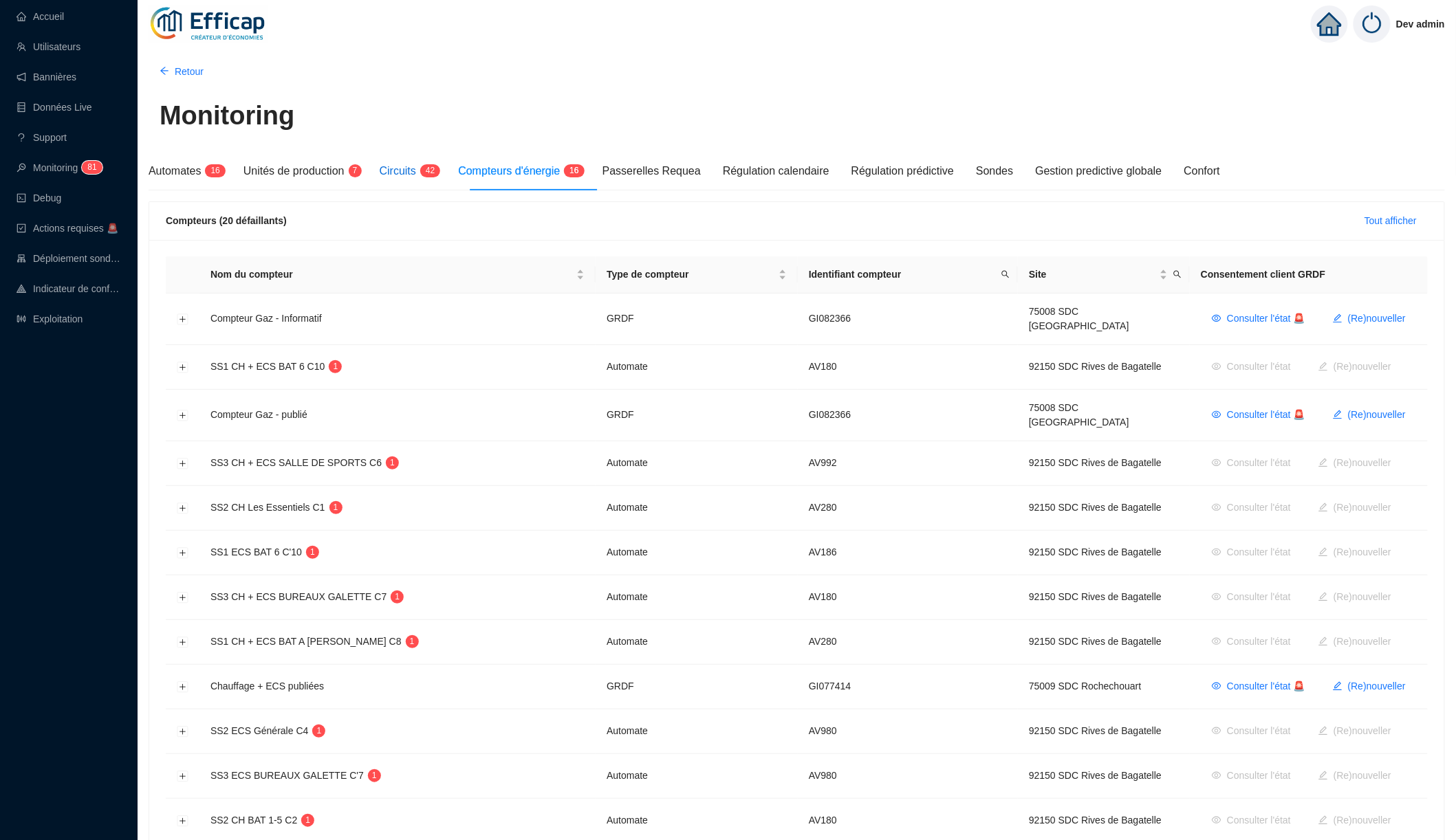
click at [431, 173] on span "4" at bounding box center [428, 170] width 5 height 10
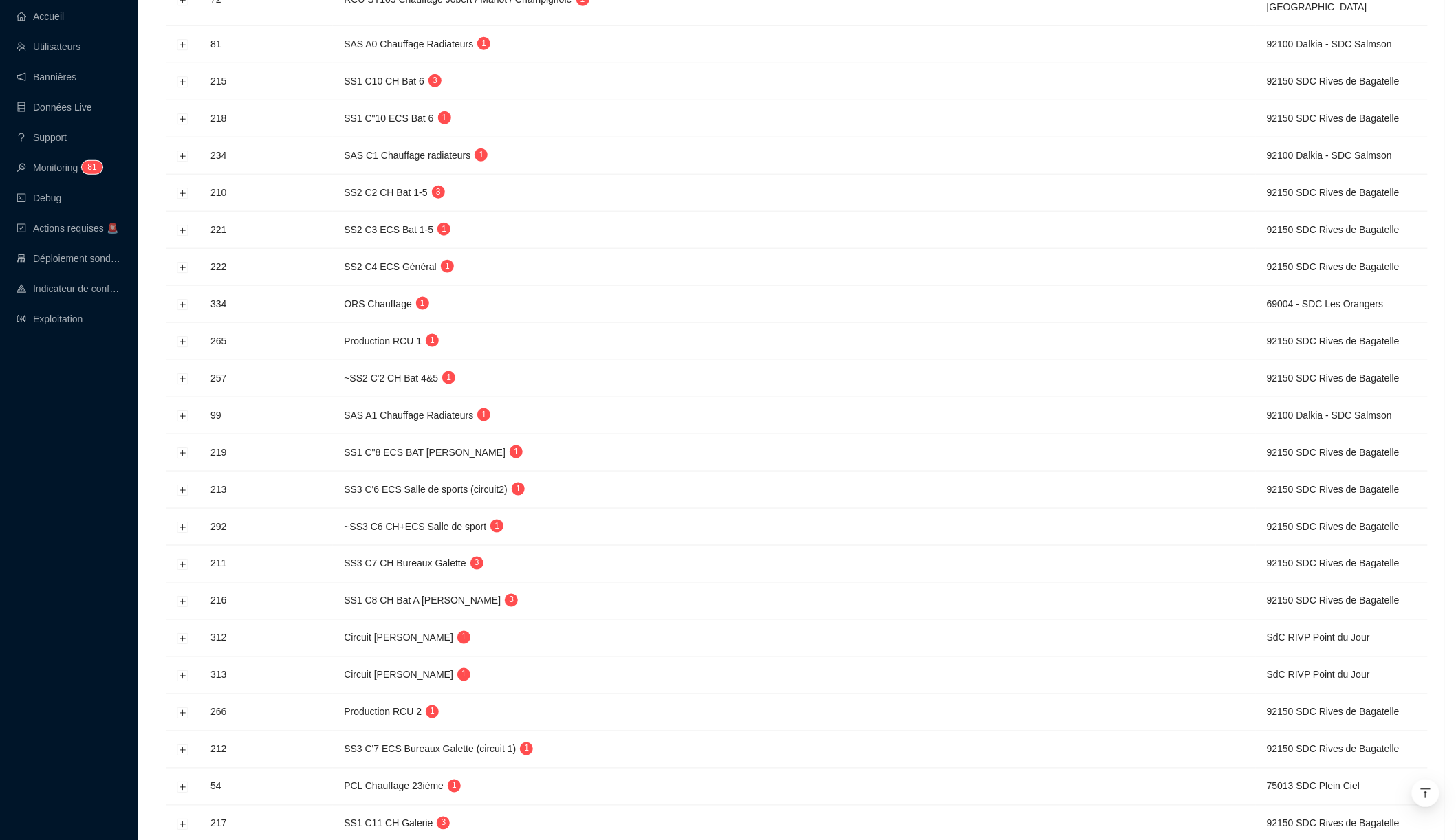
scroll to position [585, 0]
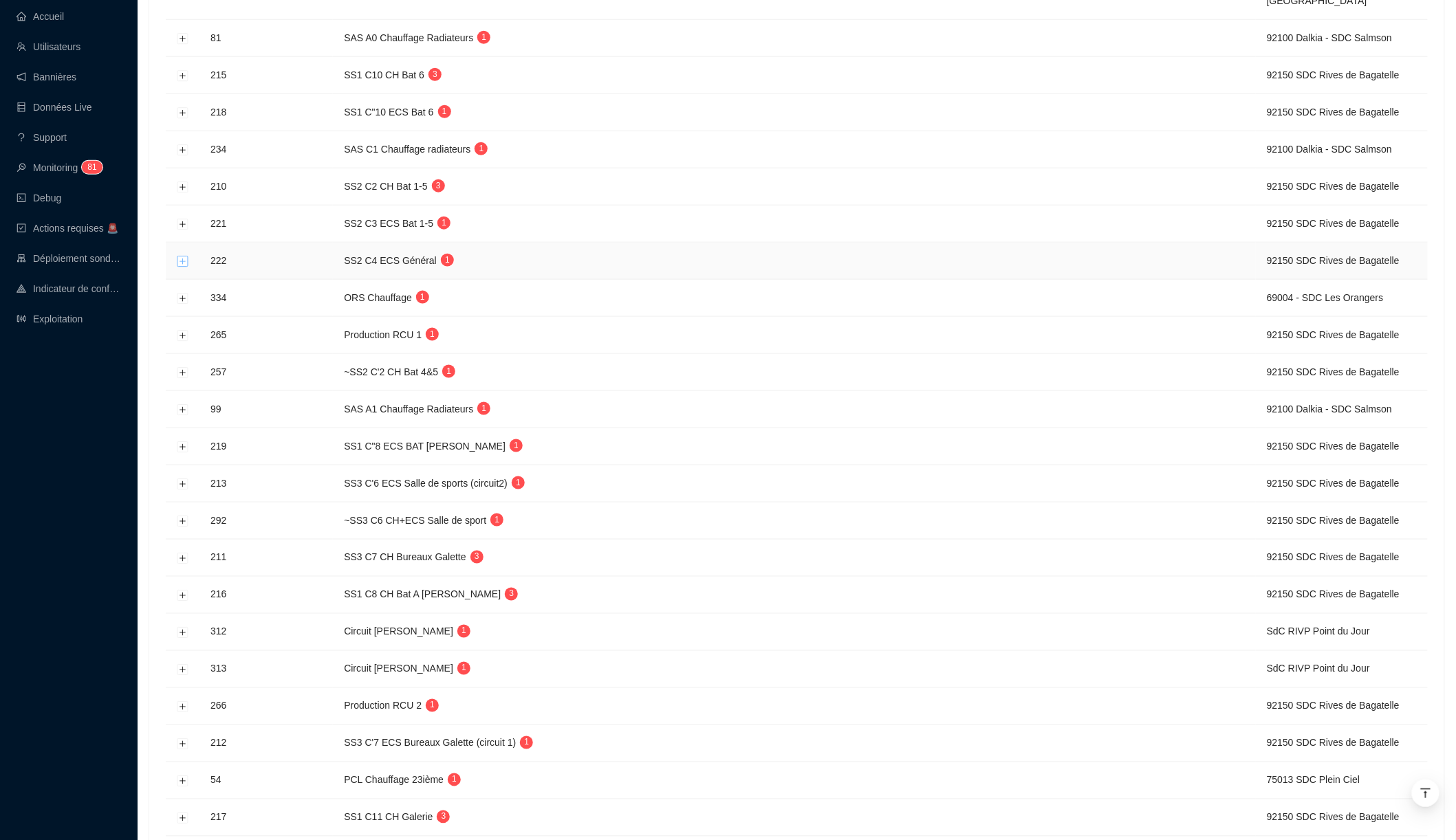
click at [180, 256] on button "Développer la ligne" at bounding box center [183, 261] width 11 height 11
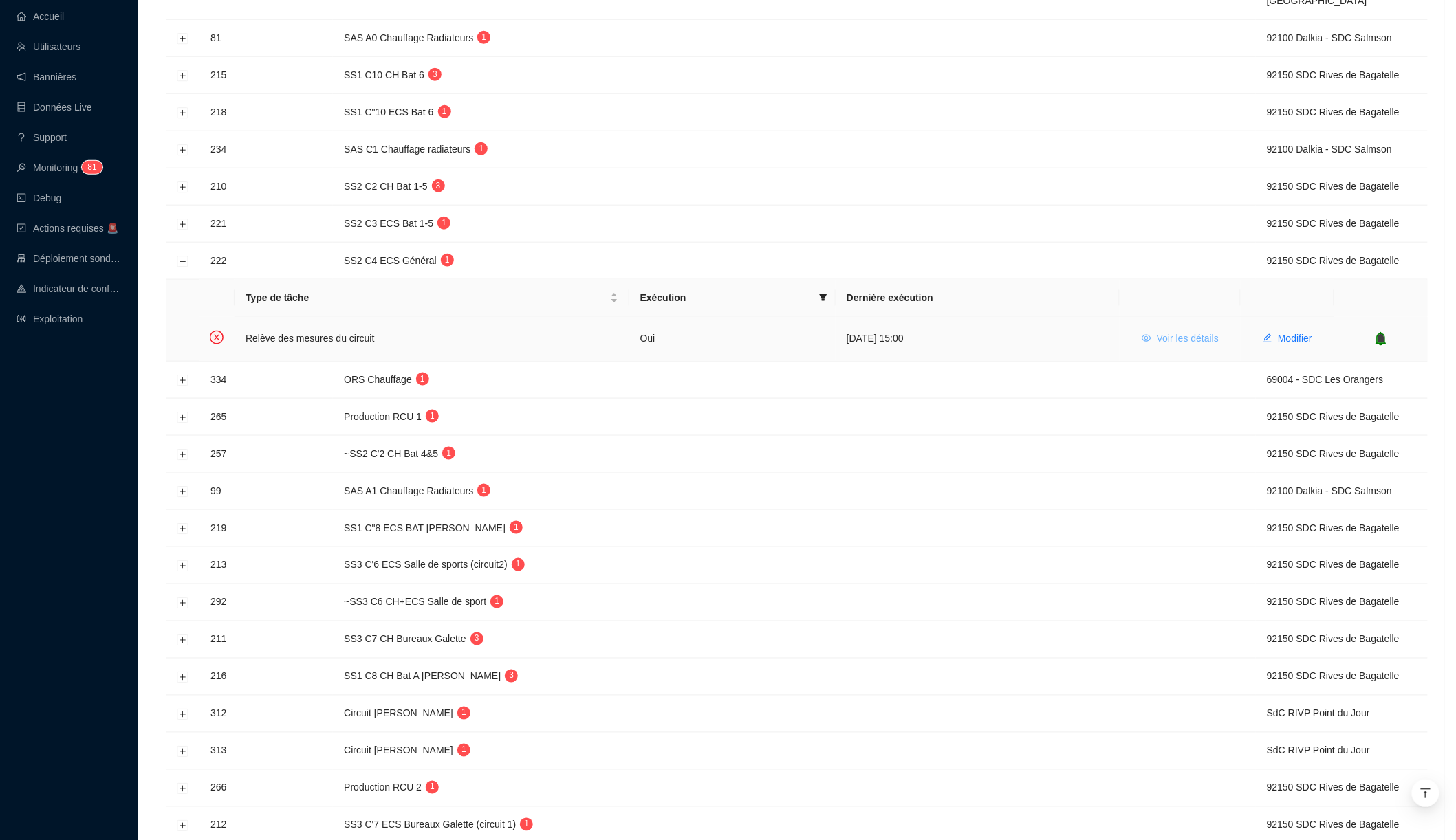
click at [1188, 335] on button "Voir les détails" at bounding box center [1180, 339] width 99 height 22
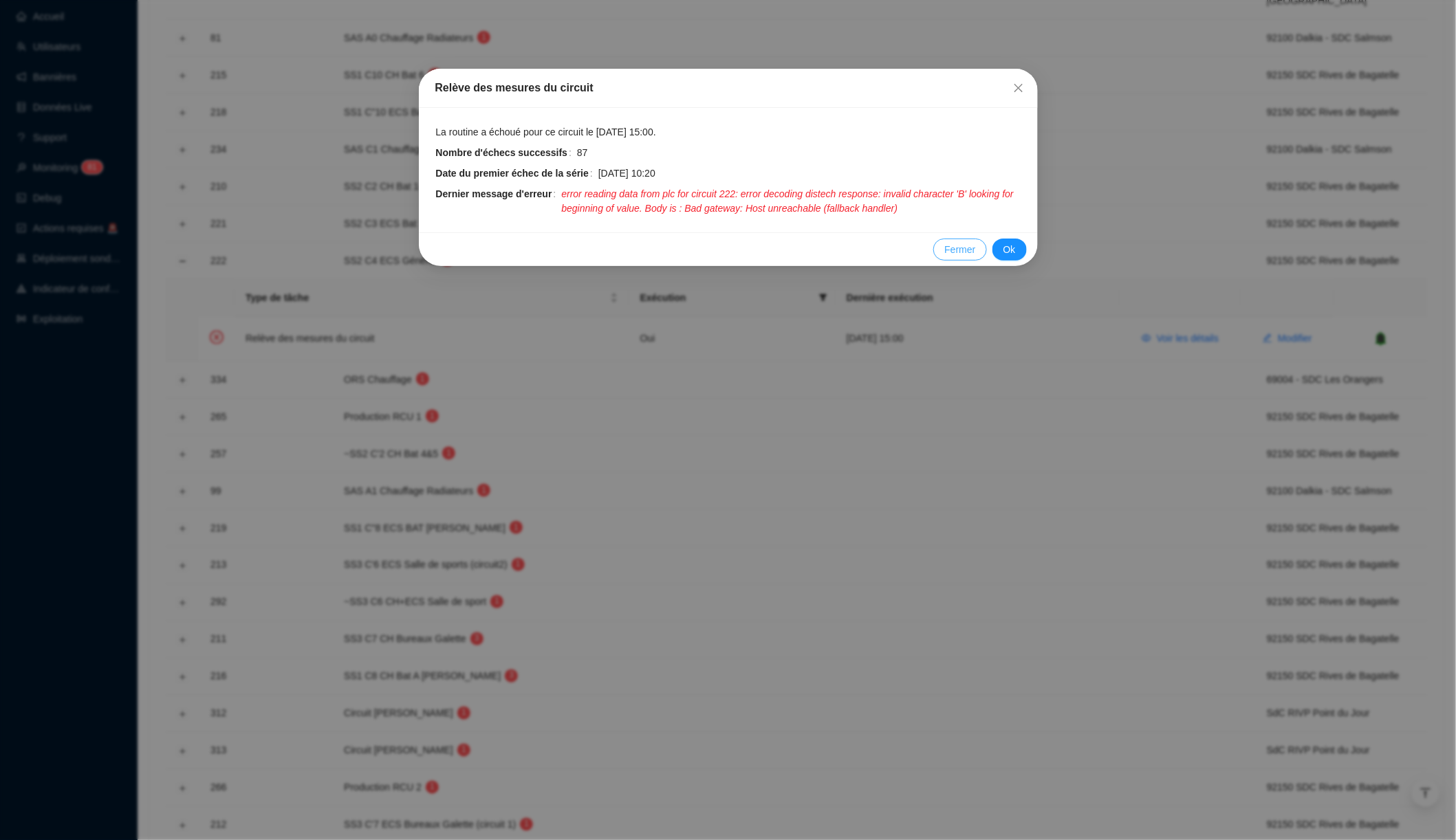
click at [940, 252] on button "Fermer" at bounding box center [959, 249] width 53 height 22
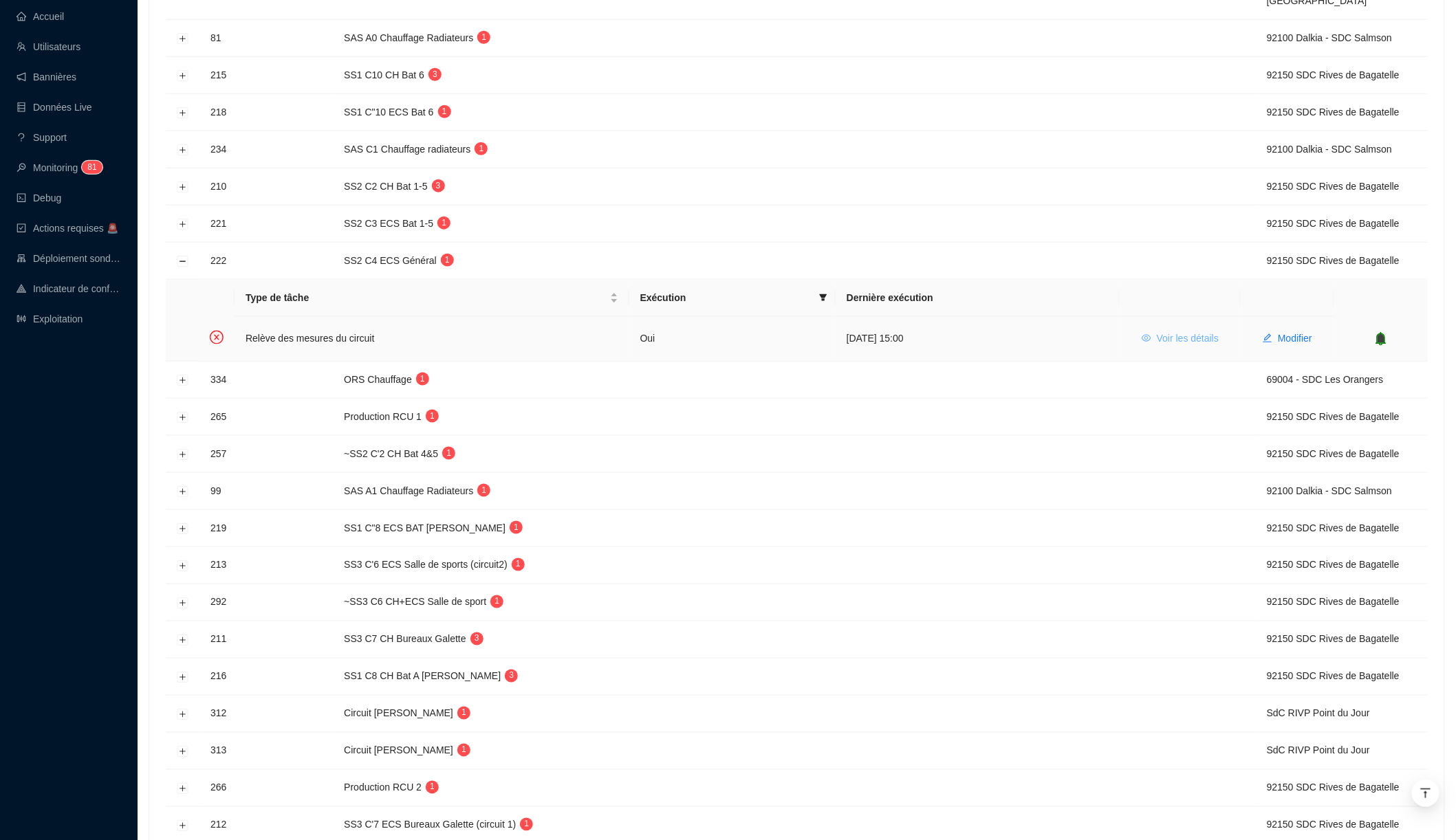
click at [1192, 331] on span "Voir les détails" at bounding box center [1188, 338] width 62 height 15
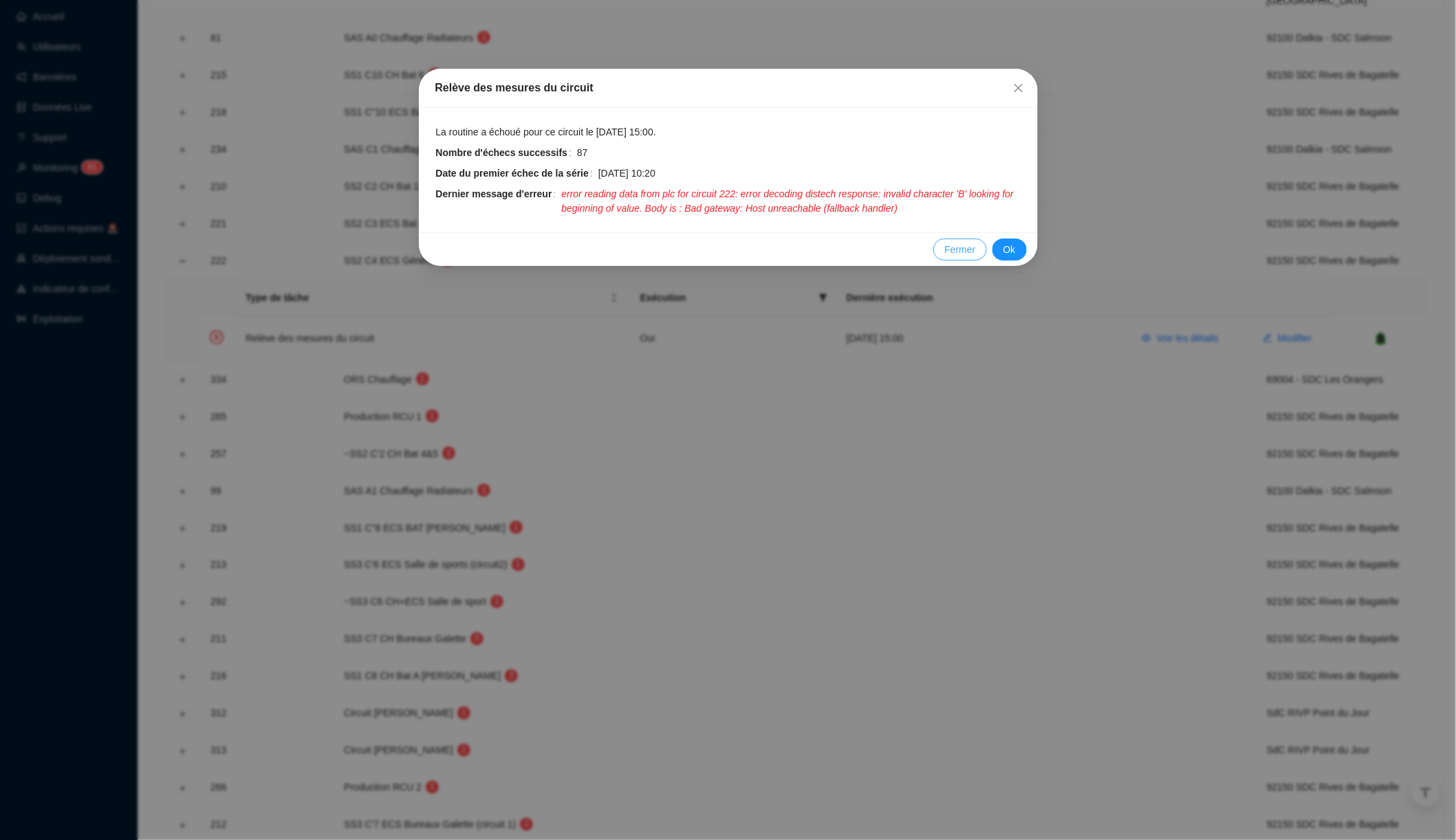
click at [949, 247] on span "Fermer" at bounding box center [959, 250] width 31 height 15
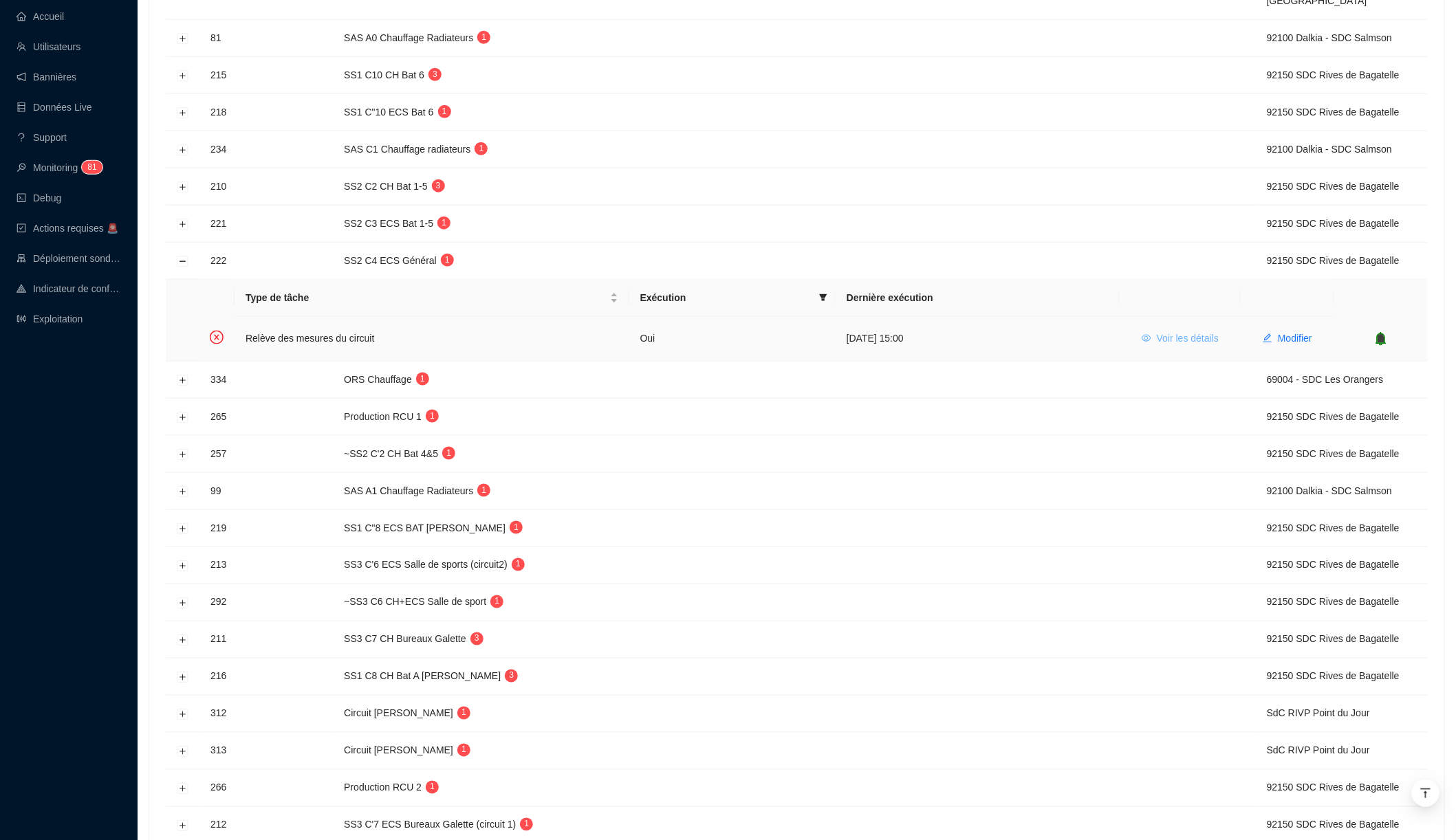
click at [1157, 332] on span "Voir les détails" at bounding box center [1188, 338] width 62 height 15
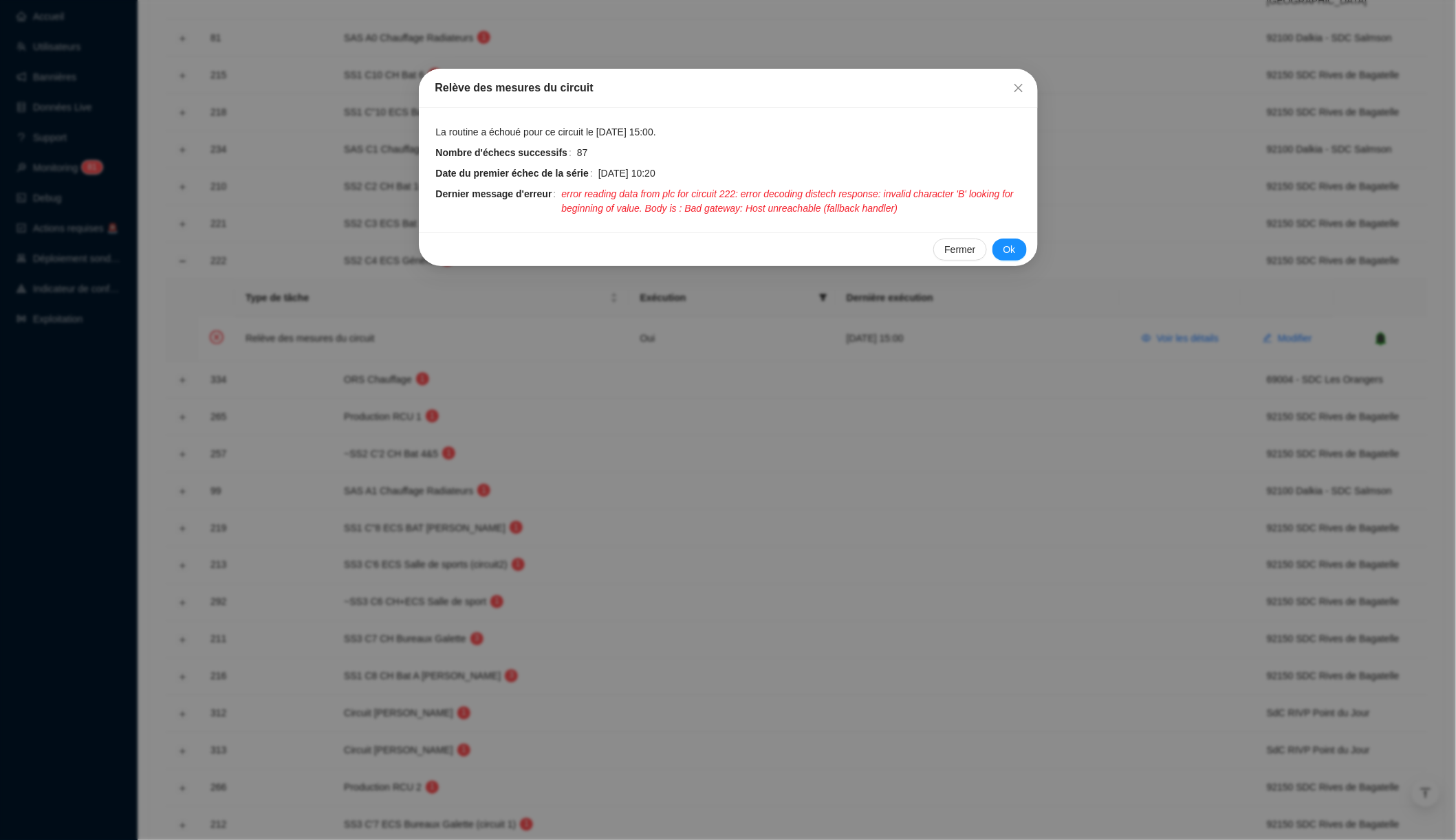
click at [580, 193] on span "error reading data from plc for circuit 222: error decoding distech response: i…" at bounding box center [791, 202] width 460 height 29
drag, startPoint x: 580, startPoint y: 193, endPoint x: 713, endPoint y: 187, distance: 133.1
click at [713, 187] on span "error reading data from plc for circuit 222: error decoding distech response: i…" at bounding box center [791, 202] width 460 height 29
copy span "error reading data from plc for circuit"
click at [381, 208] on div "Relève des mesures du circuit La routine a échoué pour ce circuit le 25 sept. 2…" at bounding box center [728, 420] width 1456 height 840
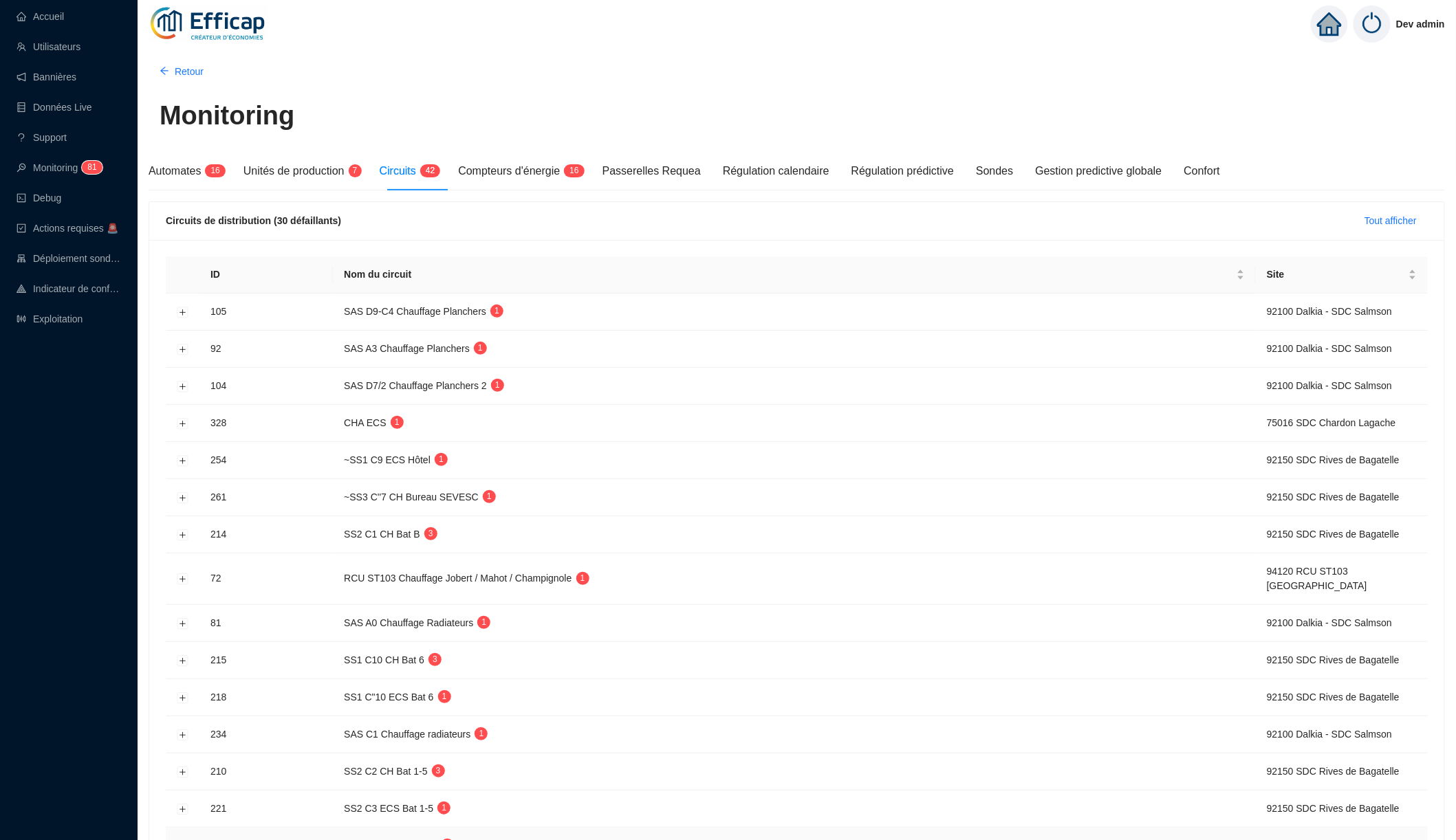
scroll to position [0, 0]
